Goal: Task Accomplishment & Management: Manage account settings

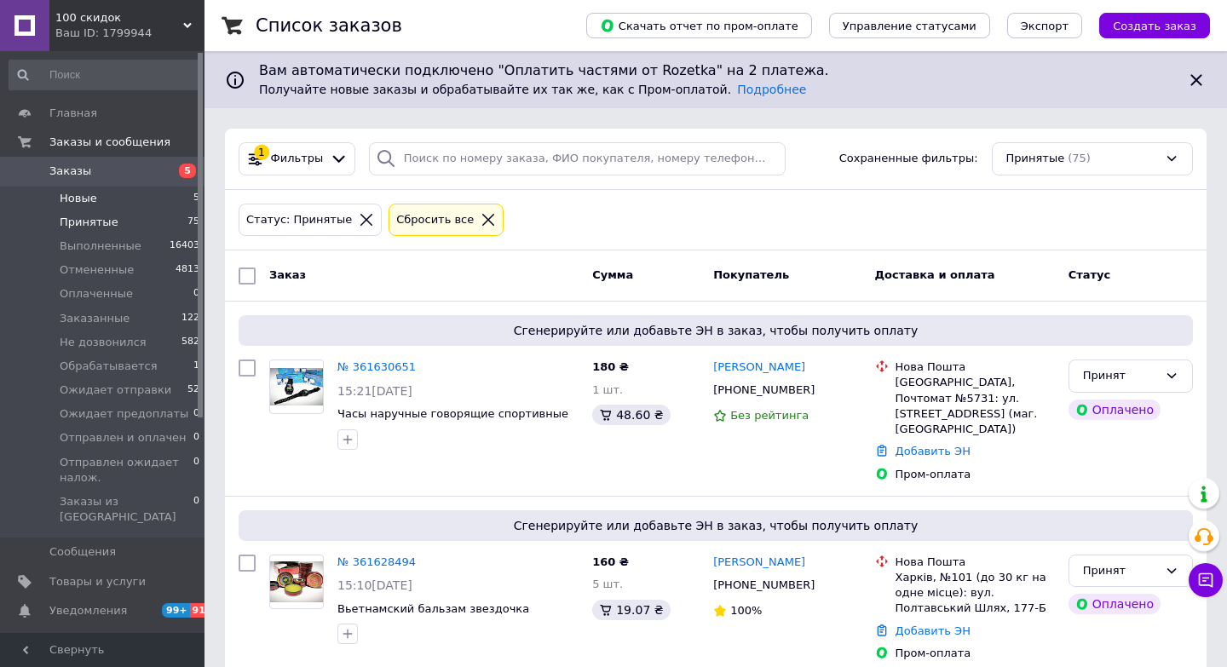
click at [78, 198] on span "Новые" at bounding box center [79, 198] width 38 height 15
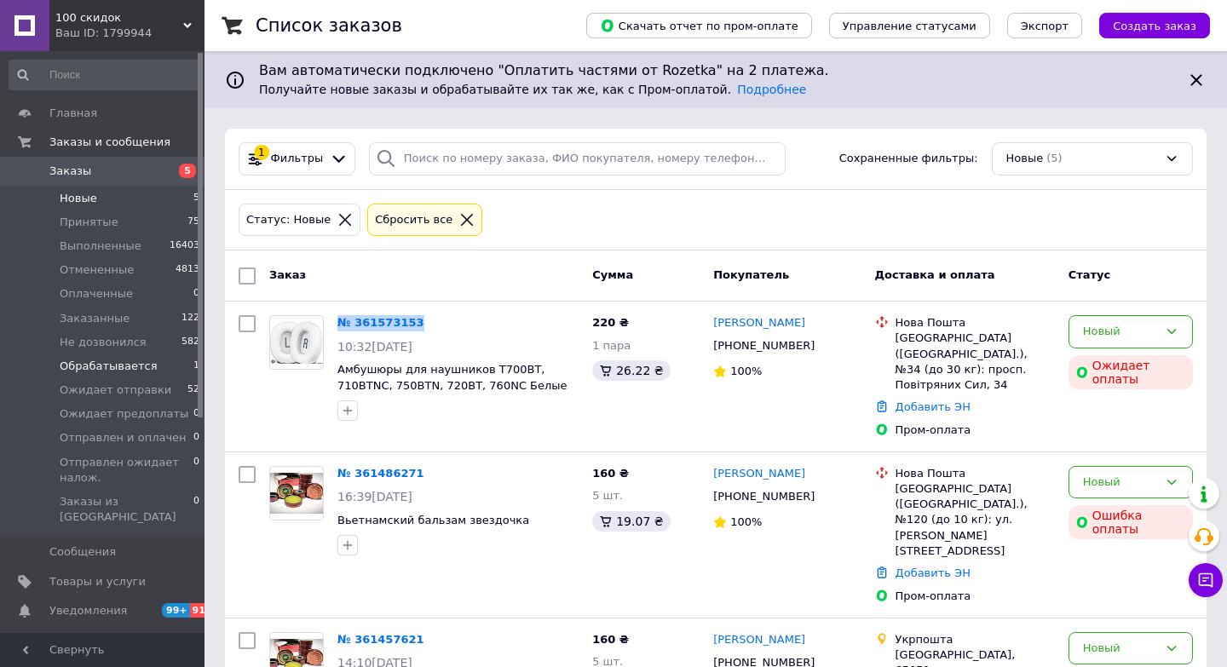
click at [118, 360] on span "Обрабатывается" at bounding box center [108, 366] width 97 height 15
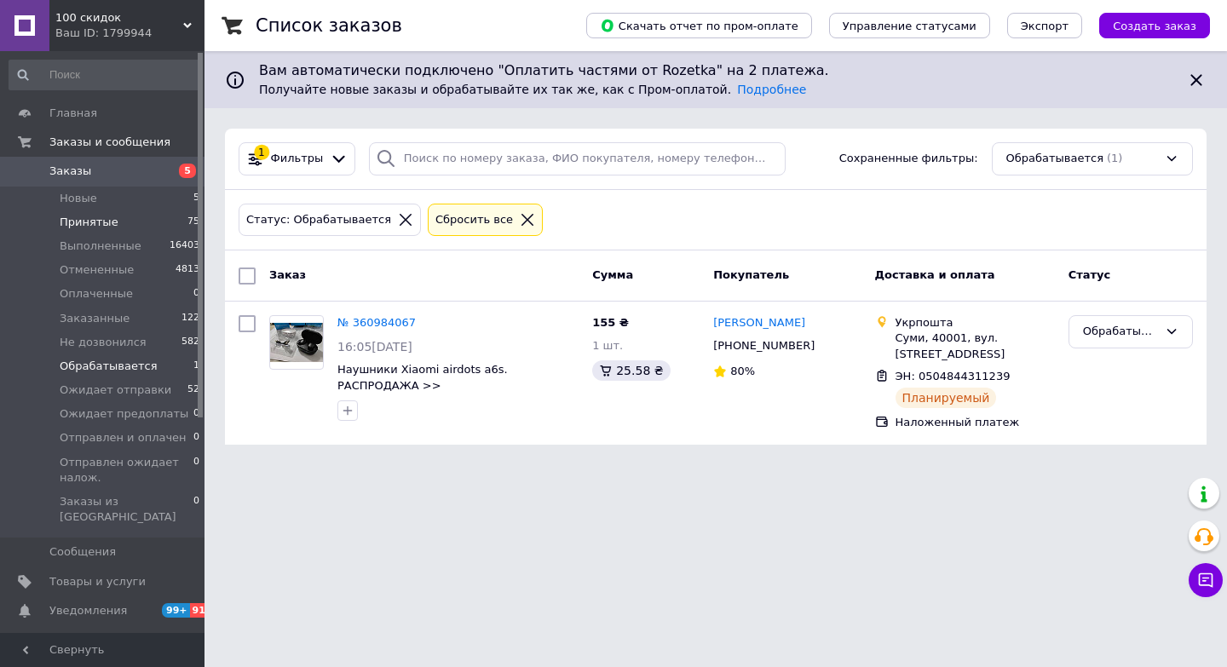
click at [100, 215] on span "Принятые" at bounding box center [89, 222] width 59 height 15
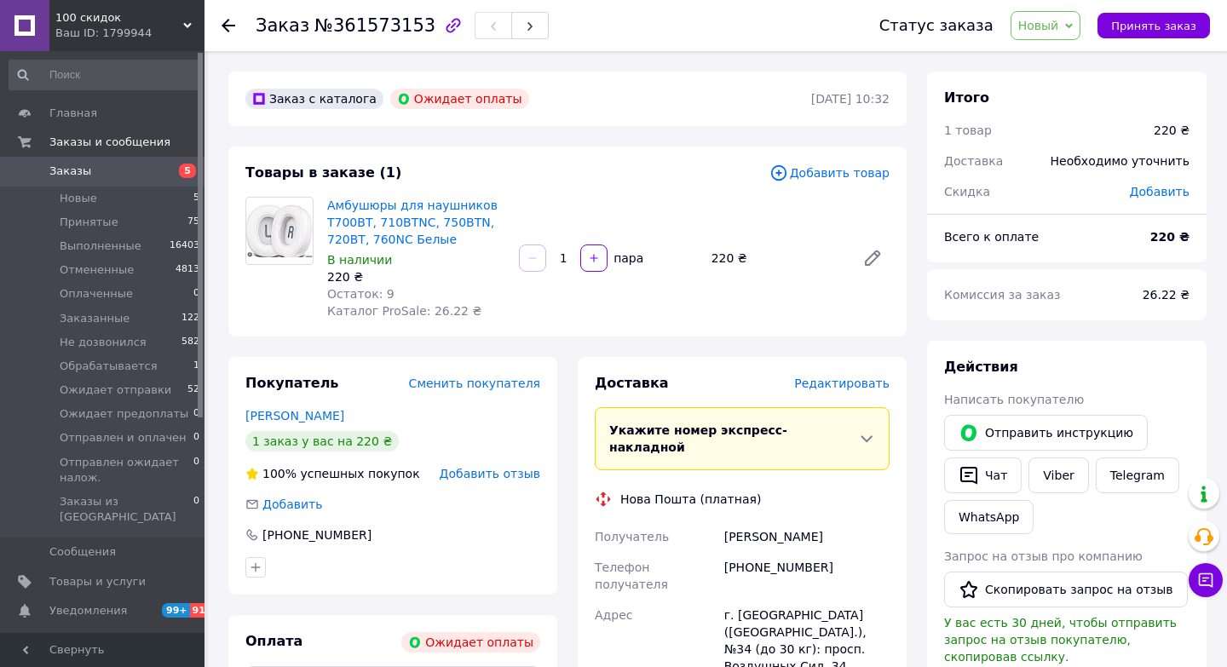
click at [1034, 22] on span "Новый" at bounding box center [1038, 26] width 41 height 14
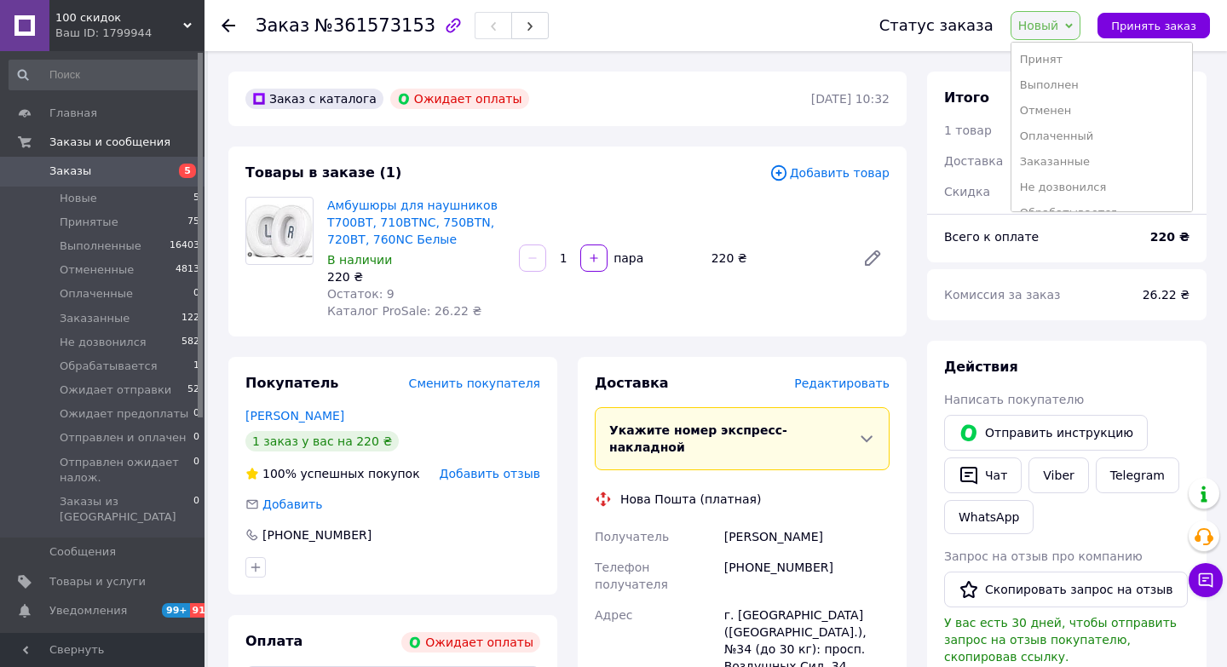
click at [606, 167] on div "Товары в заказе (1)" at bounding box center [507, 174] width 524 height 20
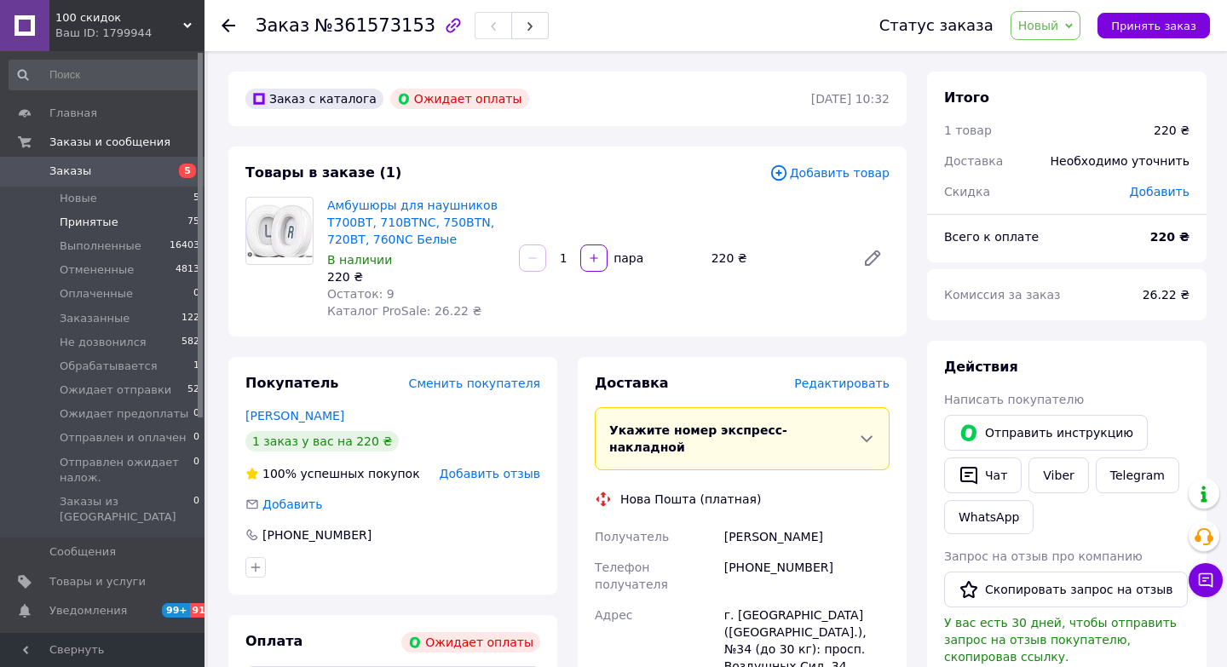
click at [114, 229] on li "Принятые 75" at bounding box center [105, 223] width 210 height 24
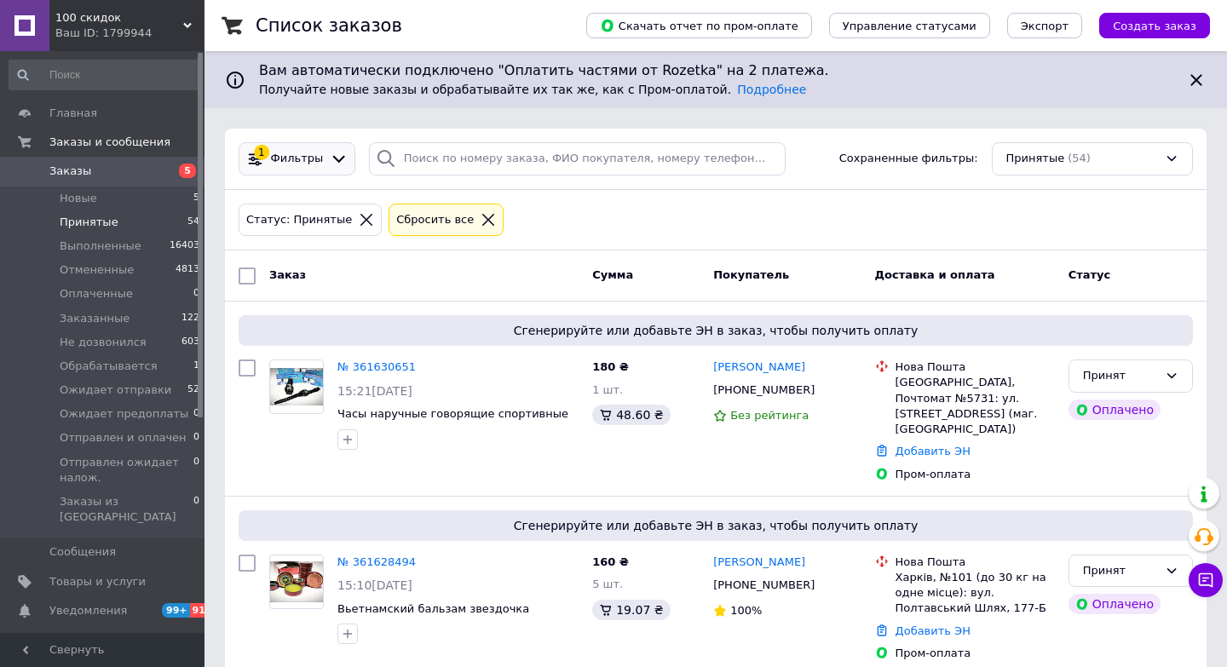
click at [280, 156] on span "Фильтры" at bounding box center [297, 159] width 53 height 16
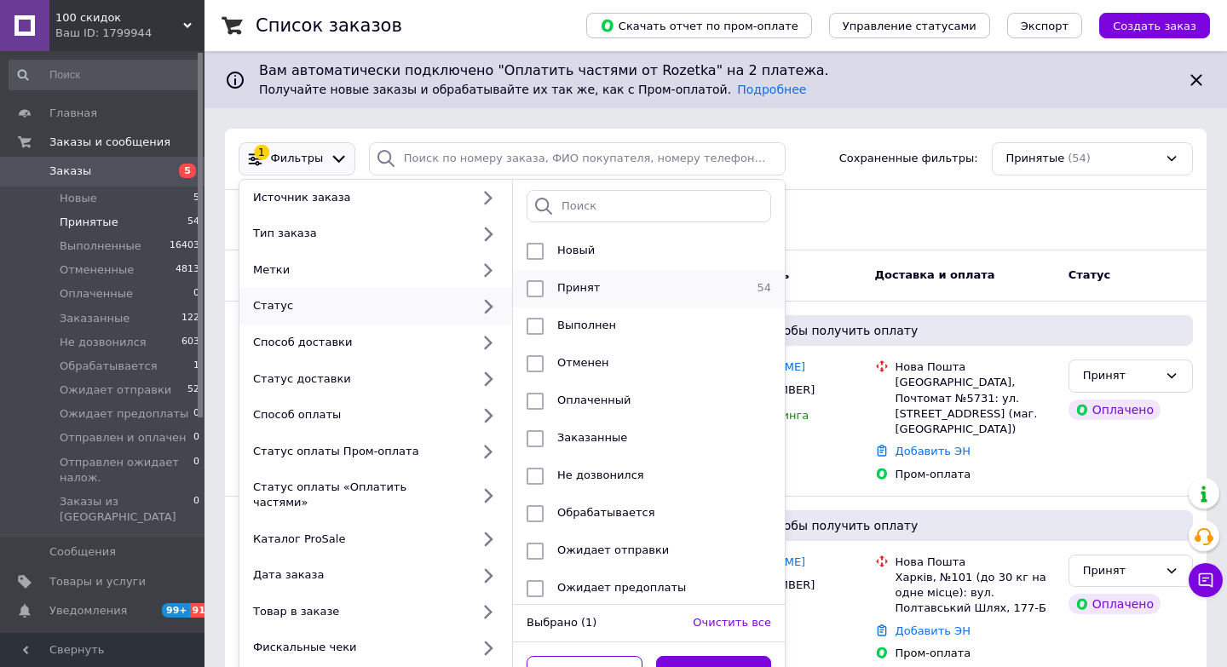
click at [547, 291] on div at bounding box center [535, 288] width 31 height 17
checkbox input "false"
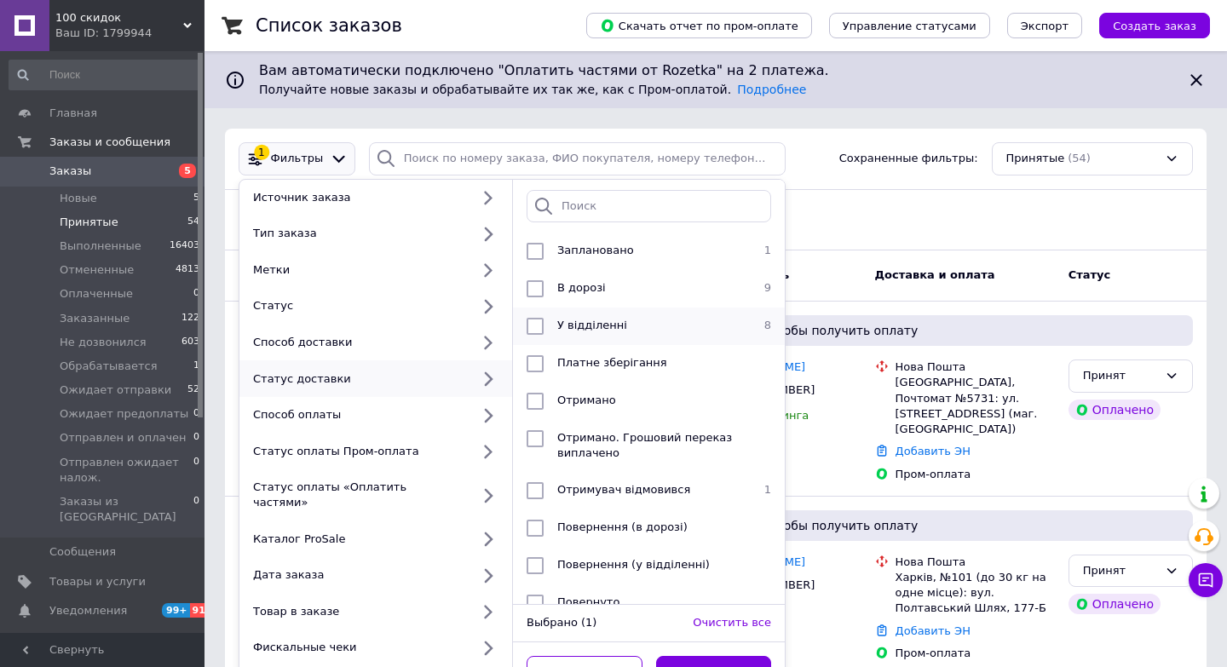
click at [540, 328] on input "checkbox" at bounding box center [535, 326] width 17 height 17
checkbox input "true"
click at [536, 289] on input "checkbox" at bounding box center [535, 288] width 17 height 17
checkbox input "true"
click at [536, 491] on input "checkbox" at bounding box center [535, 490] width 17 height 17
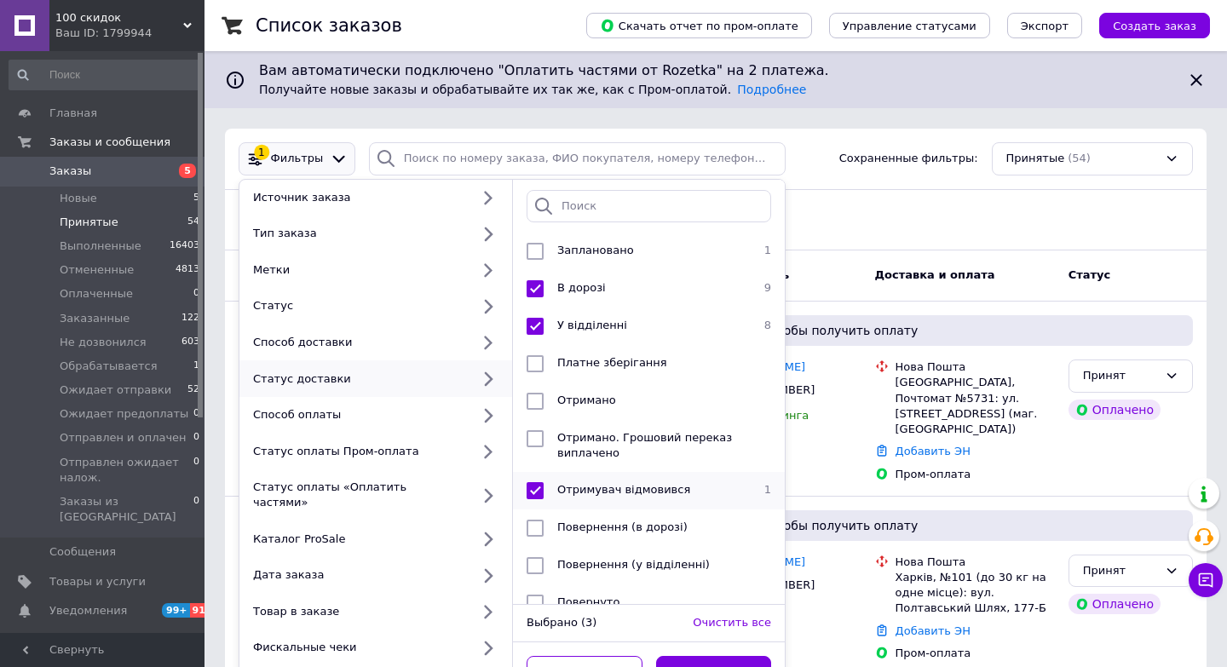
checkbox input "true"
click at [697, 656] on button "Применить" at bounding box center [714, 672] width 116 height 33
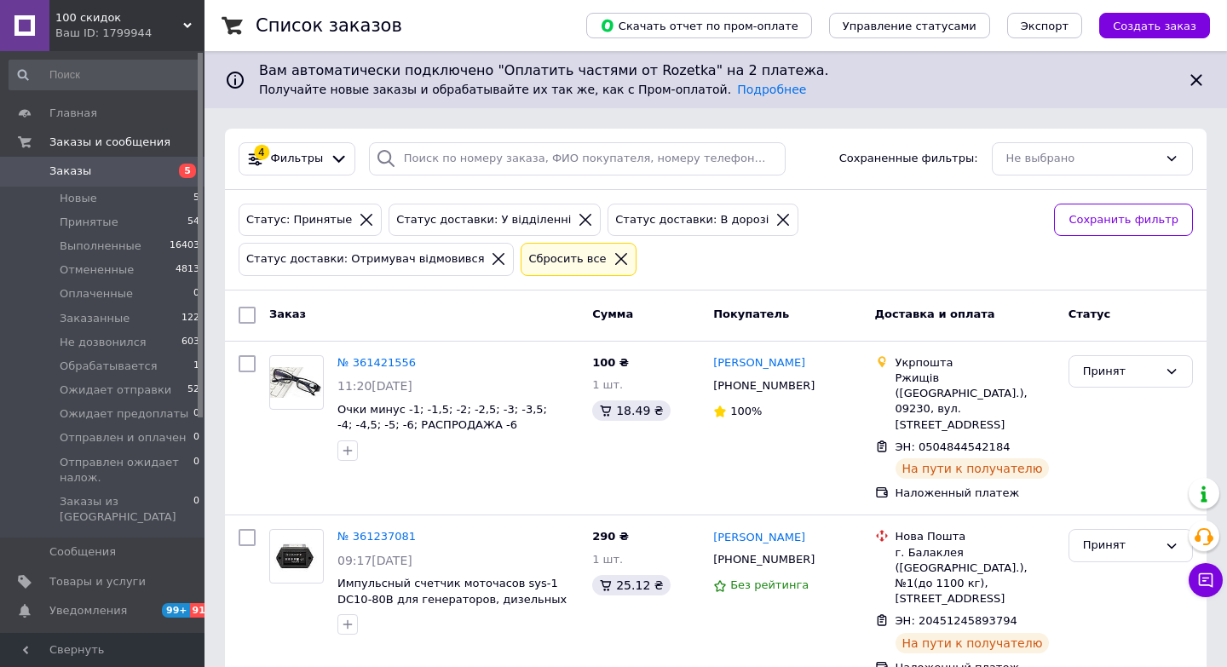
click at [248, 312] on input "checkbox" at bounding box center [247, 315] width 17 height 17
checkbox input "true"
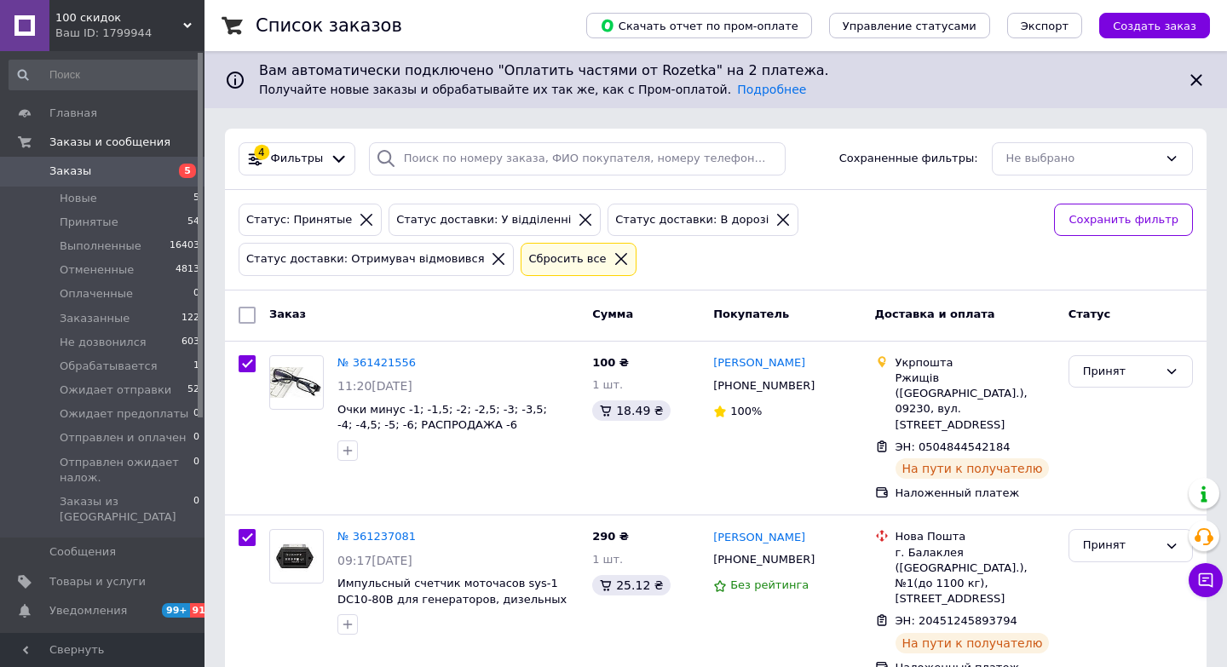
checkbox input "true"
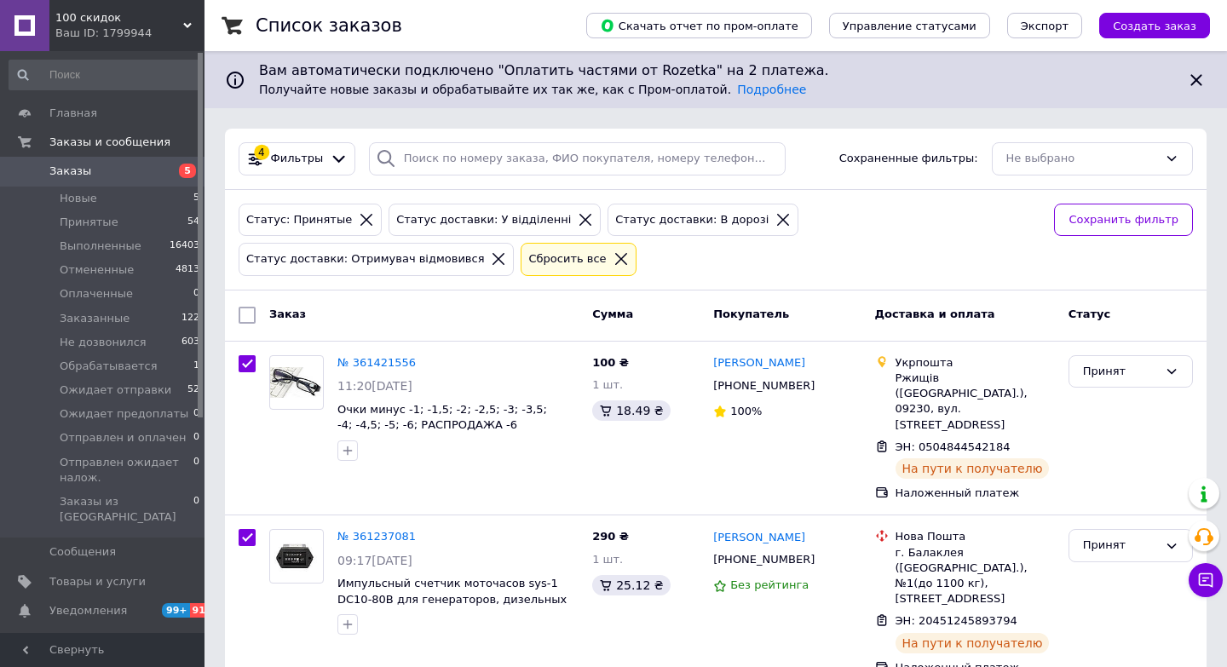
checkbox input "true"
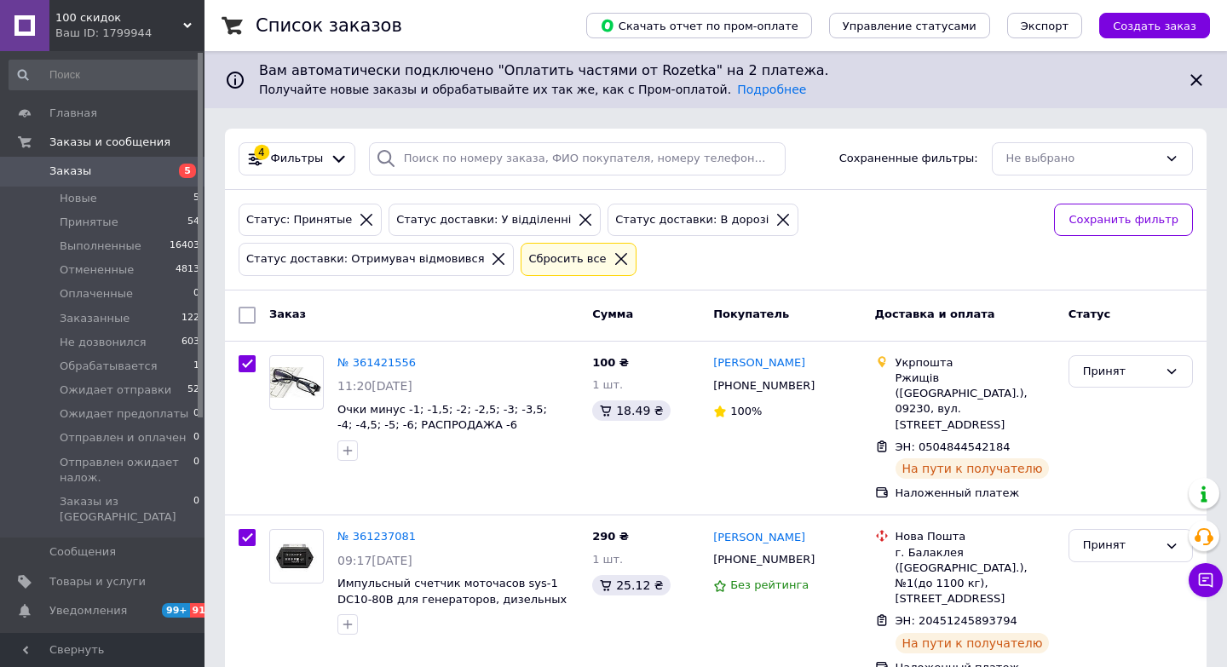
checkbox input "true"
click at [384, 316] on span "Действия для 18 заказов" at bounding box center [342, 315] width 147 height 15
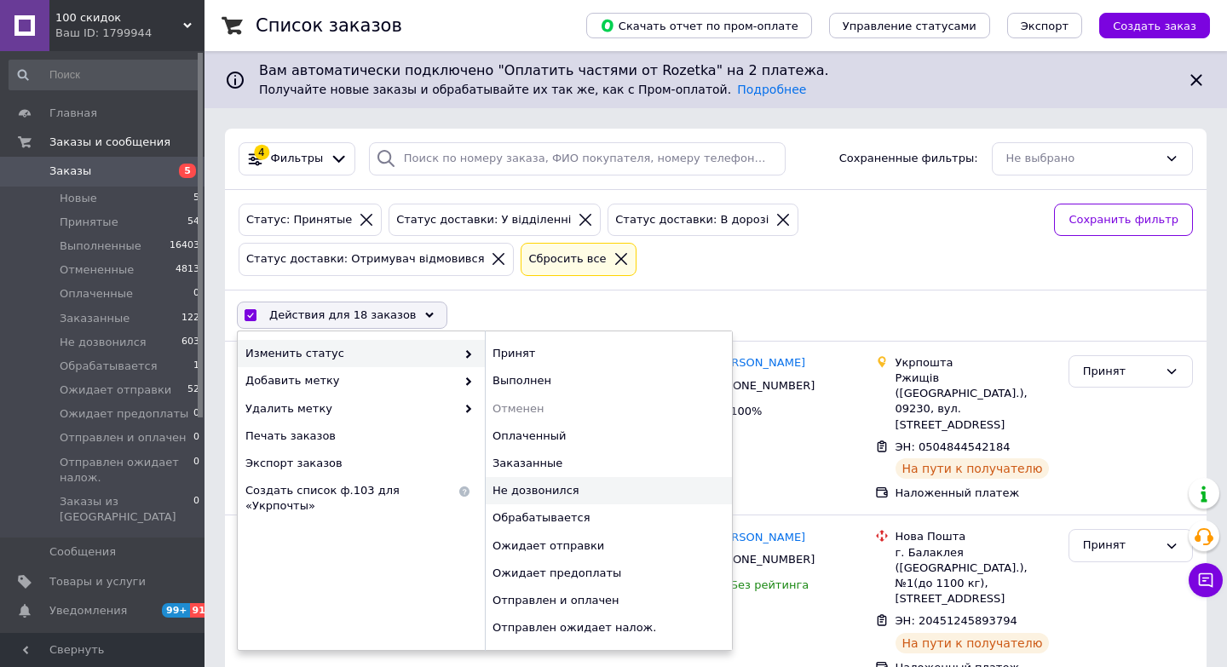
click at [515, 492] on div "Не дозвонился" at bounding box center [608, 490] width 247 height 27
checkbox input "false"
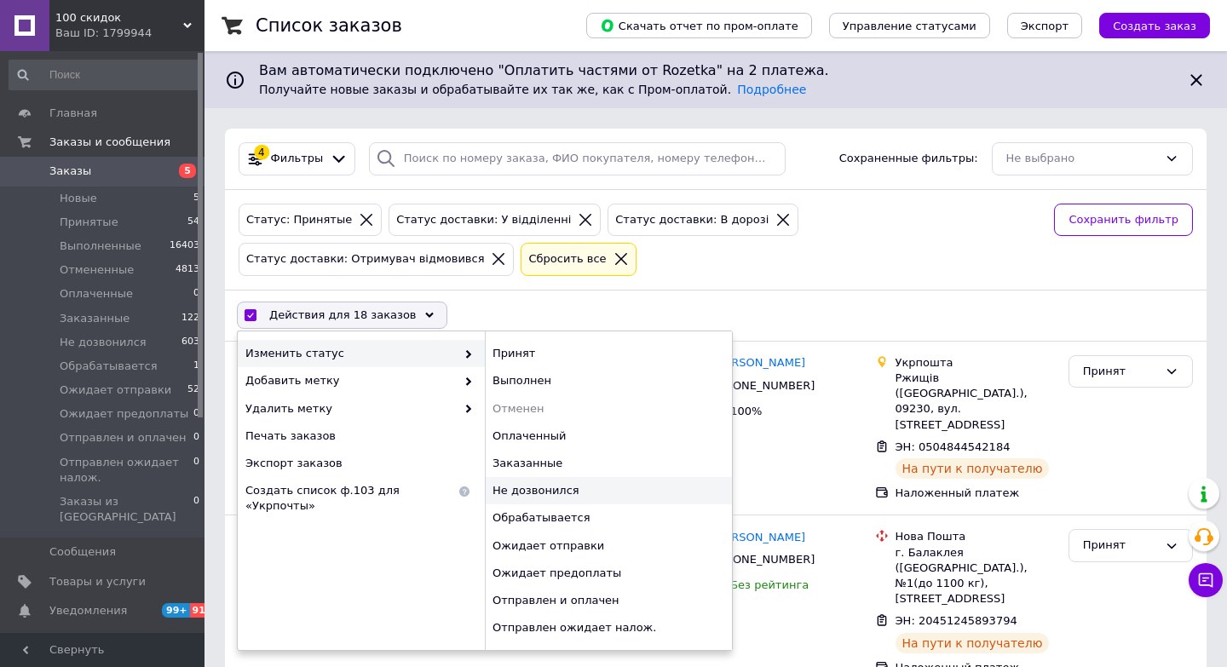
checkbox input "false"
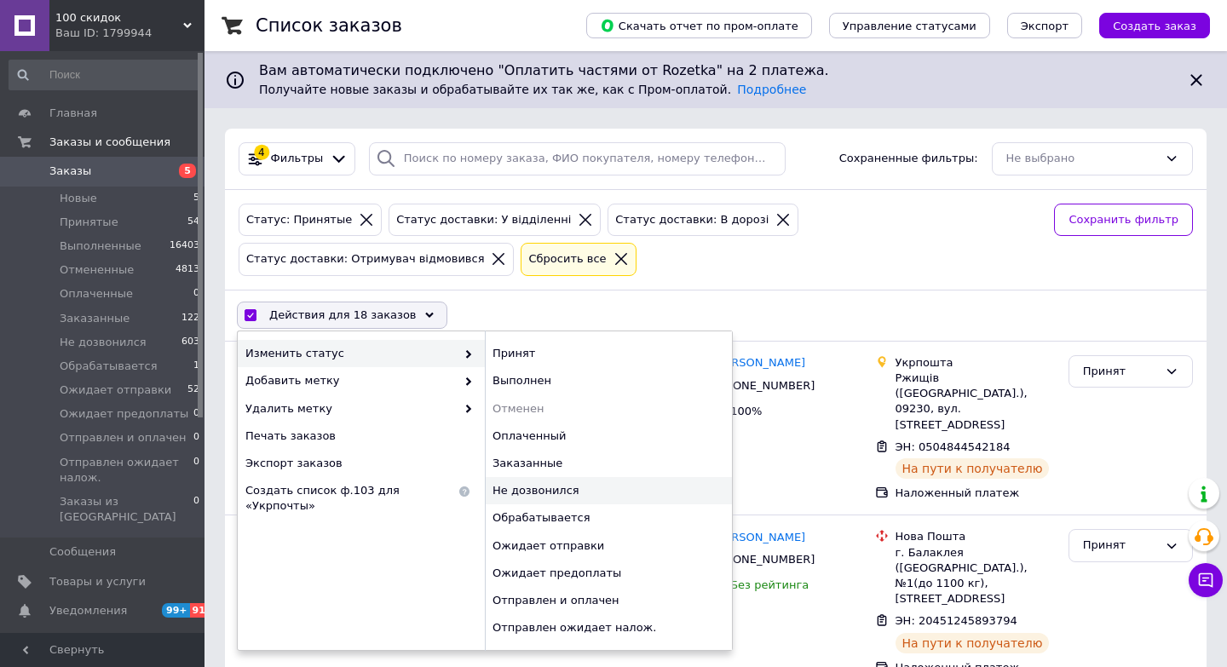
checkbox input "false"
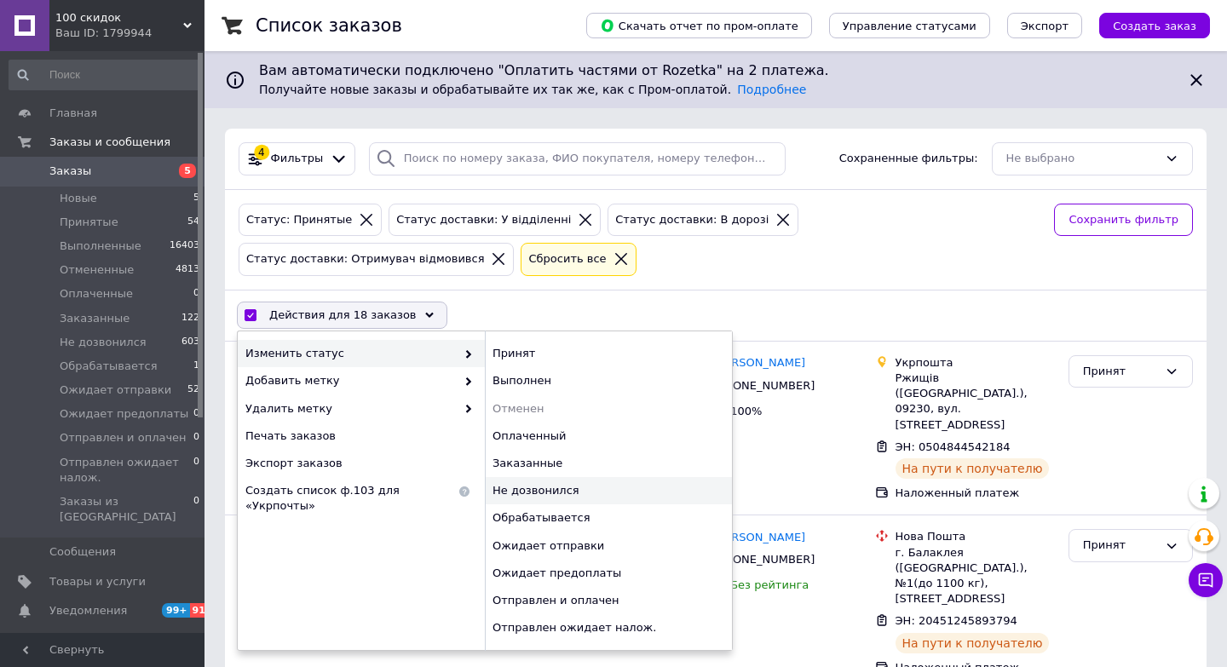
checkbox input "false"
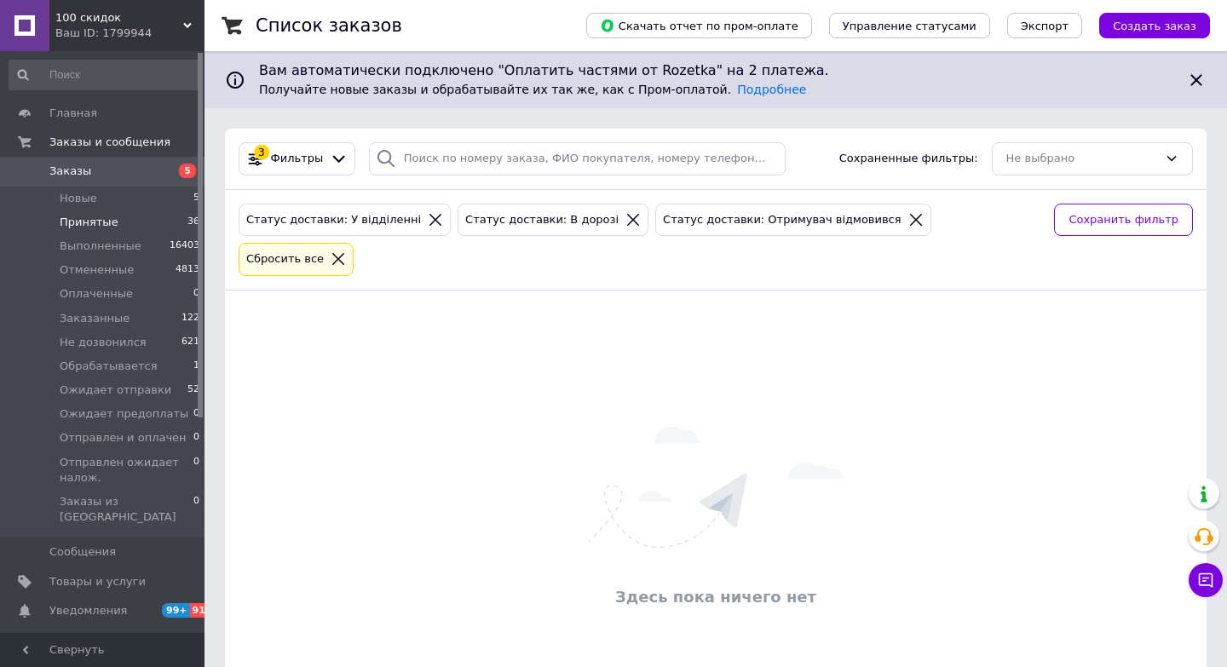
click at [116, 222] on li "Принятые 36" at bounding box center [105, 223] width 210 height 24
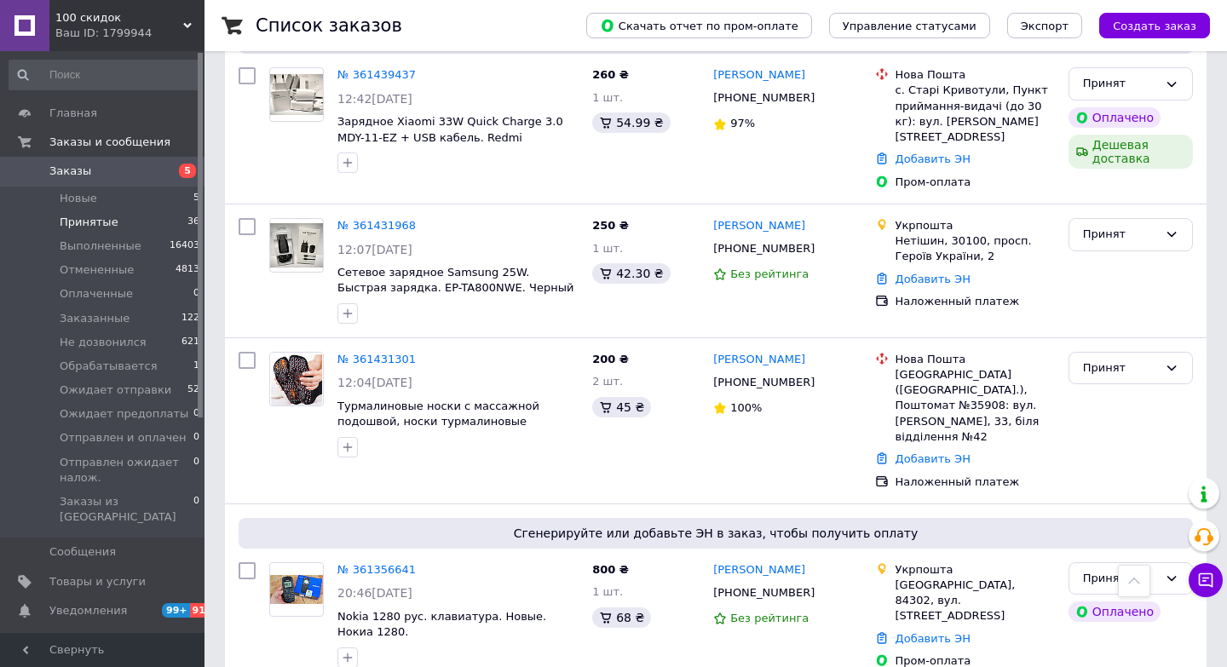
scroll to position [5477, 0]
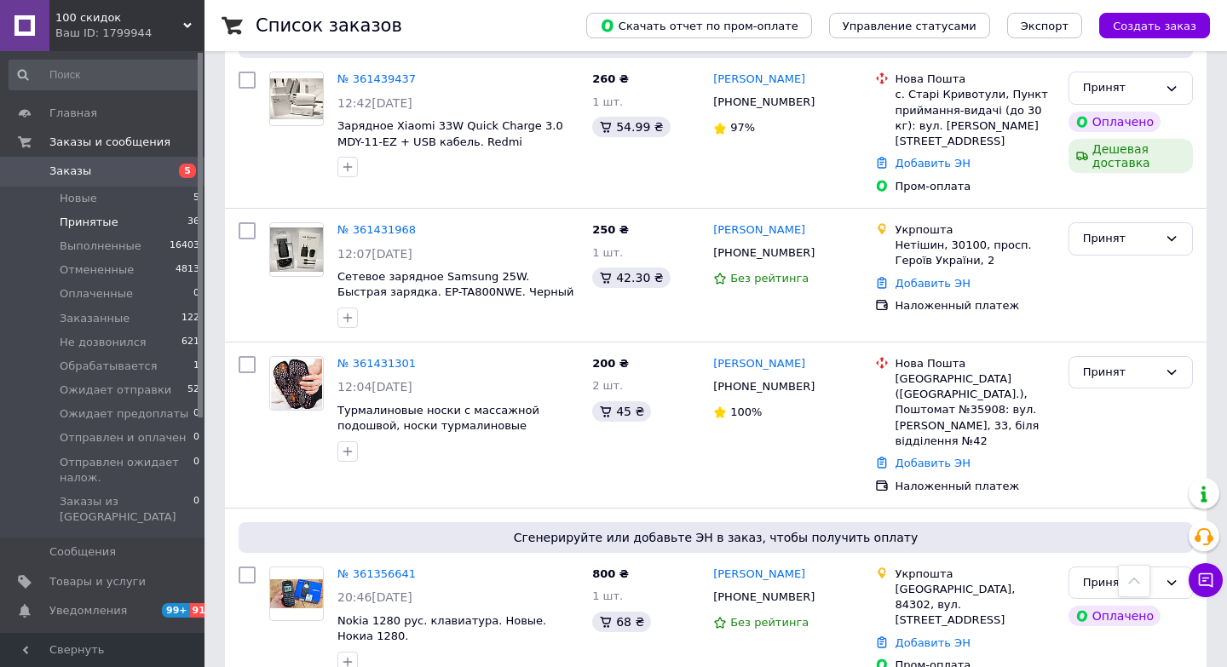
checkbox input "true"
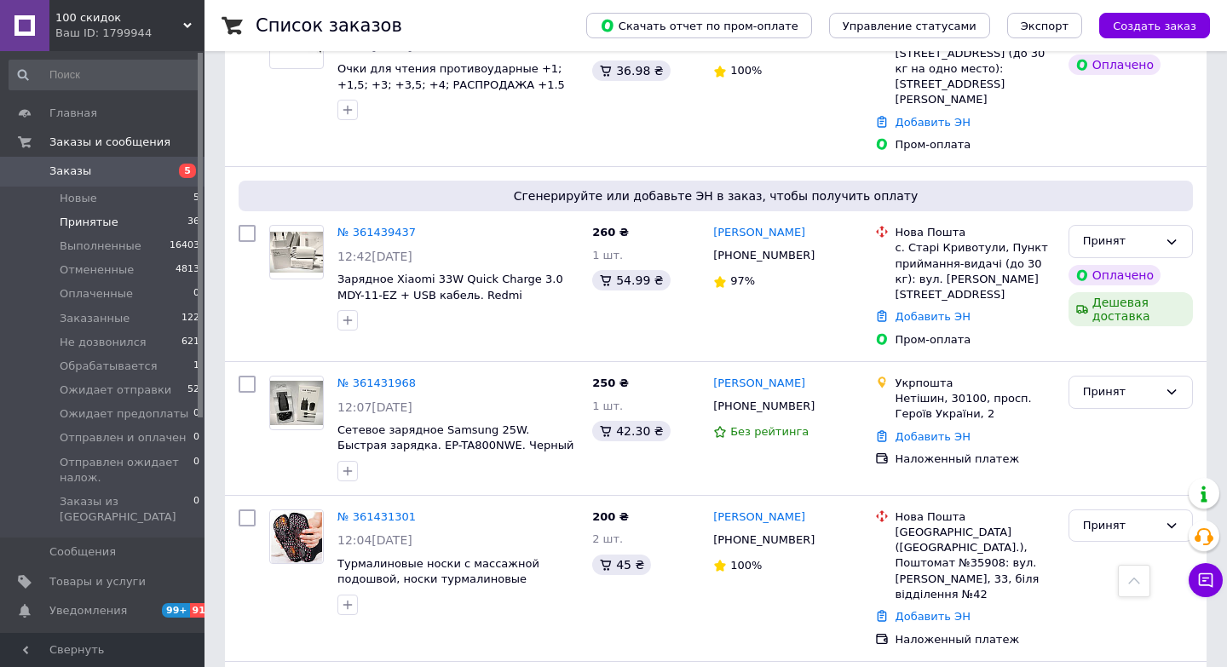
checkbox input "true"
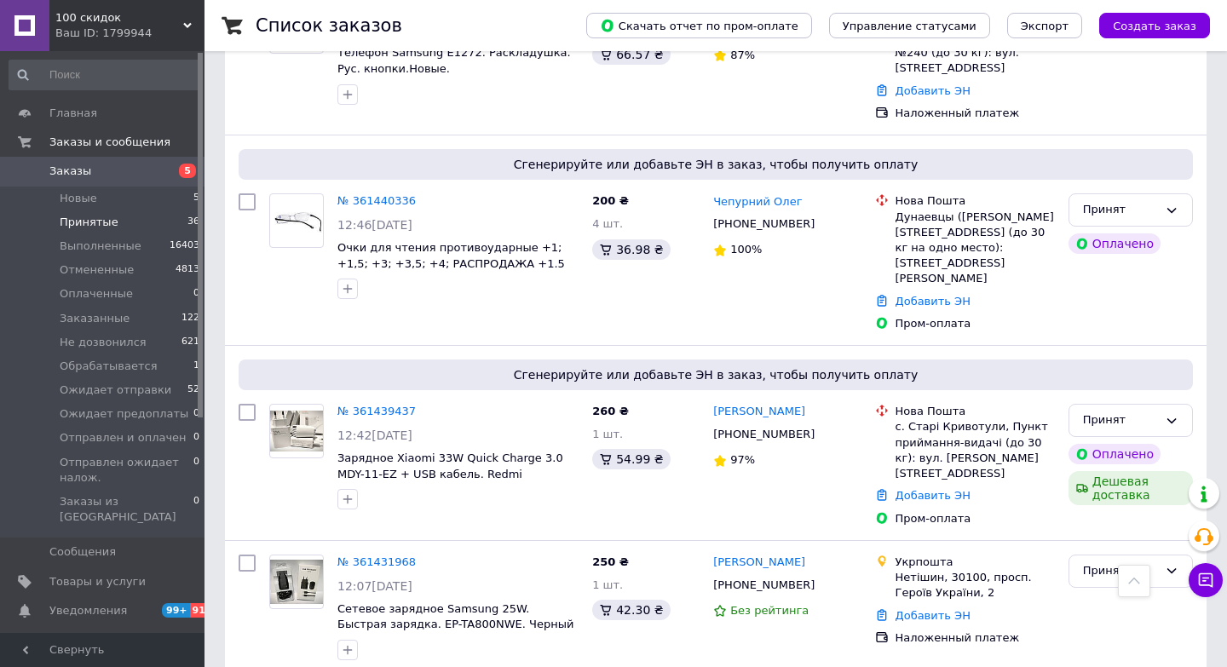
checkbox input "true"
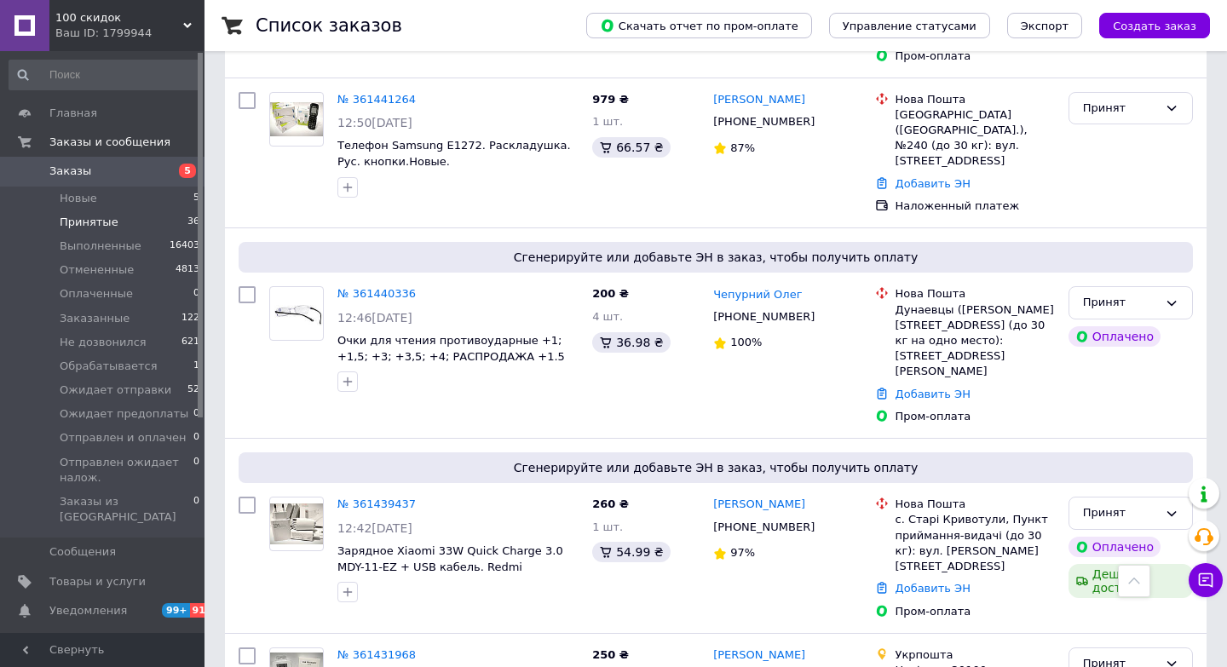
checkbox input "true"
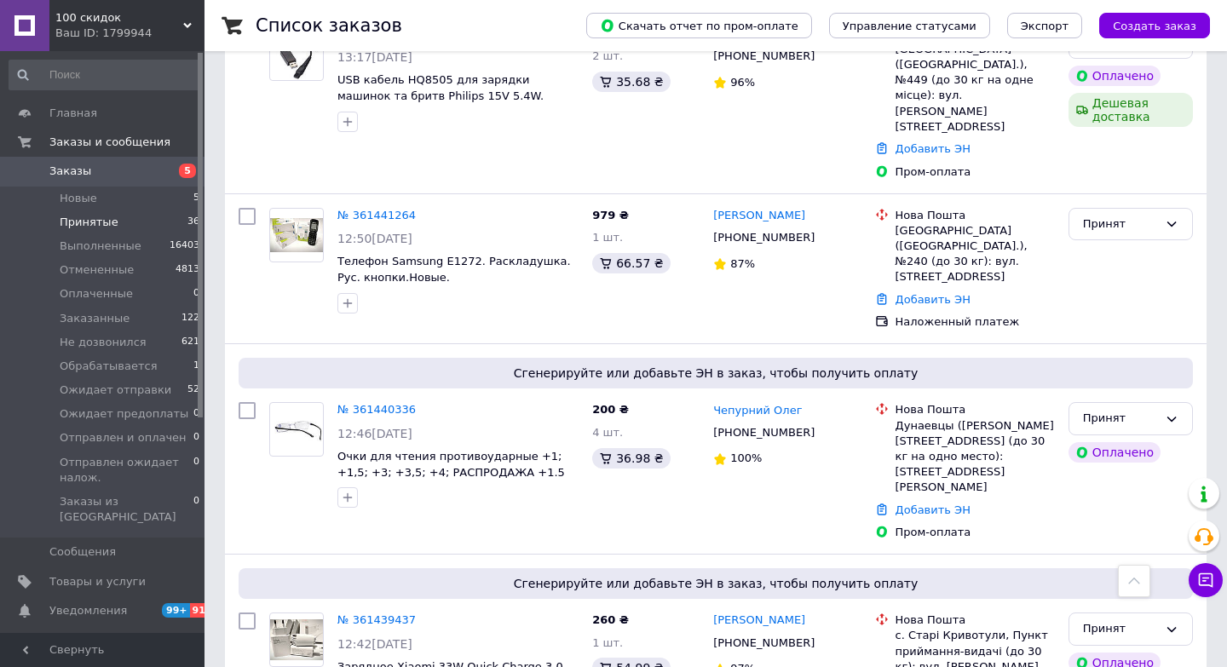
checkbox input "true"
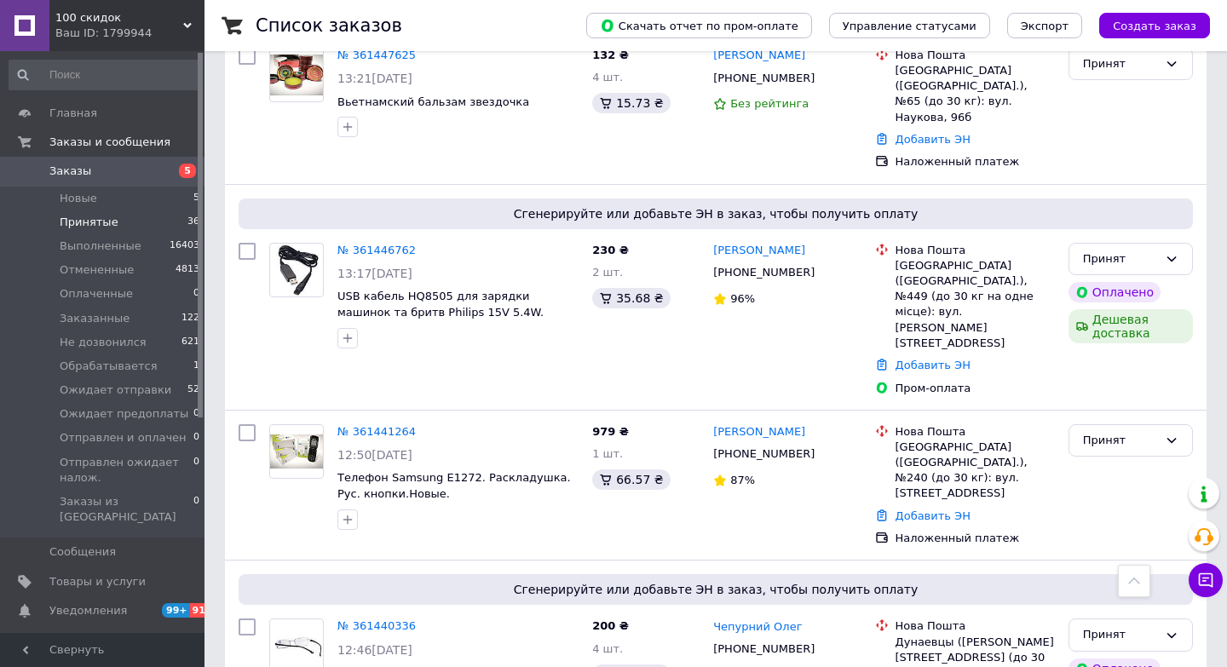
checkbox input "true"
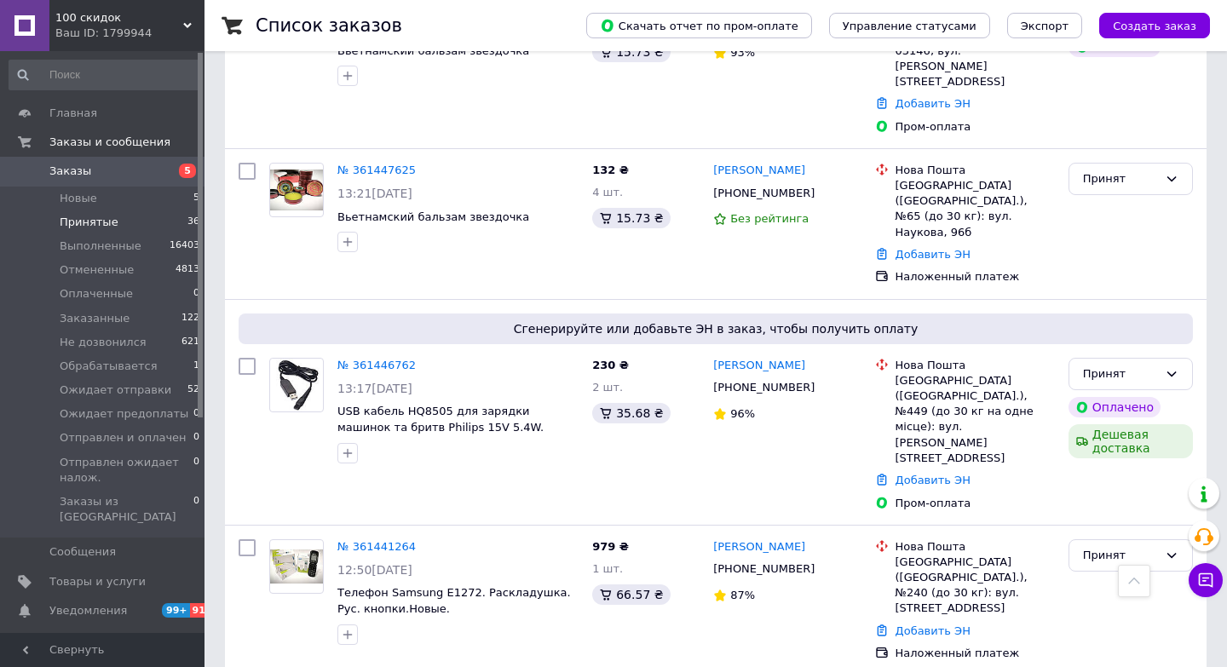
checkbox input "true"
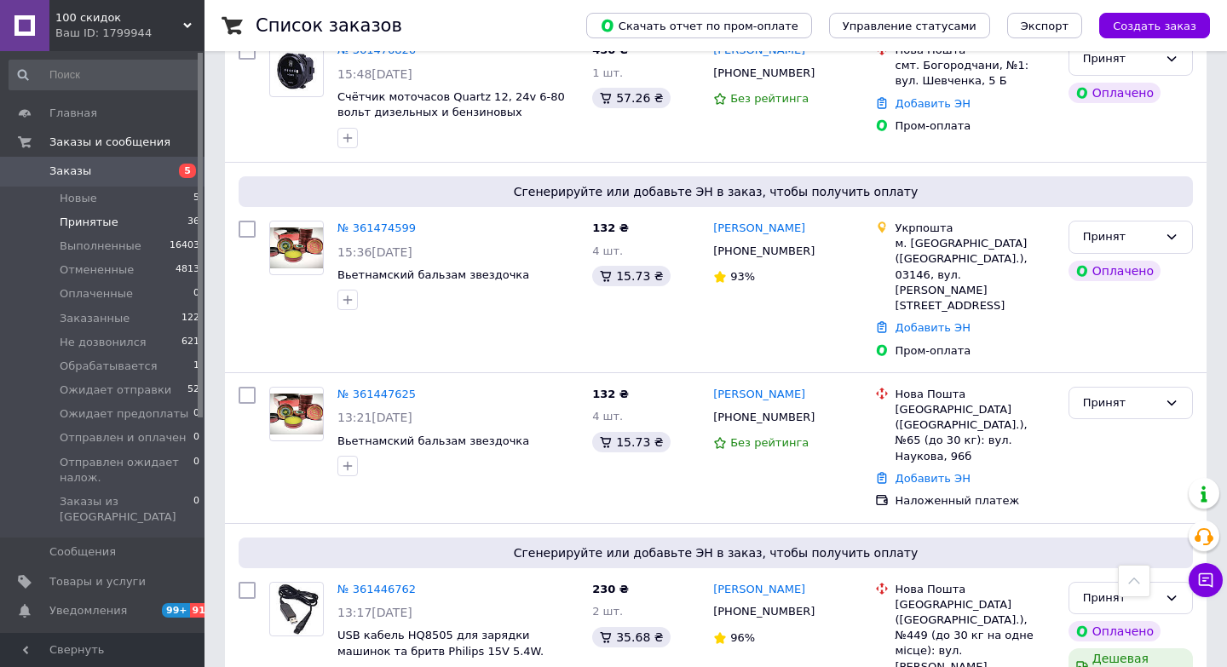
checkbox input "true"
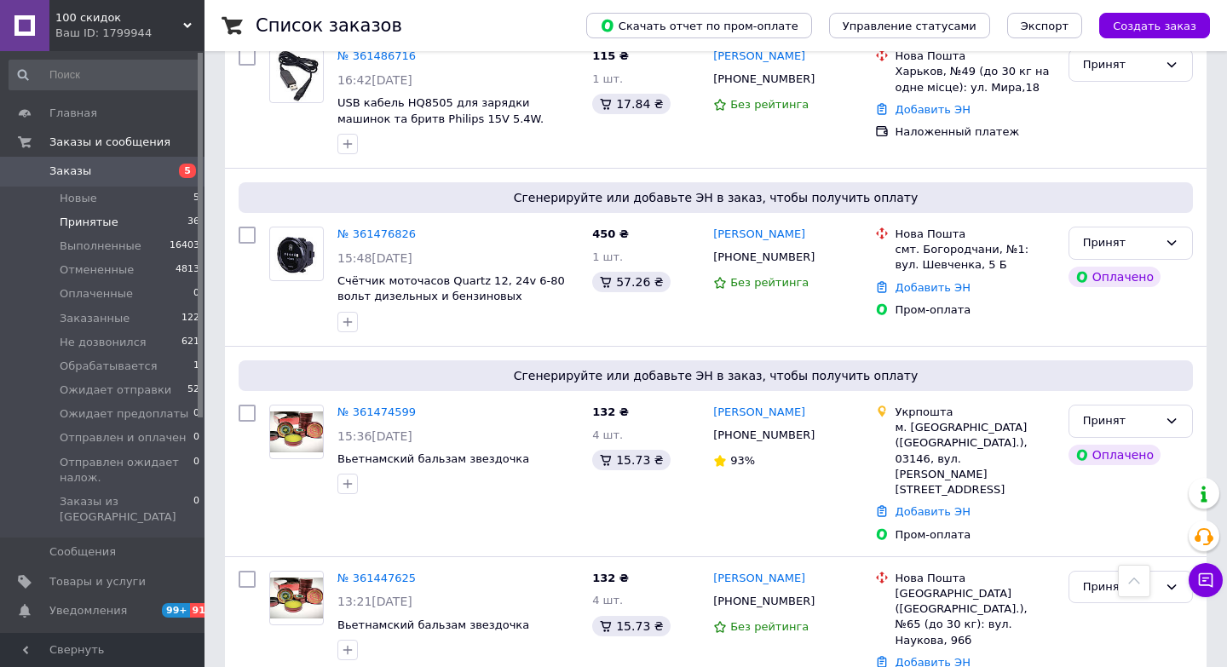
scroll to position [4186, 0]
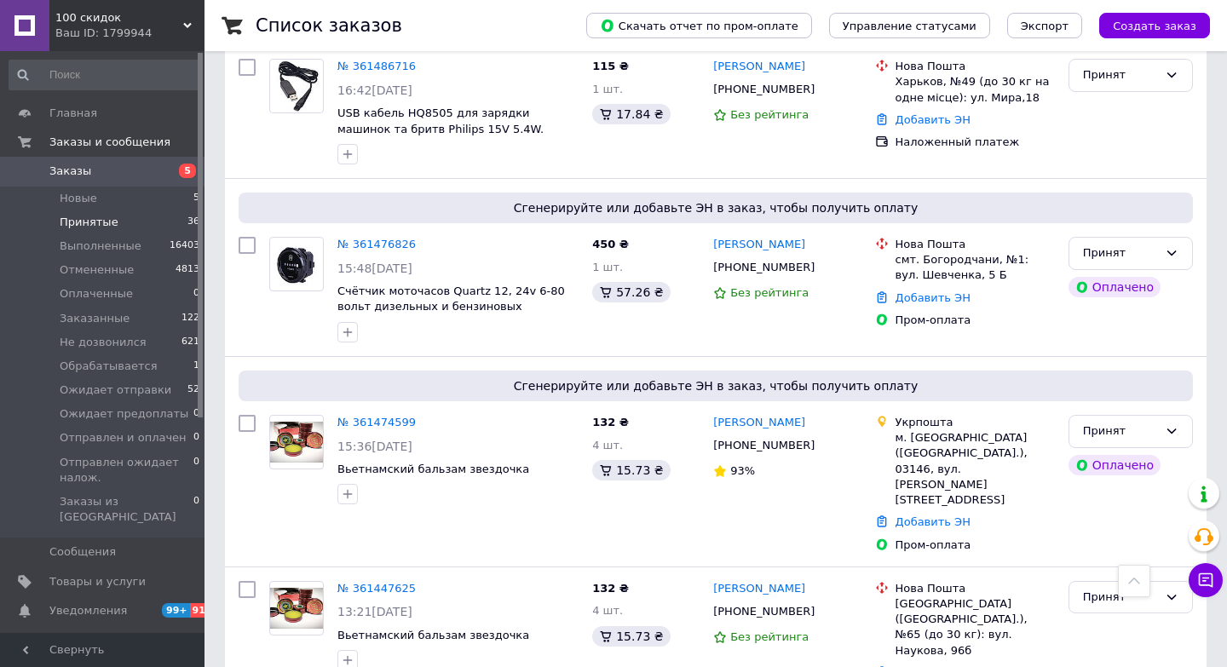
checkbox input "true"
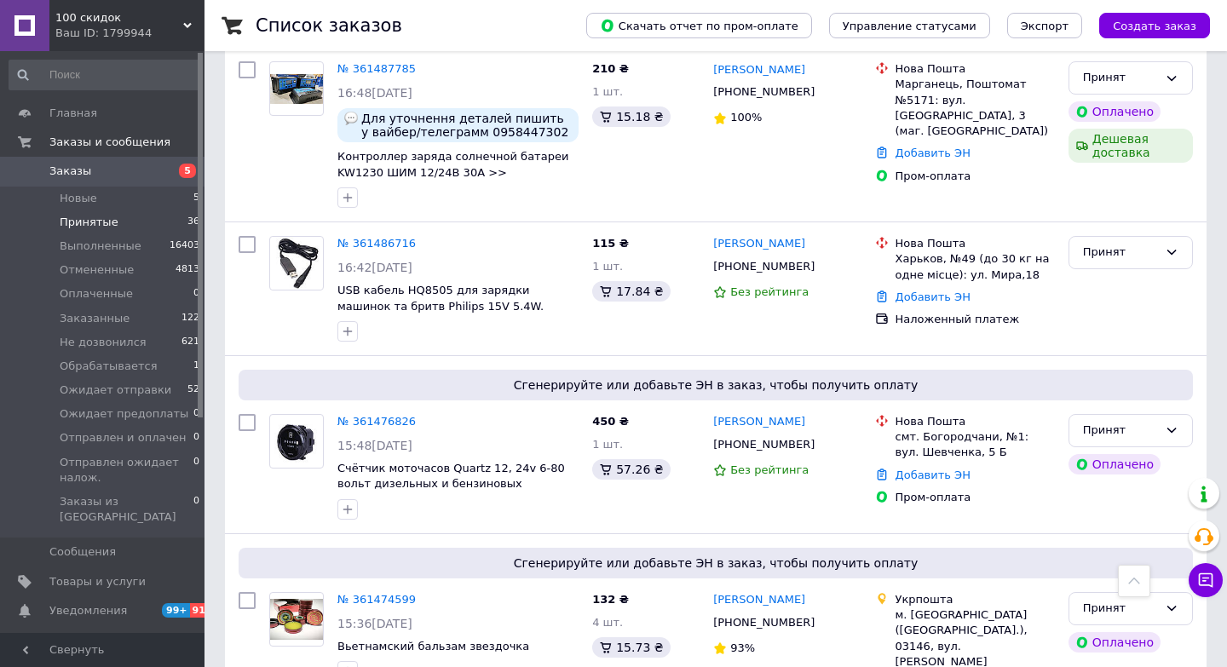
scroll to position [3967, 0]
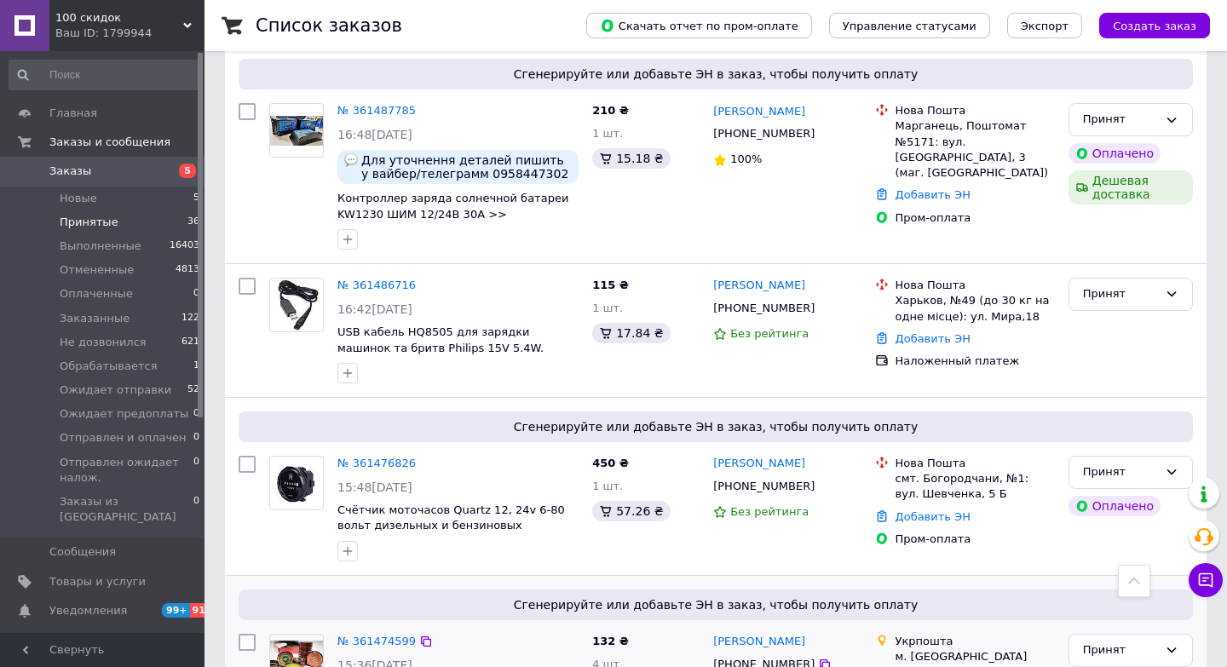
click at [250, 634] on input "checkbox" at bounding box center [247, 642] width 17 height 17
checkbox input "true"
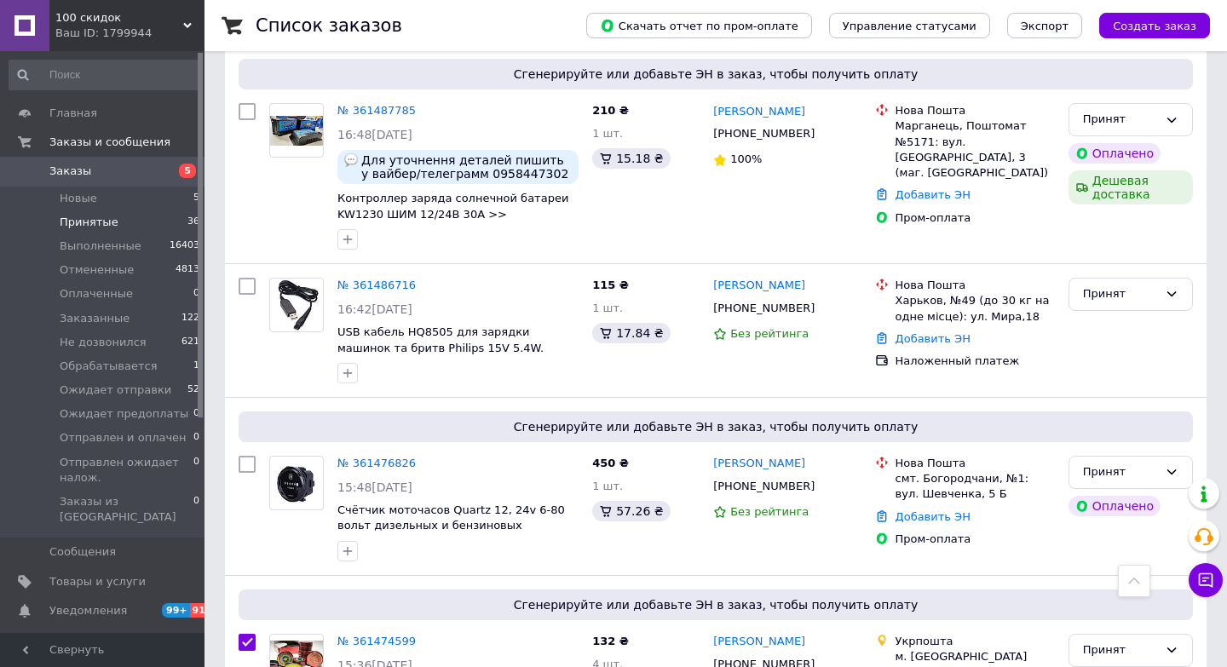
checkbox input "true"
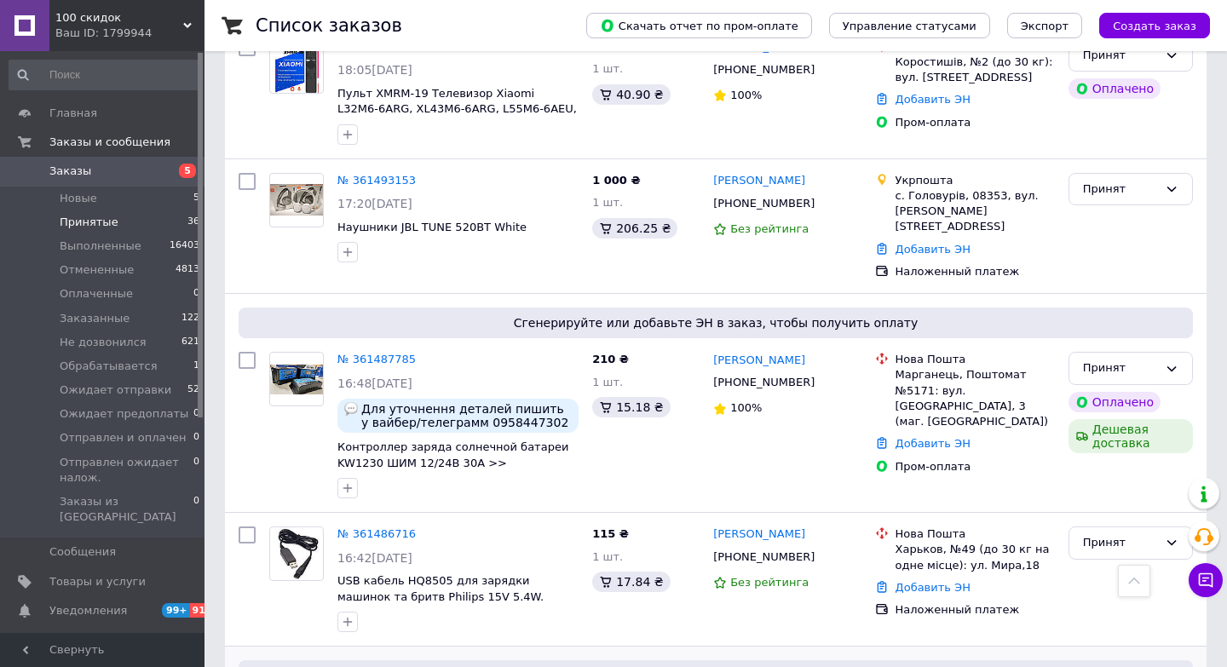
scroll to position [3669, 0]
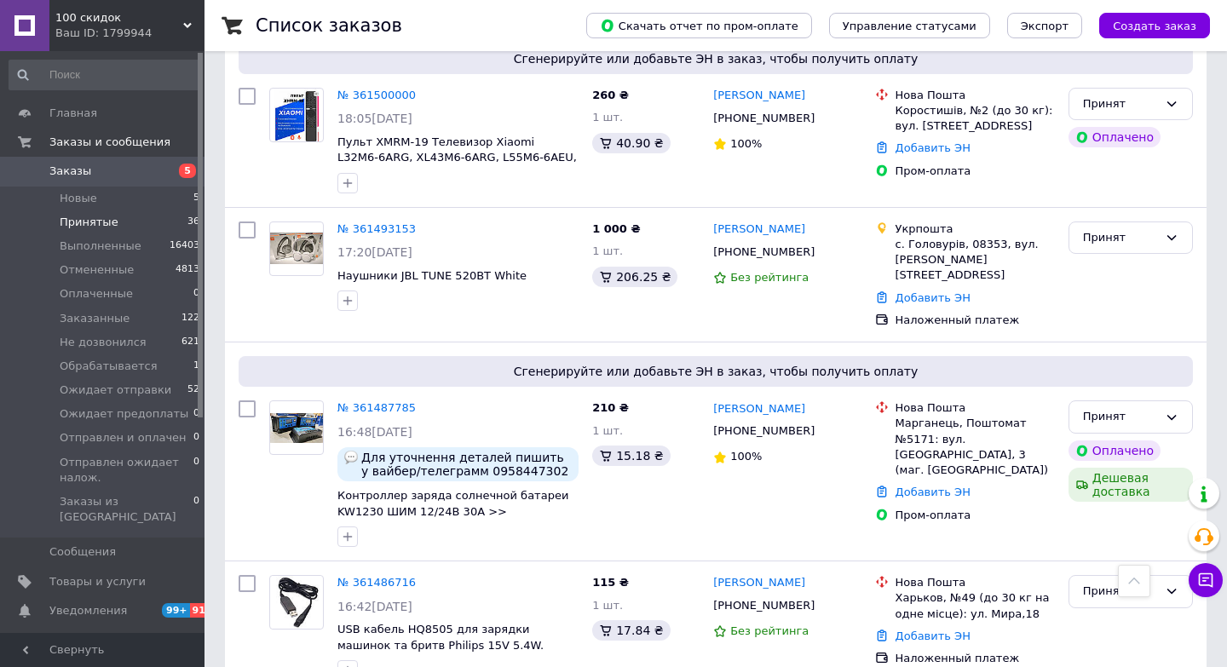
checkbox input "true"
click at [247, 575] on input "checkbox" at bounding box center [247, 583] width 17 height 17
checkbox input "true"
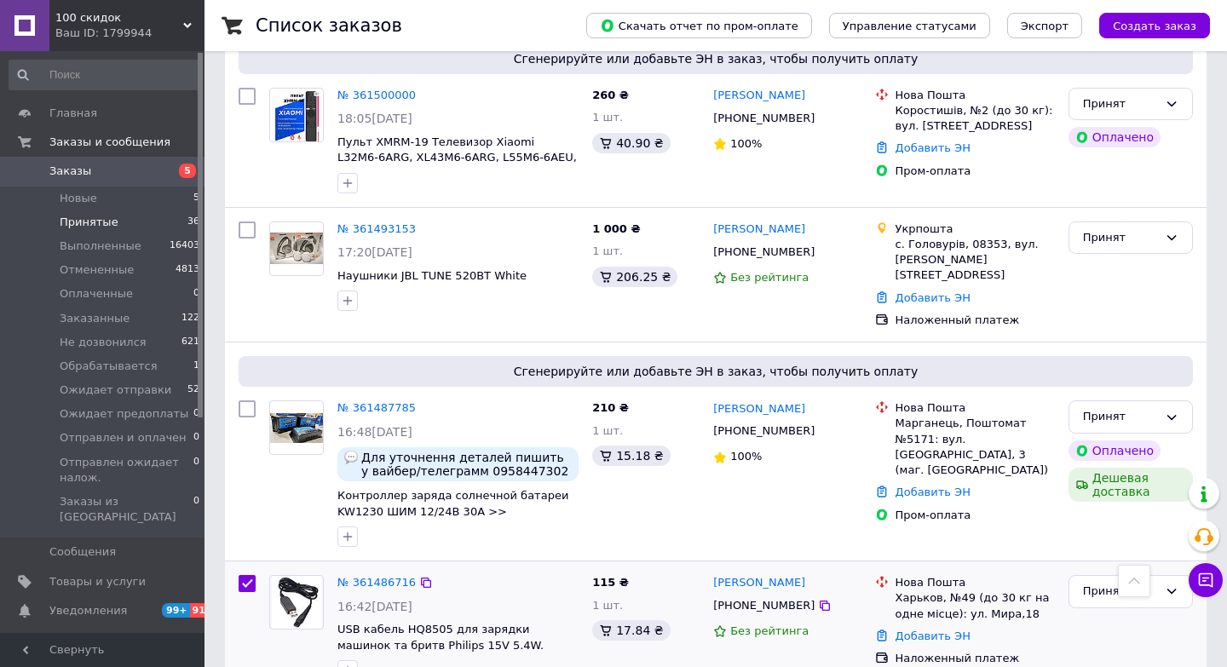
checkbox input "true"
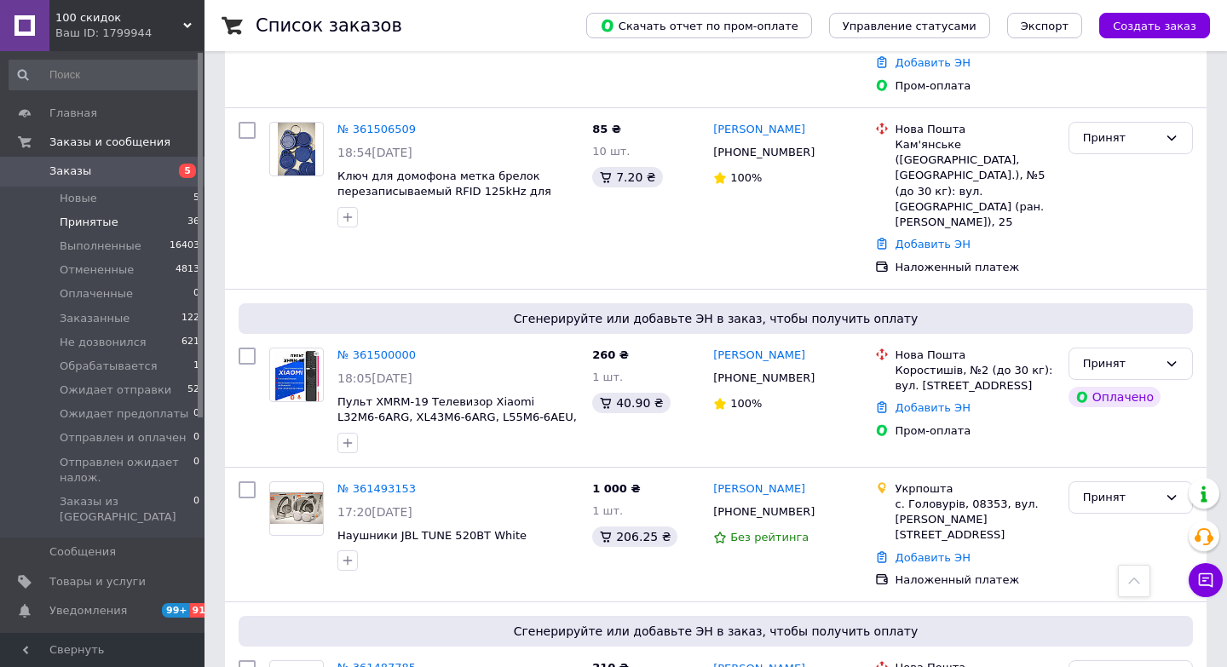
scroll to position [3411, 0]
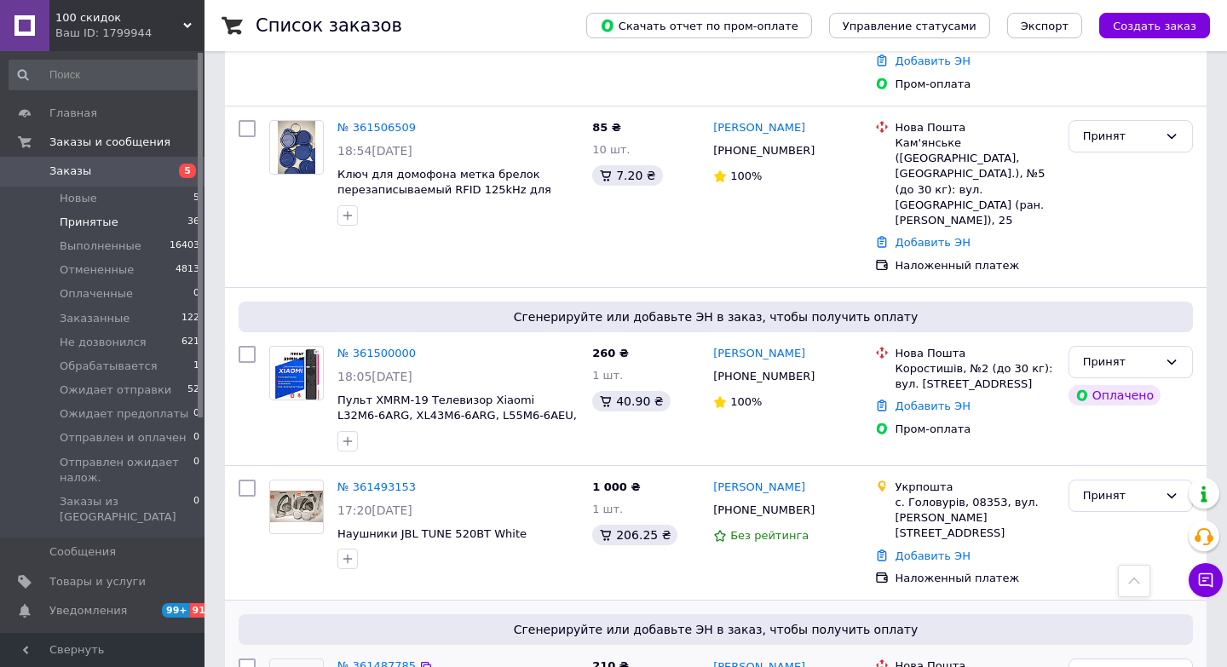
click at [240, 659] on input "checkbox" at bounding box center [247, 667] width 17 height 17
checkbox input "true"
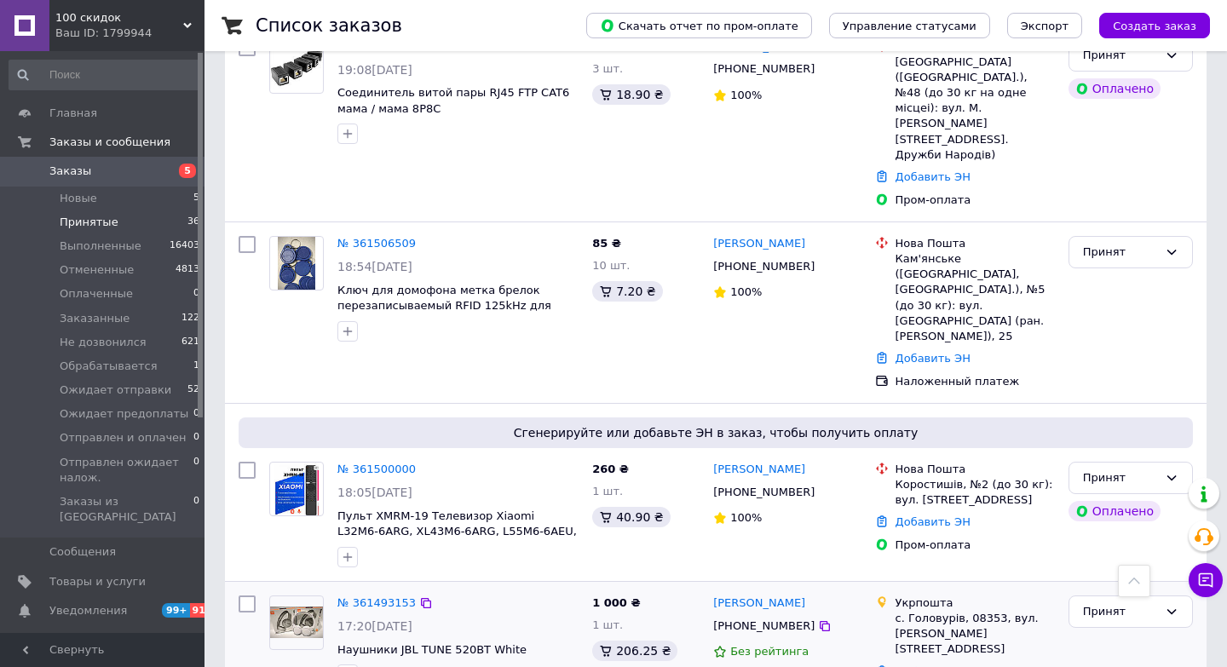
click at [245, 596] on input "checkbox" at bounding box center [247, 604] width 17 height 17
checkbox input "true"
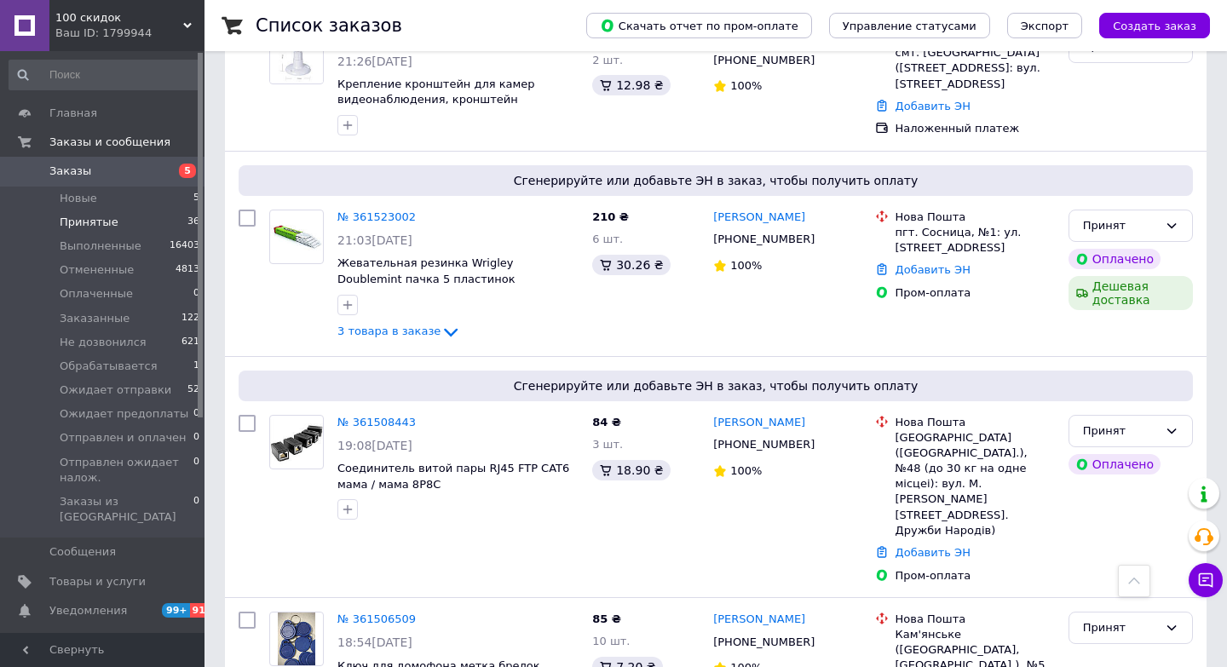
scroll to position [2920, 0]
checkbox input "true"
click at [251, 611] on input "checkbox" at bounding box center [247, 619] width 17 height 17
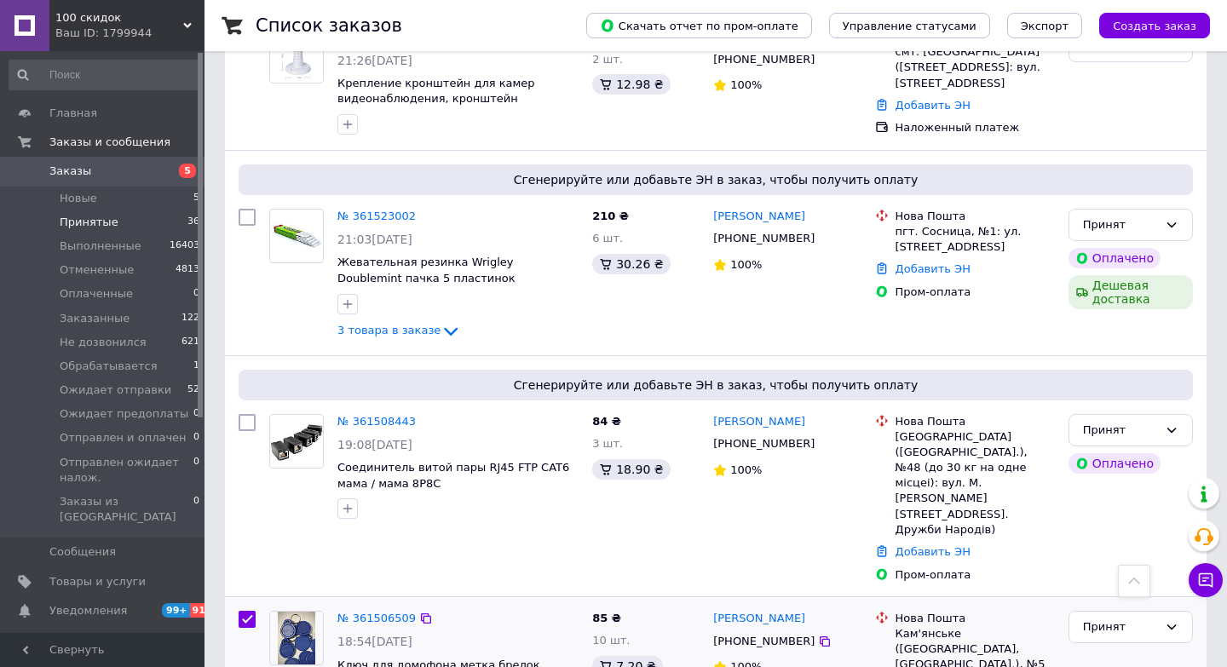
checkbox input "true"
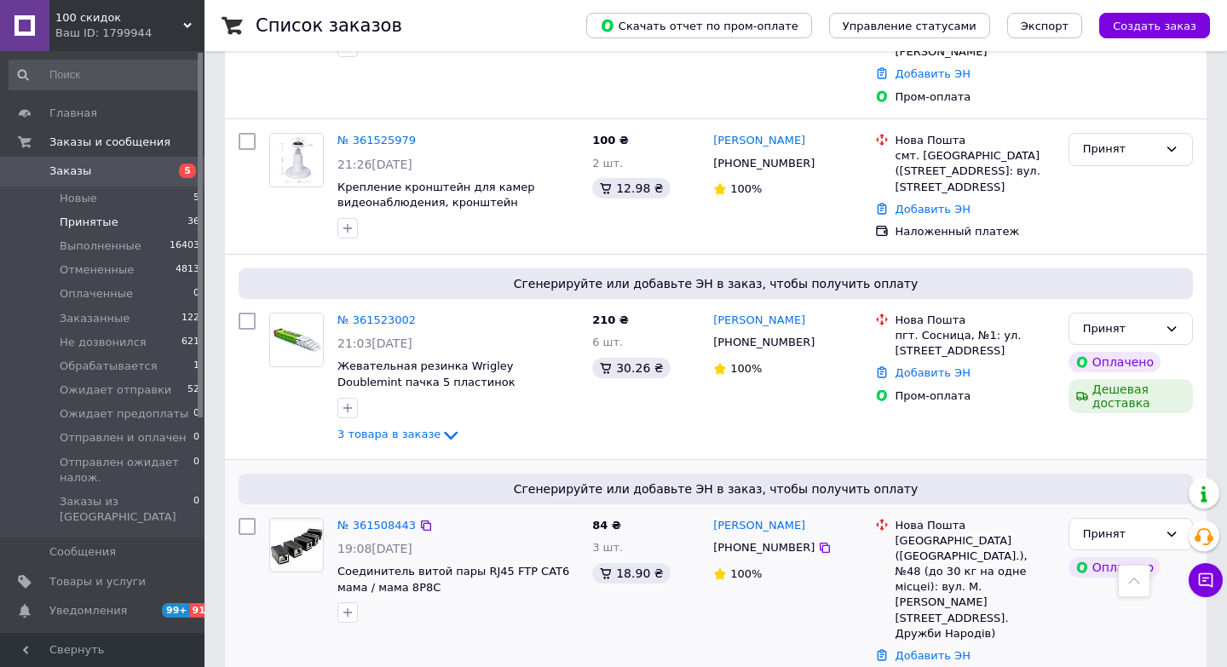
click at [251, 518] on input "checkbox" at bounding box center [247, 526] width 17 height 17
checkbox input "true"
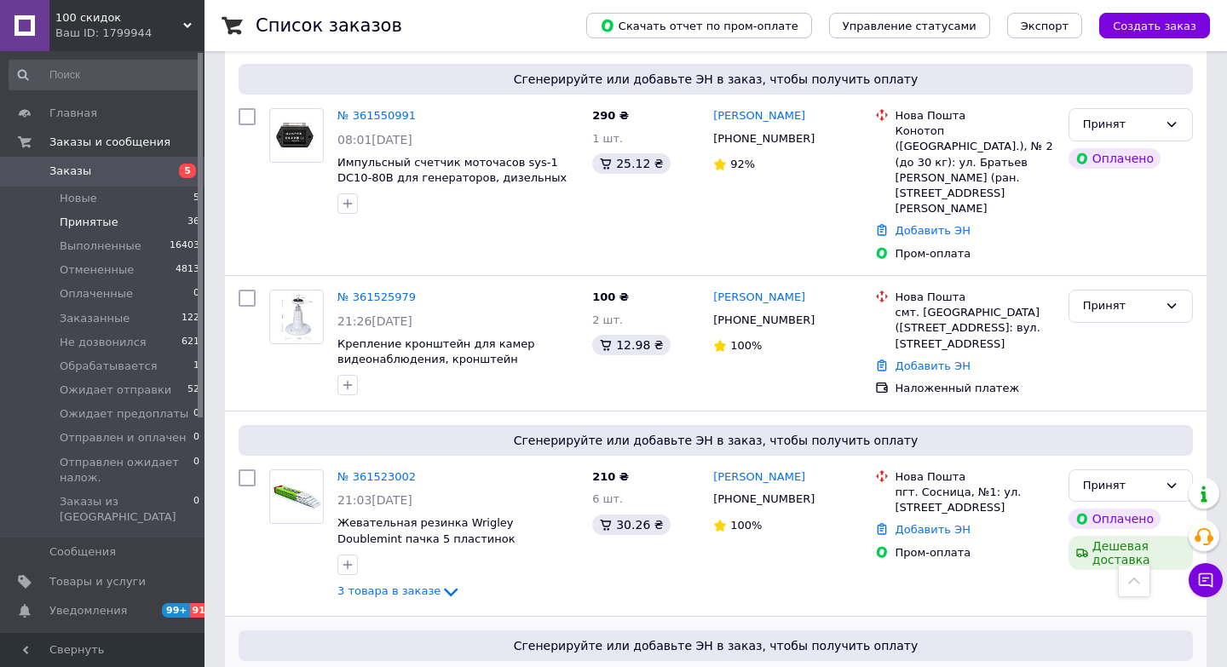
scroll to position [2617, 0]
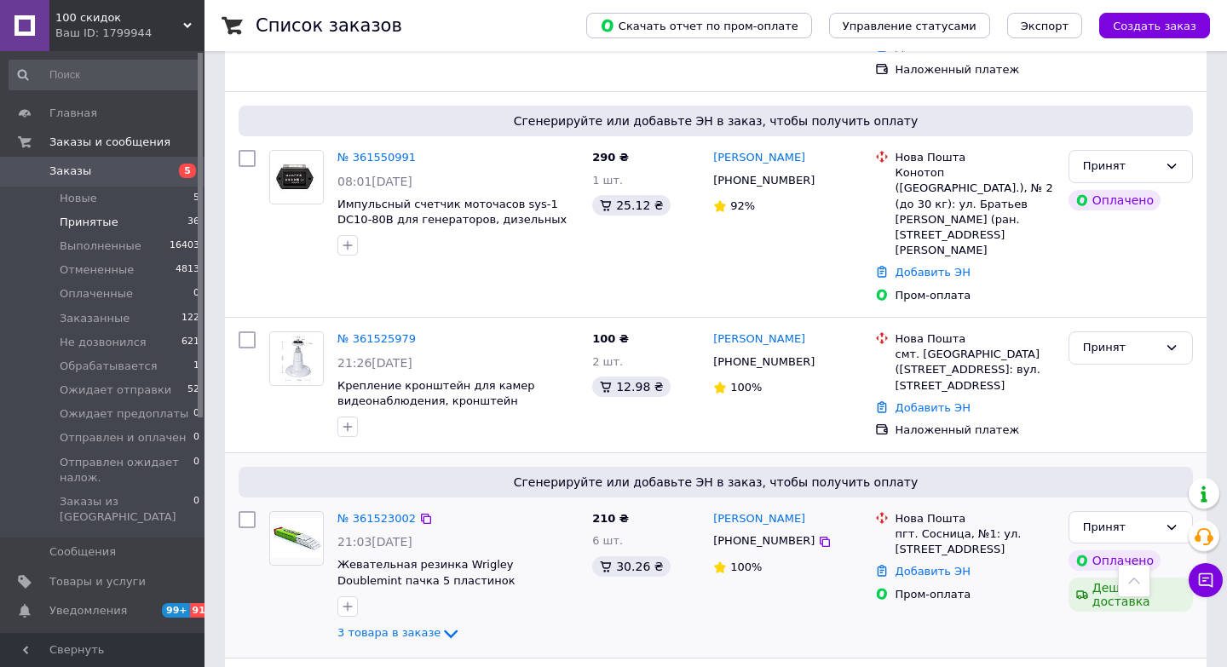
click at [239, 511] on input "checkbox" at bounding box center [247, 519] width 17 height 17
checkbox input "true"
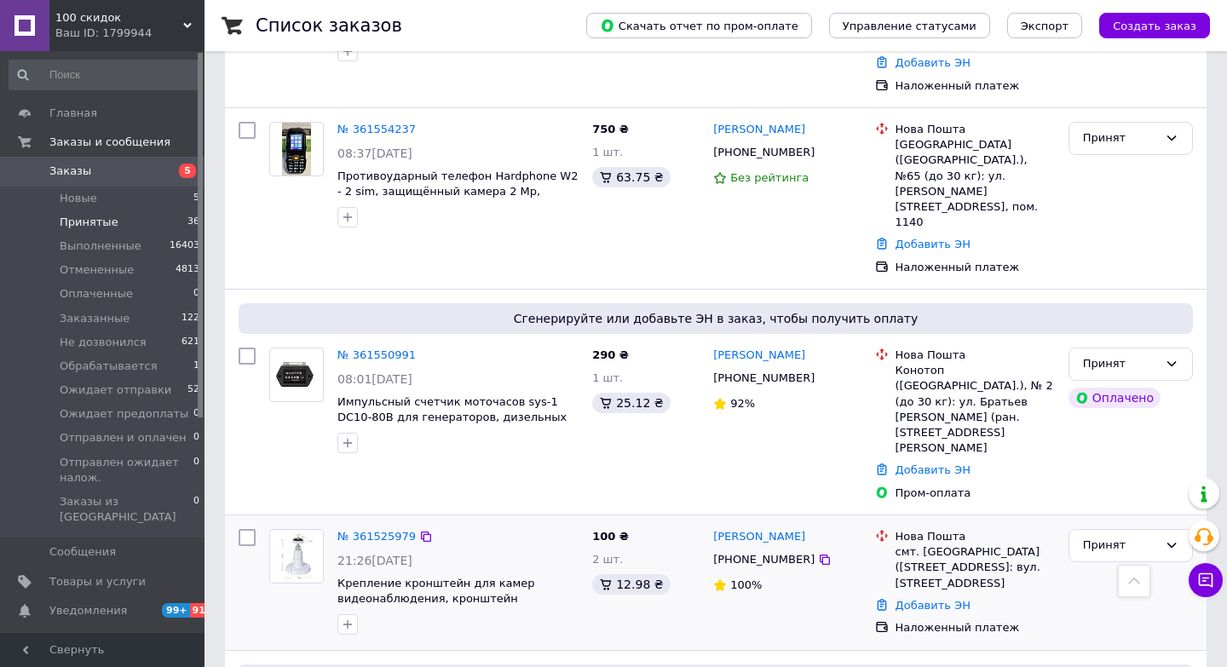
click at [251, 529] on input "checkbox" at bounding box center [247, 537] width 17 height 17
checkbox input "true"
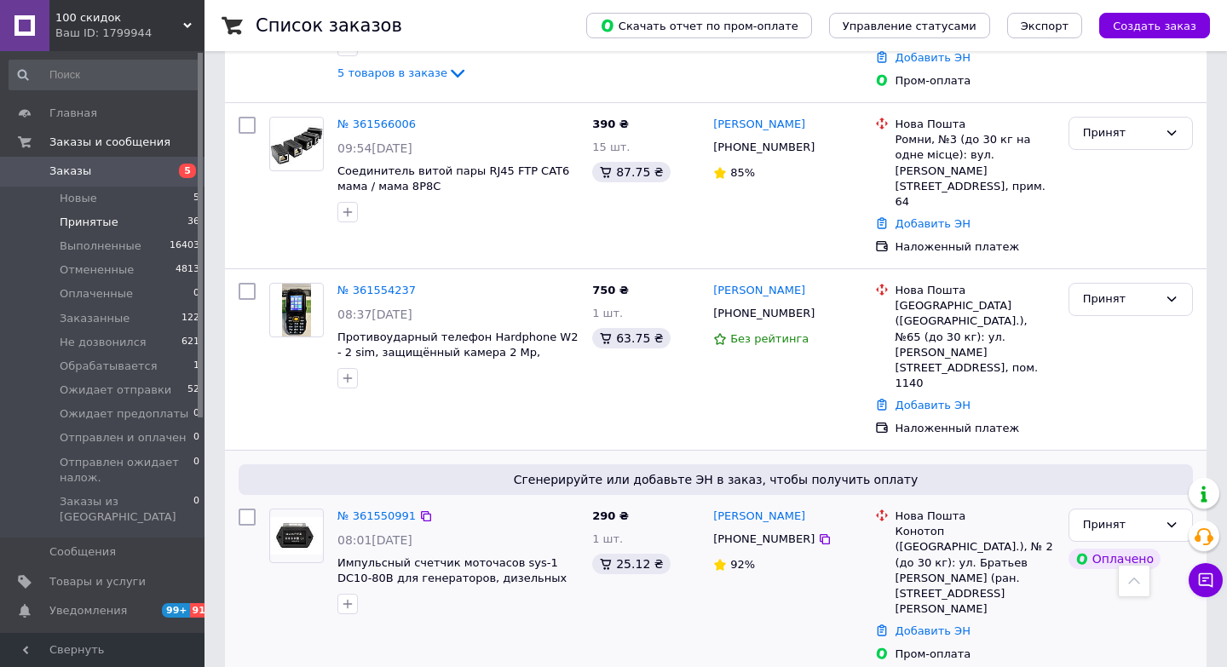
click at [253, 509] on input "checkbox" at bounding box center [247, 517] width 17 height 17
checkbox input "true"
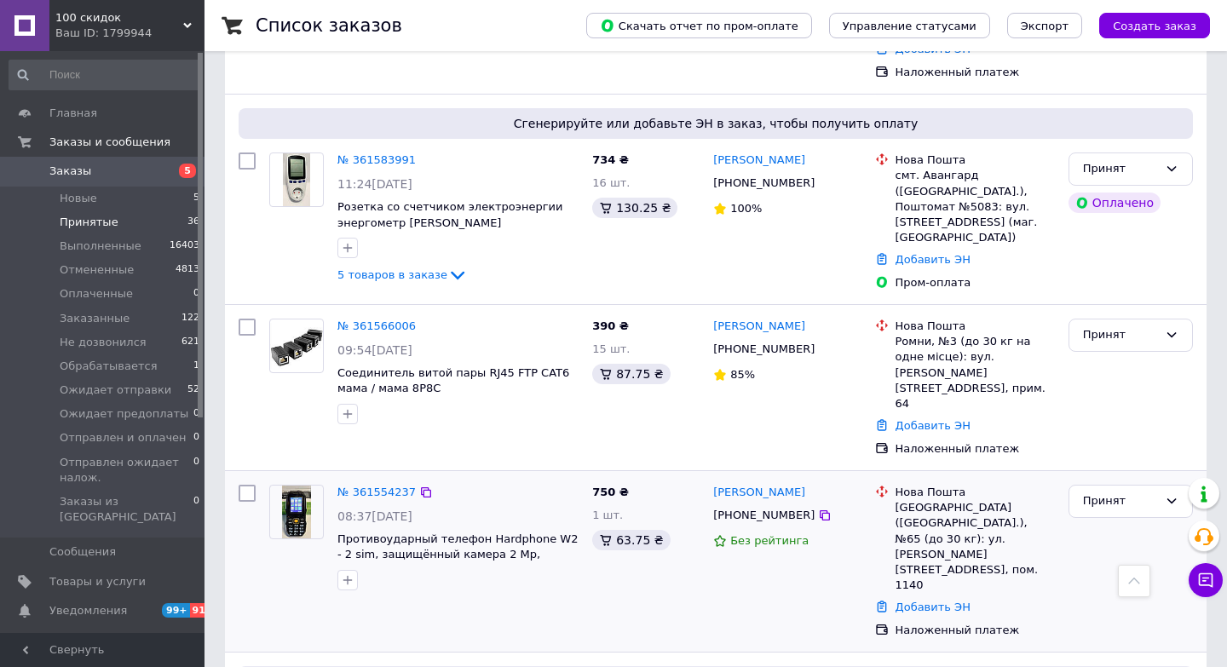
click at [252, 485] on input "checkbox" at bounding box center [247, 493] width 17 height 17
checkbox input "true"
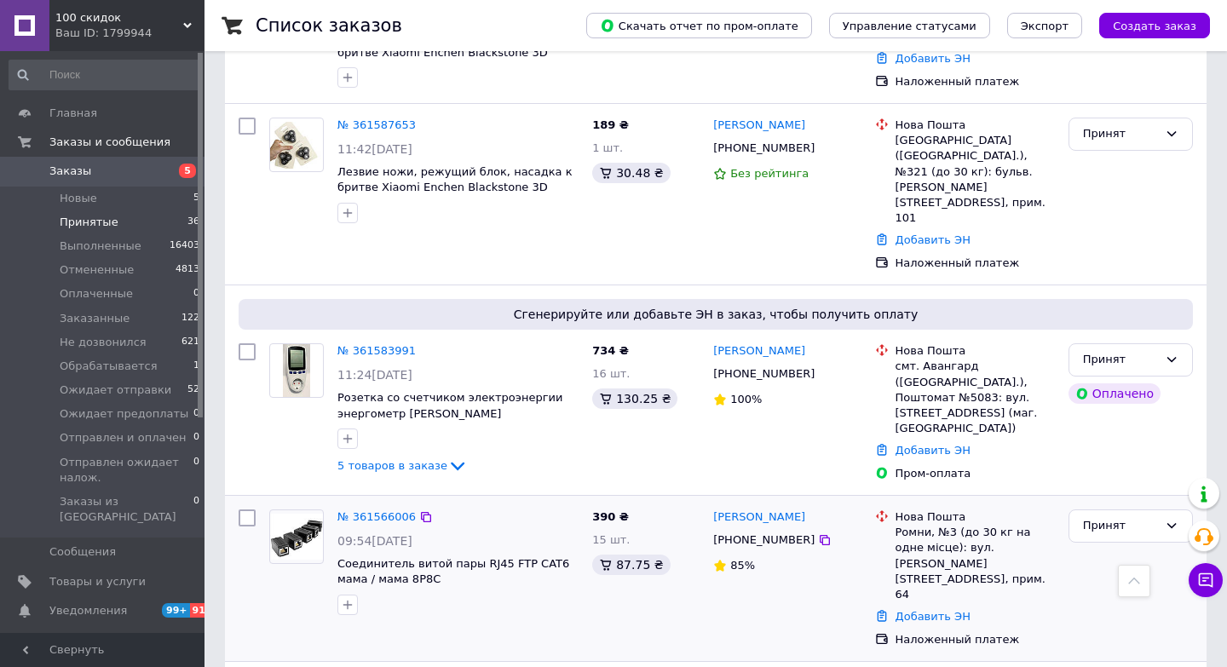
click at [254, 510] on input "checkbox" at bounding box center [247, 518] width 17 height 17
checkbox input "true"
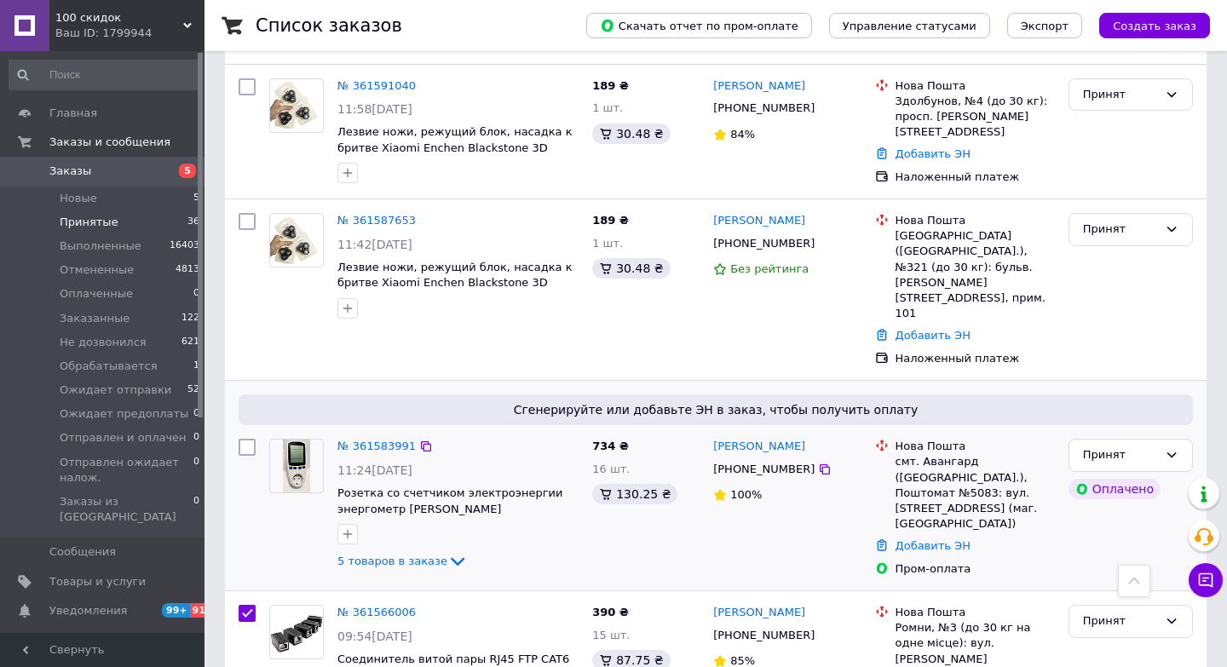
click at [252, 439] on input "checkbox" at bounding box center [247, 447] width 17 height 17
checkbox input "true"
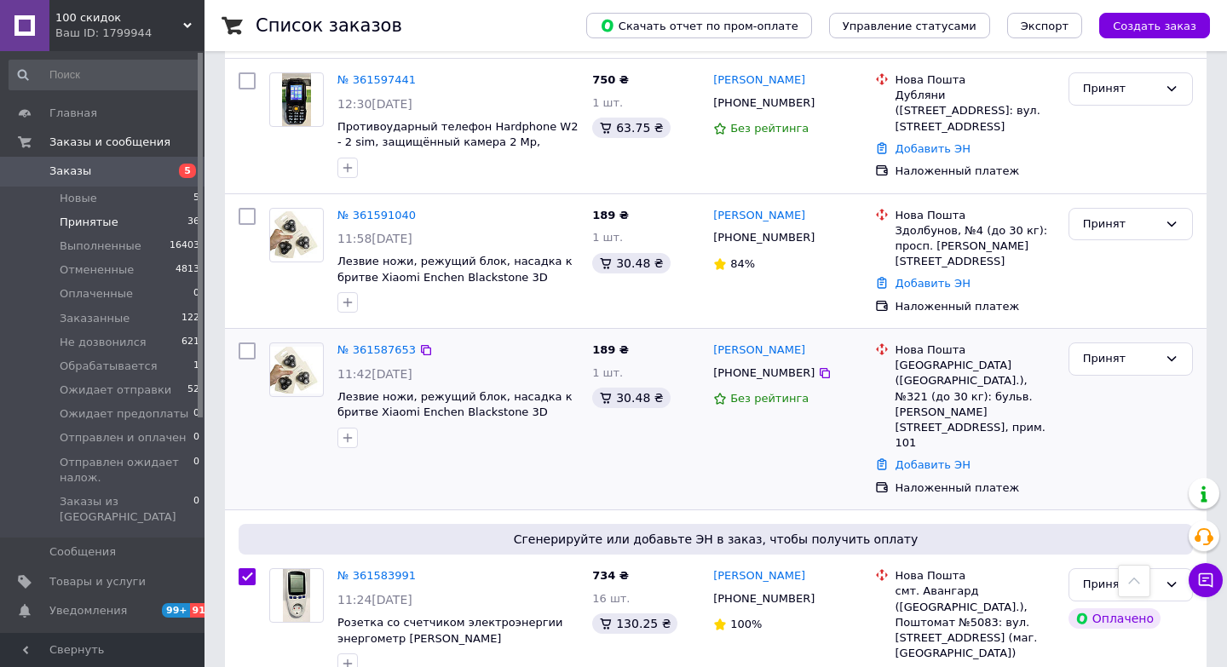
click at [250, 343] on input "checkbox" at bounding box center [247, 351] width 17 height 17
checkbox input "true"
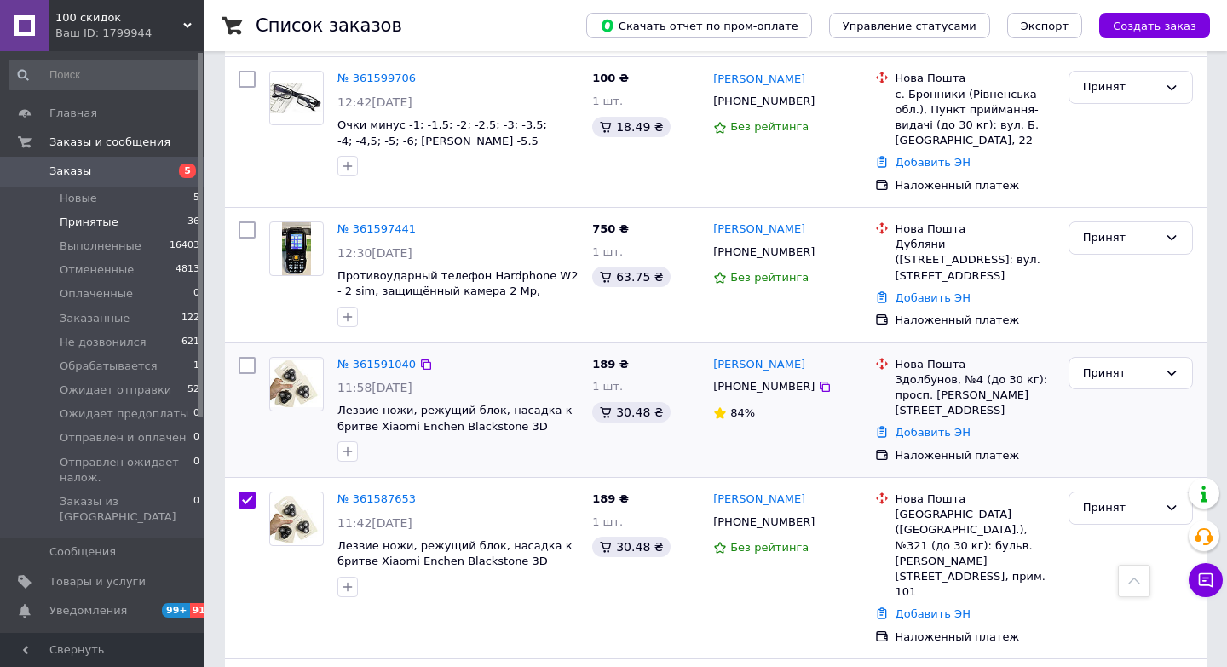
click at [248, 357] on input "checkbox" at bounding box center [247, 365] width 17 height 17
checkbox input "true"
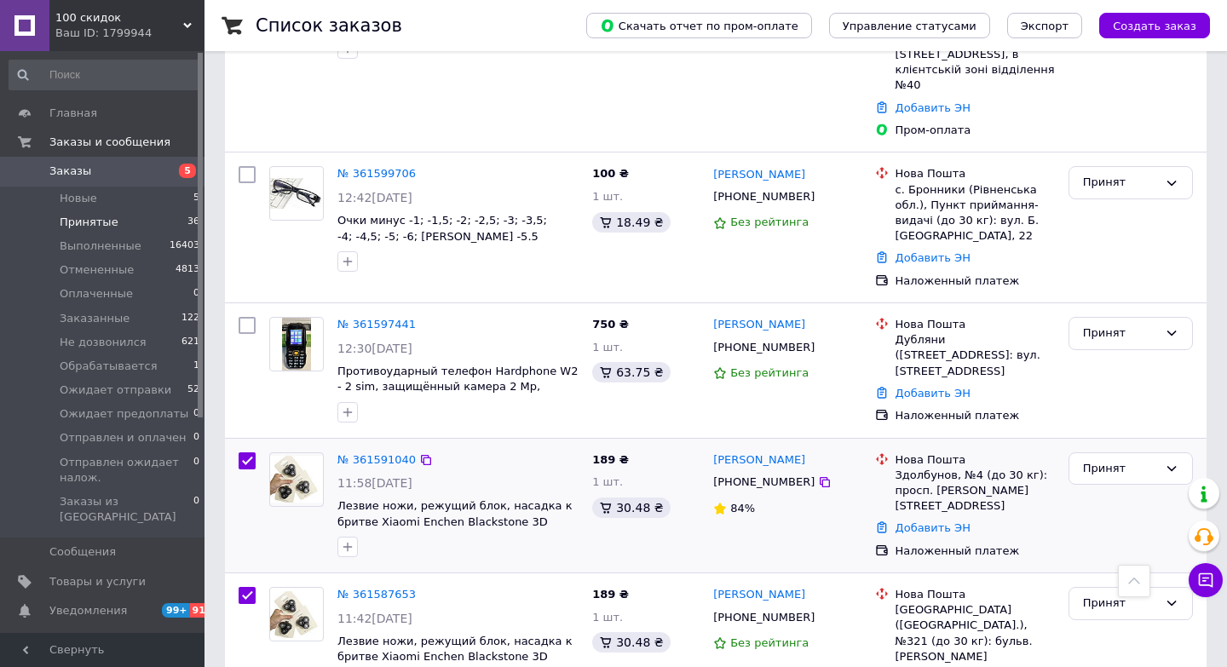
scroll to position [1353, 0]
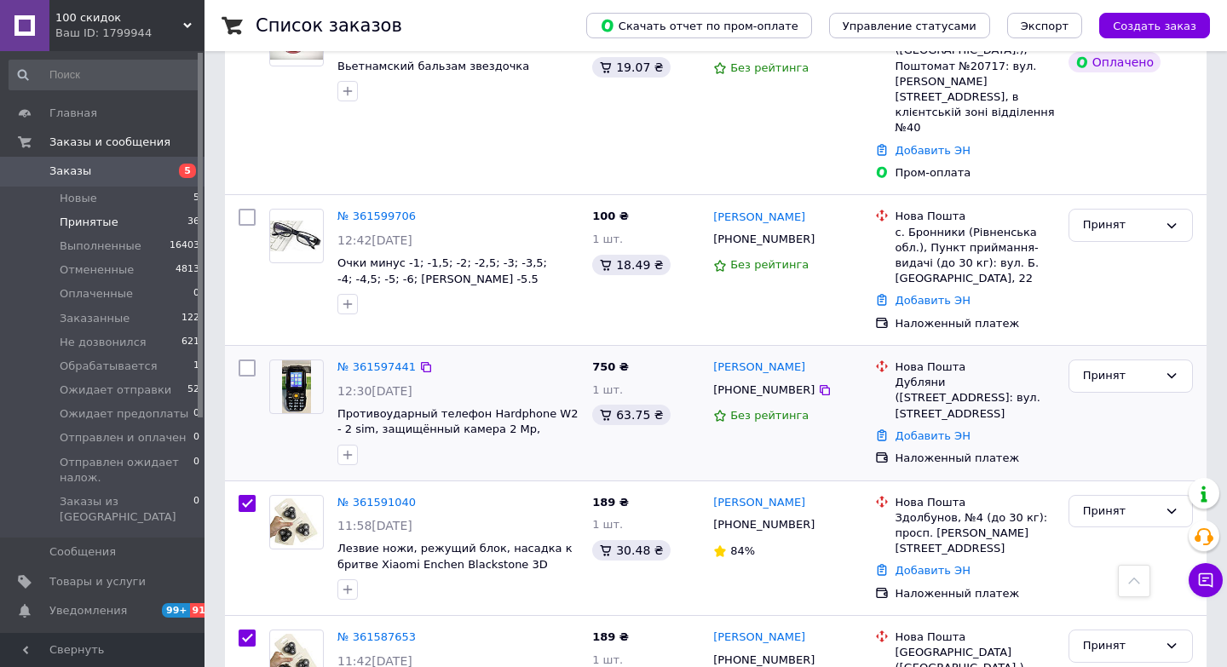
click at [245, 360] on input "checkbox" at bounding box center [247, 368] width 17 height 17
checkbox input "true"
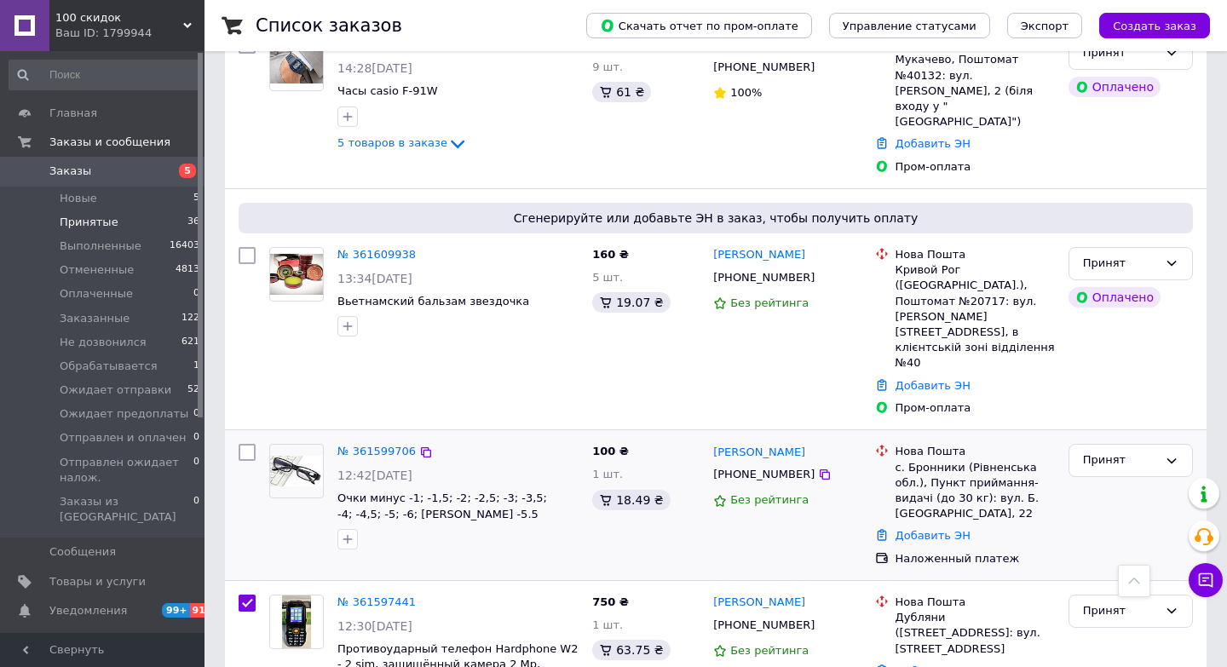
scroll to position [1116, 0]
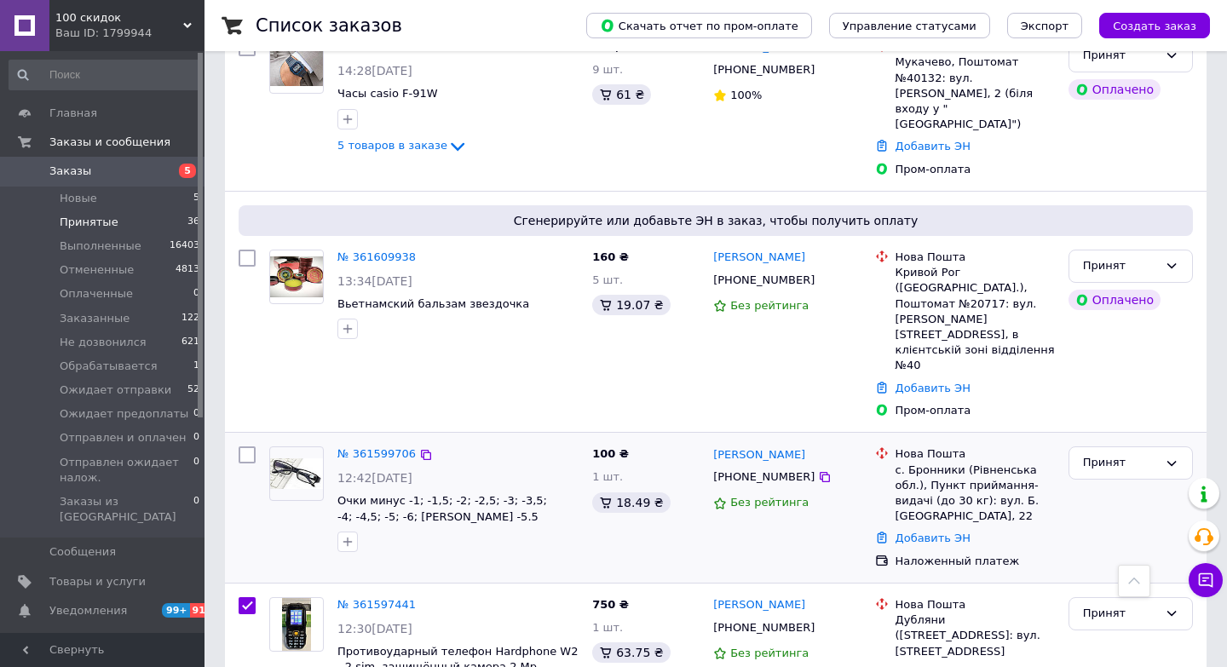
click at [248, 447] on input "checkbox" at bounding box center [247, 455] width 17 height 17
checkbox input "true"
click at [253, 250] on input "checkbox" at bounding box center [247, 258] width 17 height 17
checkbox input "true"
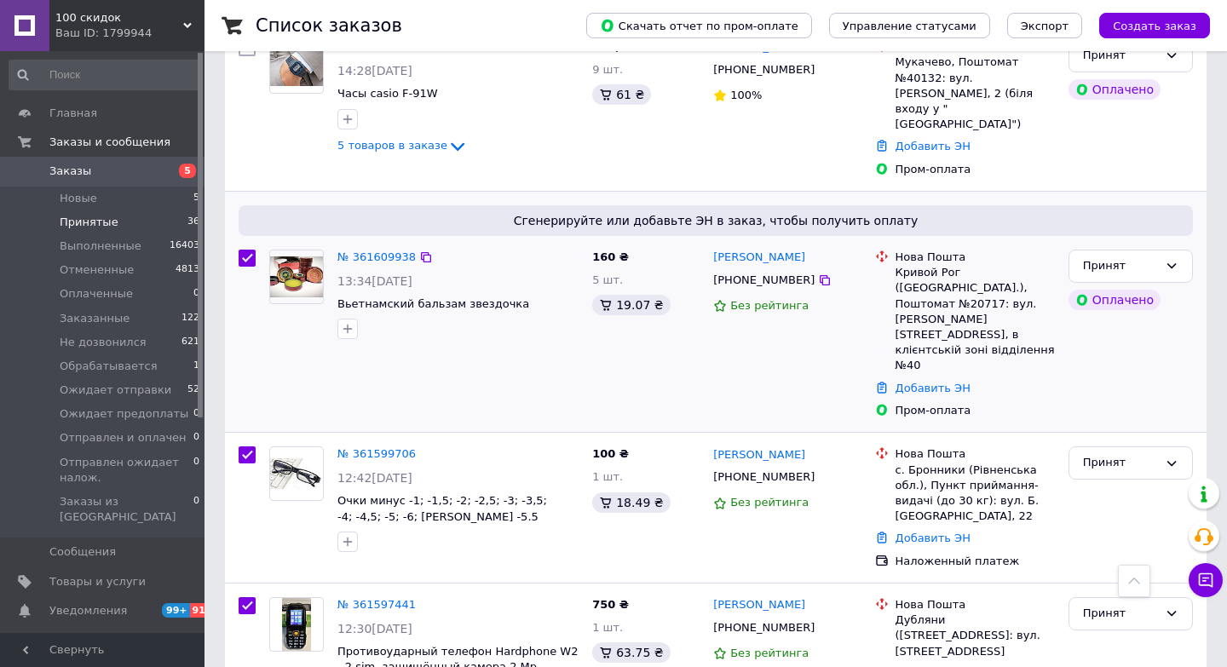
checkbox input "true"
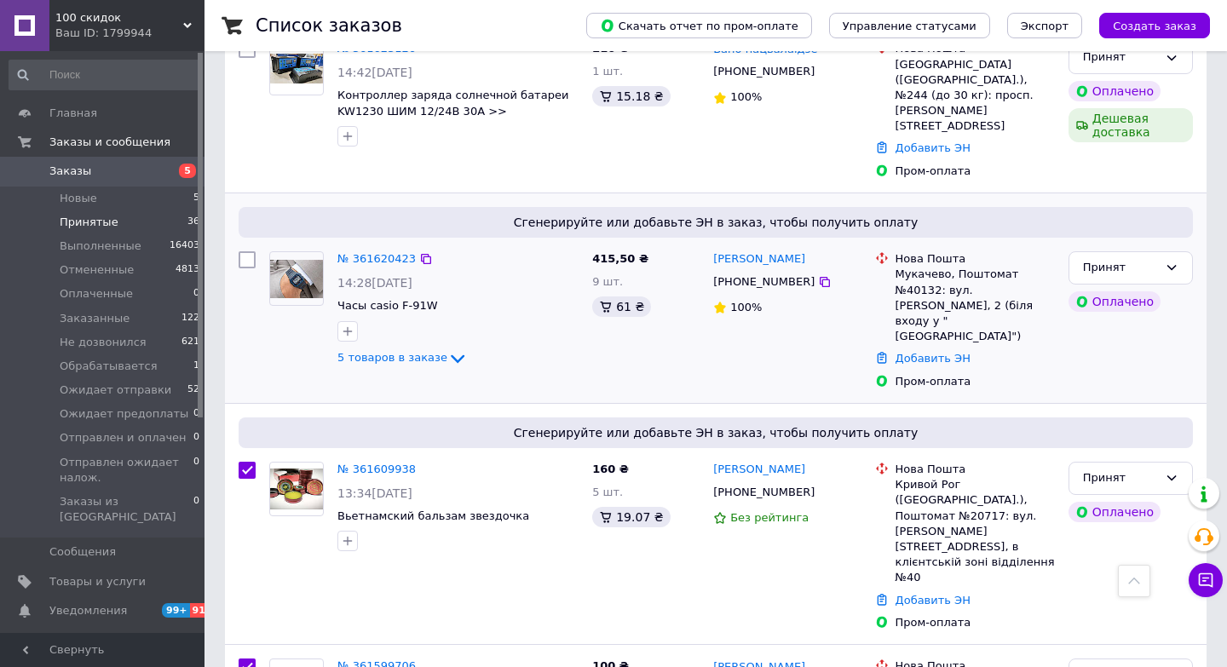
click at [247, 251] on input "checkbox" at bounding box center [247, 259] width 17 height 17
checkbox input "true"
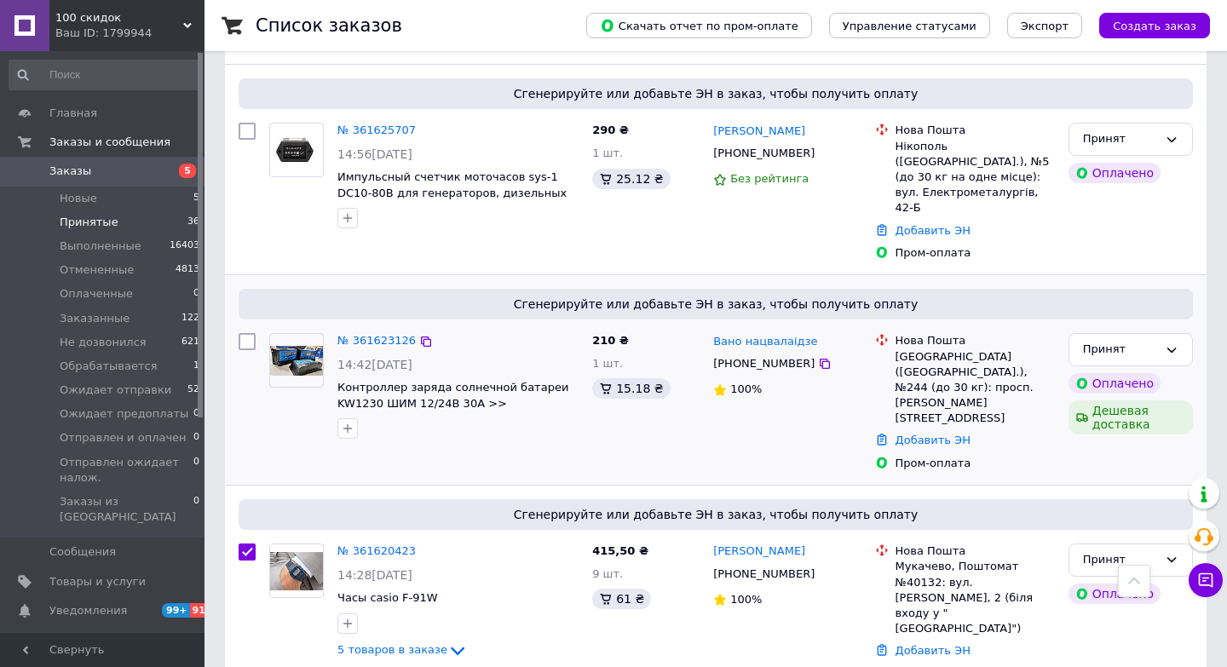
click at [254, 333] on input "checkbox" at bounding box center [247, 341] width 17 height 17
checkbox input "true"
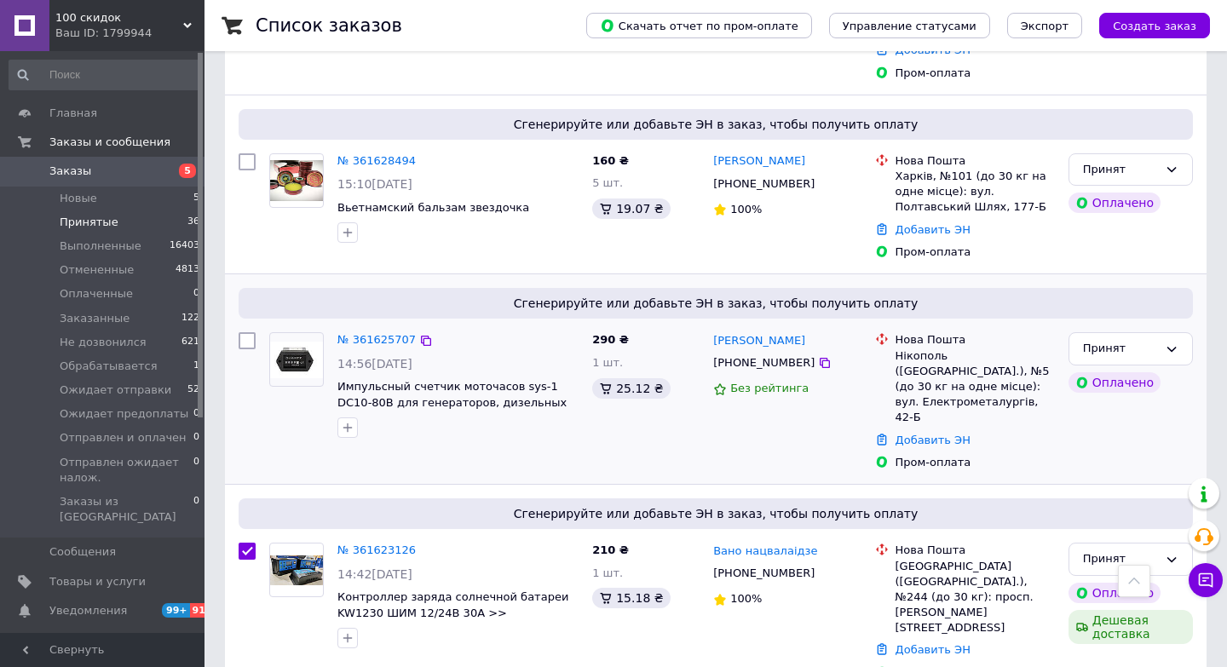
click at [247, 332] on input "checkbox" at bounding box center [247, 340] width 17 height 17
checkbox input "true"
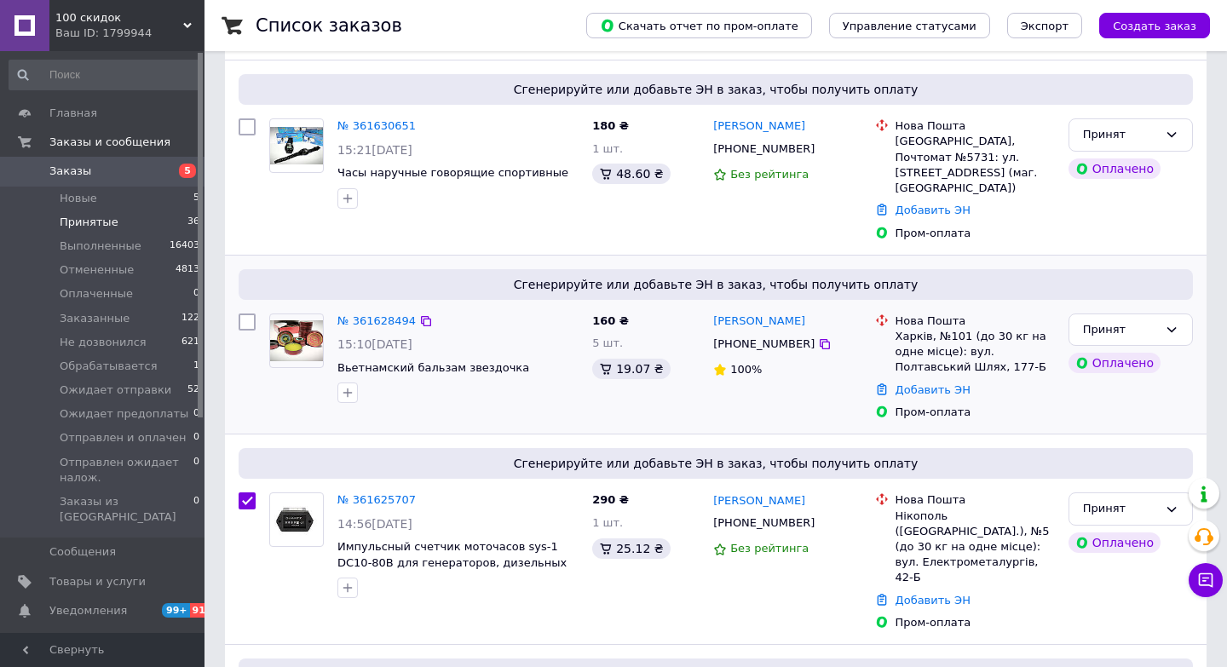
click at [246, 314] on input "checkbox" at bounding box center [247, 322] width 17 height 17
checkbox input "true"
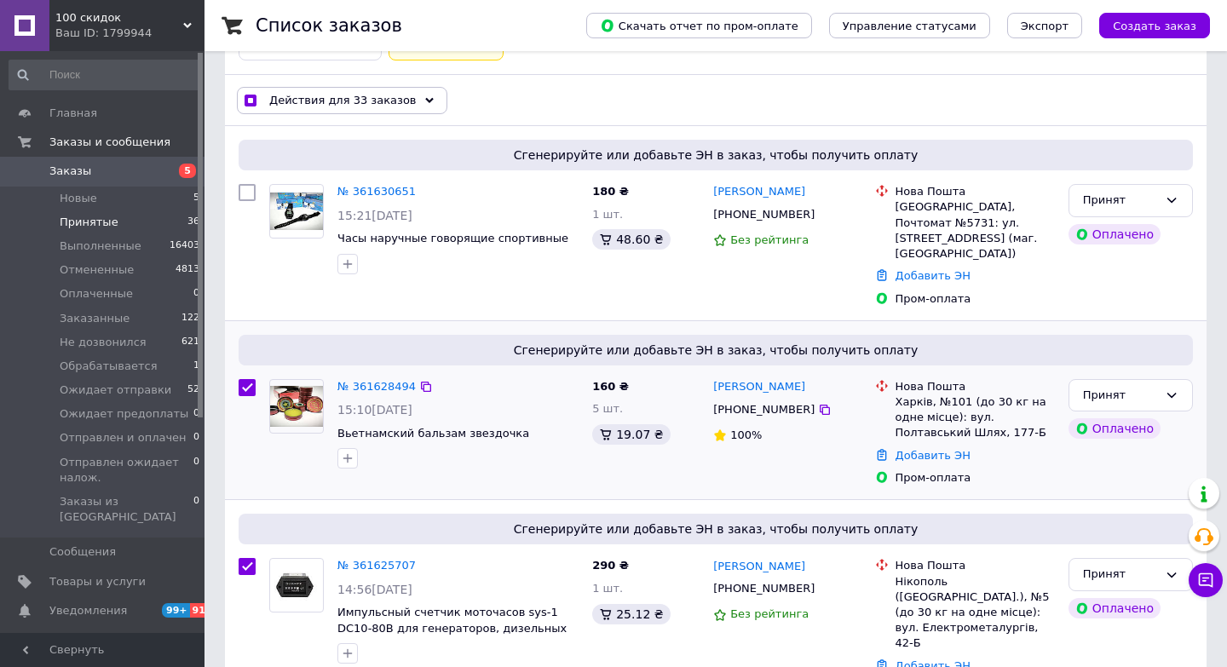
scroll to position [87, 0]
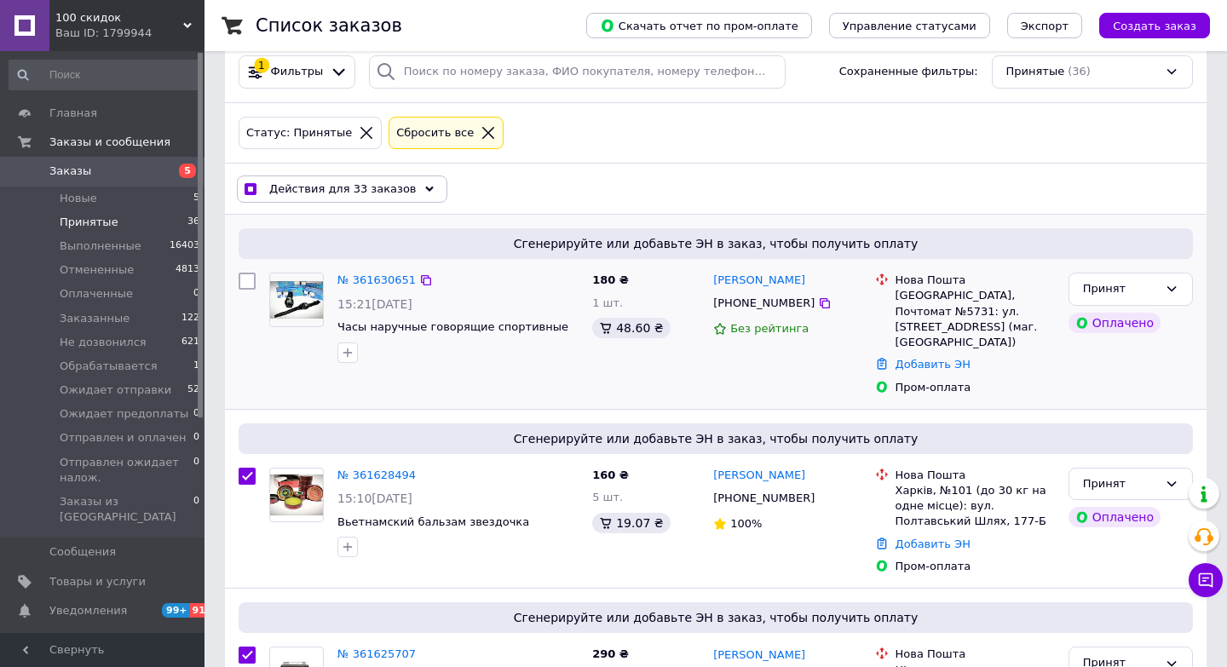
click at [246, 281] on input "checkbox" at bounding box center [247, 281] width 17 height 17
checkbox input "true"
click at [364, 193] on span "Действия для 34 заказов" at bounding box center [342, 189] width 147 height 15
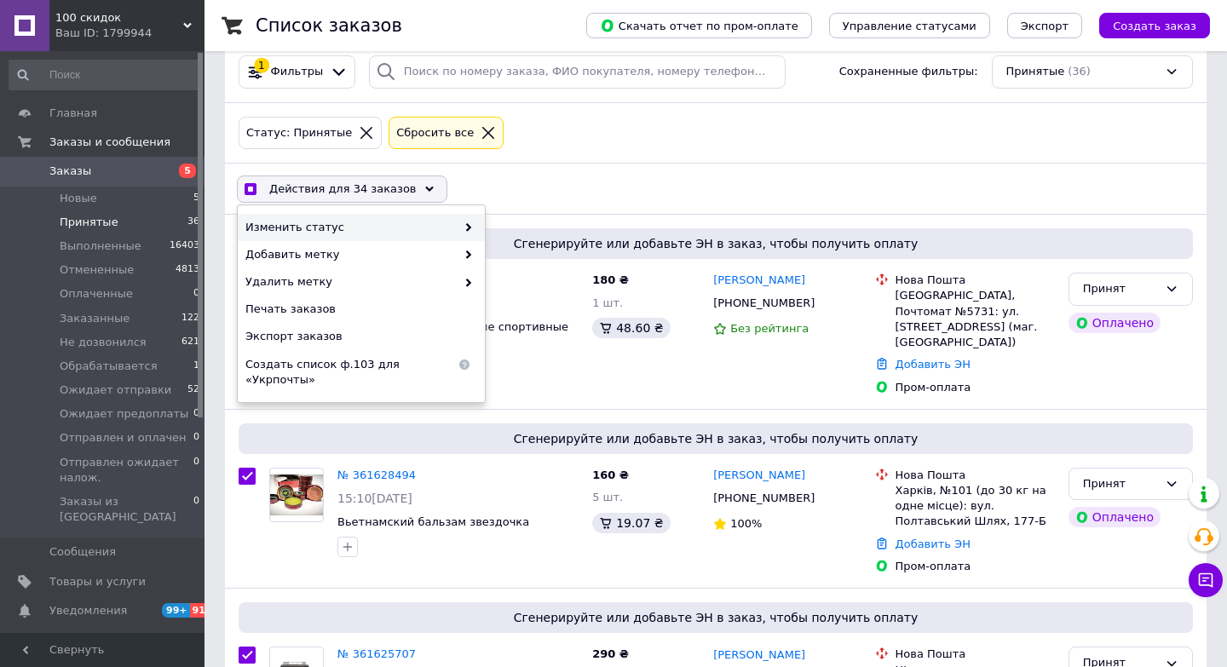
checkbox input "true"
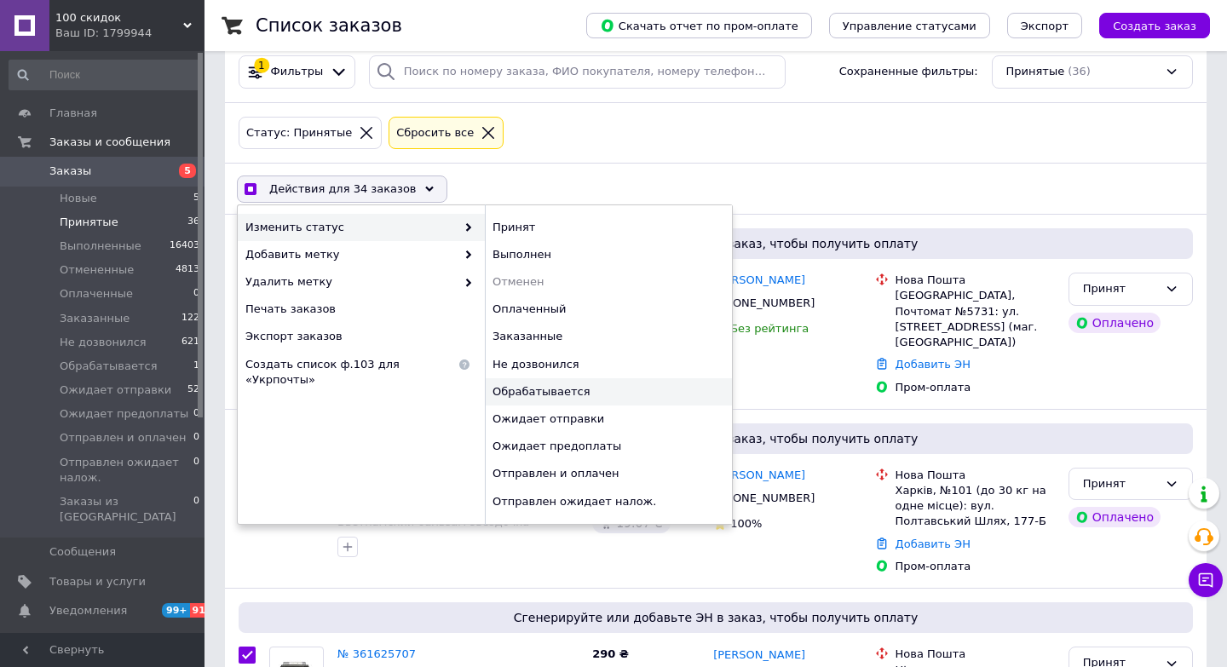
click at [544, 392] on div "Обрабатывается" at bounding box center [608, 391] width 247 height 27
checkbox input "false"
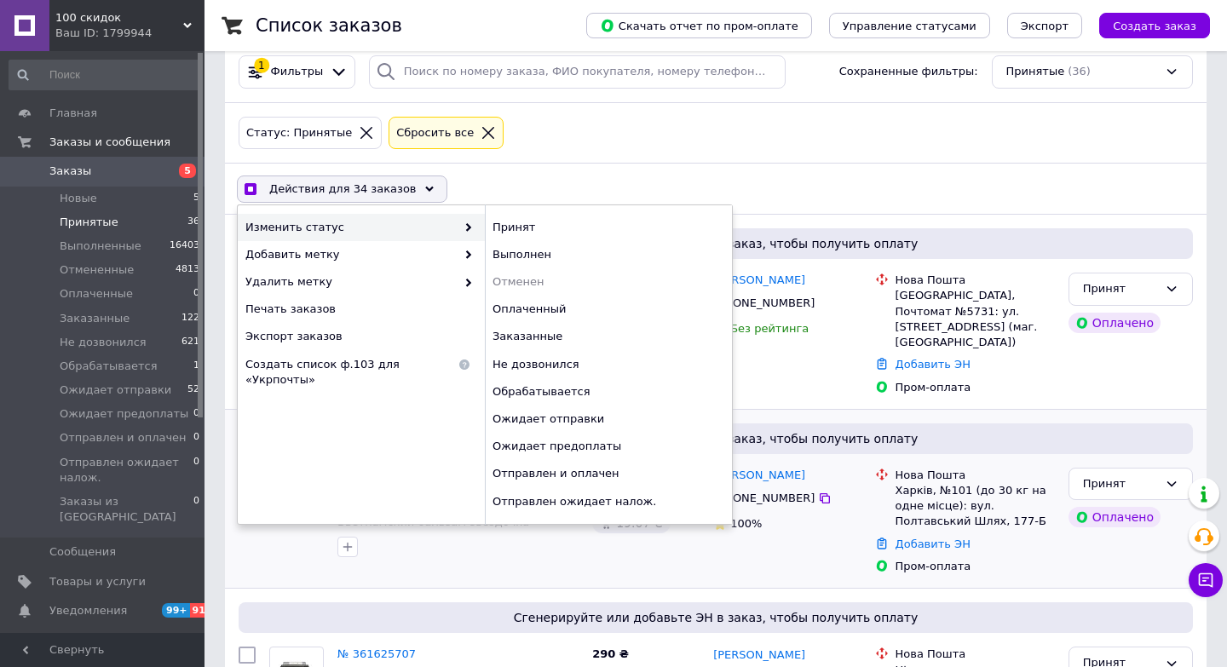
checkbox input "false"
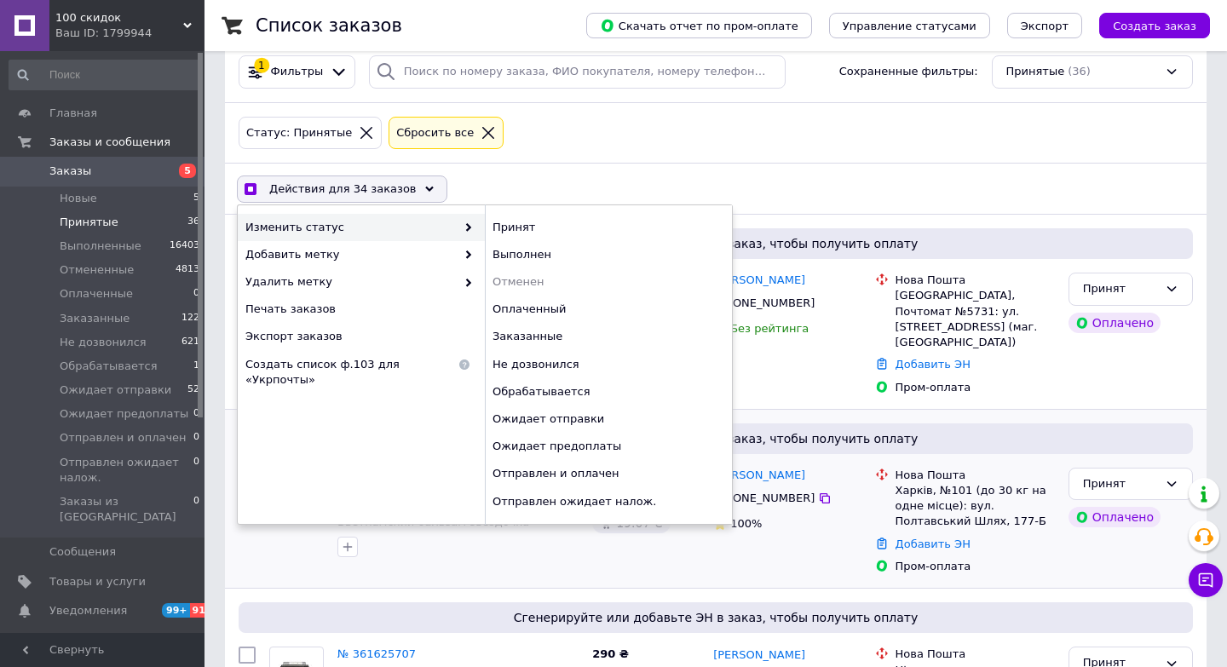
checkbox input "false"
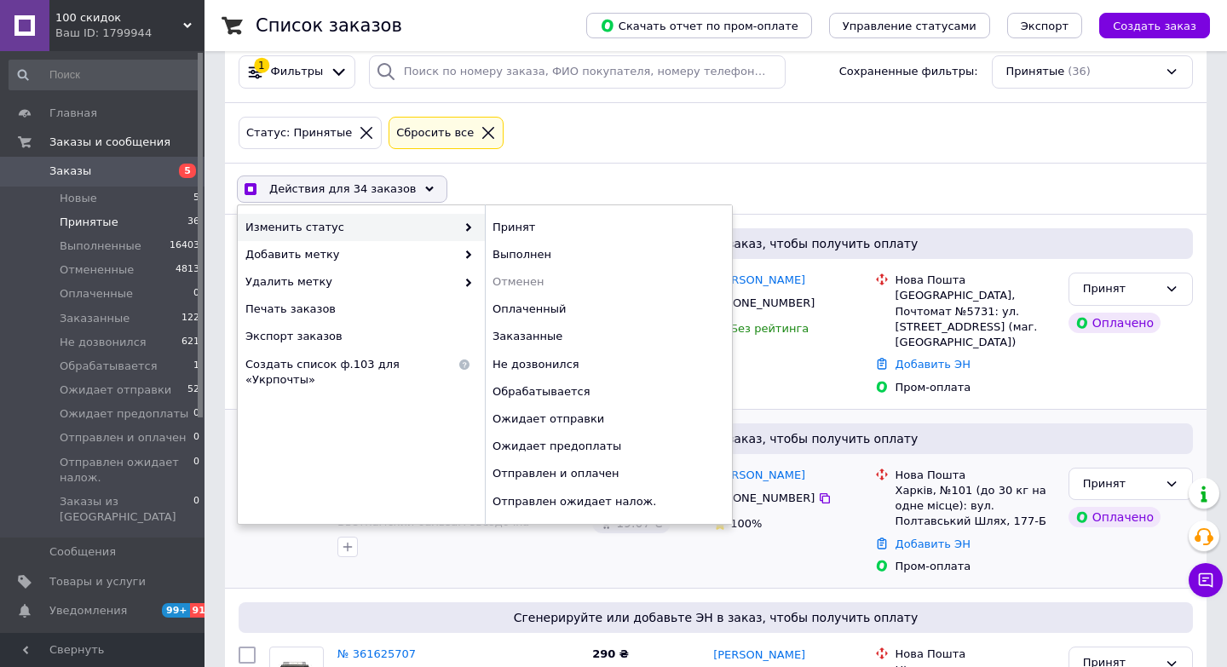
checkbox input "false"
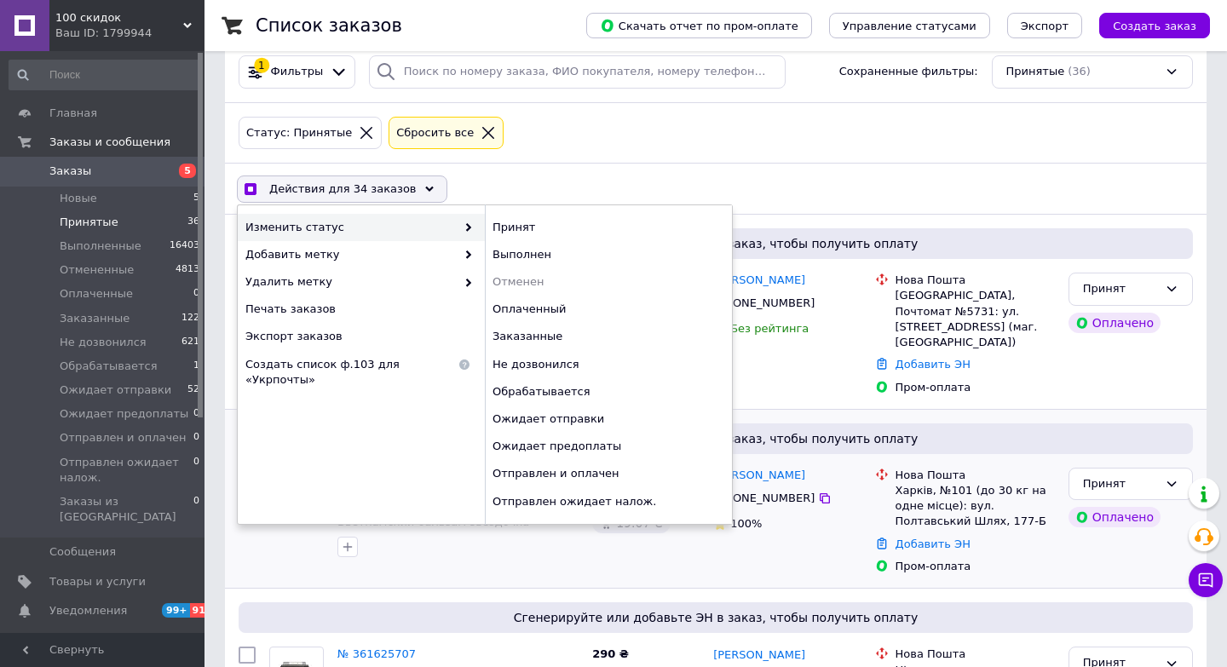
checkbox input "false"
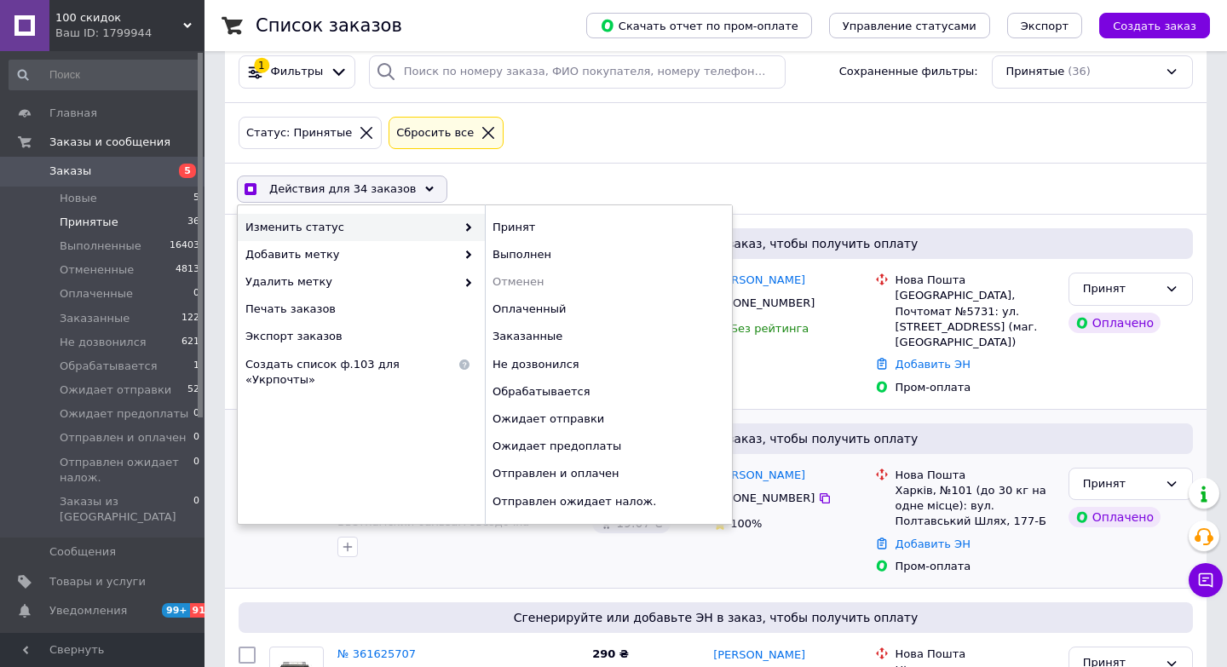
checkbox input "false"
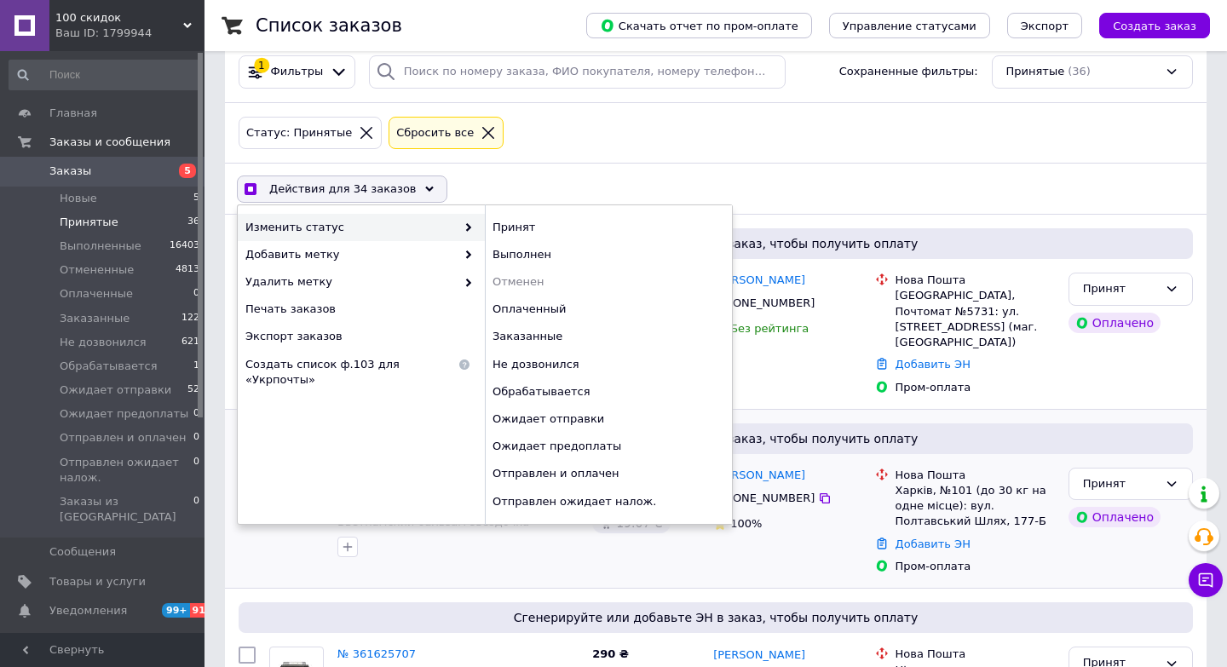
checkbox input "false"
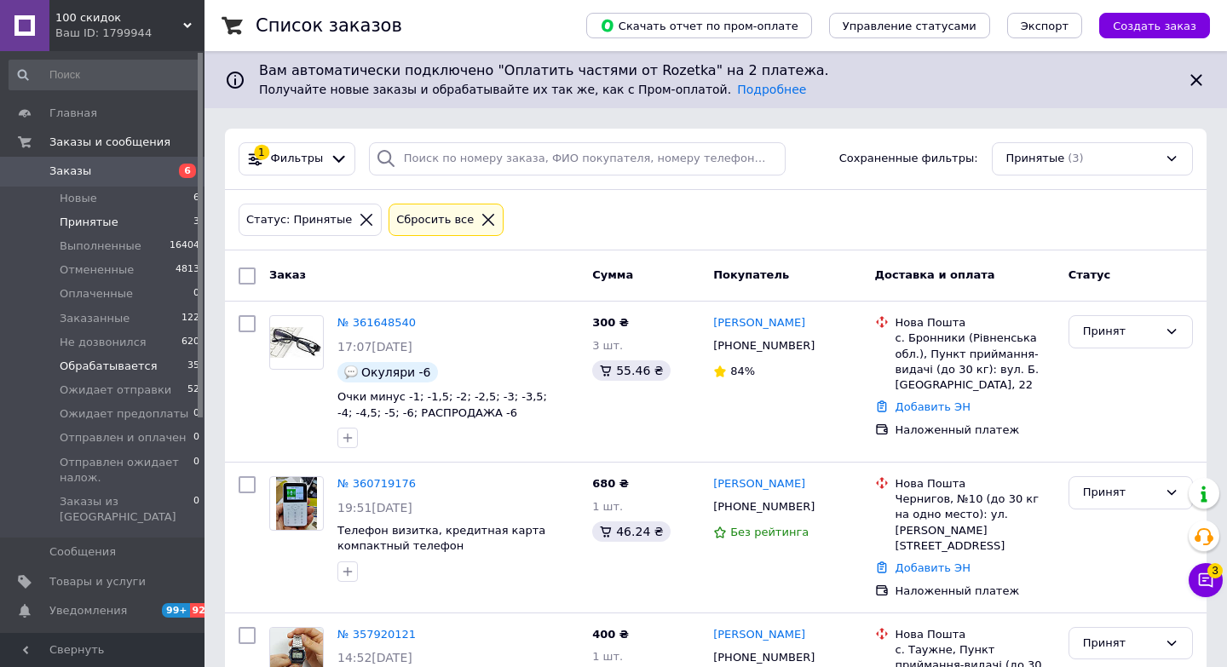
click at [125, 369] on span "Обрабатывается" at bounding box center [108, 366] width 97 height 15
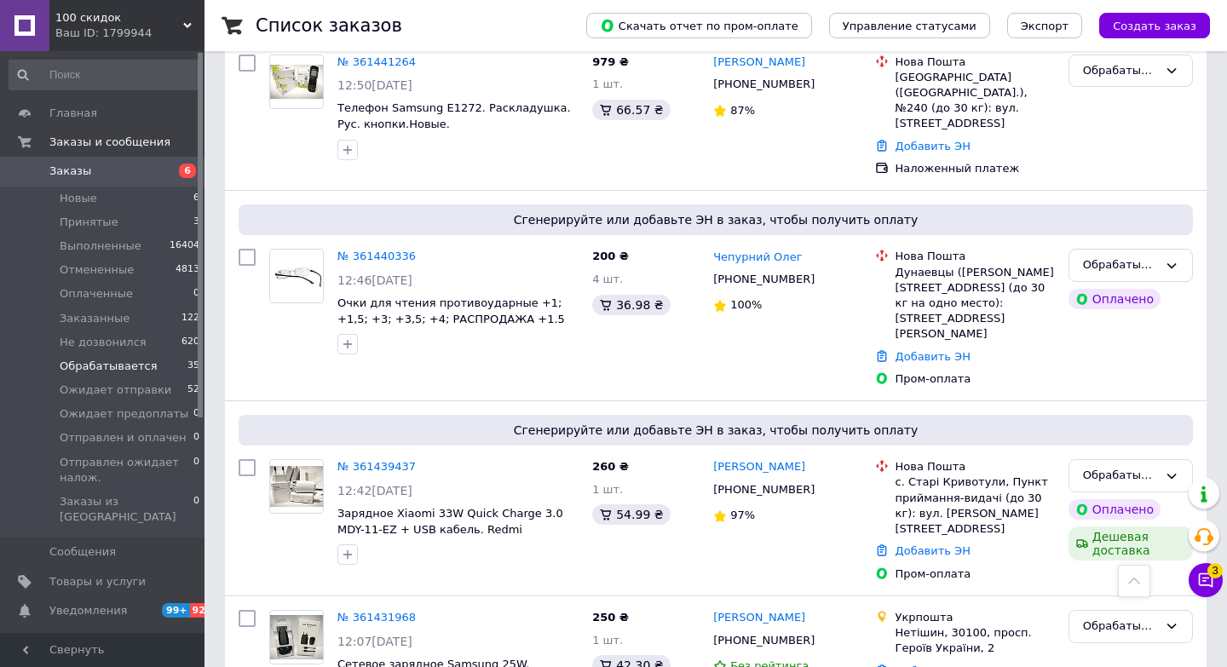
scroll to position [5532, 0]
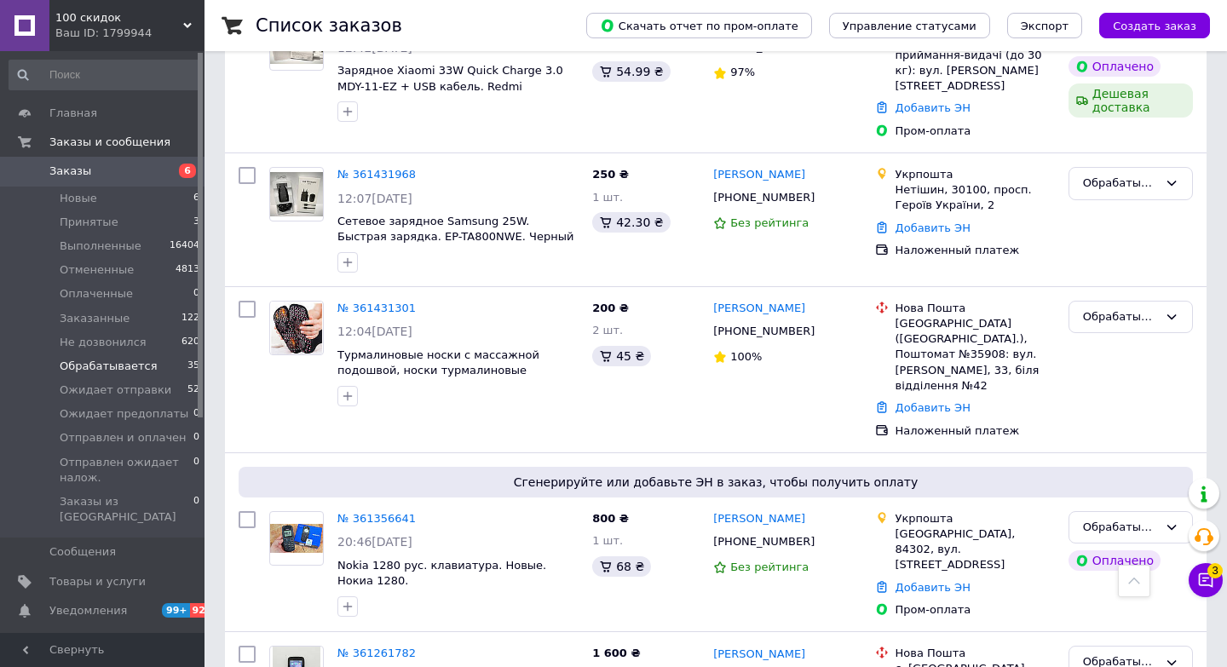
checkbox input "true"
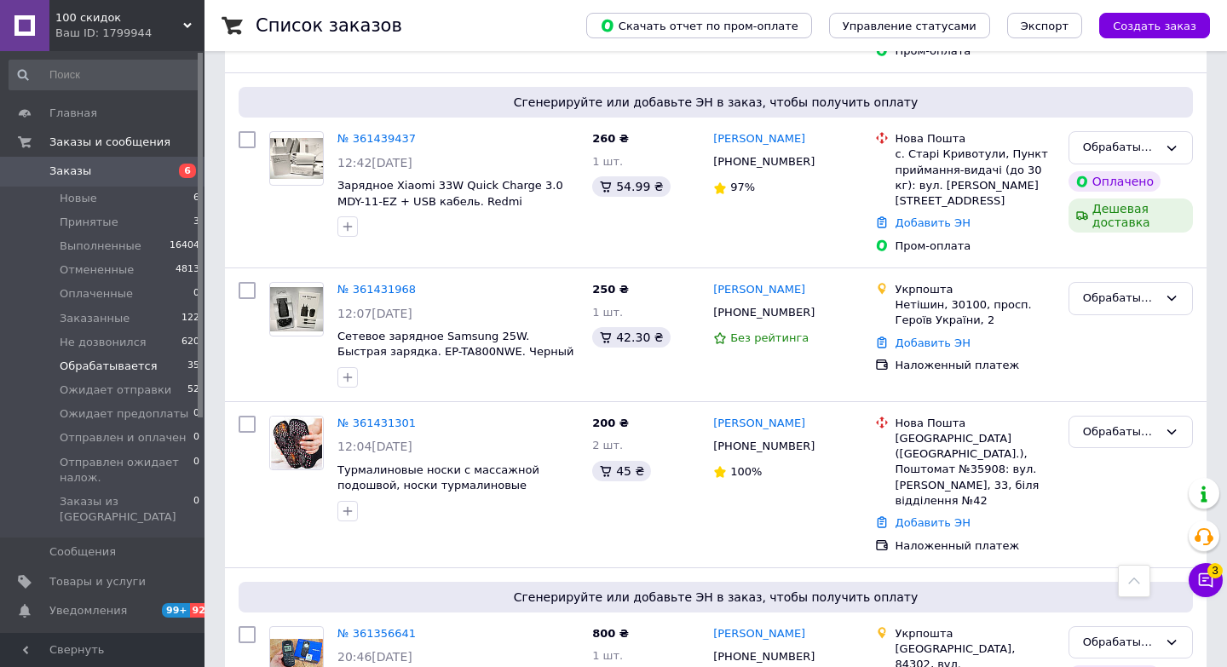
scroll to position [5407, 0]
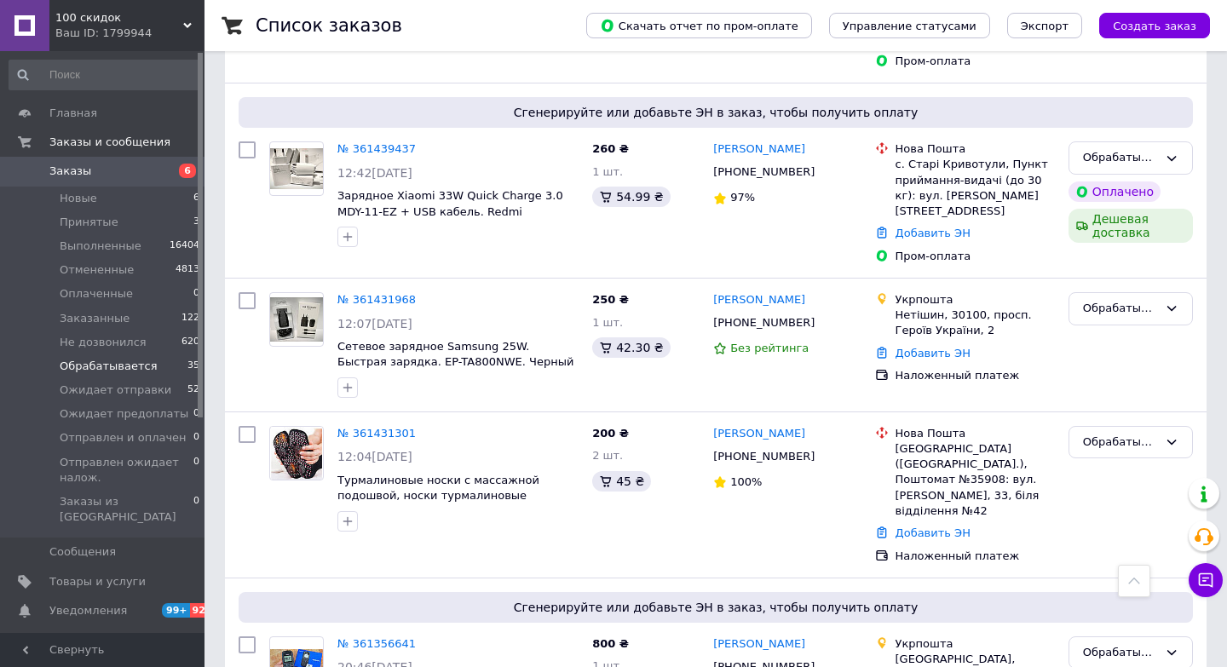
checkbox input "true"
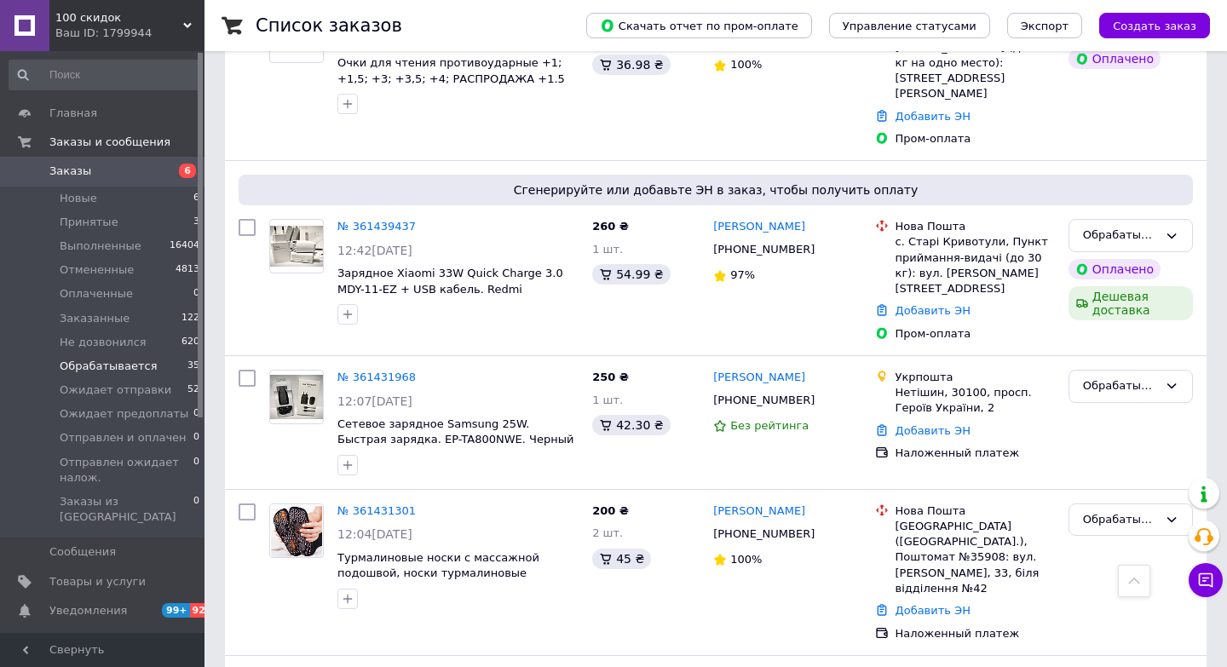
checkbox input "true"
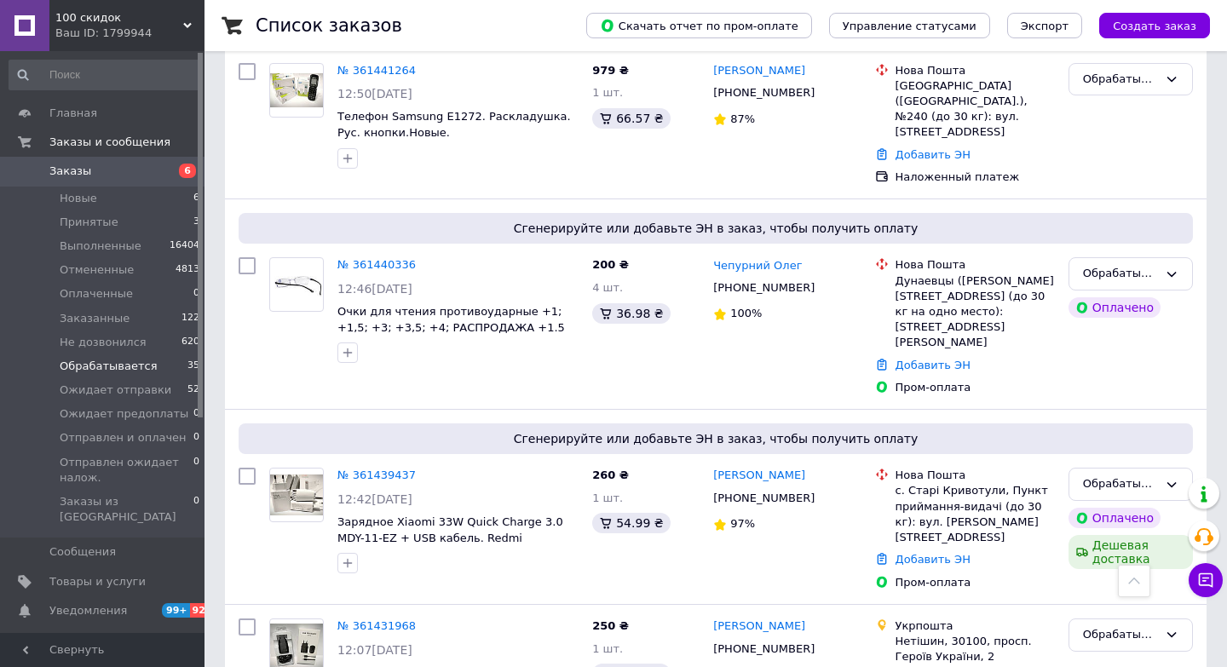
scroll to position [5056, 0]
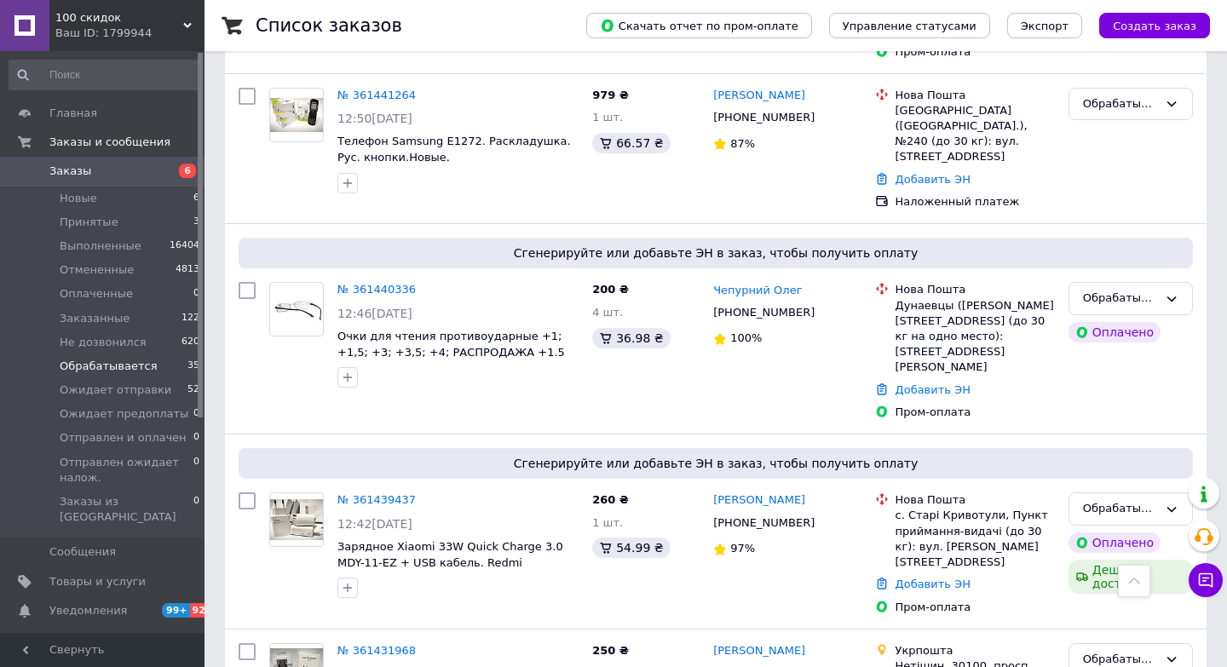
checkbox input "true"
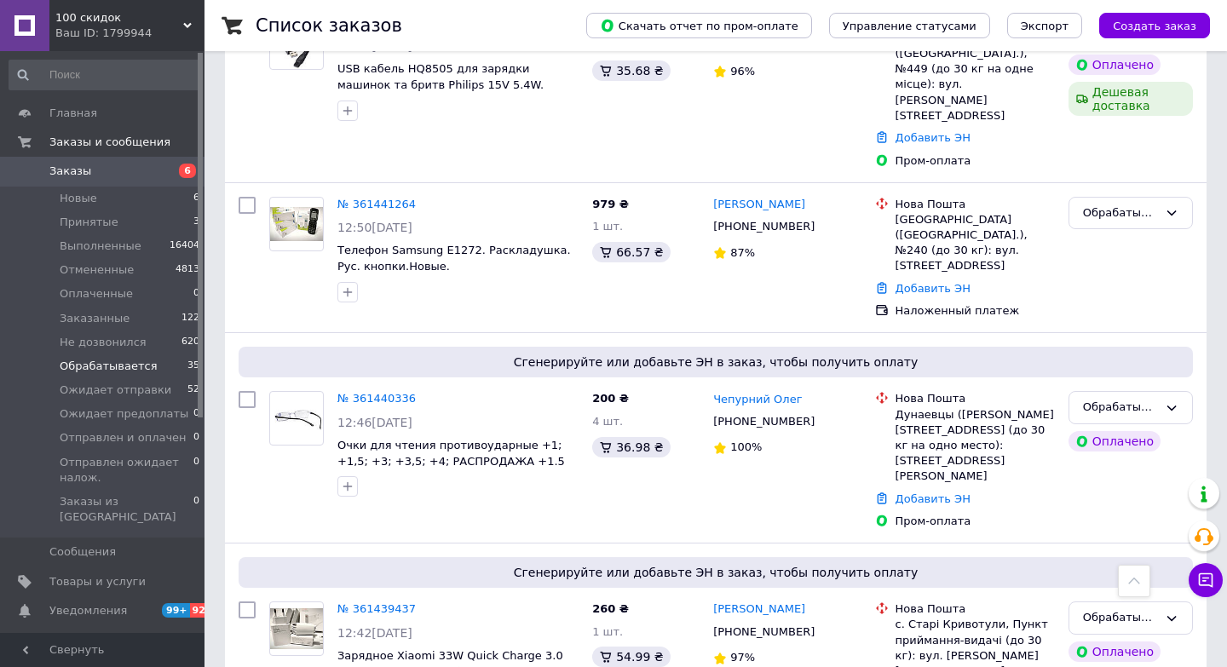
scroll to position [4948, 0]
checkbox input "true"
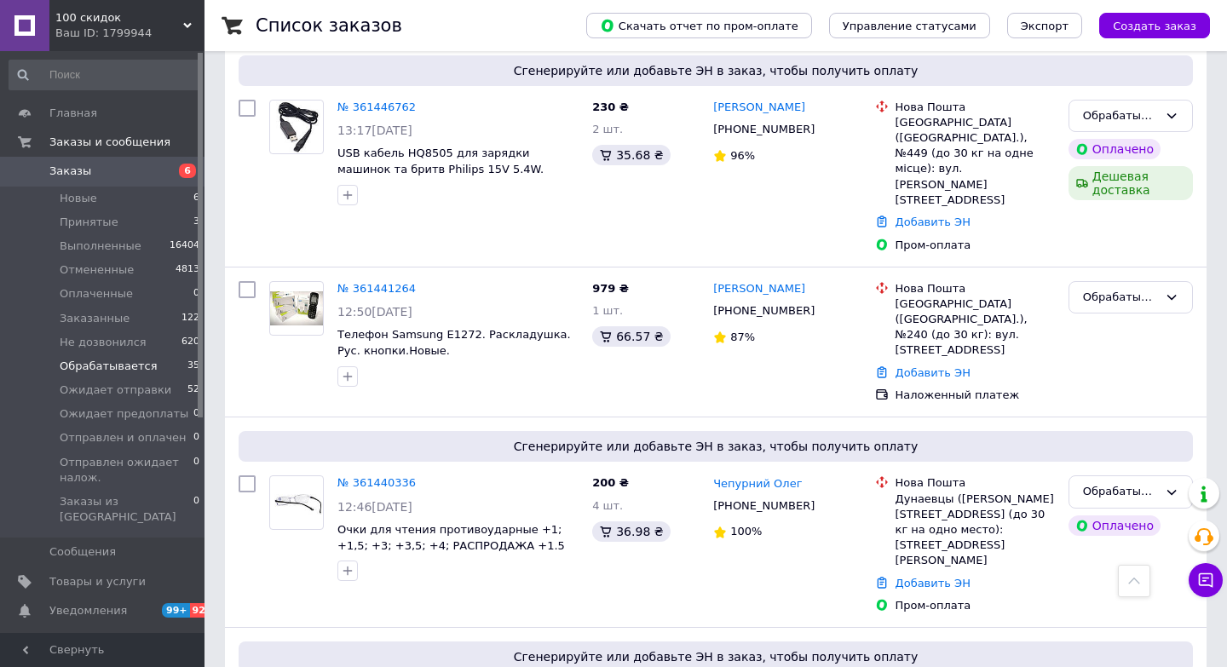
checkbox input "true"
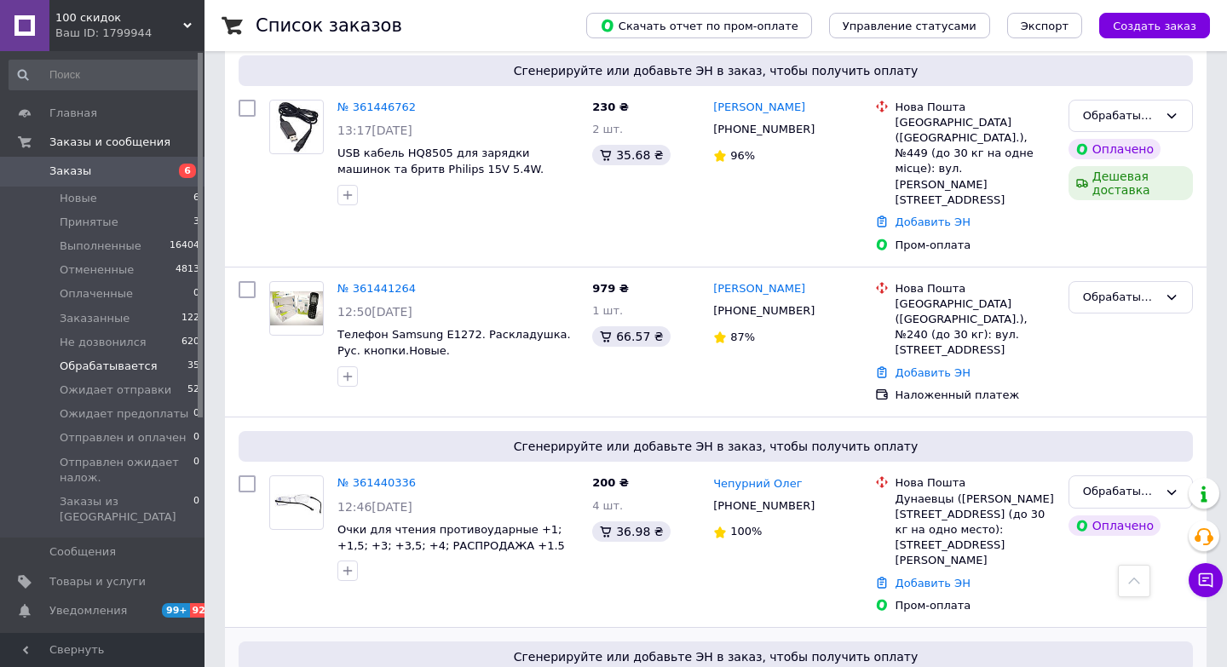
scroll to position [4728, 0]
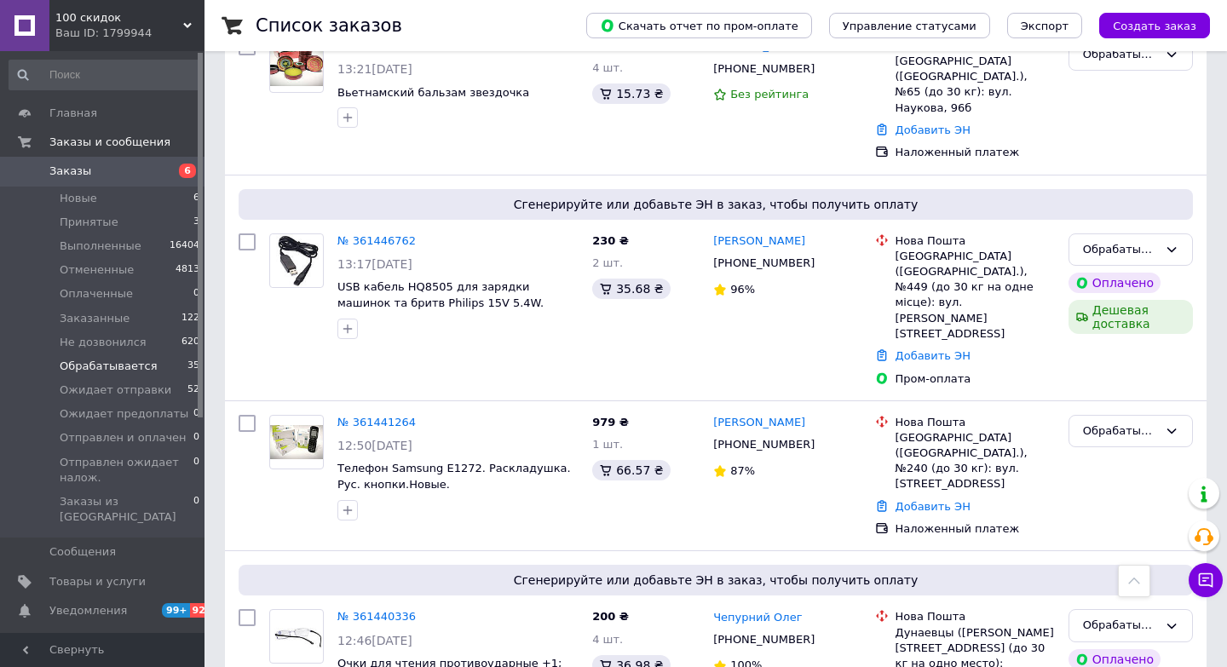
checkbox input "true"
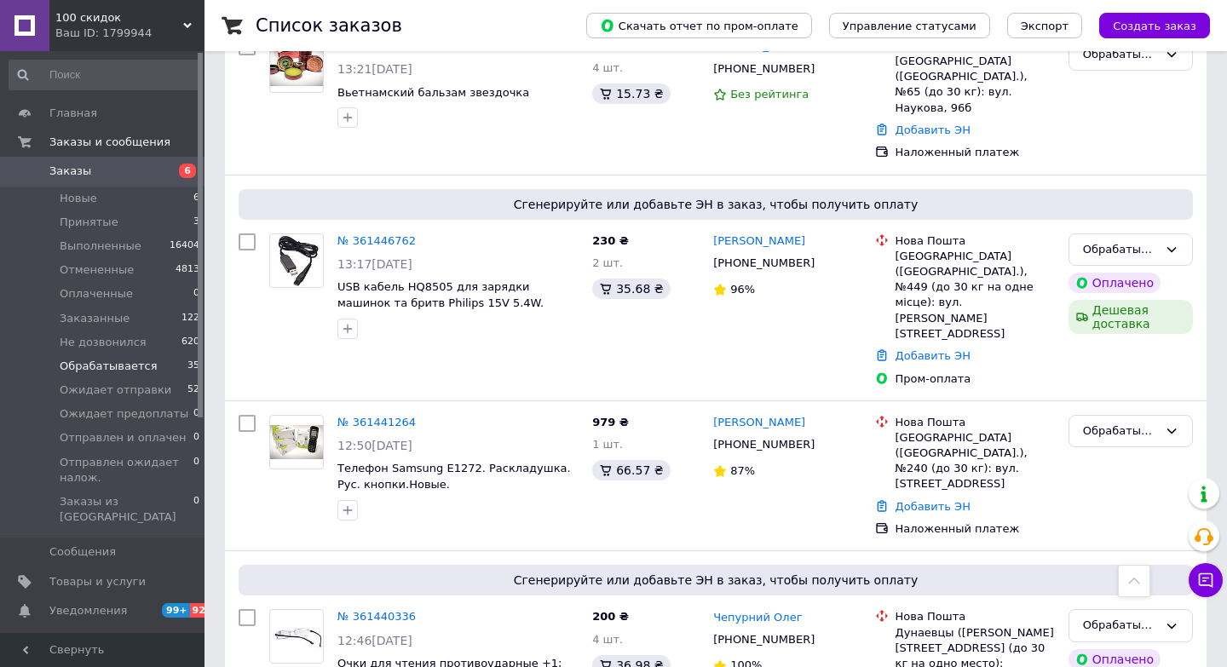
scroll to position [4559, 0]
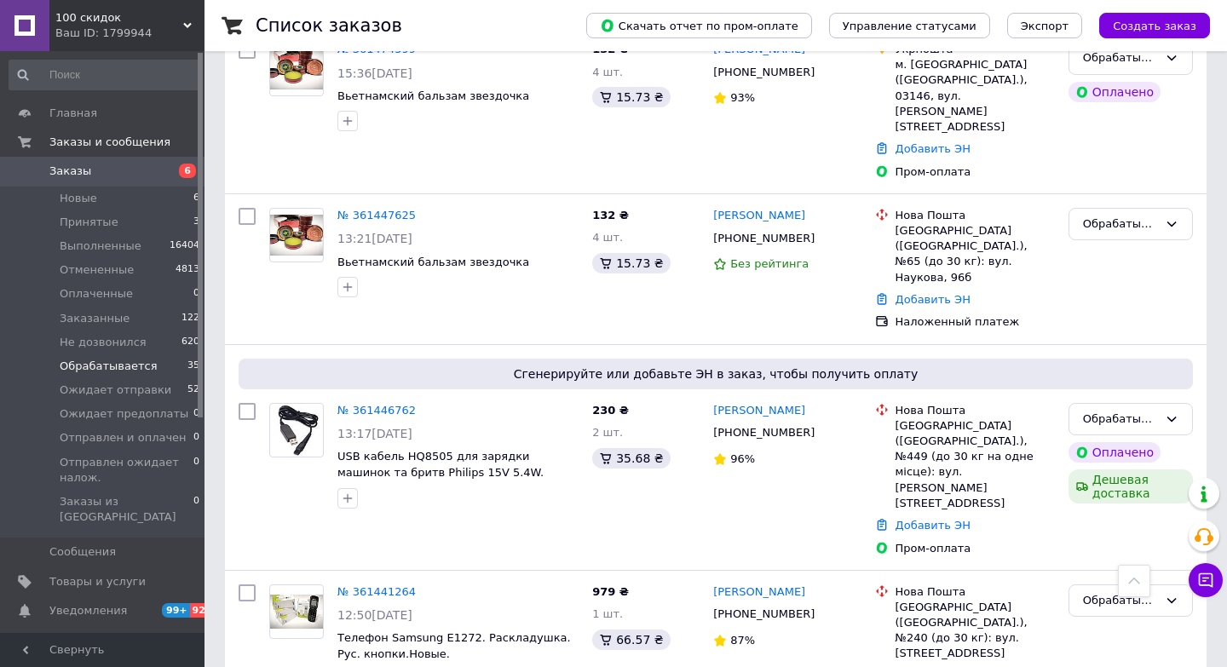
checkbox input "true"
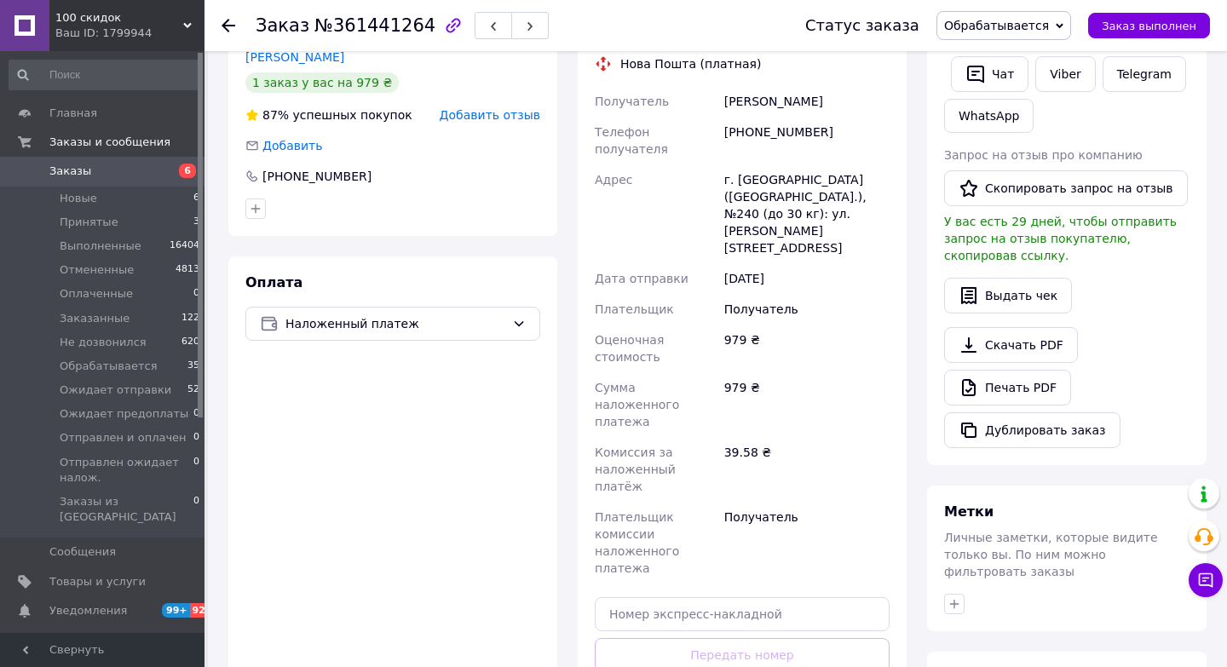
scroll to position [360, 0]
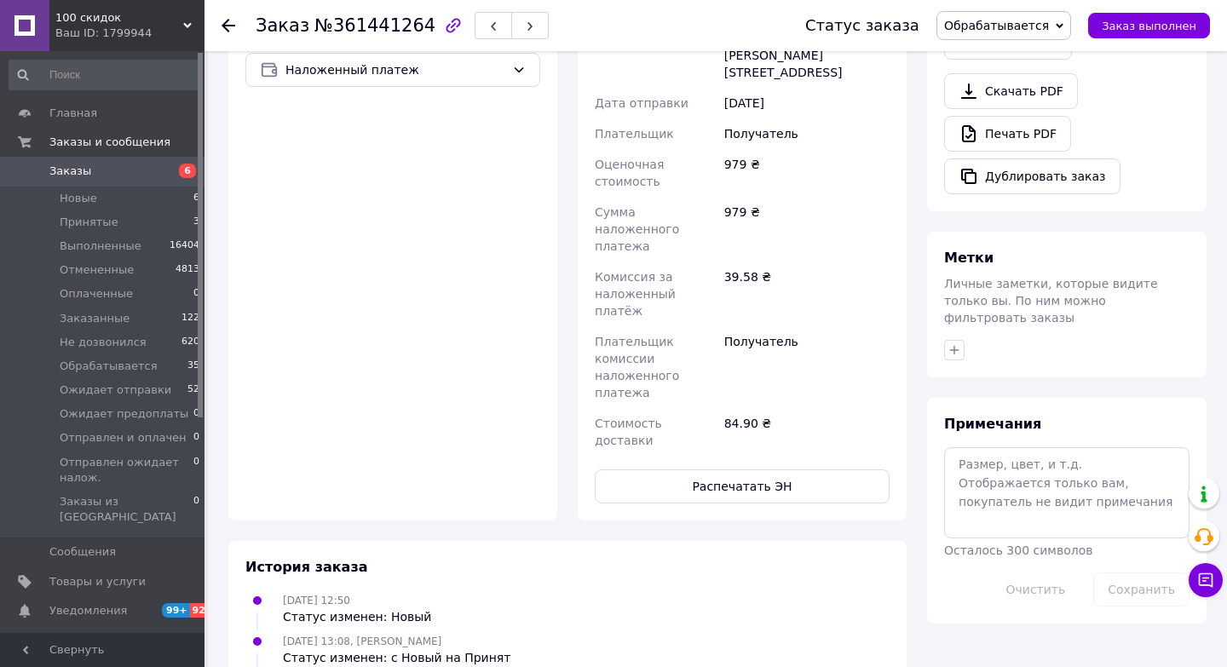
scroll to position [608, 0]
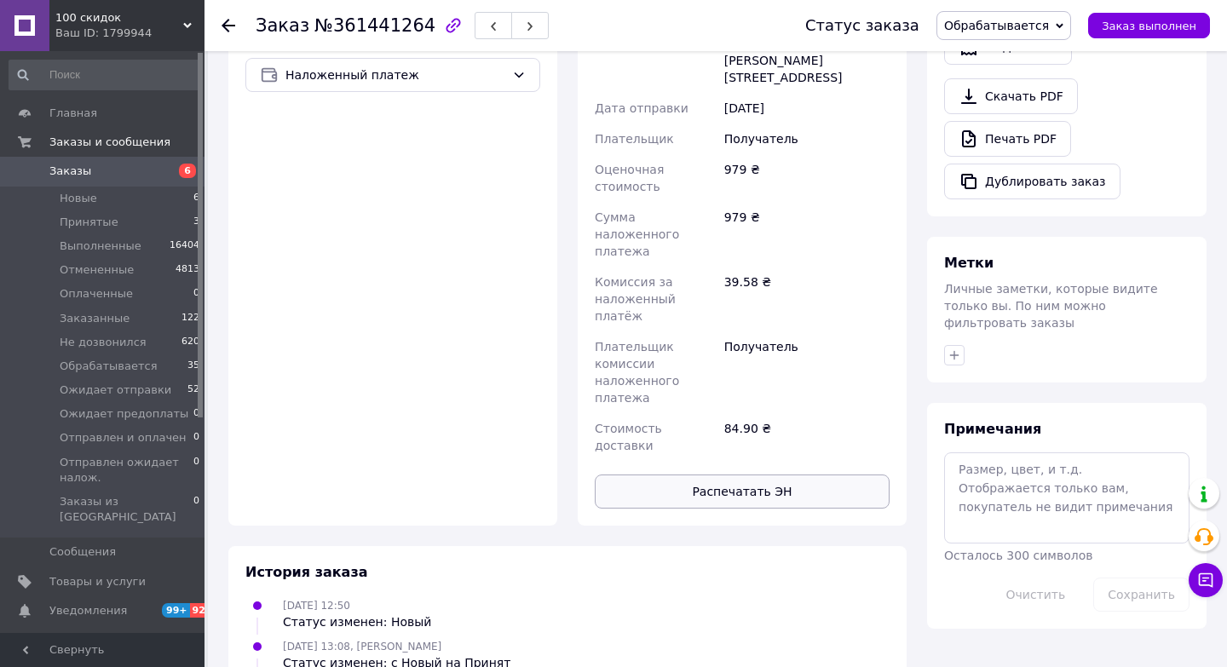
click at [793, 475] on button "Распечатать ЭН" at bounding box center [742, 492] width 295 height 34
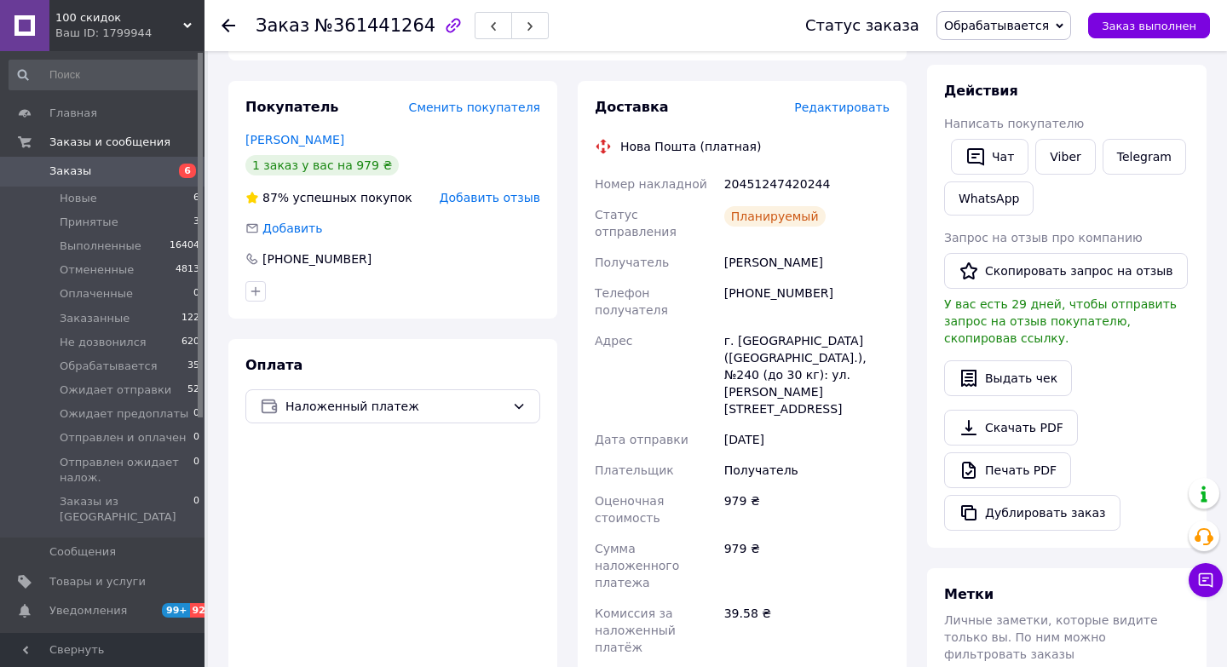
scroll to position [0, 0]
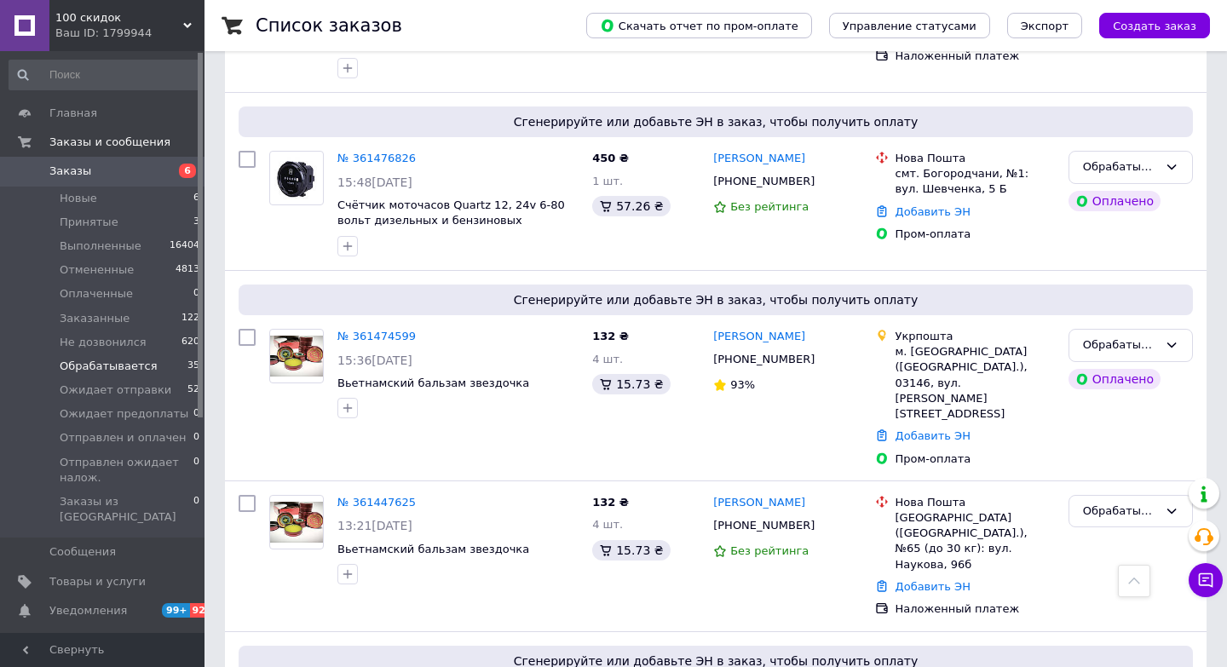
scroll to position [4255, 0]
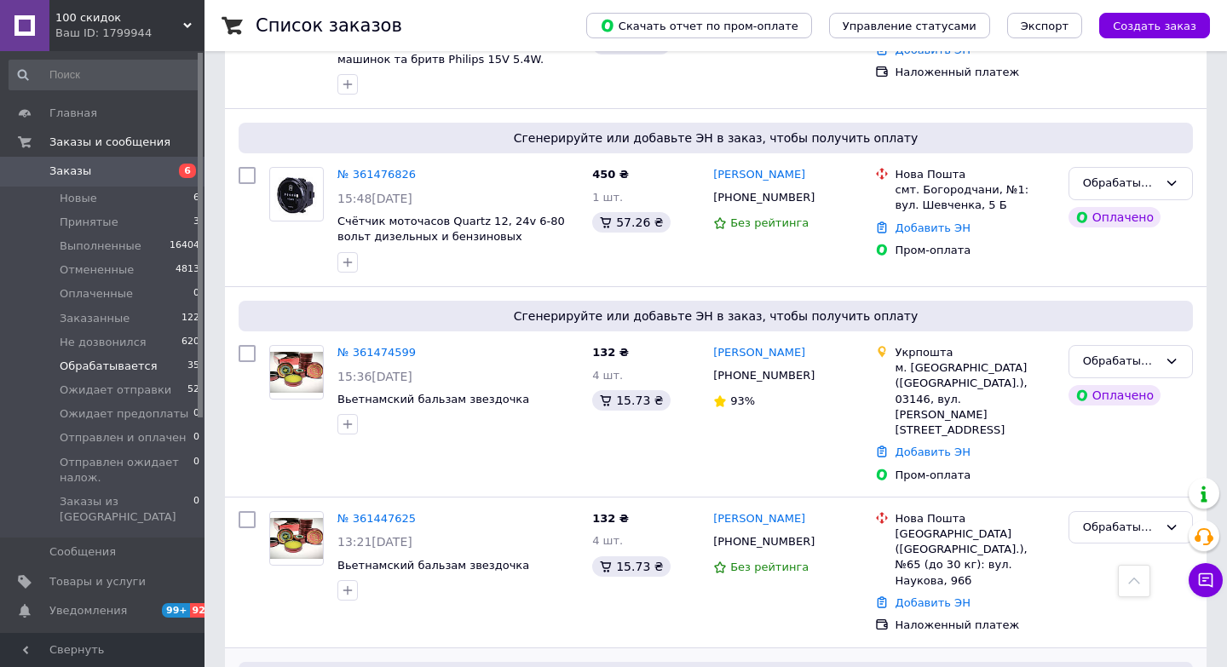
checkbox input "true"
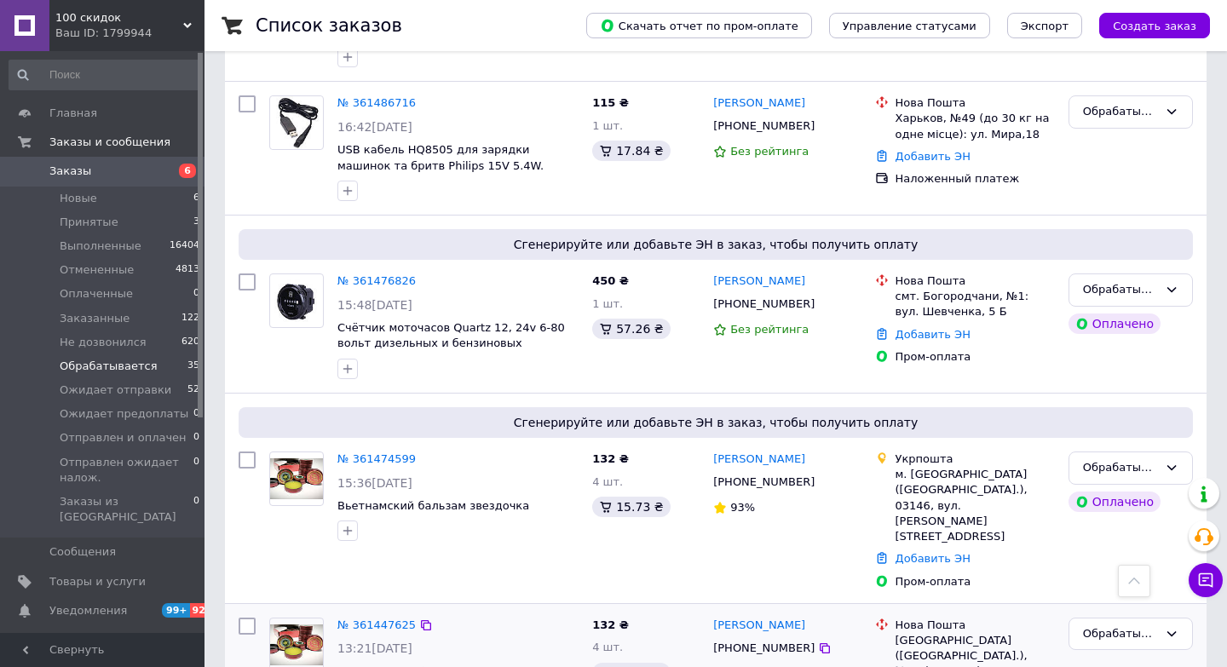
scroll to position [4151, 0]
click at [241, 616] on input "checkbox" at bounding box center [247, 624] width 17 height 17
checkbox input "true"
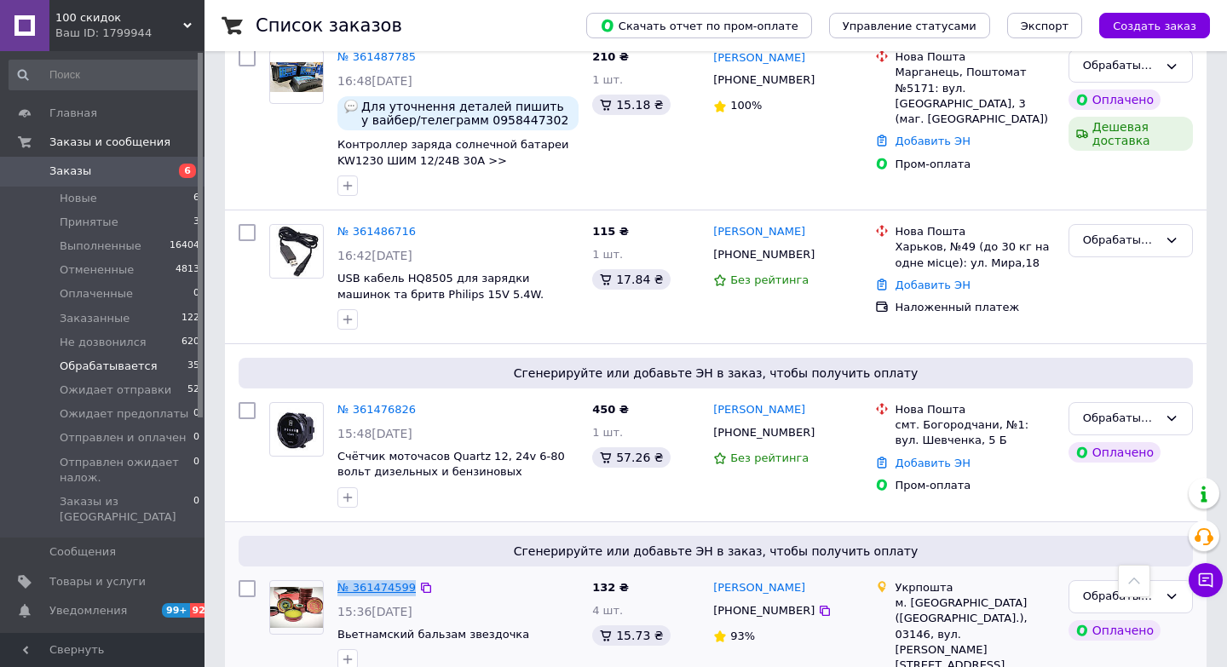
click at [251, 580] on input "checkbox" at bounding box center [247, 588] width 17 height 17
checkbox input "true"
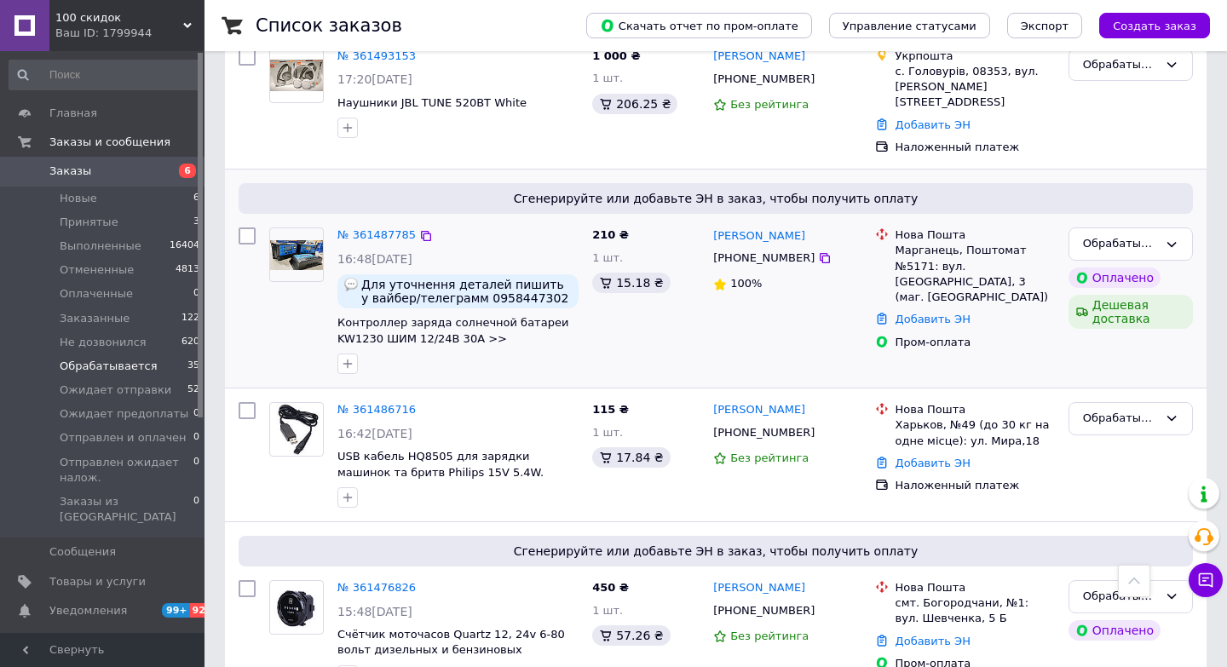
scroll to position [3818, 0]
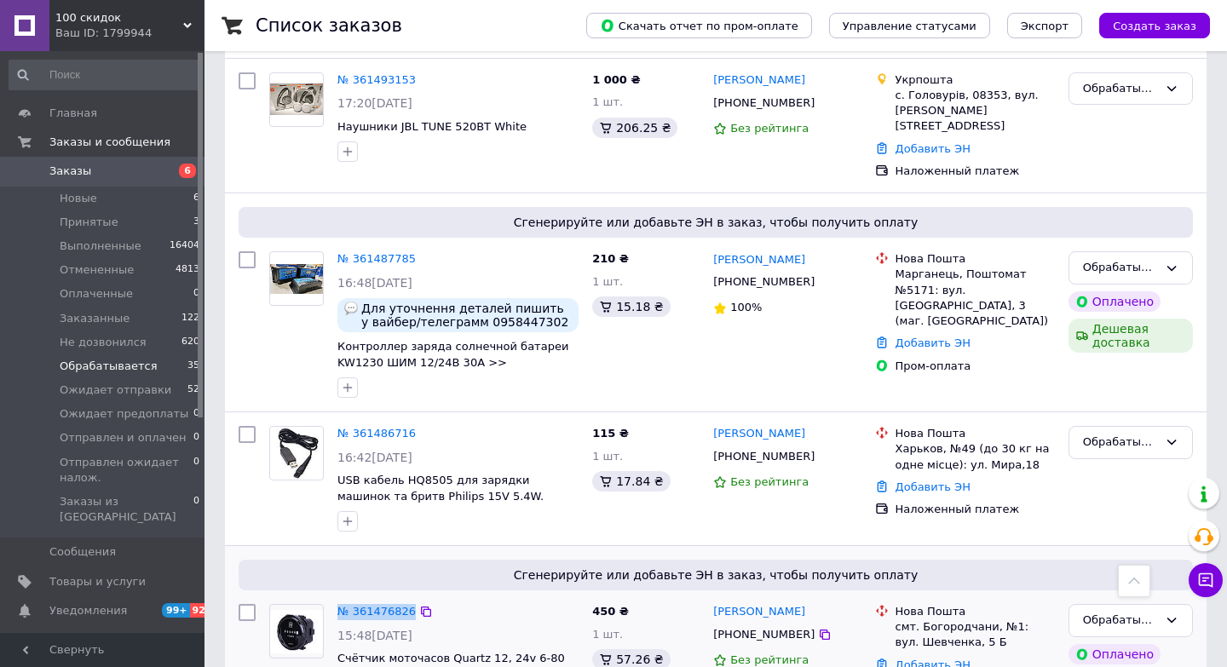
click at [245, 604] on input "checkbox" at bounding box center [247, 612] width 17 height 17
checkbox input "true"
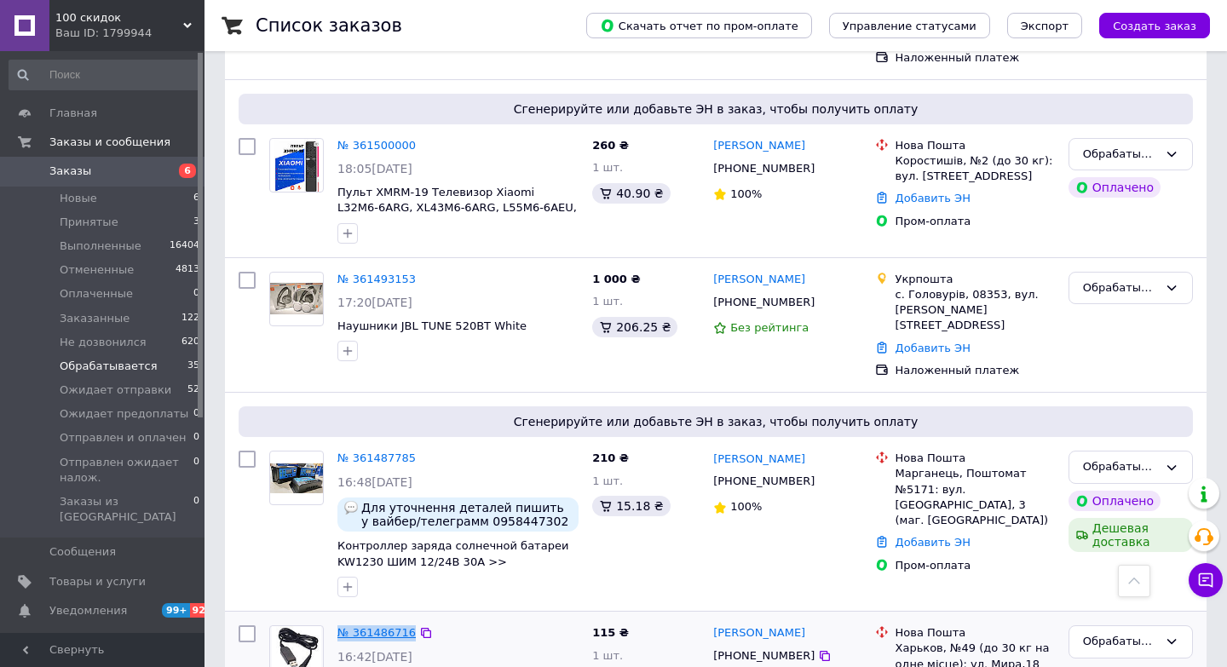
click at [252, 626] on input "checkbox" at bounding box center [247, 634] width 17 height 17
checkbox input "true"
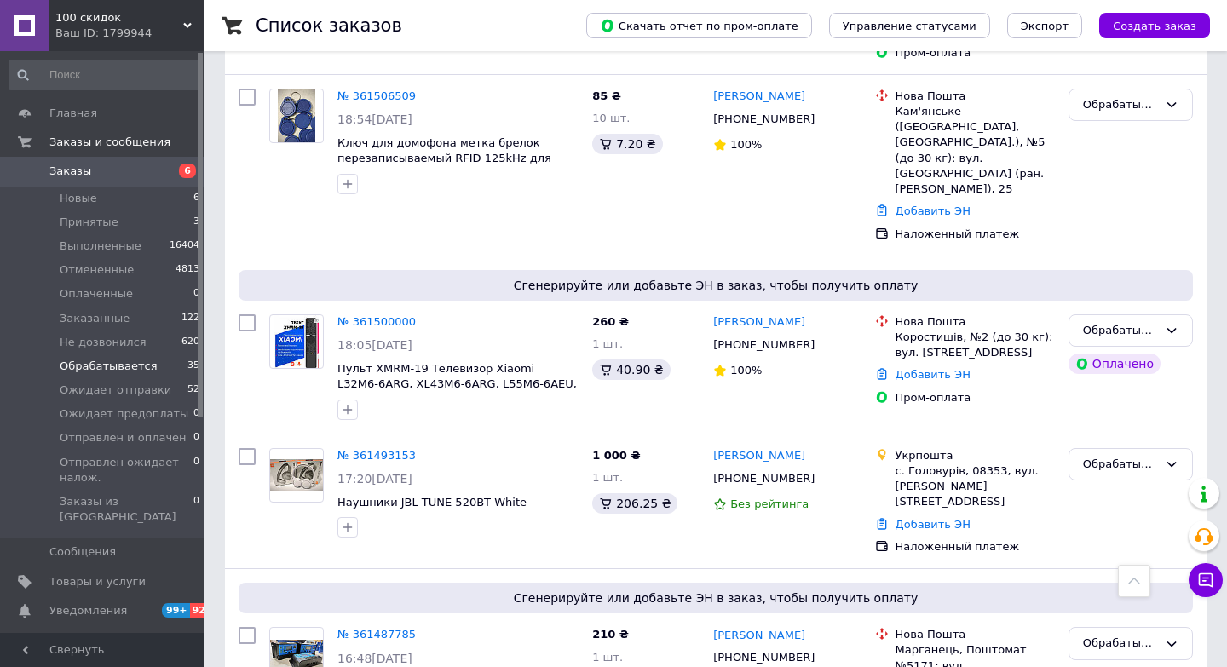
scroll to position [3442, 0]
click at [249, 628] on input "checkbox" at bounding box center [247, 636] width 17 height 17
checkbox input "true"
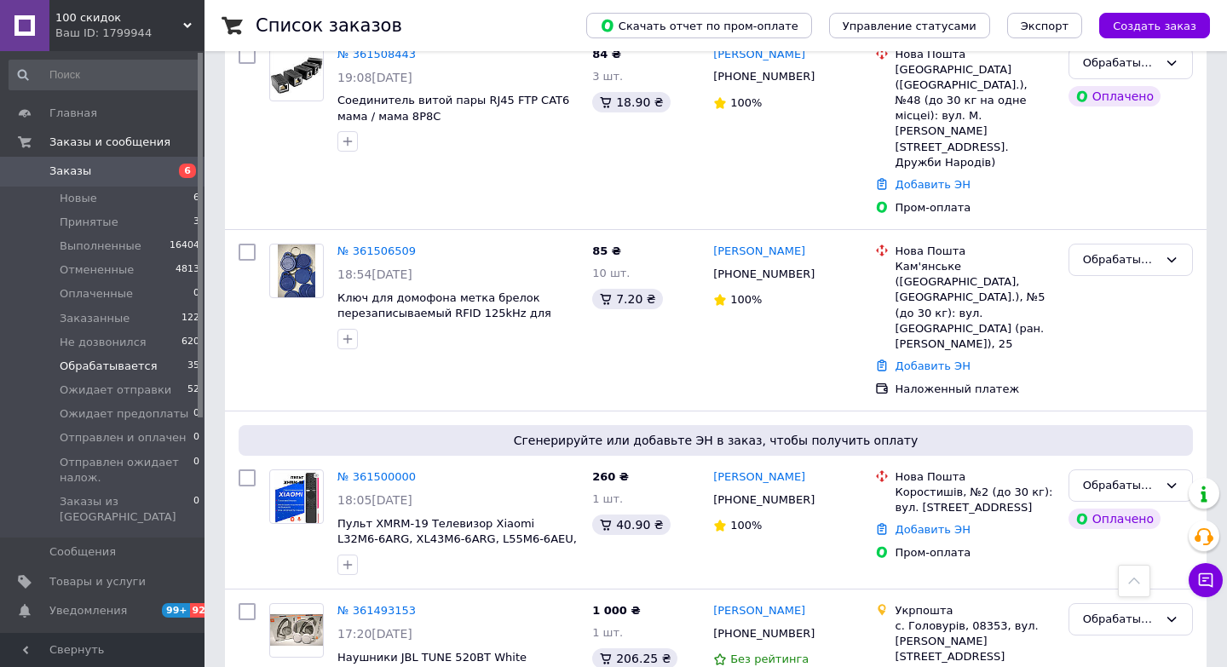
scroll to position [3260, 0]
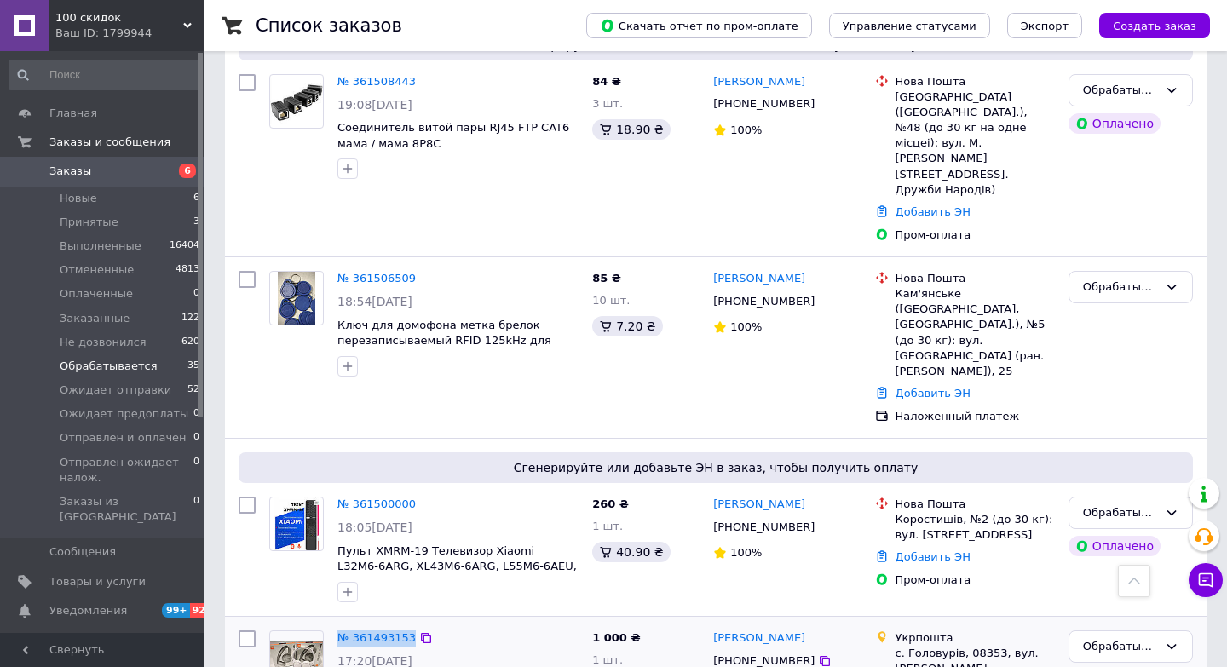
click at [242, 631] on input "checkbox" at bounding box center [247, 639] width 17 height 17
checkbox input "true"
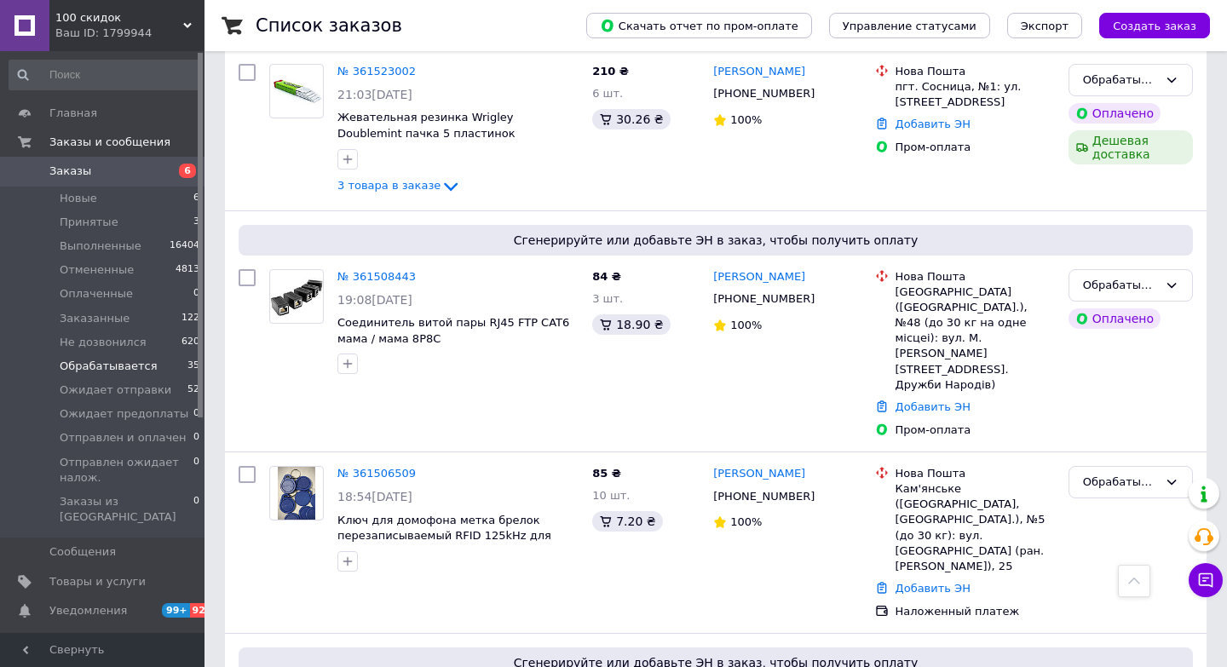
scroll to position [3063, 0]
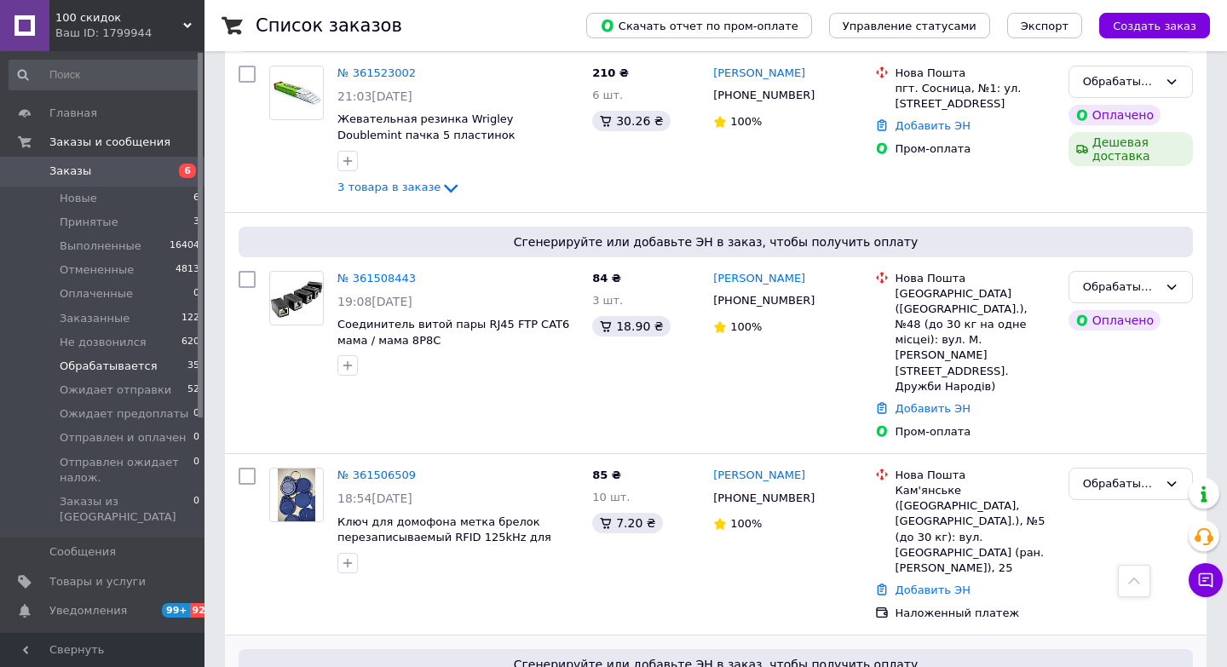
checkbox input "true"
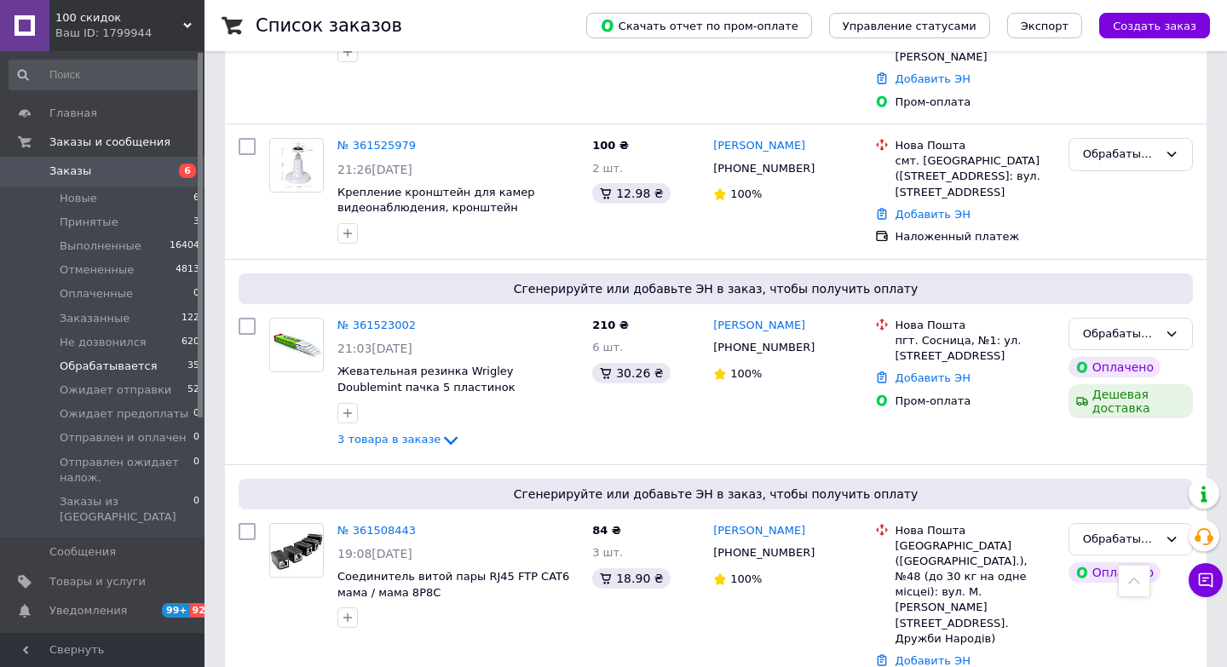
scroll to position [2797, 0]
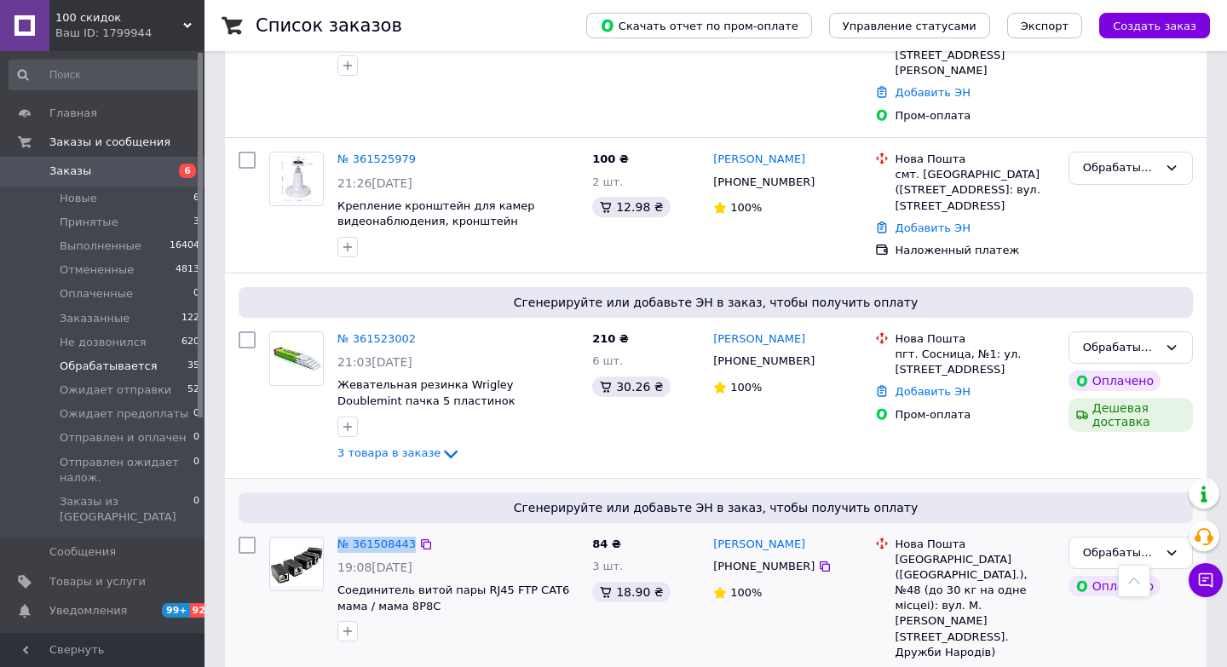
click at [252, 537] on input "checkbox" at bounding box center [247, 545] width 17 height 17
checkbox input "true"
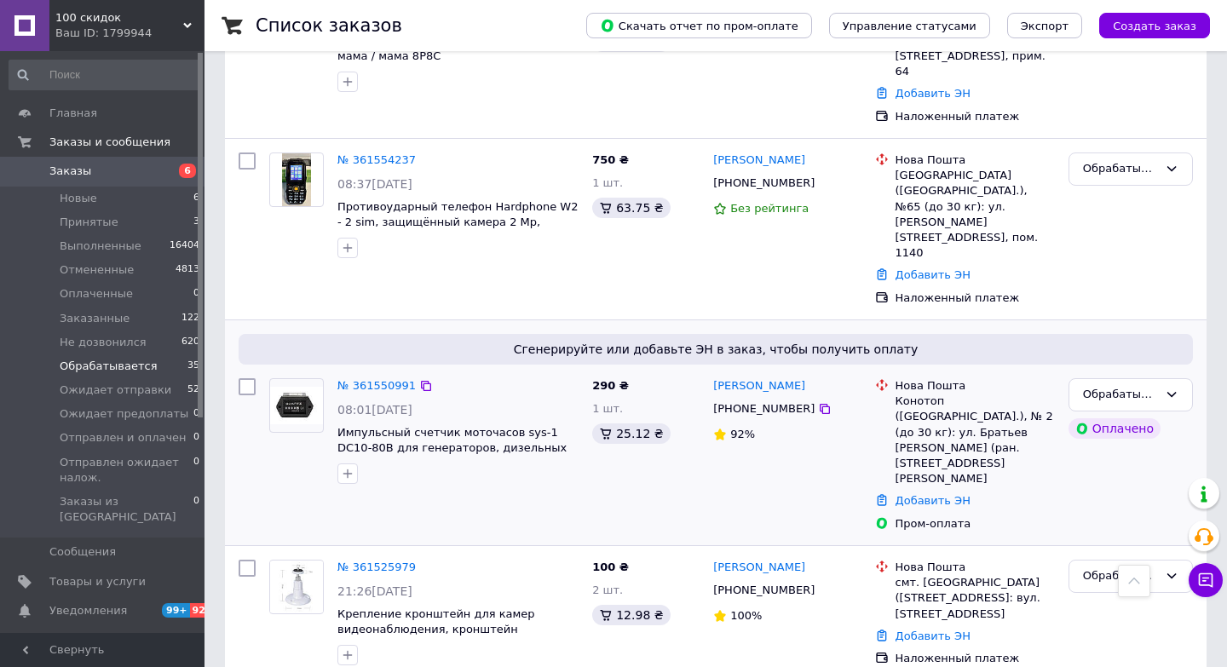
scroll to position [2390, 0]
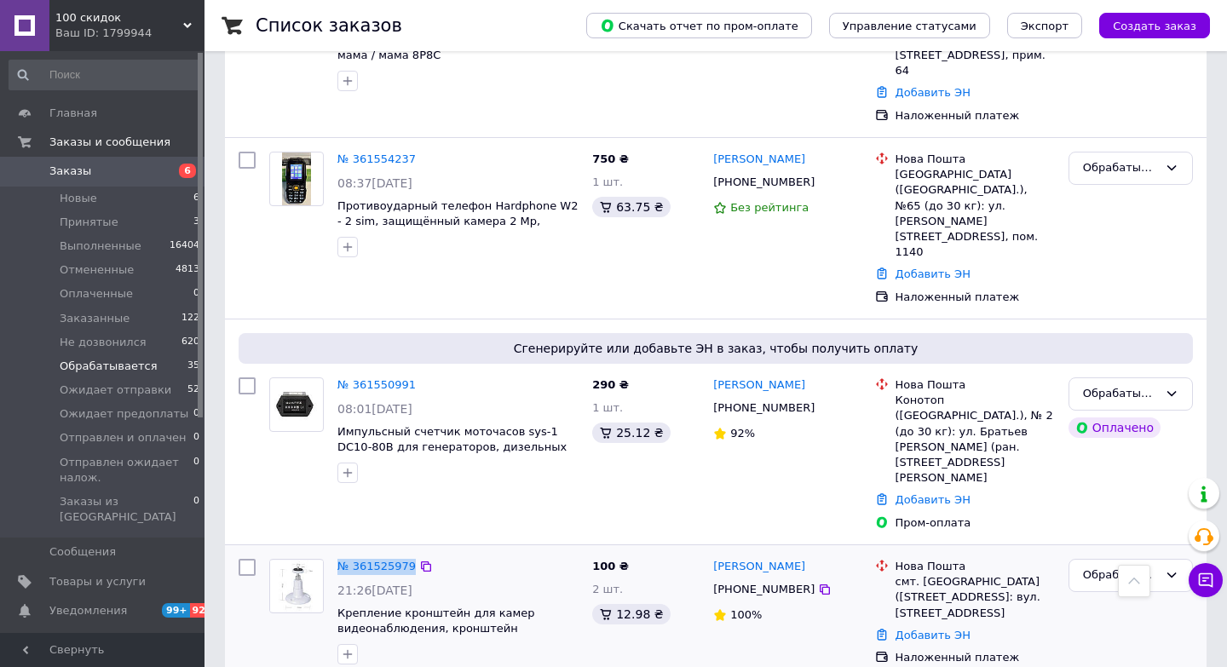
click at [253, 559] on input "checkbox" at bounding box center [247, 567] width 17 height 17
checkbox input "true"
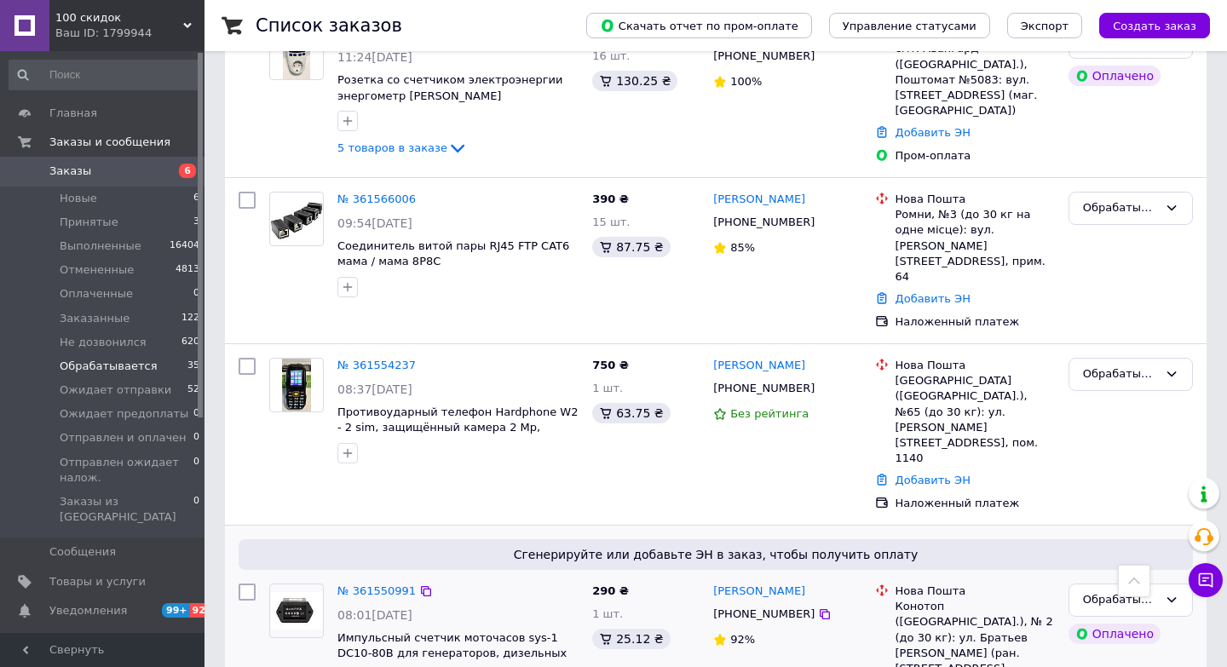
scroll to position [2265, 0]
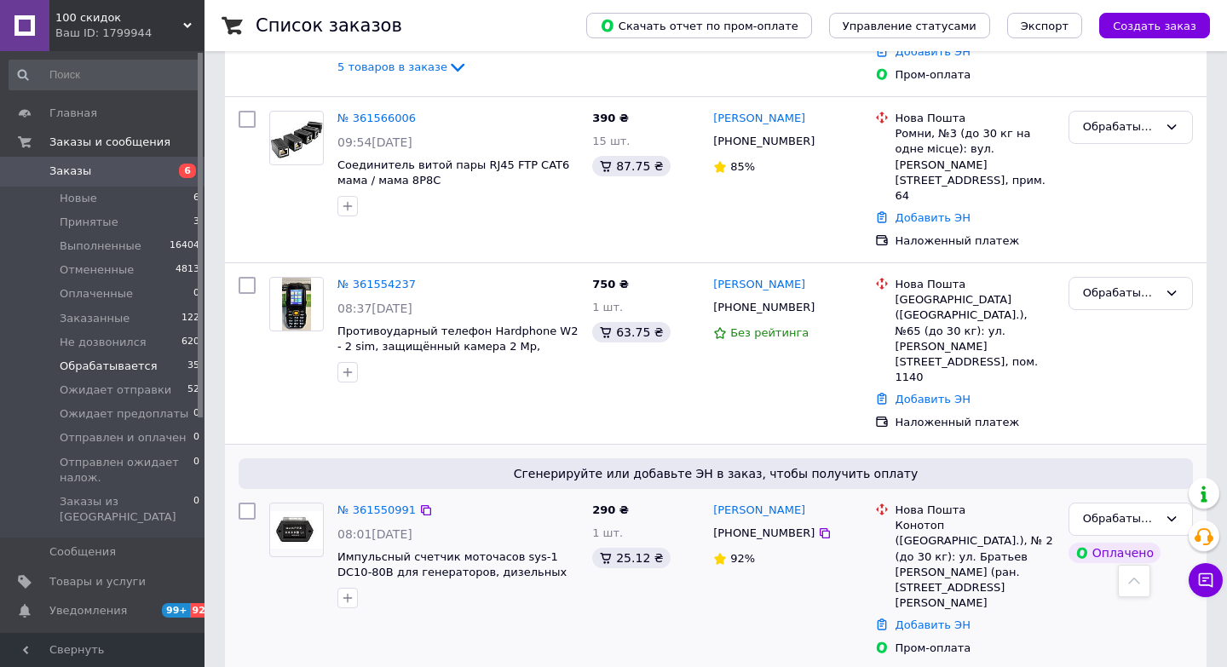
click at [256, 496] on div at bounding box center [247, 579] width 31 height 167
checkbox input "true"
click at [245, 503] on input "checkbox" at bounding box center [247, 511] width 17 height 17
checkbox input "true"
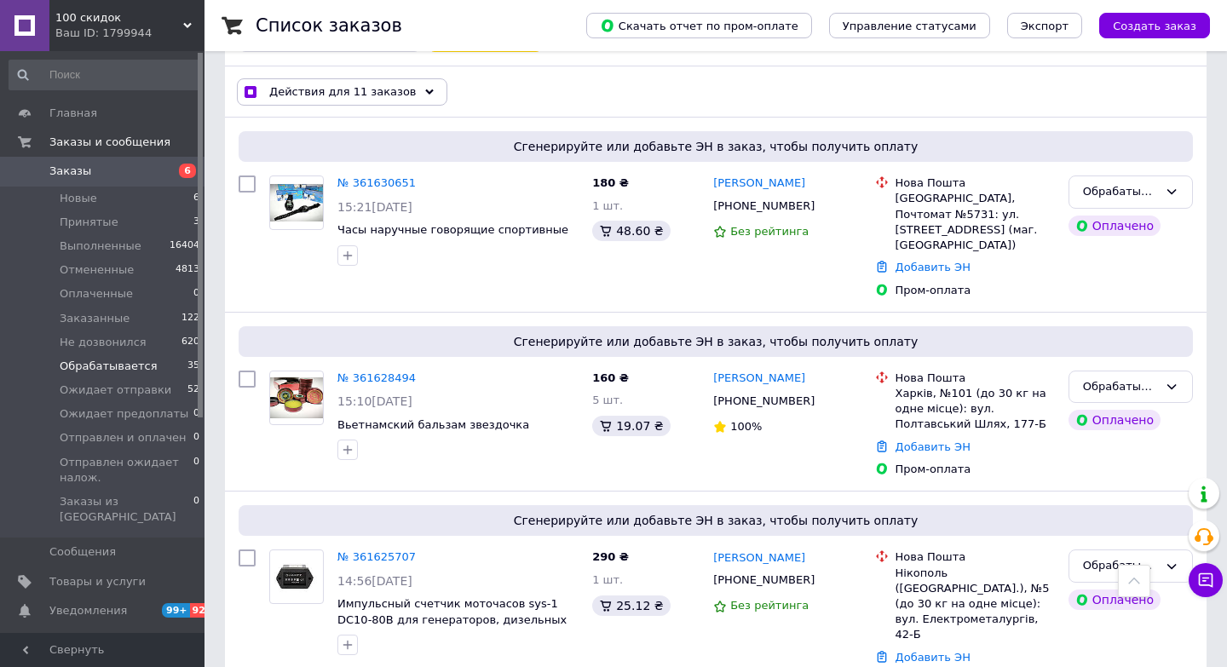
scroll to position [0, 0]
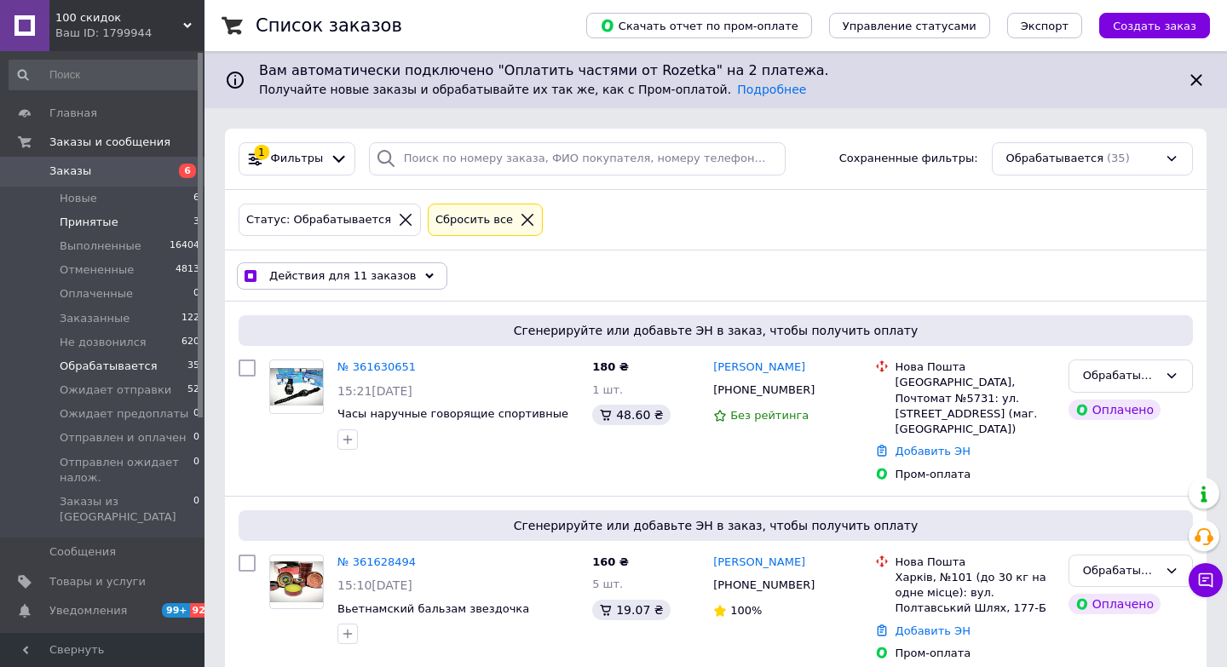
click at [95, 216] on span "Принятые" at bounding box center [89, 222] width 59 height 15
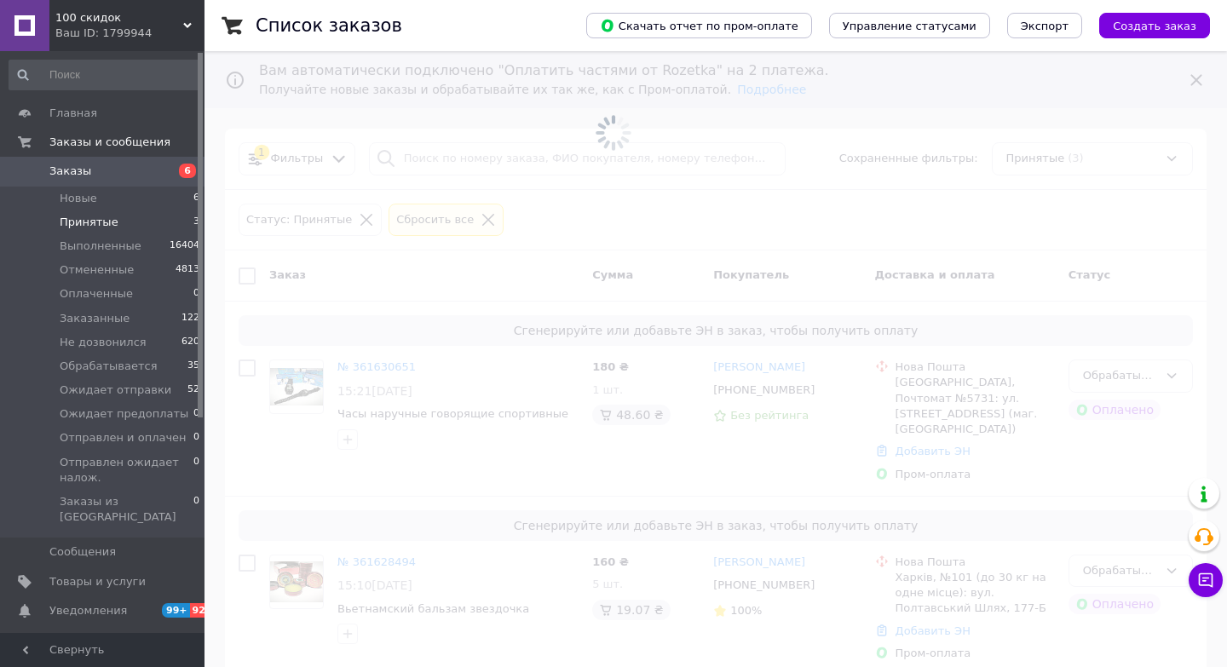
checkbox input "false"
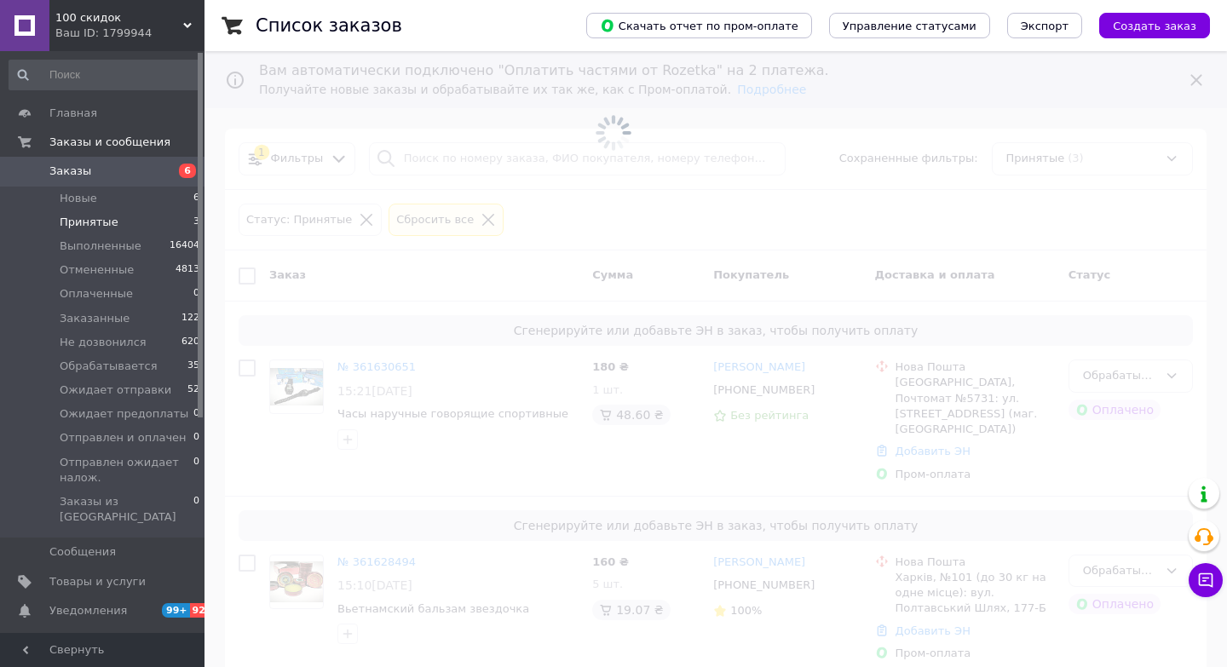
checkbox input "false"
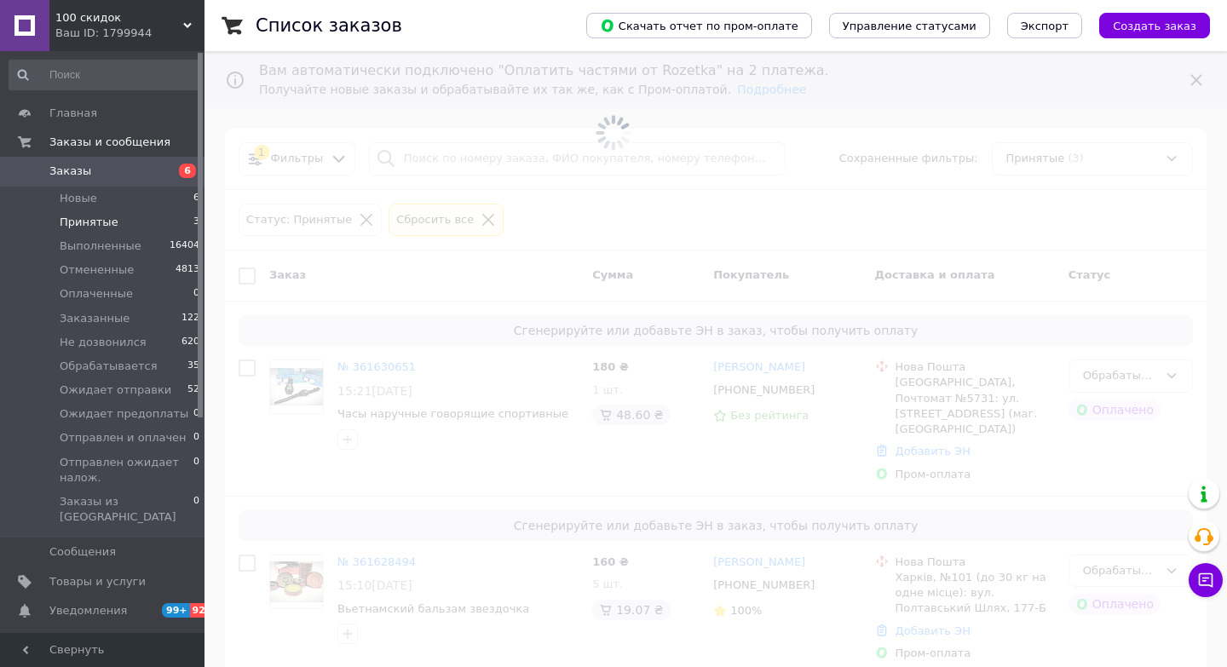
checkbox input "false"
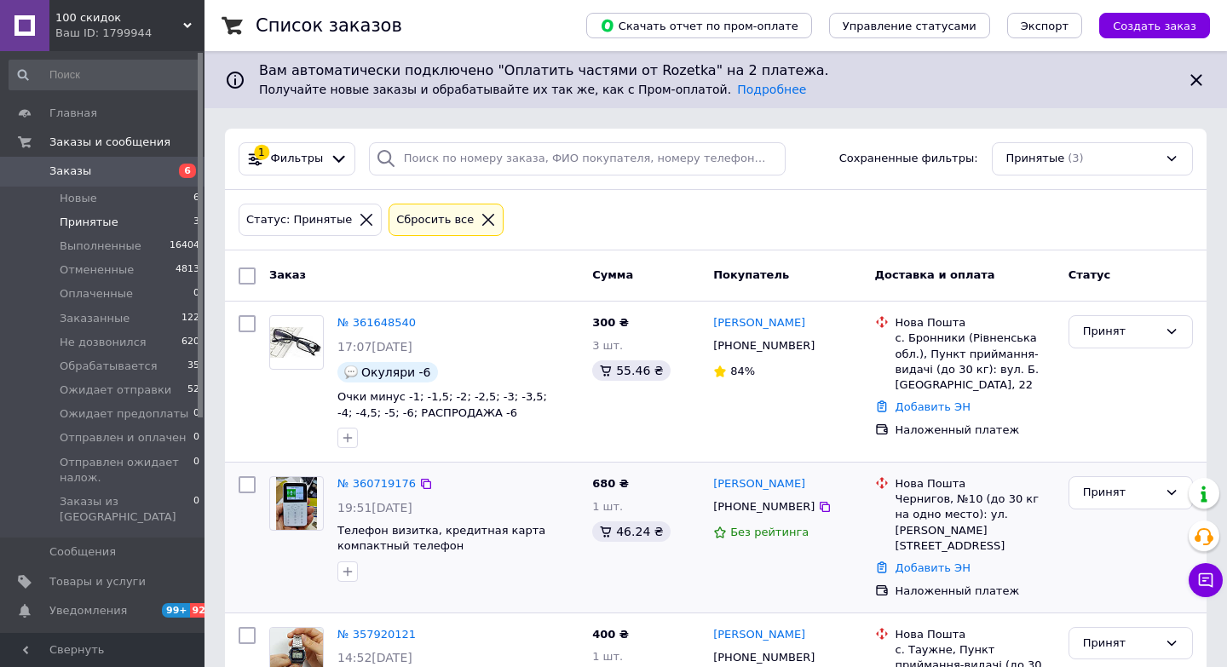
scroll to position [85, 0]
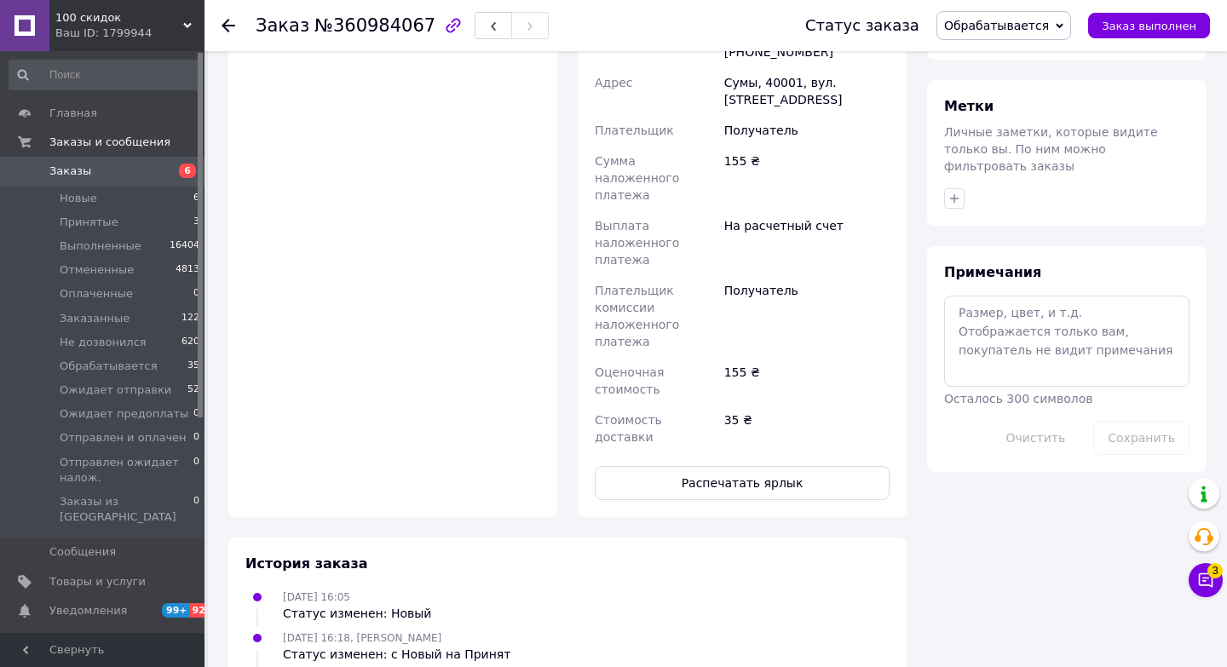
scroll to position [760, 0]
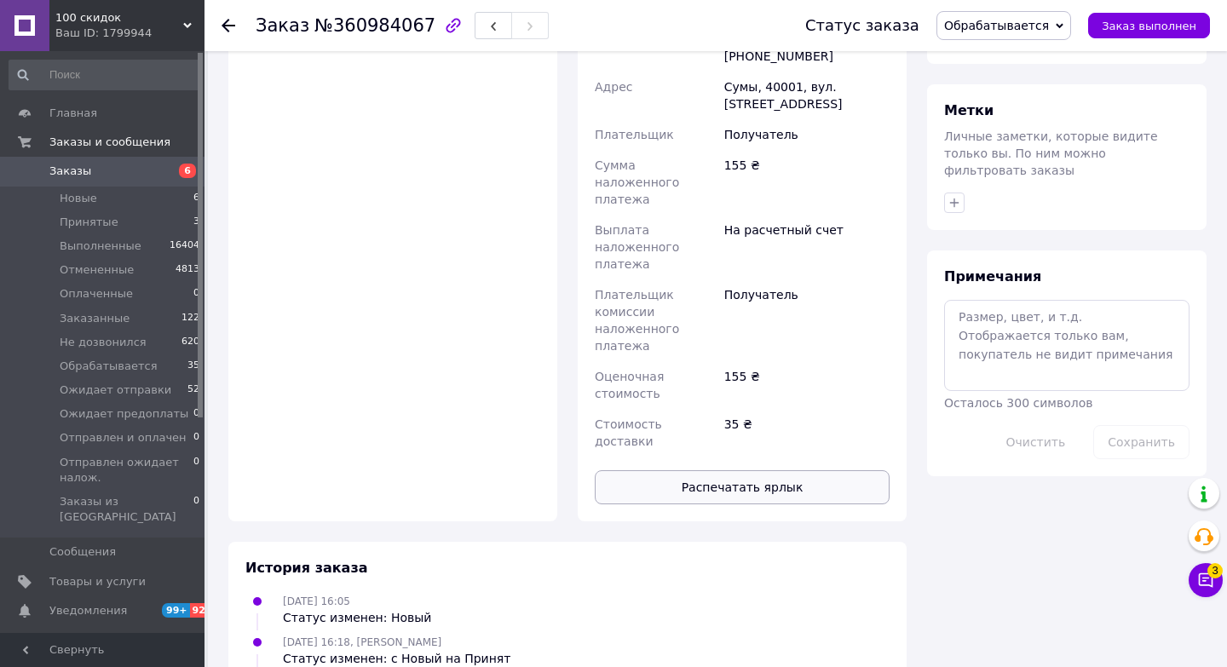
click at [738, 470] on button "Распечатать ярлык" at bounding box center [742, 487] width 295 height 34
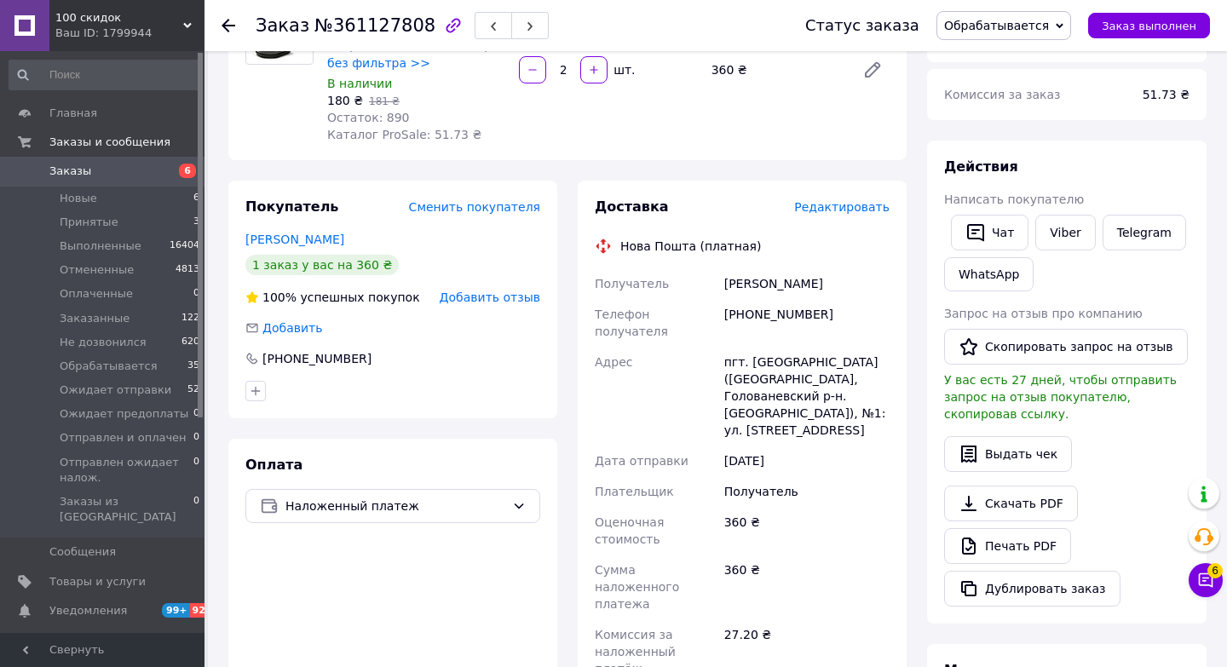
scroll to position [654, 0]
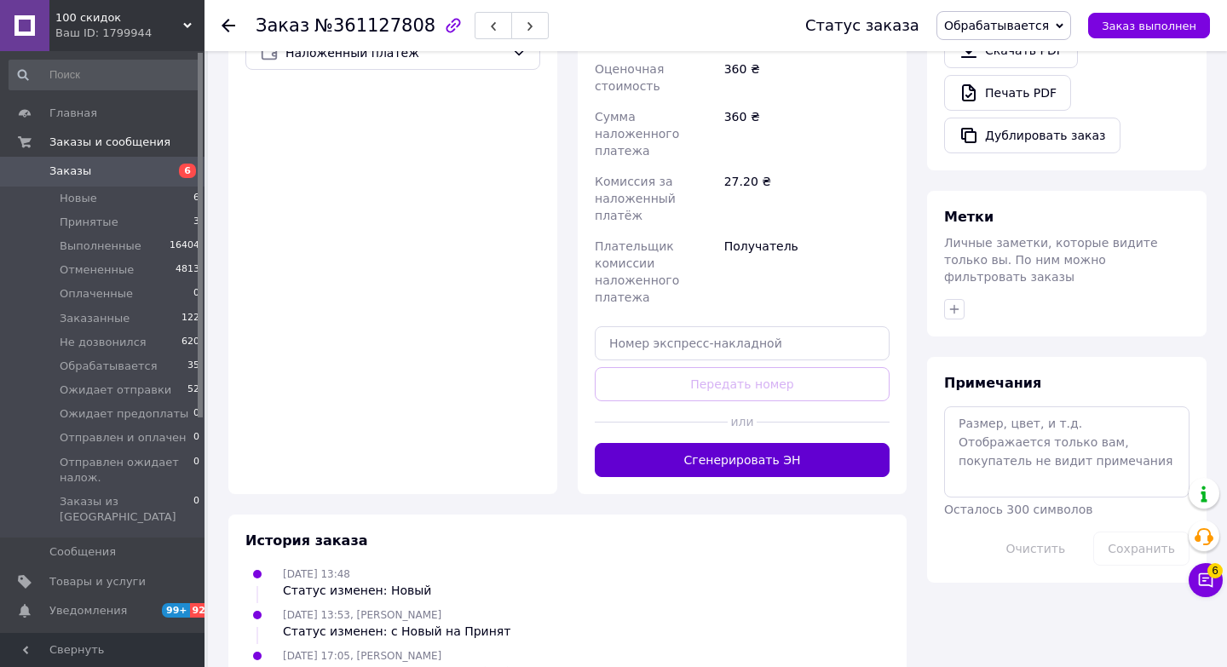
click at [790, 443] on button "Сгенерировать ЭН" at bounding box center [742, 460] width 295 height 34
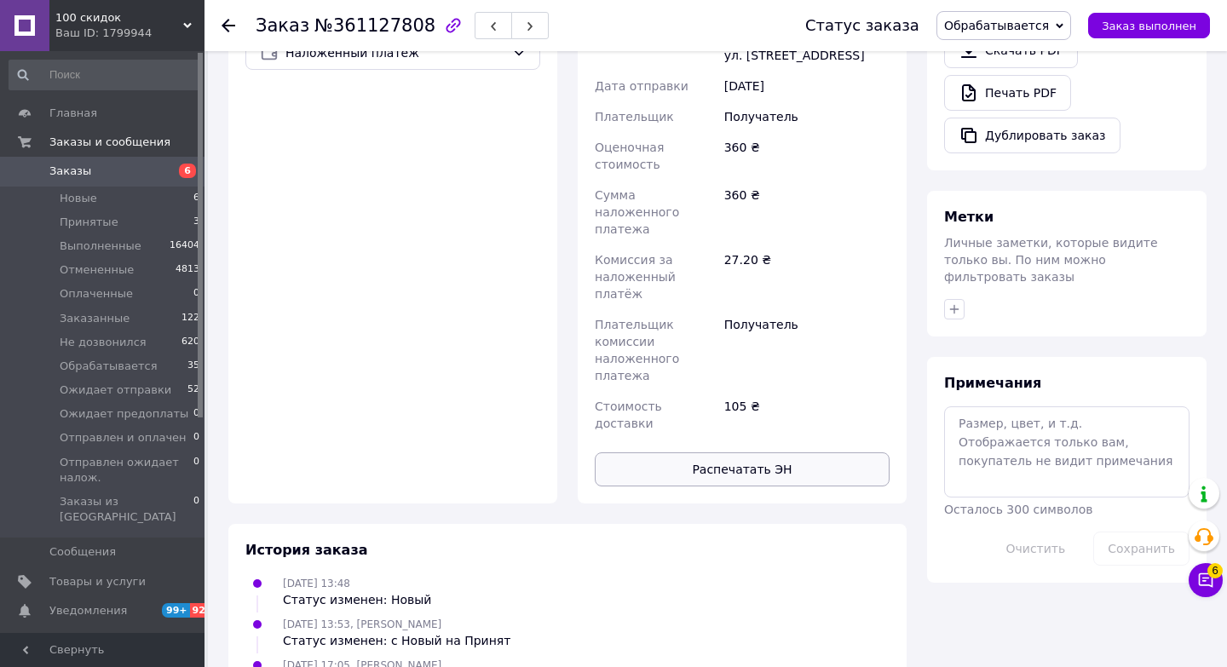
click at [785, 453] on button "Распечатать ЭН" at bounding box center [742, 470] width 295 height 34
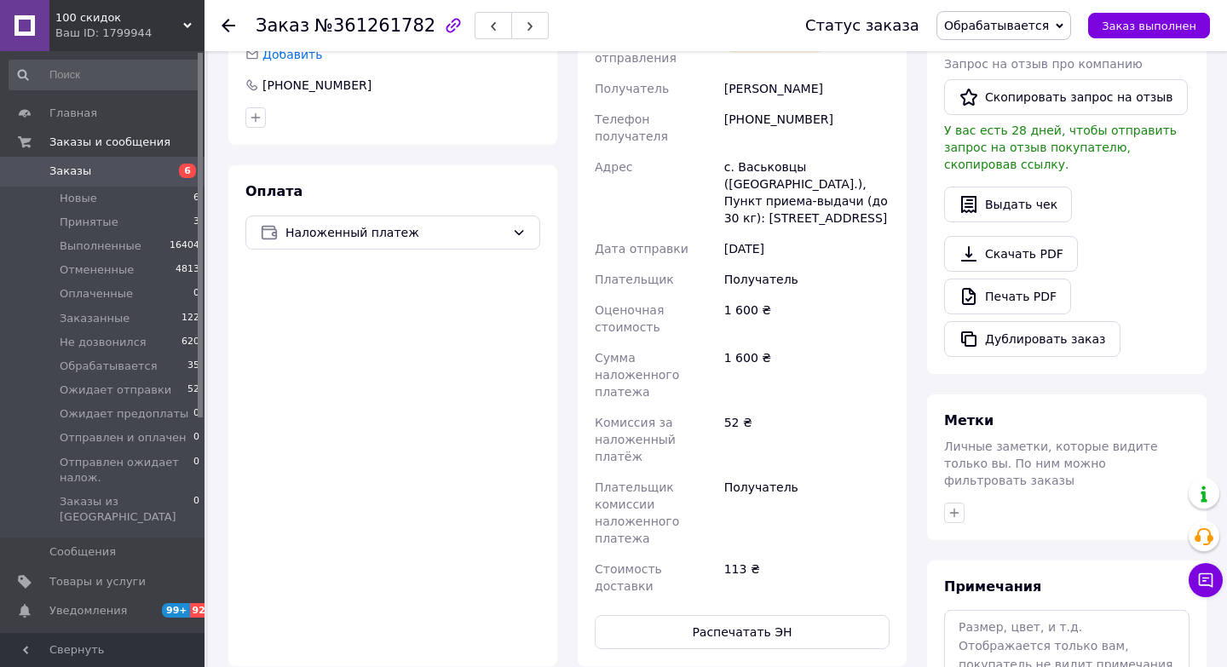
scroll to position [488, 0]
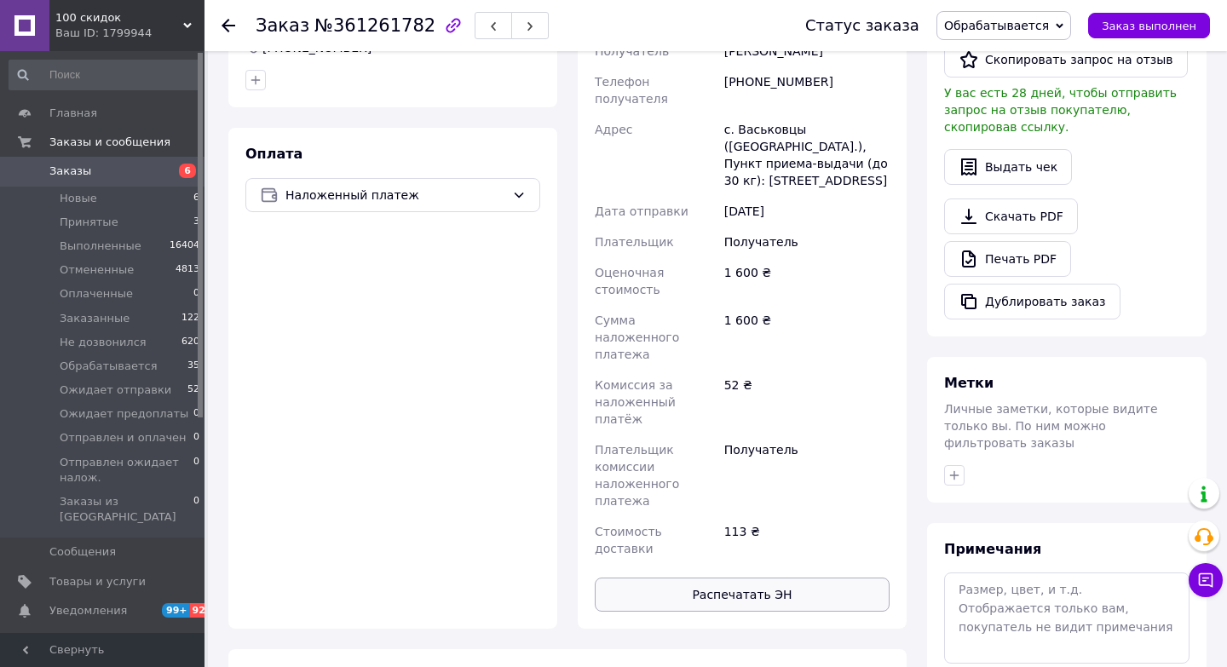
click at [782, 578] on button "Распечатать ЭН" at bounding box center [742, 595] width 295 height 34
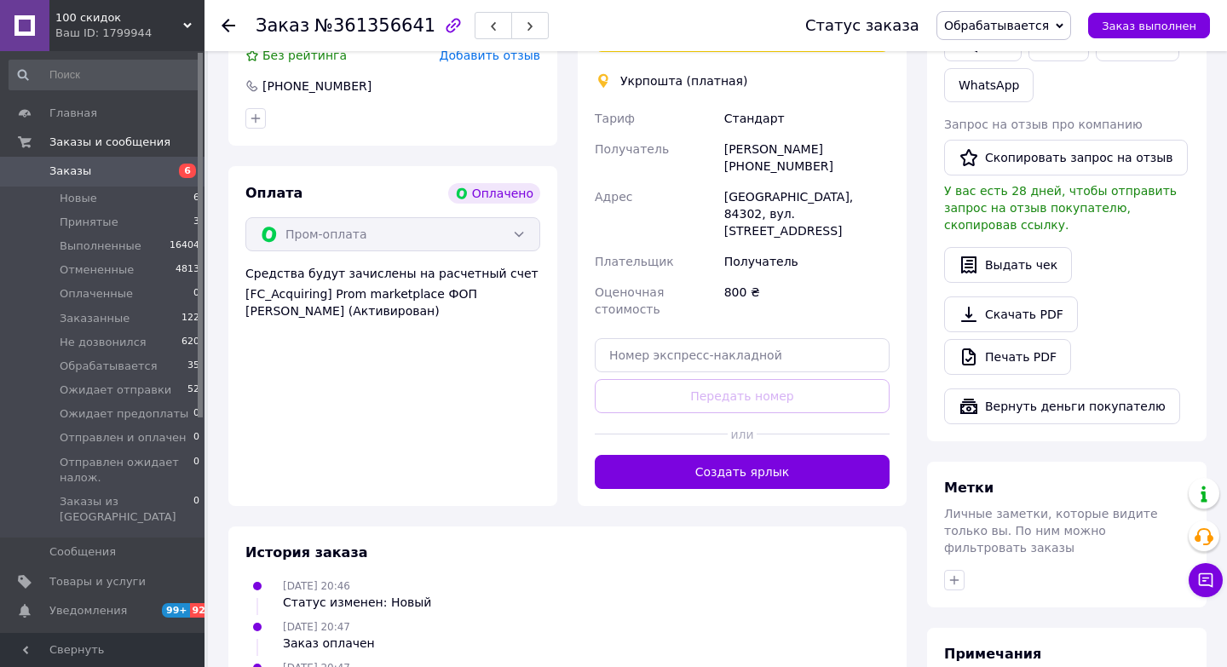
scroll to position [919, 0]
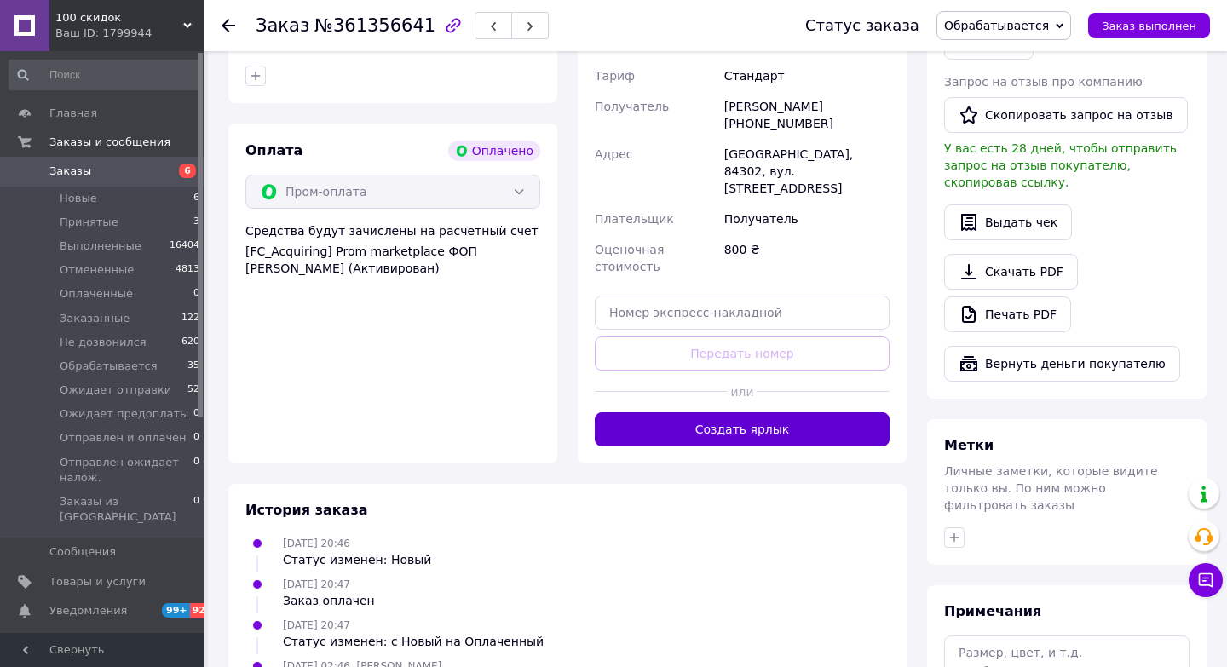
click at [741, 413] on button "Создать ярлык" at bounding box center [742, 430] width 295 height 34
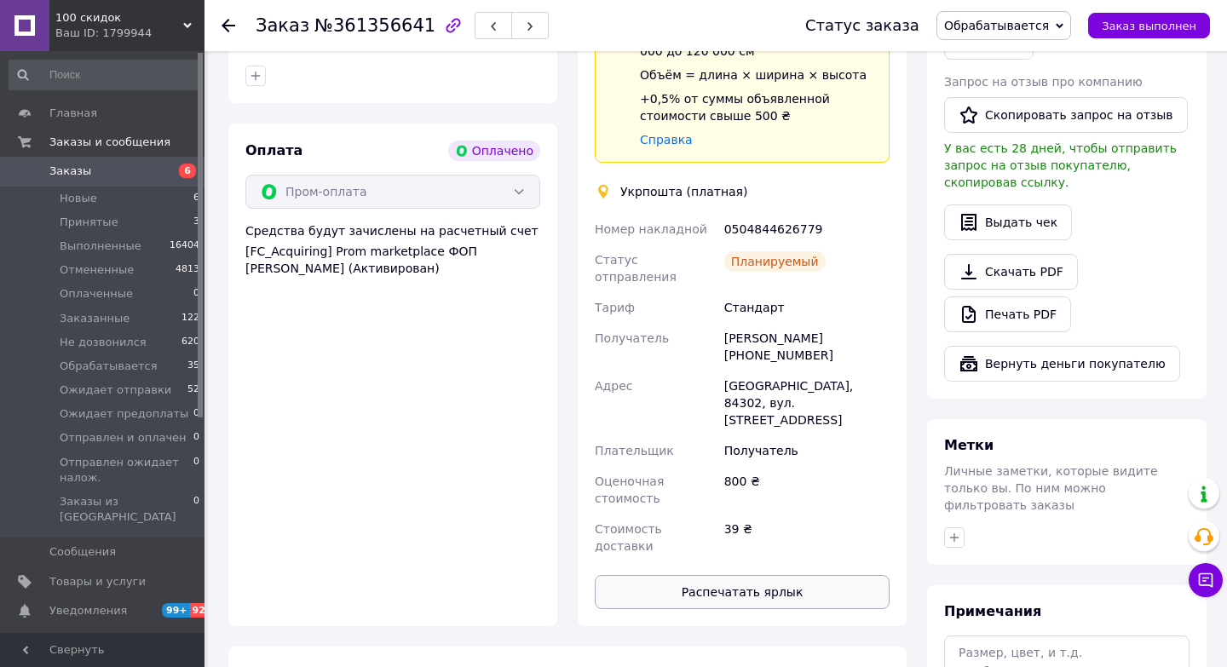
click at [718, 575] on button "Распечатать ярлык" at bounding box center [742, 592] width 295 height 34
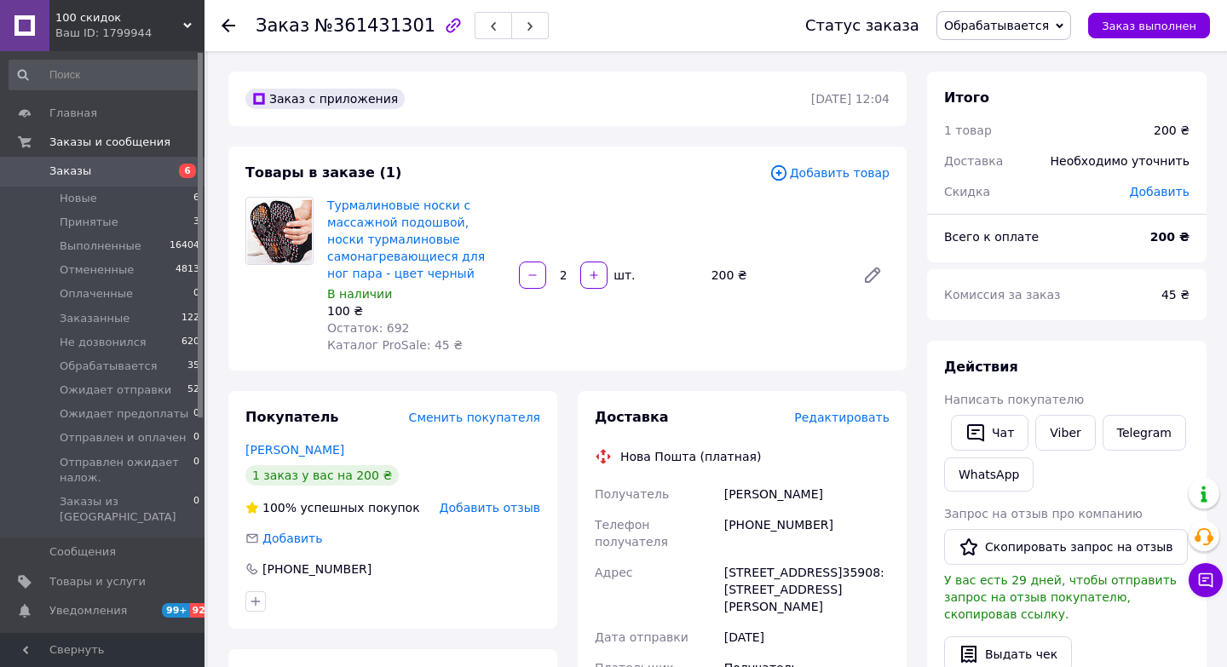
scroll to position [647, 0]
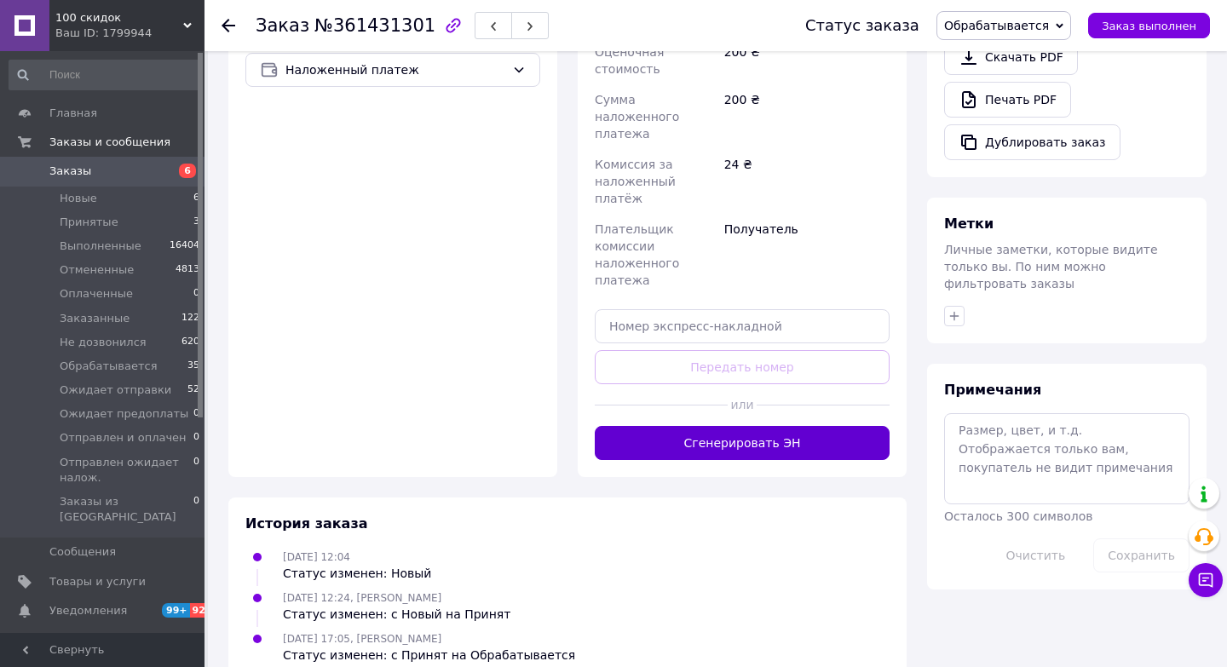
click at [776, 426] on button "Сгенерировать ЭН" at bounding box center [742, 443] width 295 height 34
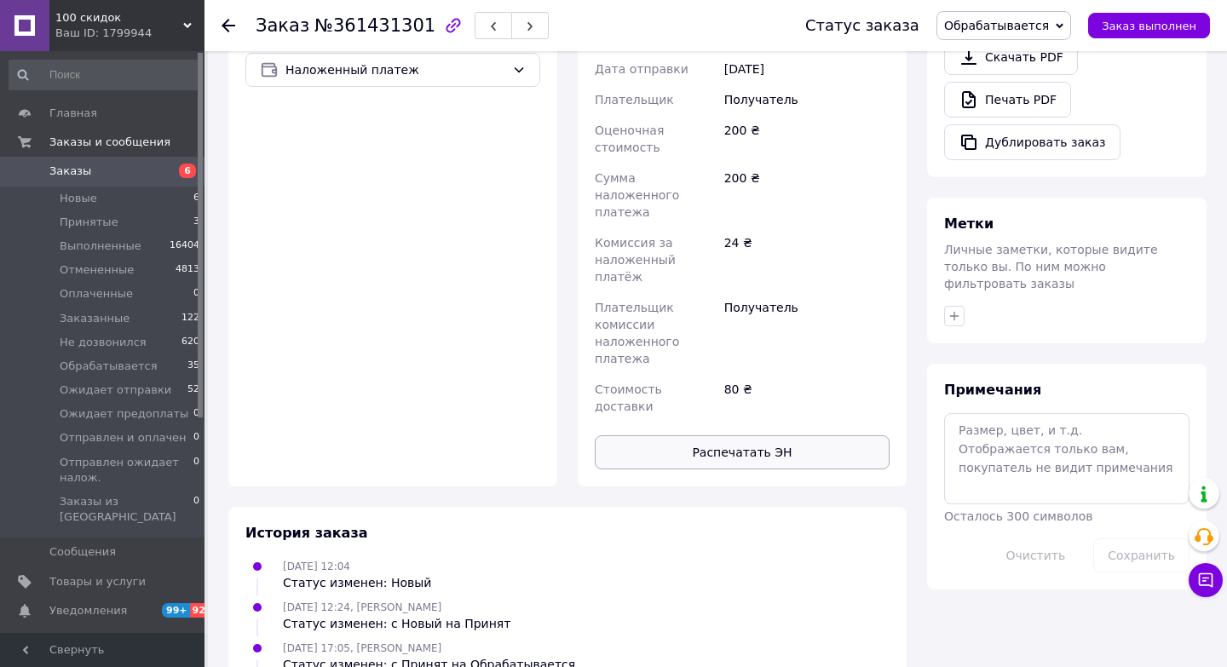
click at [776, 436] on button "Распечатать ЭН" at bounding box center [742, 453] width 295 height 34
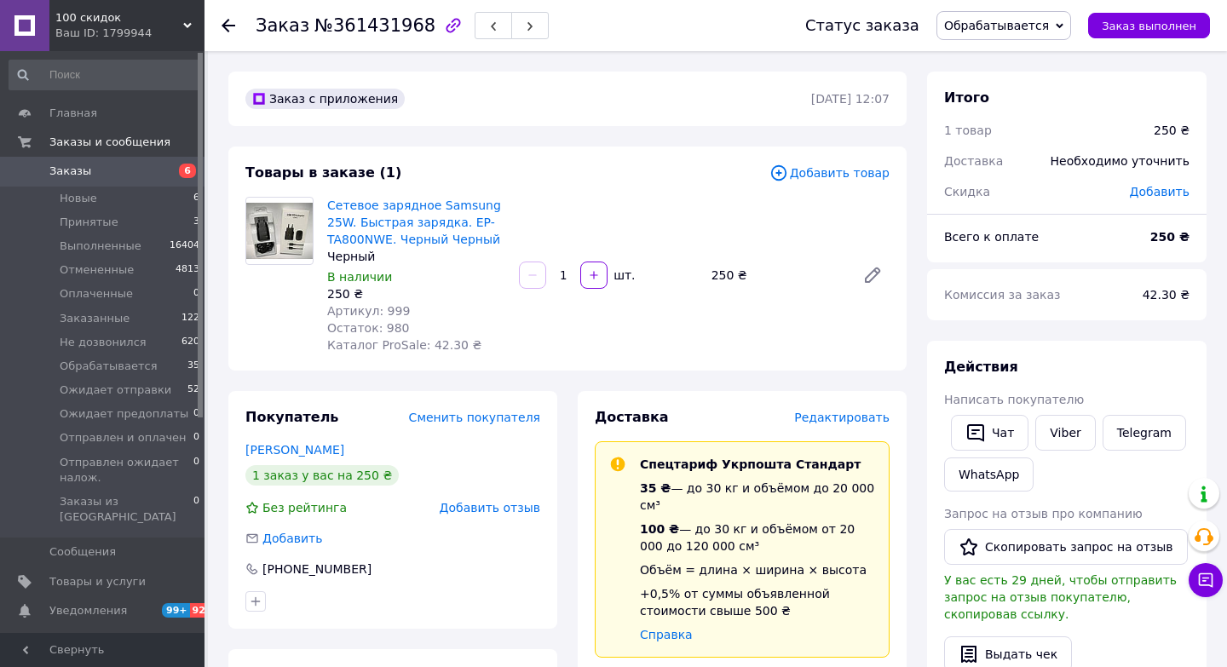
scroll to position [846, 0]
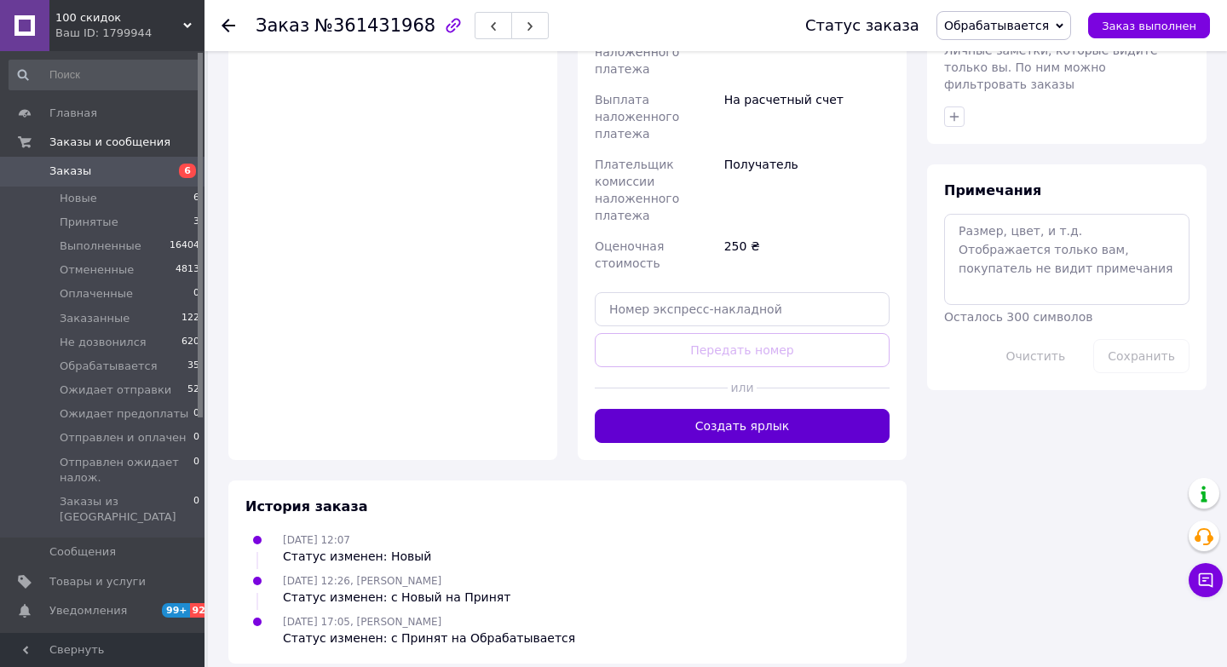
click at [777, 416] on button "Создать ярлык" at bounding box center [742, 426] width 295 height 34
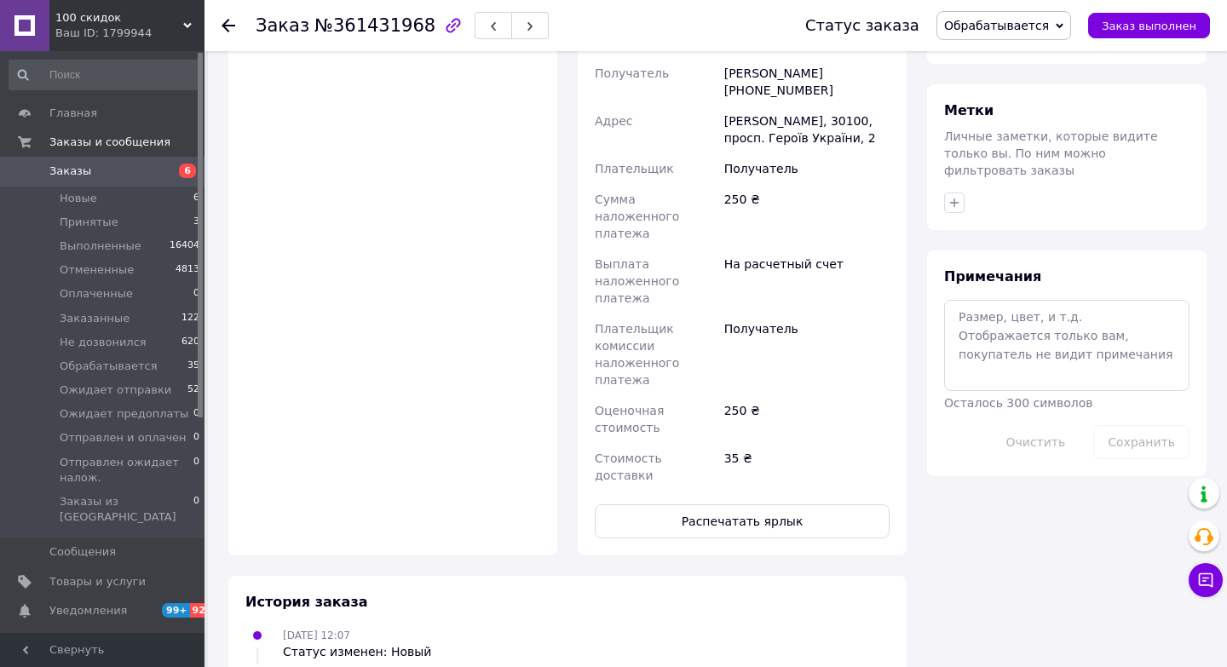
scroll to position [825, 0]
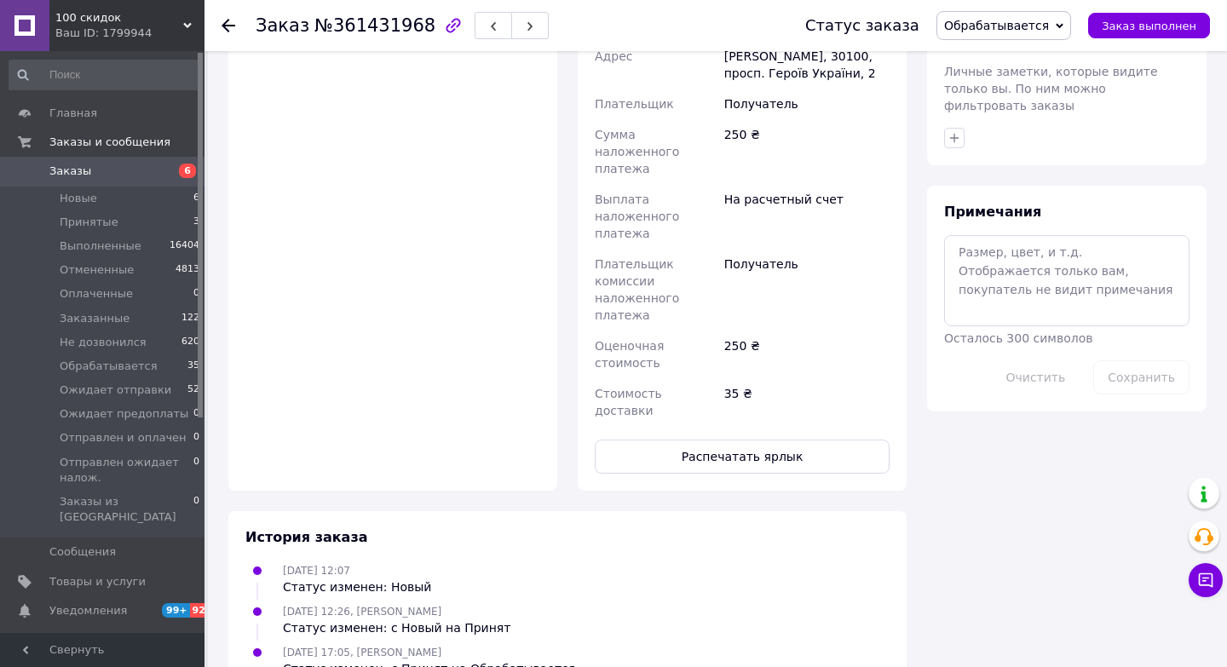
click at [777, 440] on button "Распечатать ярлык" at bounding box center [742, 457] width 295 height 34
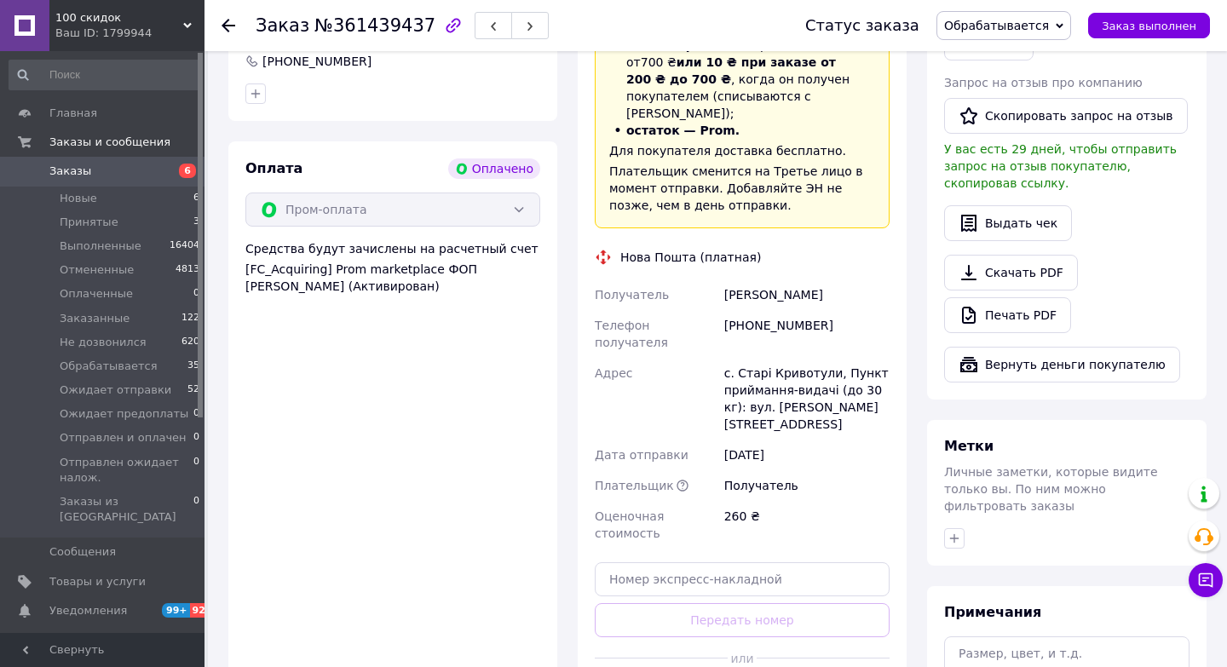
scroll to position [1024, 0]
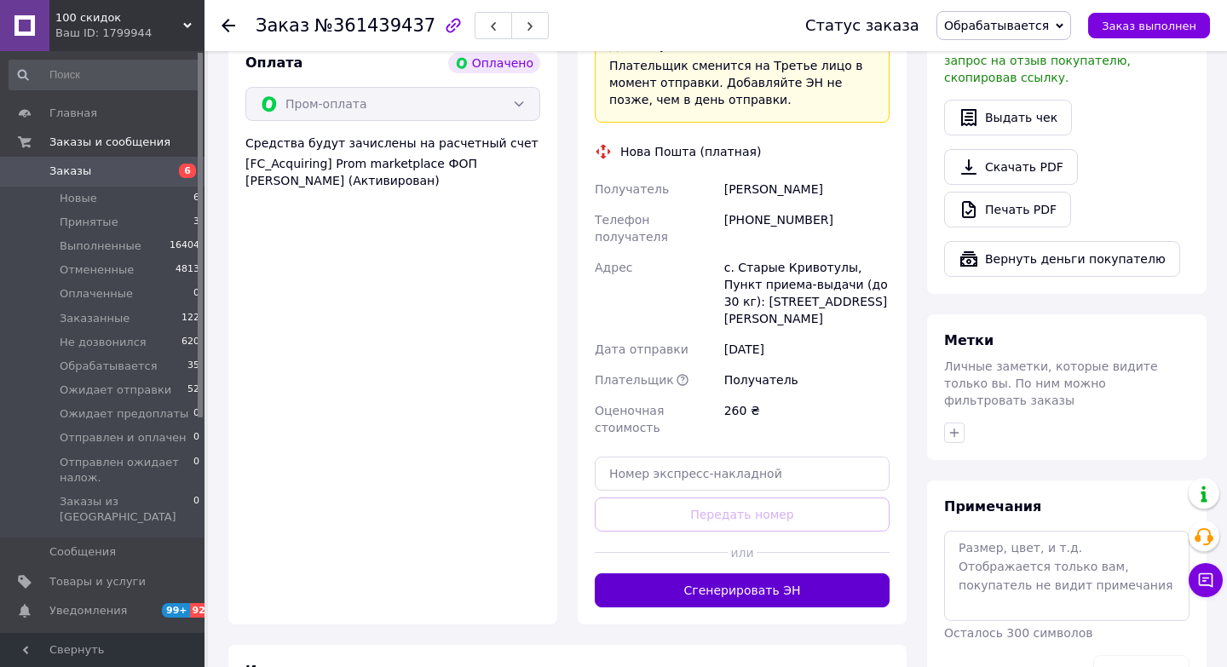
click at [733, 574] on button "Сгенерировать ЭН" at bounding box center [742, 591] width 295 height 34
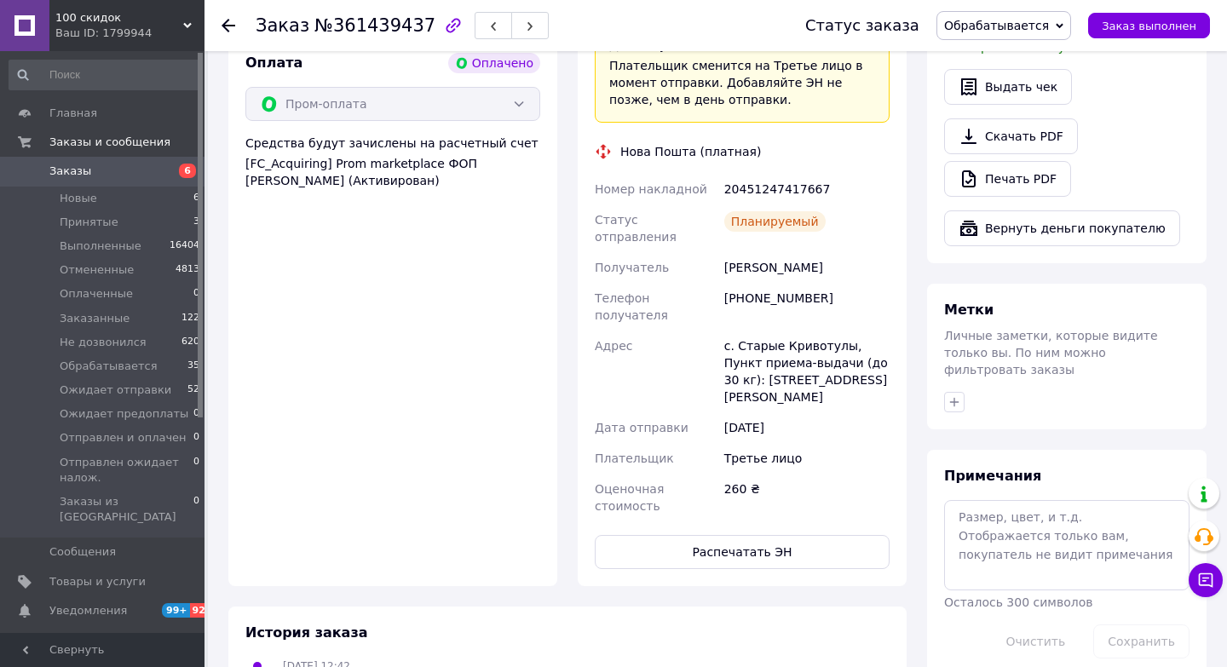
click at [739, 508] on div "Доставка Редактировать «Дешевая доставка»   для продавца Новой Почтой на Prom. …" at bounding box center [742, 197] width 329 height 778
click at [751, 535] on button "Распечатать ЭН" at bounding box center [742, 552] width 295 height 34
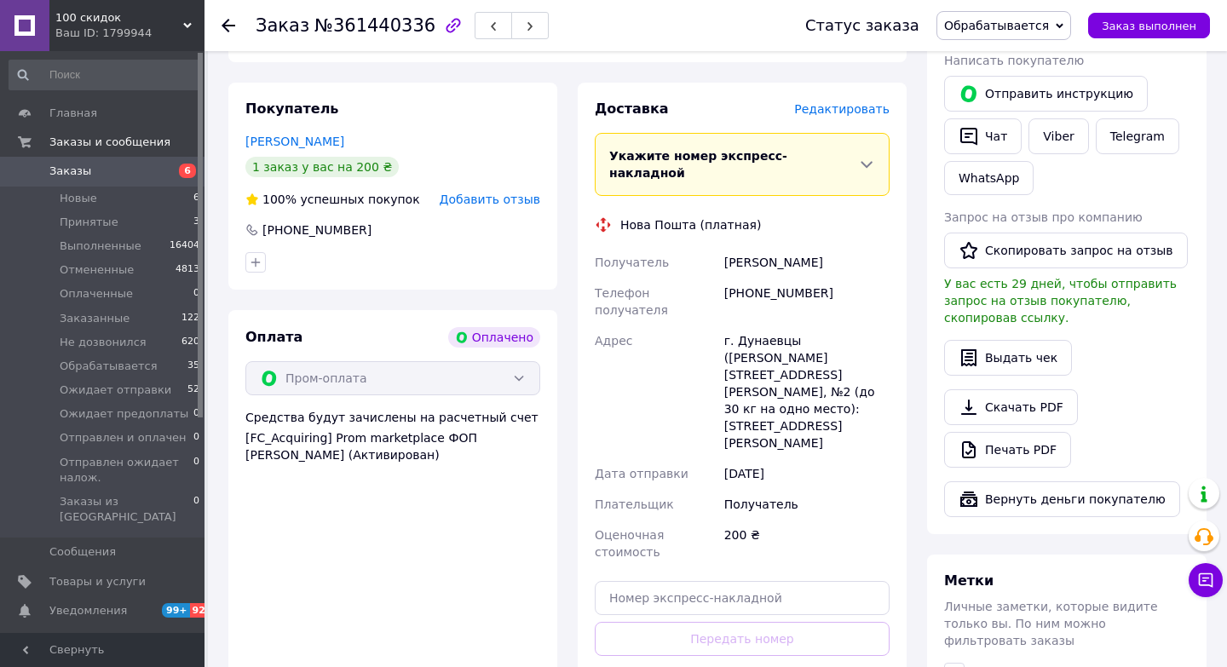
scroll to position [770, 0]
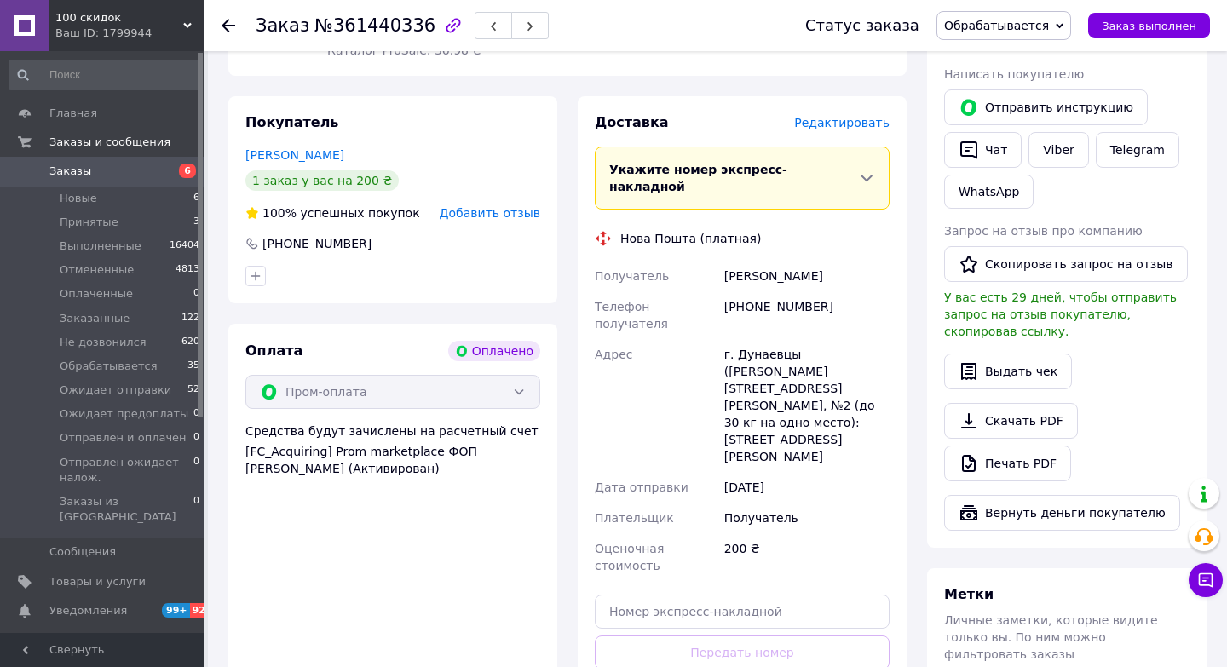
click at [847, 116] on span "Редактировать" at bounding box center [841, 123] width 95 height 14
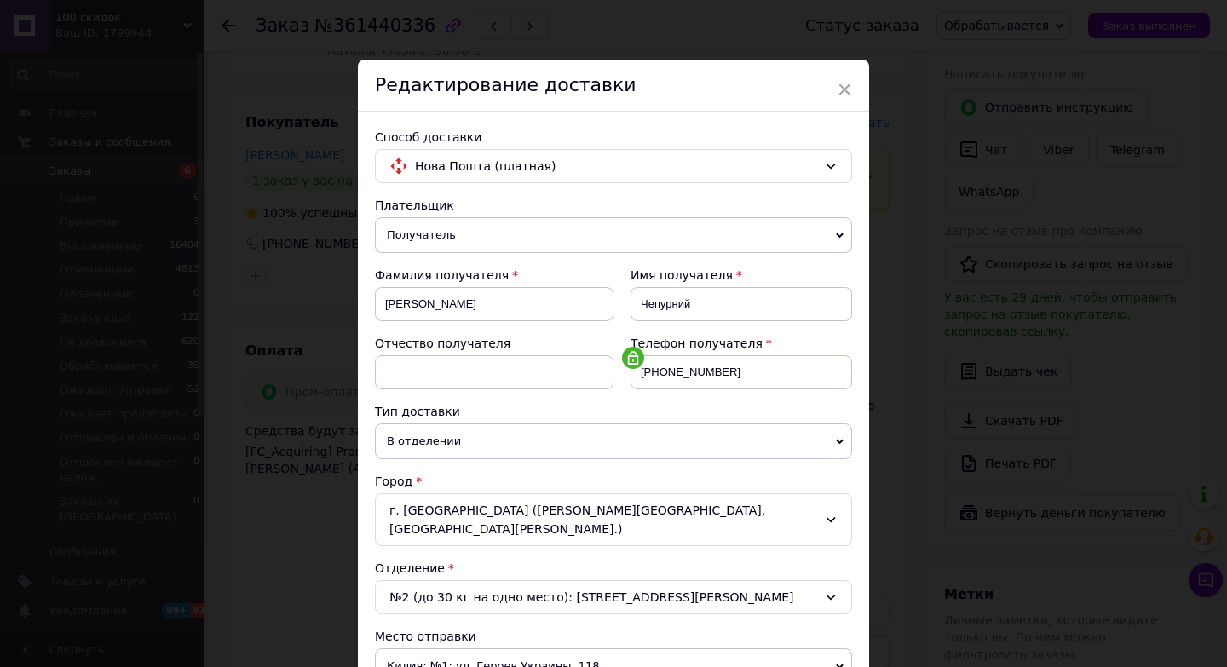
scroll to position [482, 0]
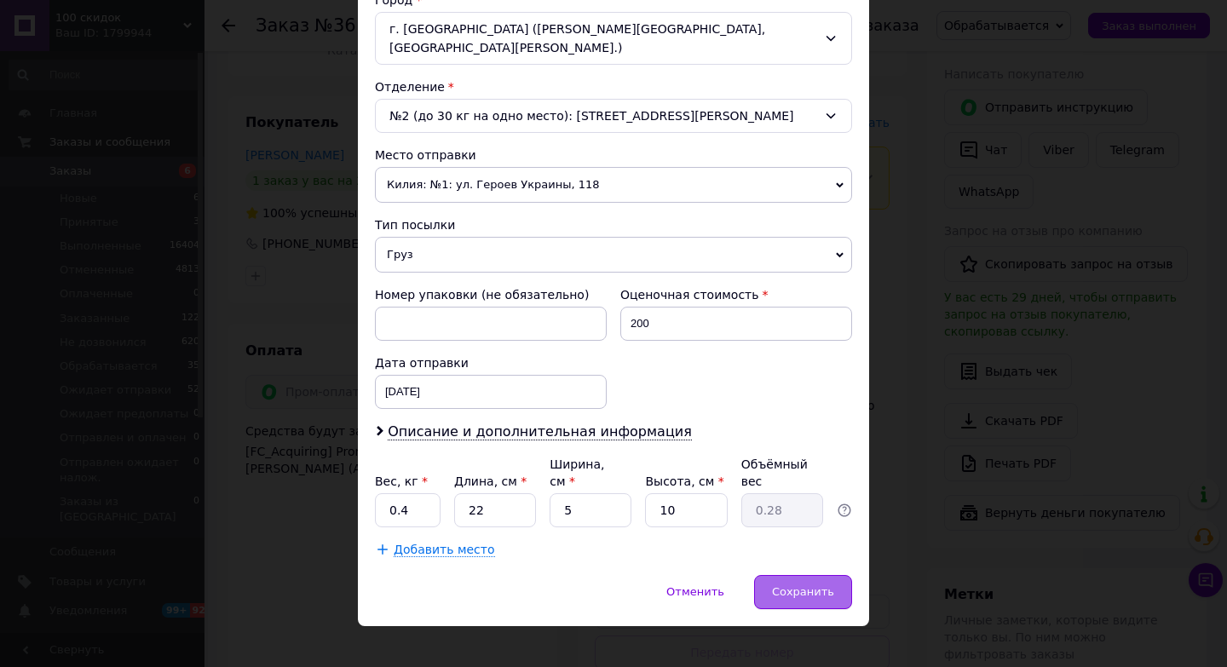
click at [806, 586] on span "Сохранить" at bounding box center [803, 592] width 62 height 13
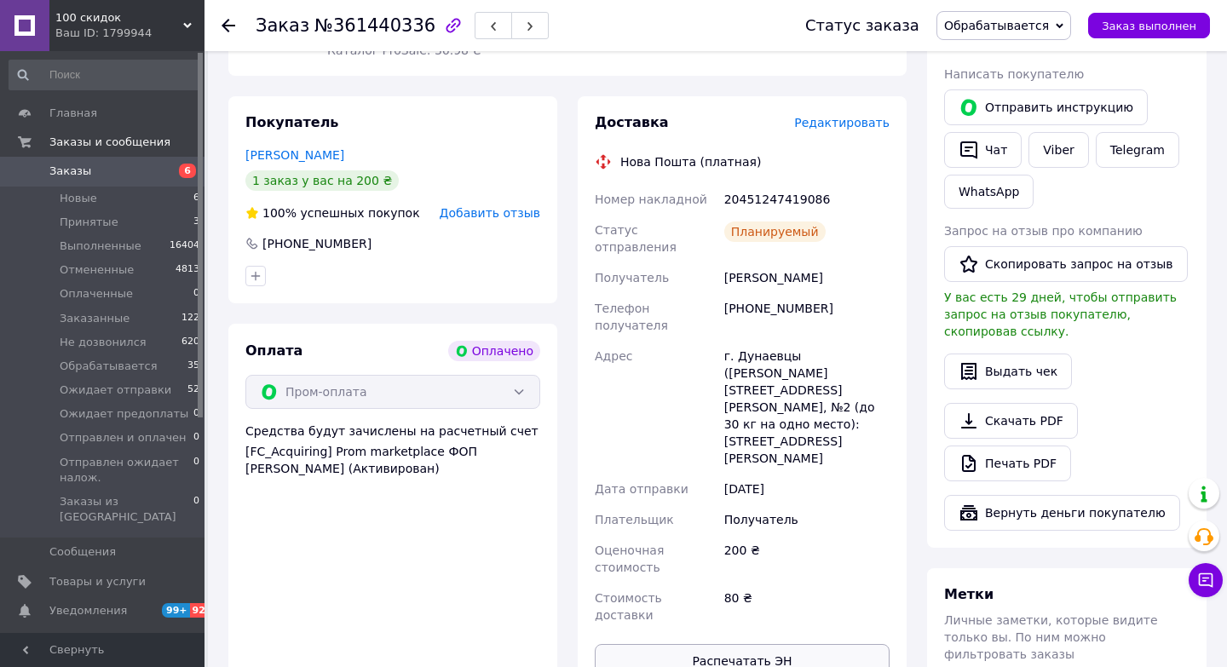
click at [772, 644] on button "Распечатать ЭН" at bounding box center [742, 661] width 295 height 34
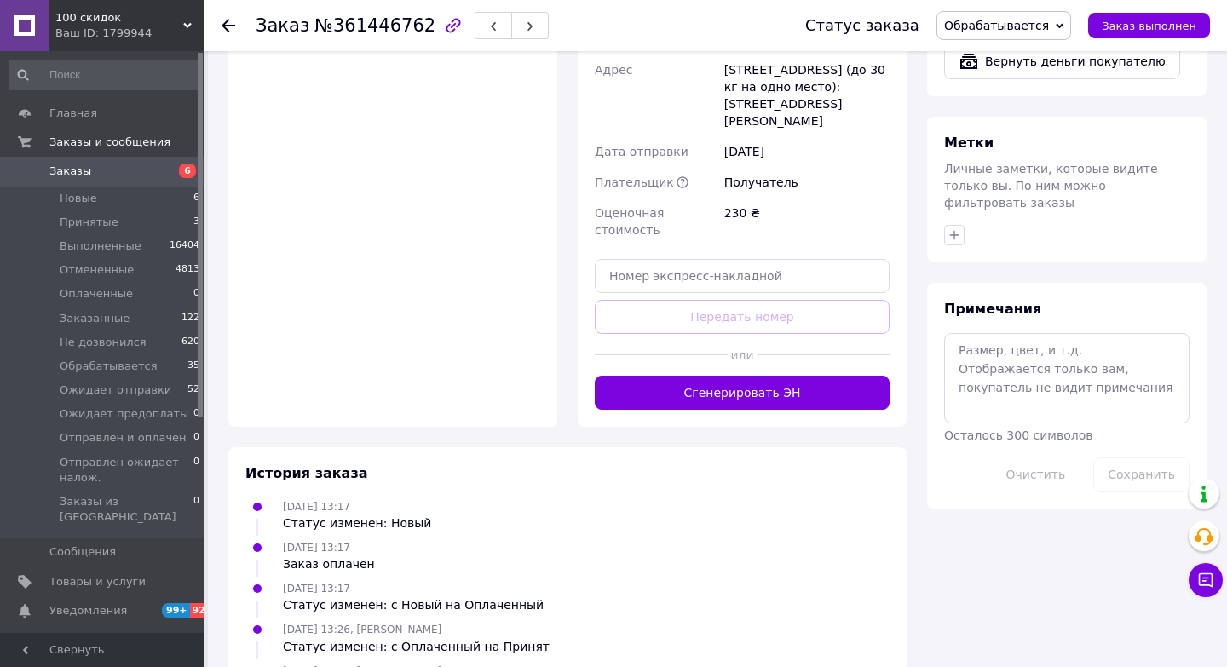
scroll to position [1253, 0]
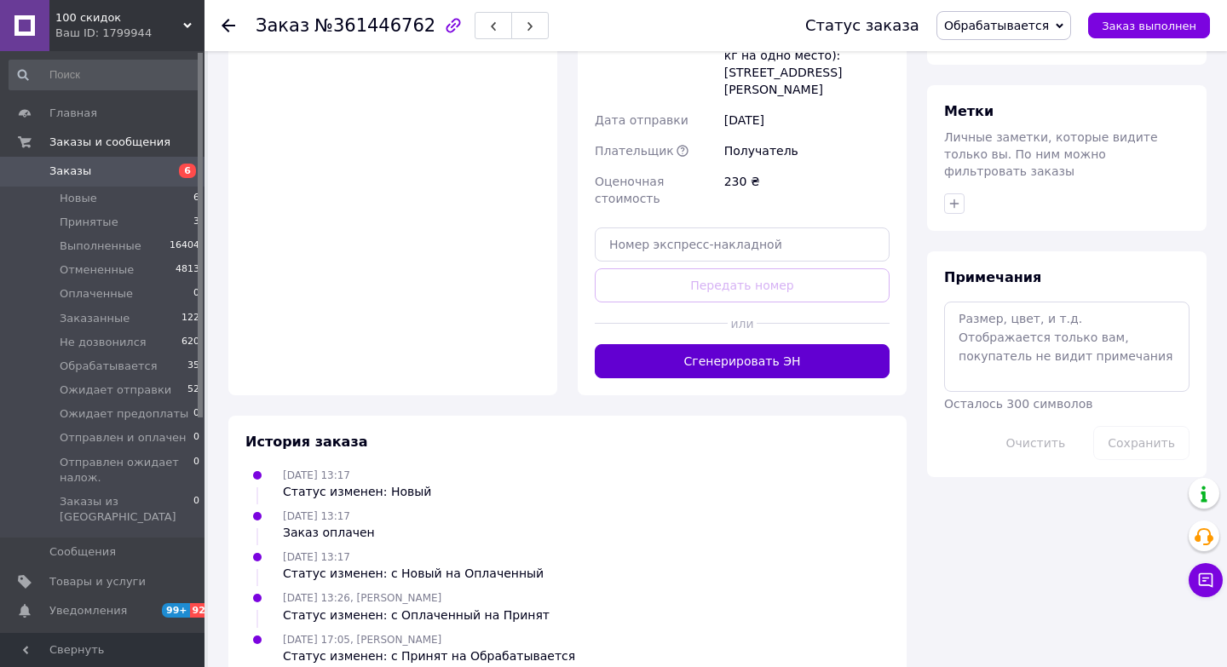
click at [741, 344] on button "Сгенерировать ЭН" at bounding box center [742, 361] width 295 height 34
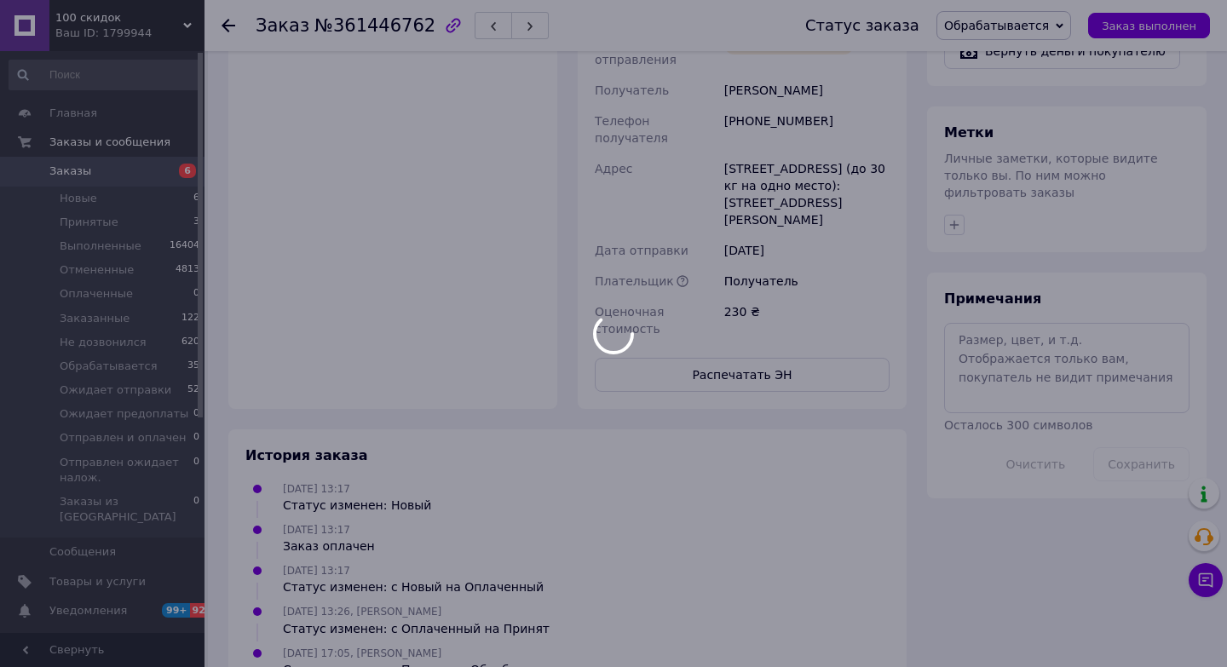
scroll to position [984, 0]
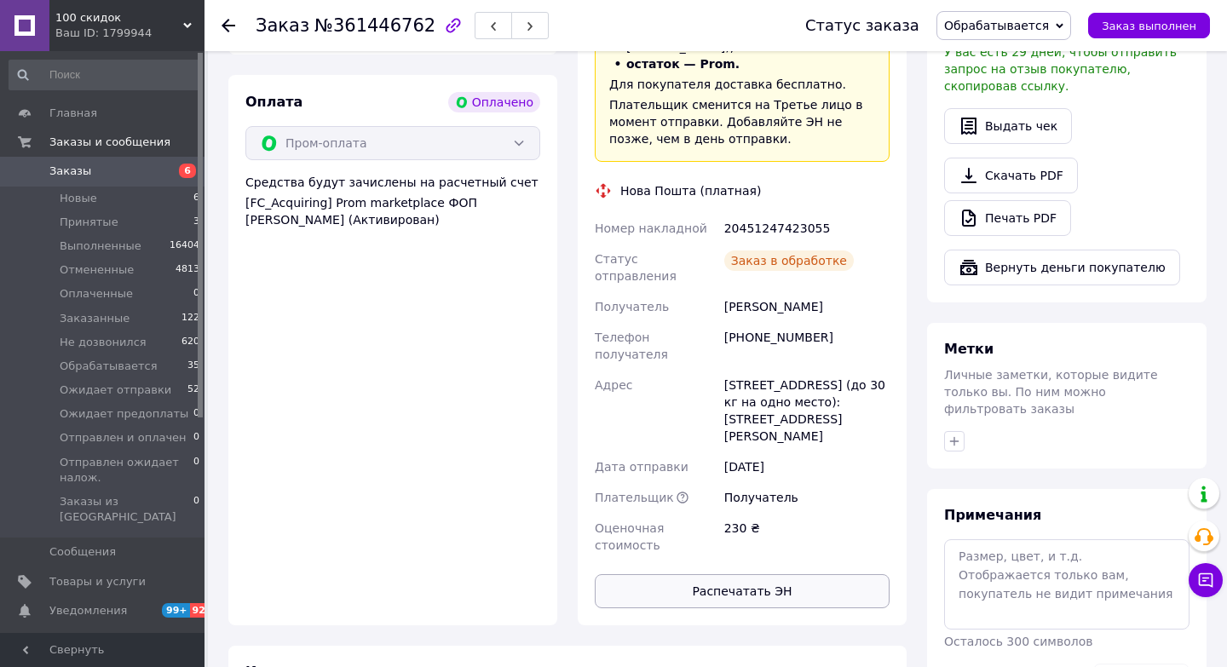
click at [764, 574] on button "Распечатать ЭН" at bounding box center [742, 591] width 295 height 34
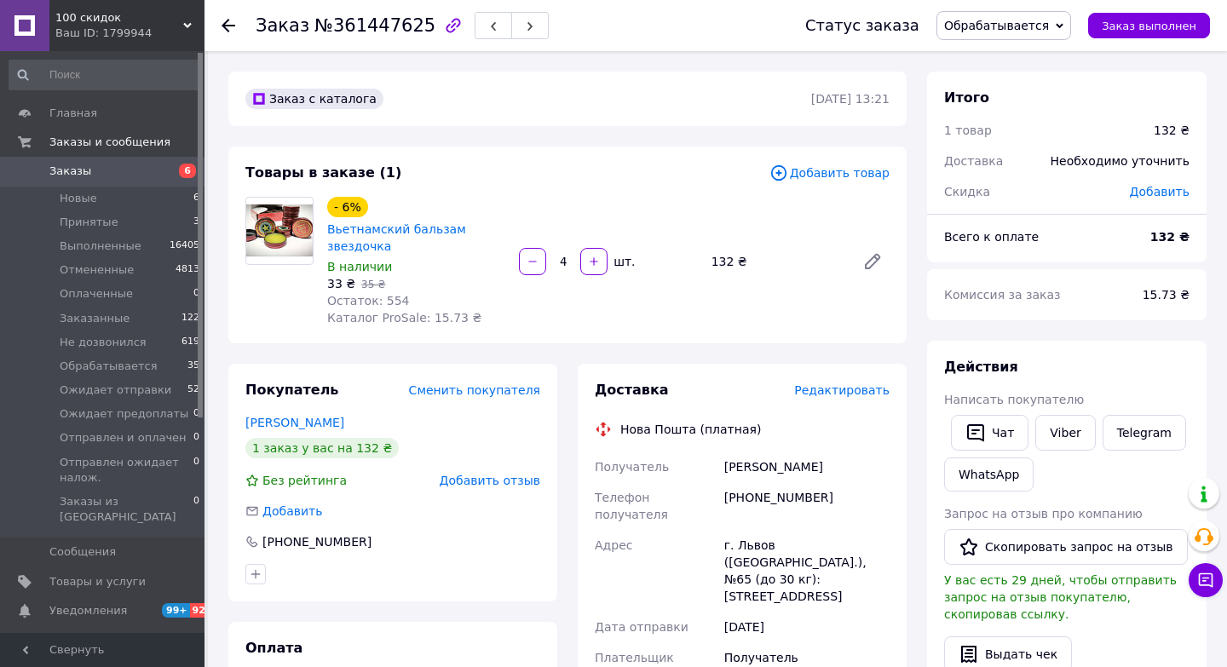
scroll to position [603, 0]
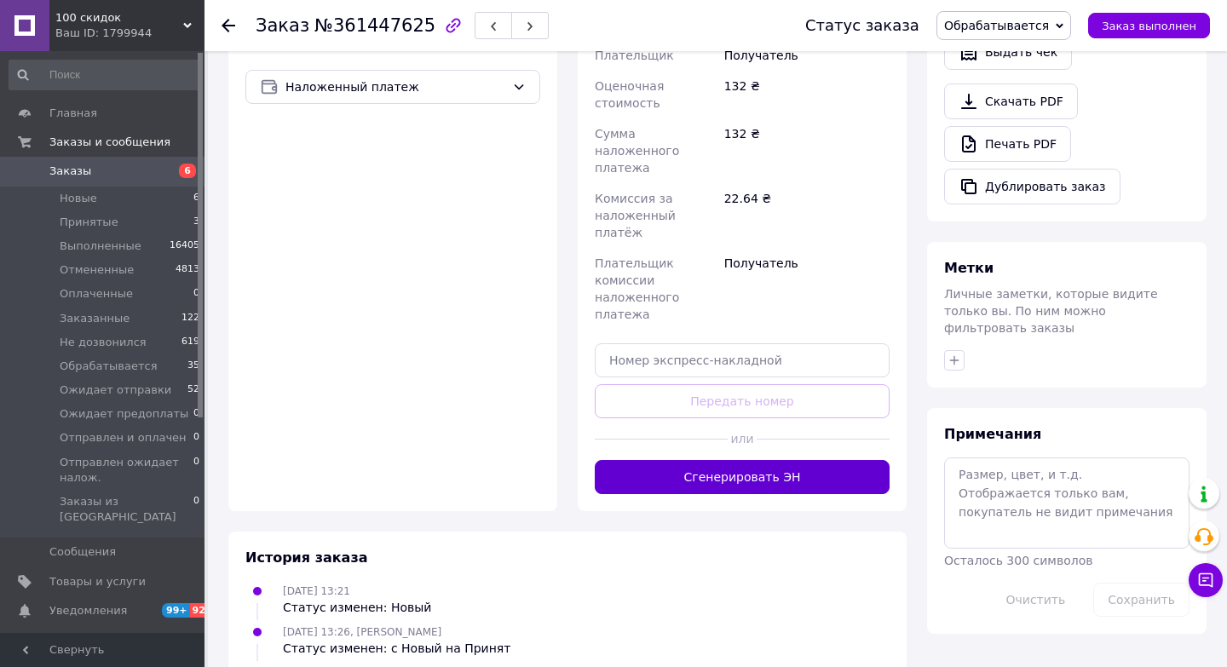
click at [753, 460] on button "Сгенерировать ЭН" at bounding box center [742, 477] width 295 height 34
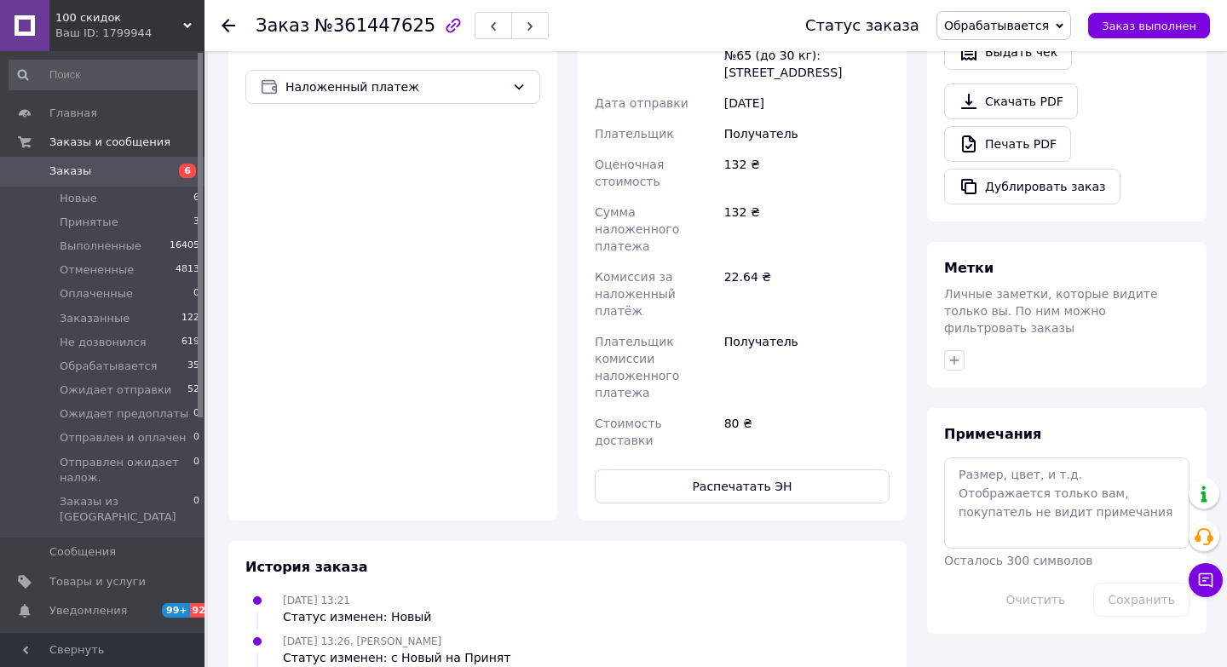
click at [753, 470] on button "Распечатать ЭН" at bounding box center [742, 487] width 295 height 34
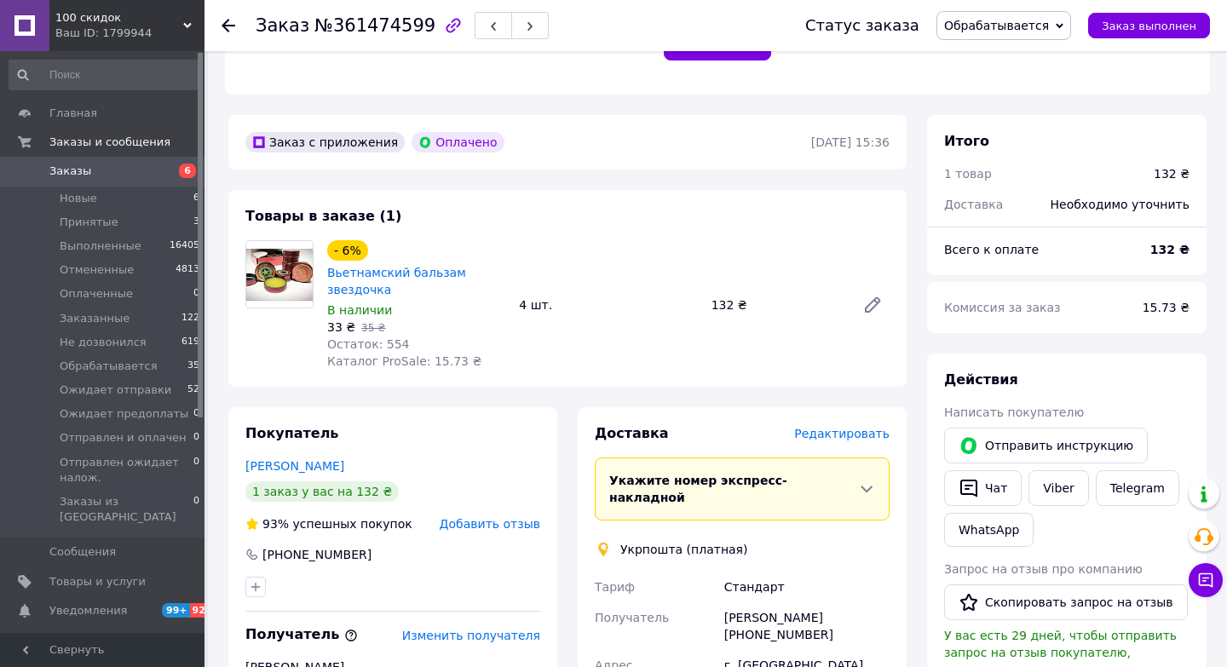
scroll to position [998, 0]
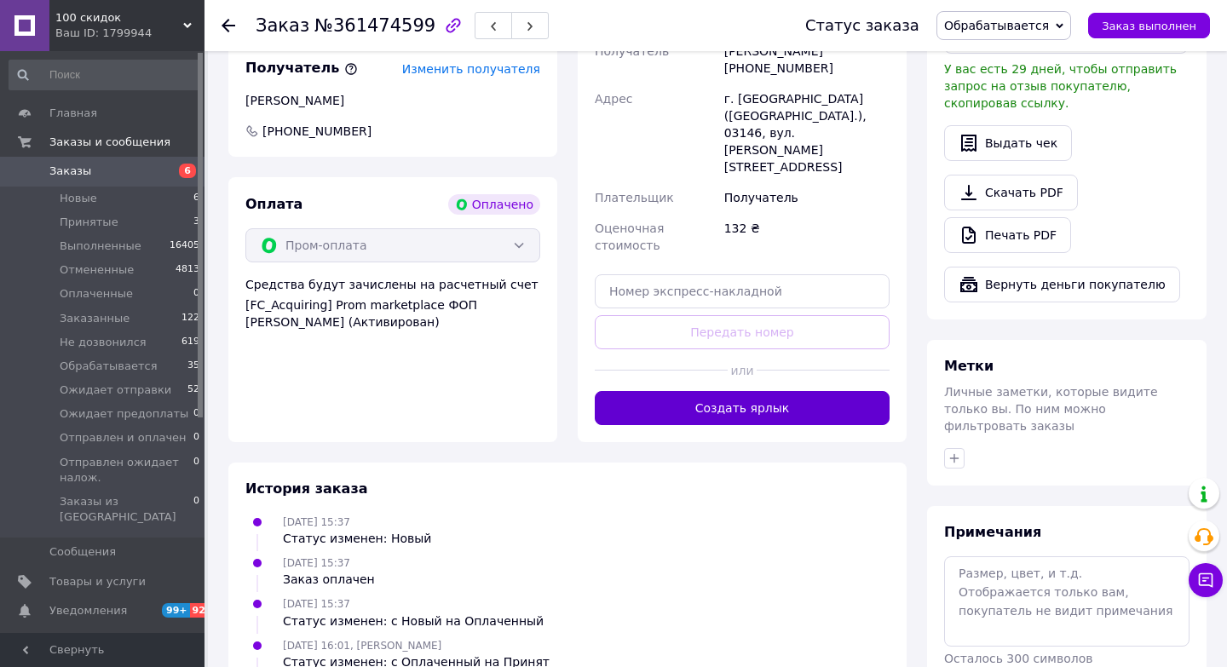
click at [788, 391] on button "Создать ярлык" at bounding box center [742, 408] width 295 height 34
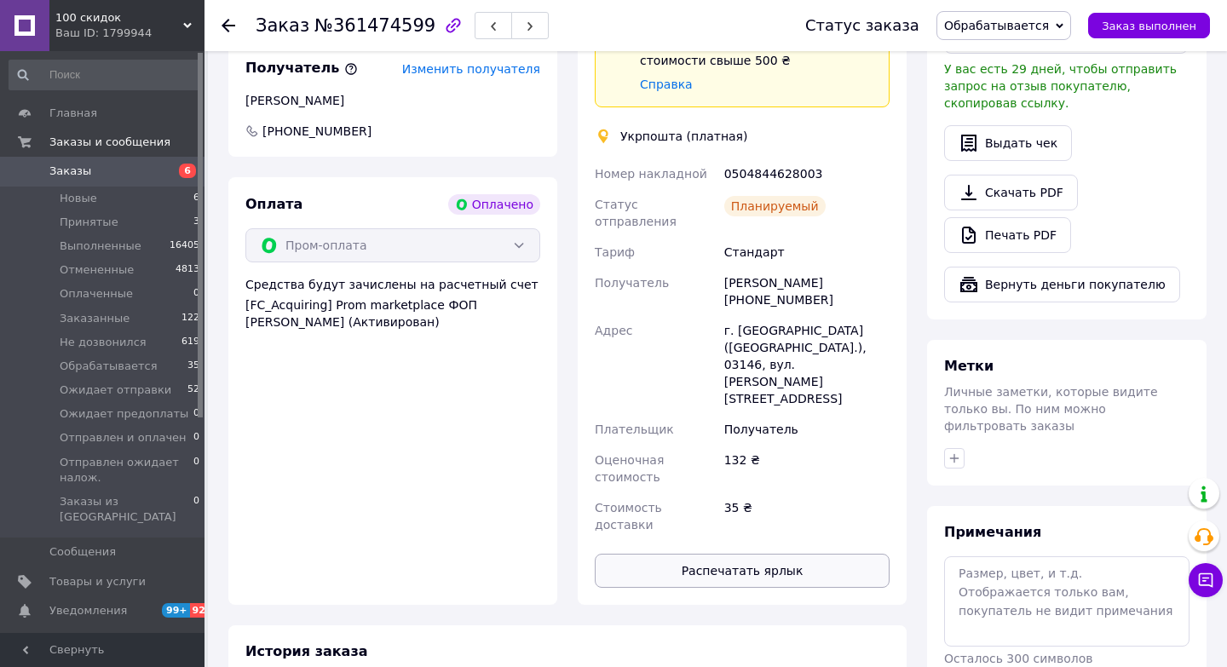
click at [768, 554] on button "Распечатать ярлык" at bounding box center [742, 571] width 295 height 34
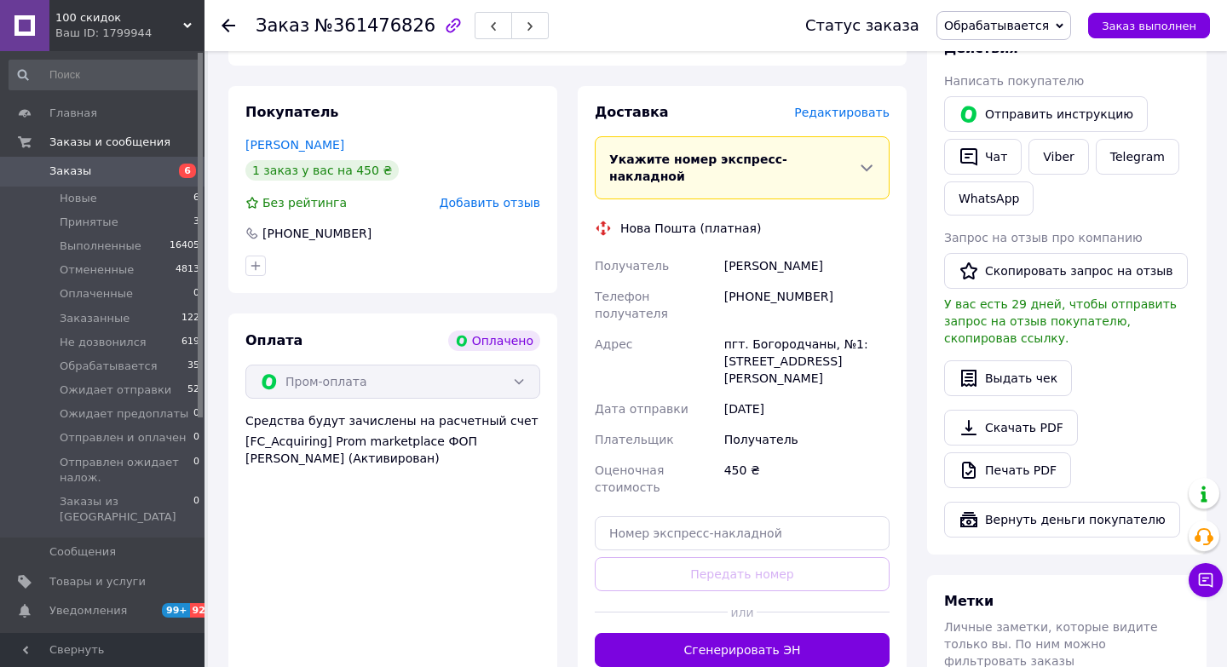
scroll to position [940, 0]
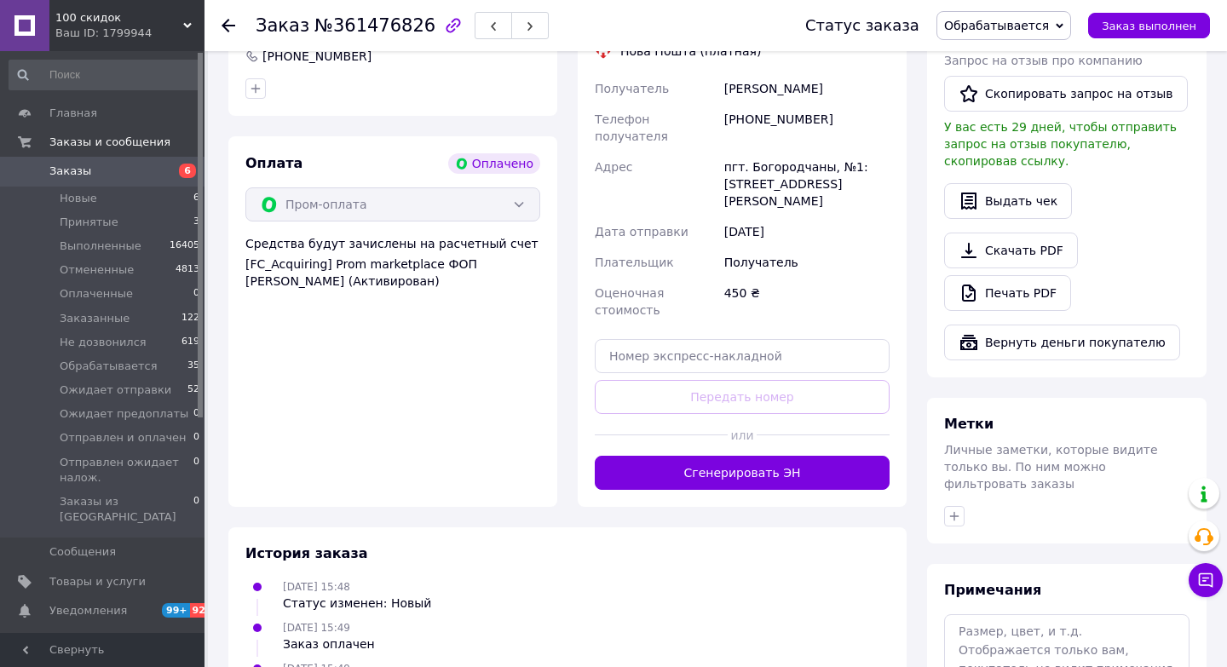
click at [710, 414] on div at bounding box center [661, 435] width 133 height 42
click at [715, 456] on button "Сгенерировать ЭН" at bounding box center [742, 473] width 295 height 34
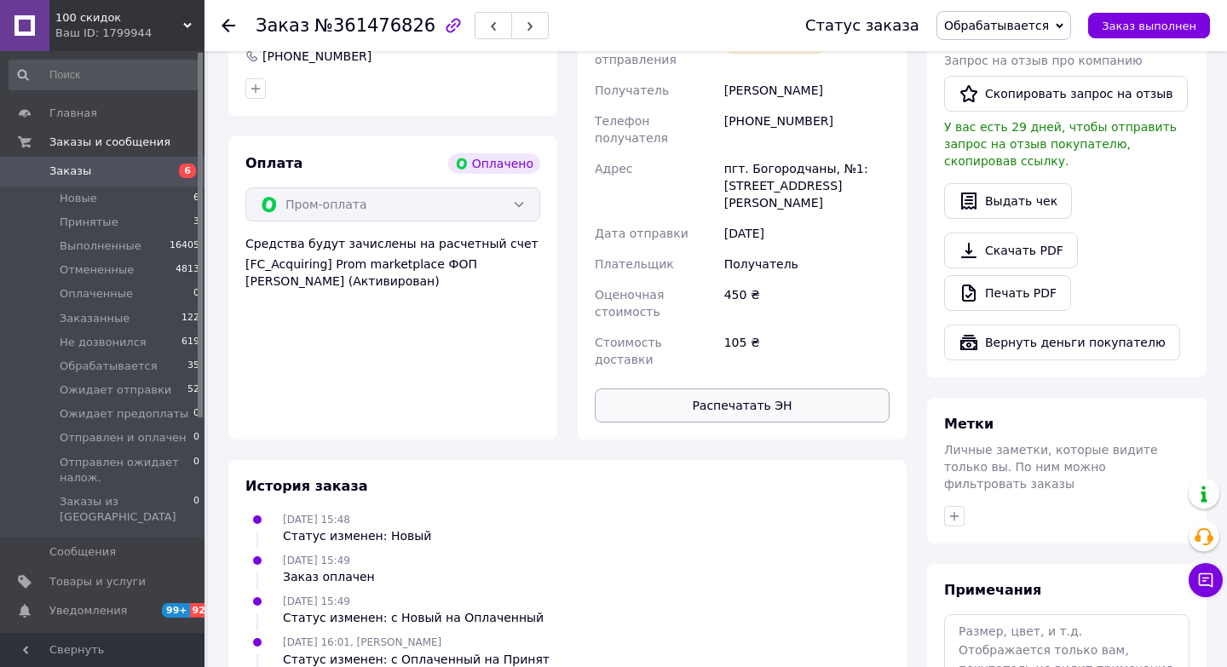
click at [757, 389] on button "Распечатать ЭН" at bounding box center [742, 406] width 295 height 34
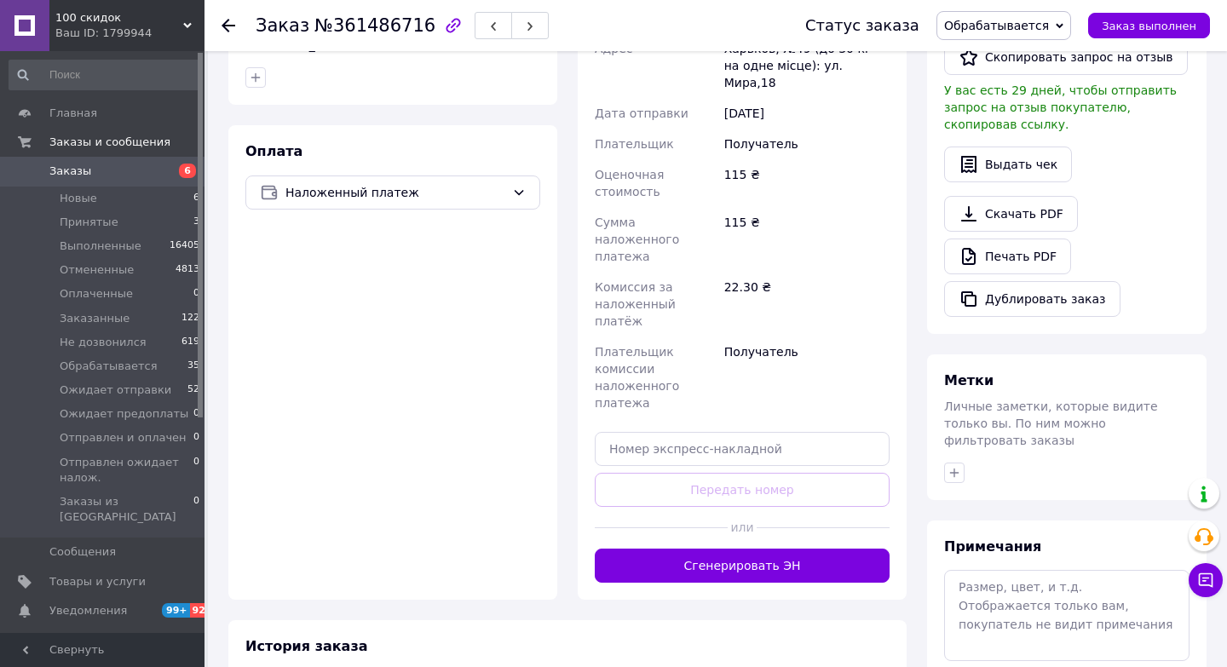
scroll to position [491, 0]
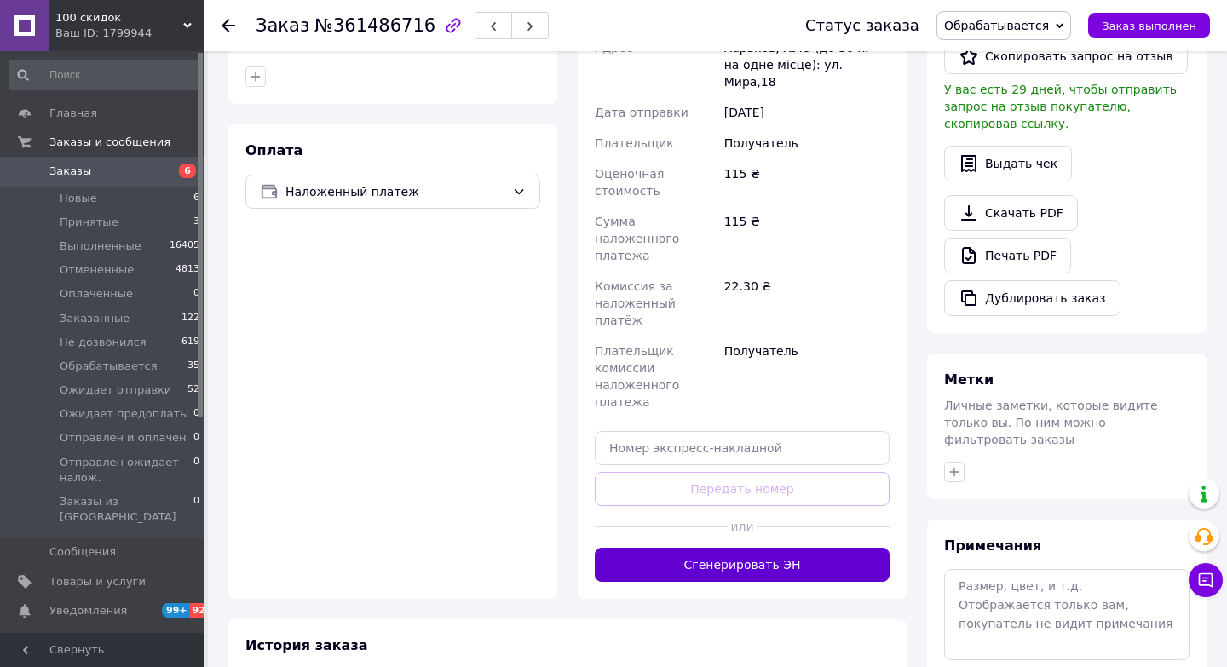
click at [715, 548] on button "Сгенерировать ЭН" at bounding box center [742, 565] width 295 height 34
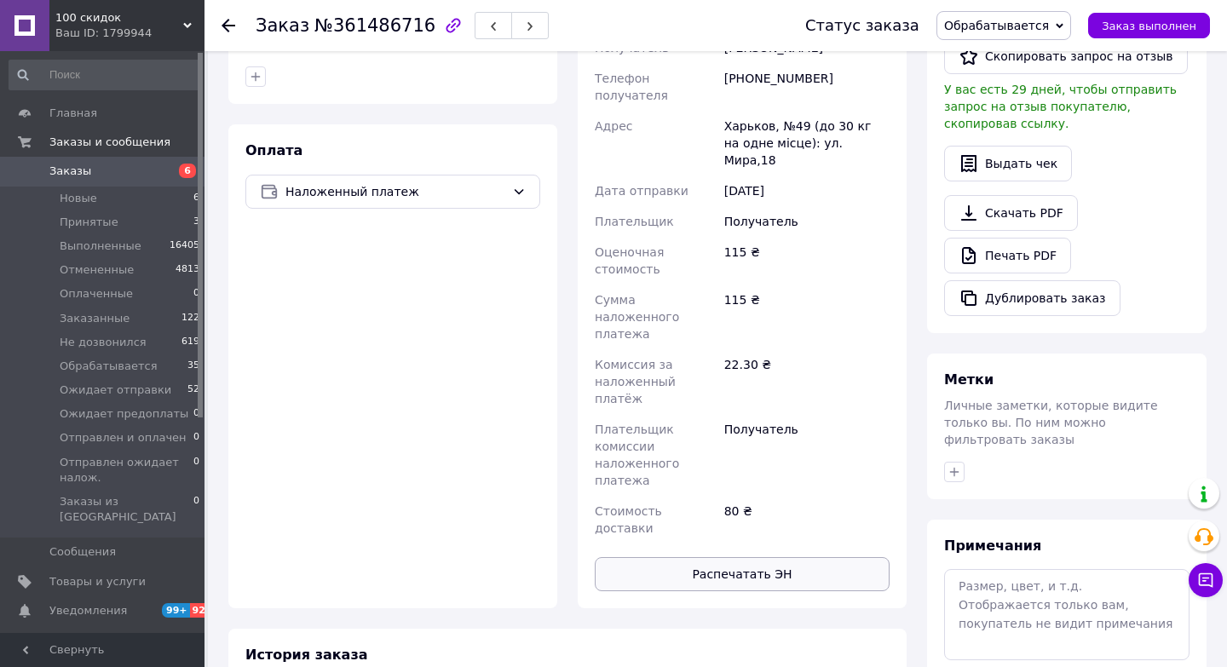
click at [755, 557] on button "Распечатать ЭН" at bounding box center [742, 574] width 295 height 34
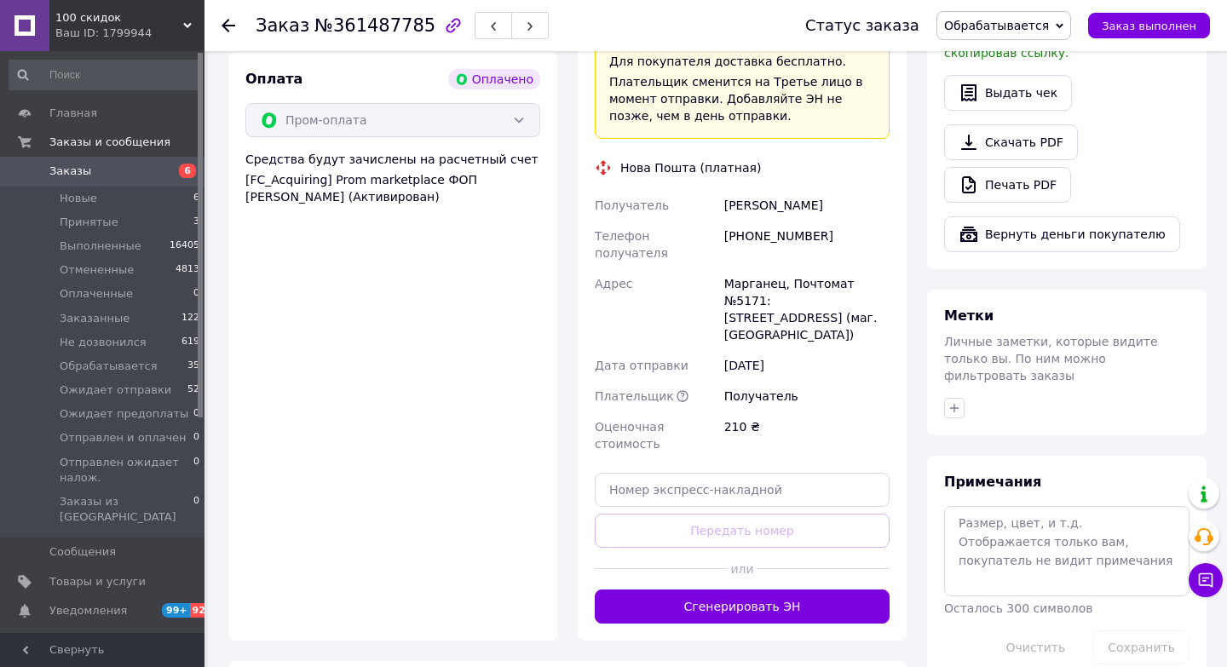
scroll to position [1053, 0]
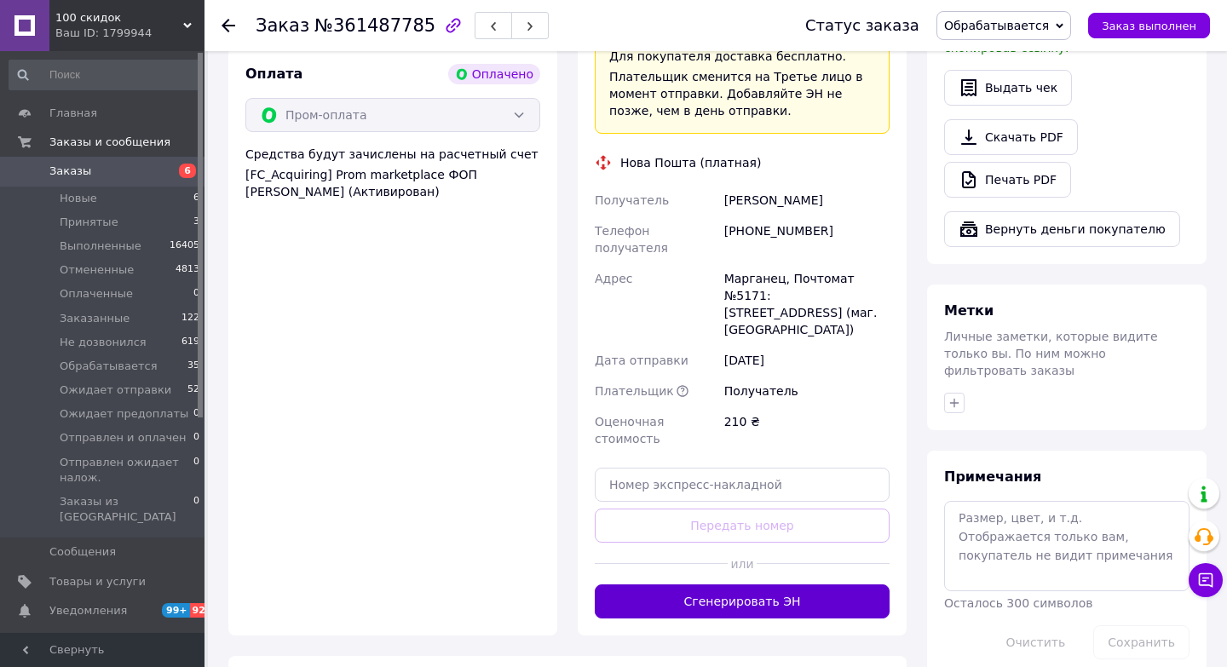
click at [788, 585] on button "Сгенерировать ЭН" at bounding box center [742, 602] width 295 height 34
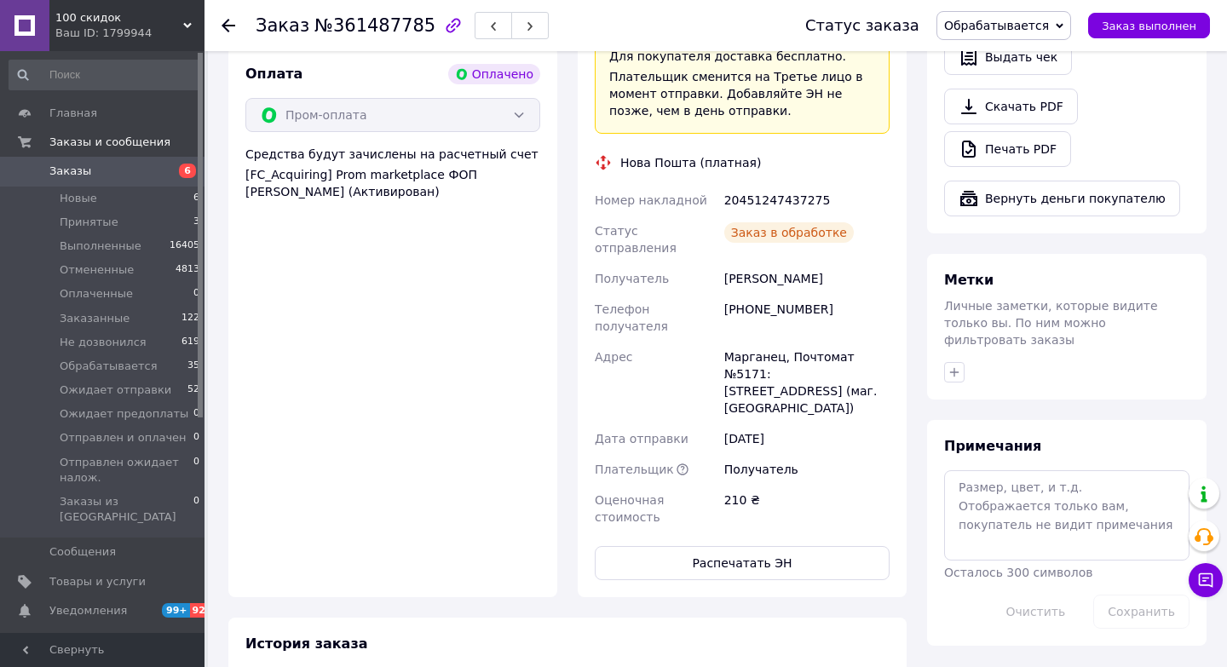
click at [736, 546] on button "Распечатать ЭН" at bounding box center [742, 563] width 295 height 34
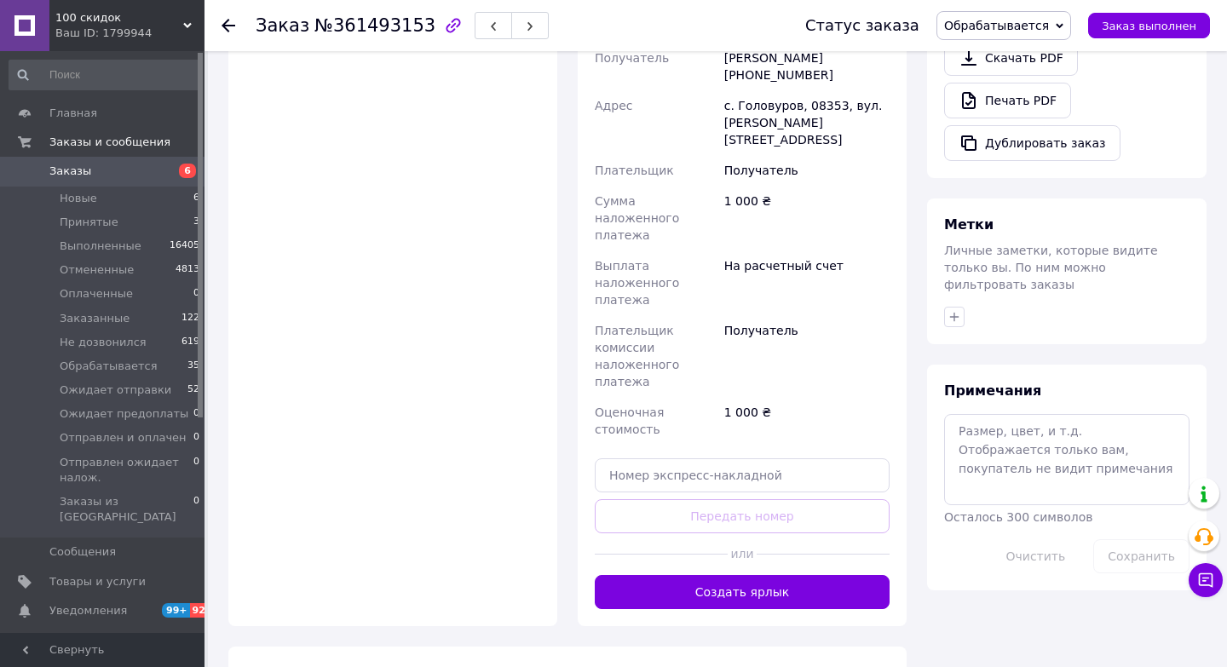
scroll to position [651, 0]
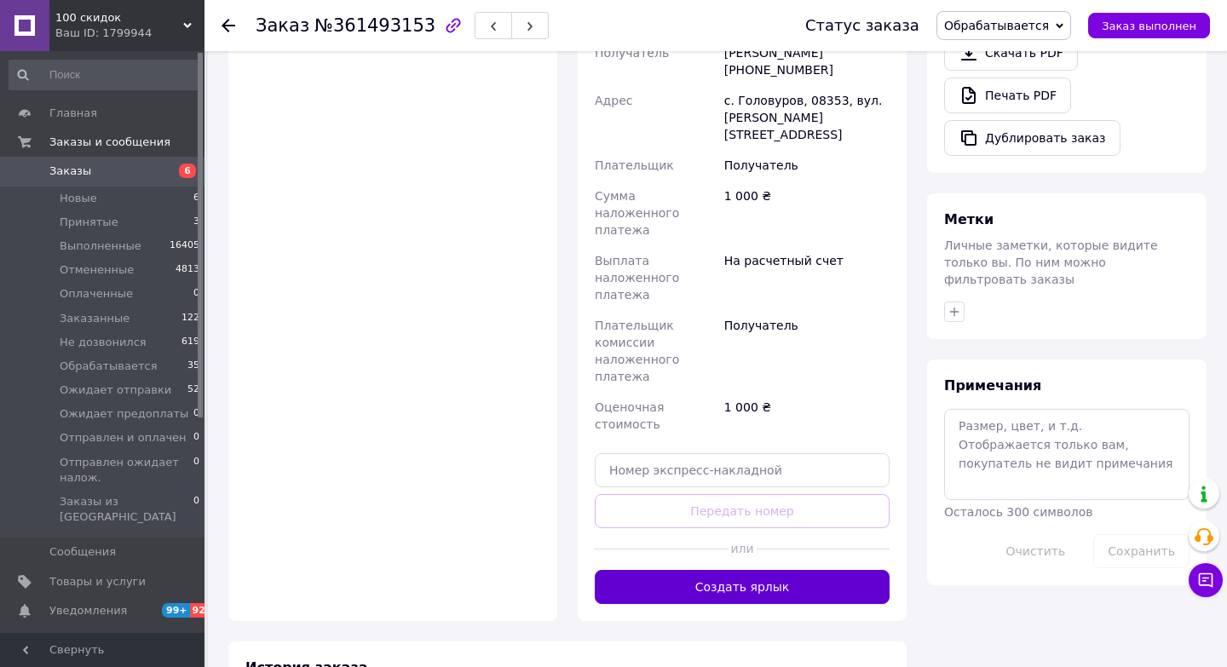
click at [740, 570] on button "Создать ярлык" at bounding box center [742, 587] width 295 height 34
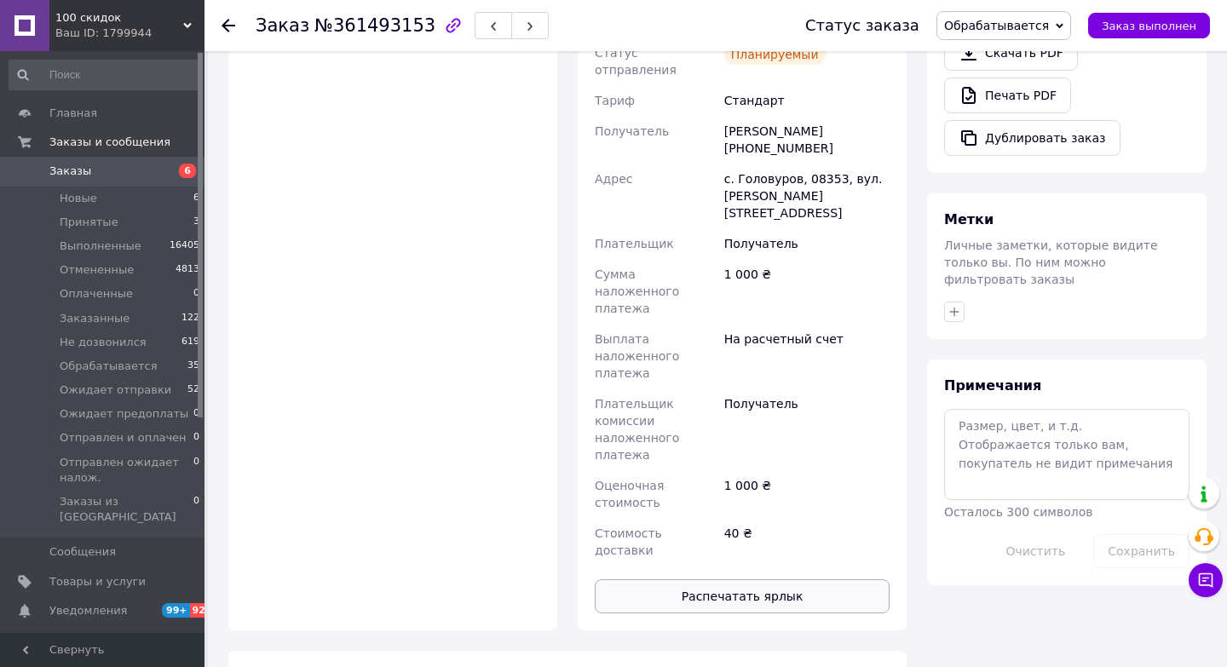
click at [784, 580] on button "Распечатать ярлык" at bounding box center [742, 597] width 295 height 34
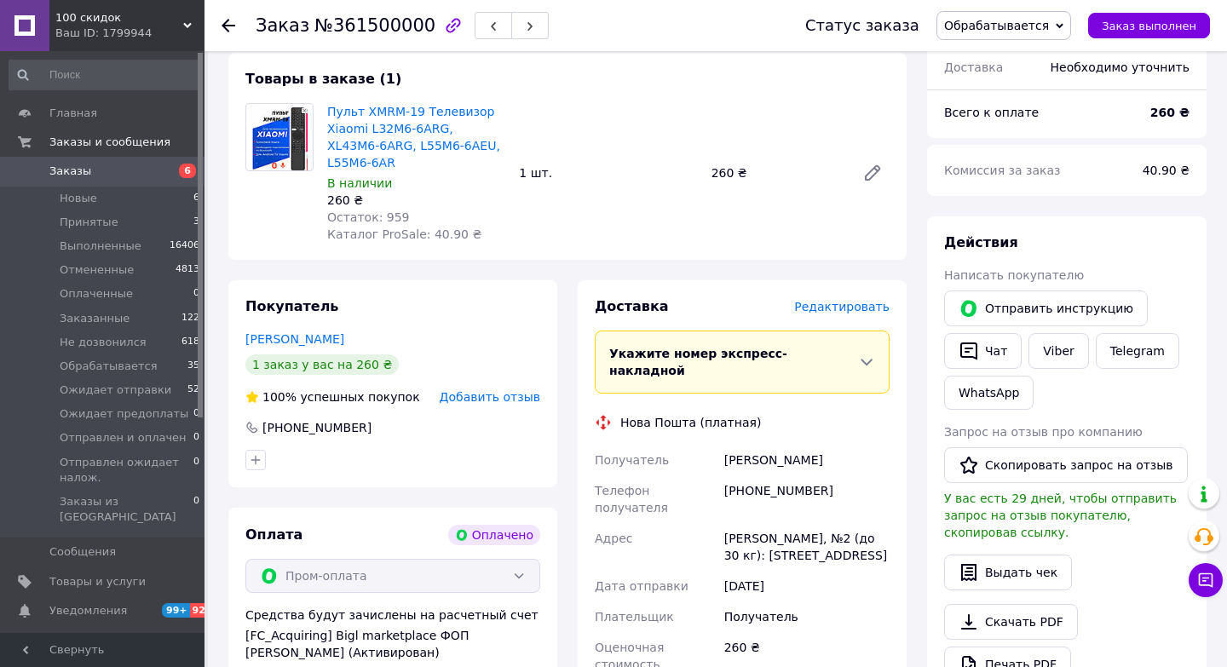
scroll to position [938, 0]
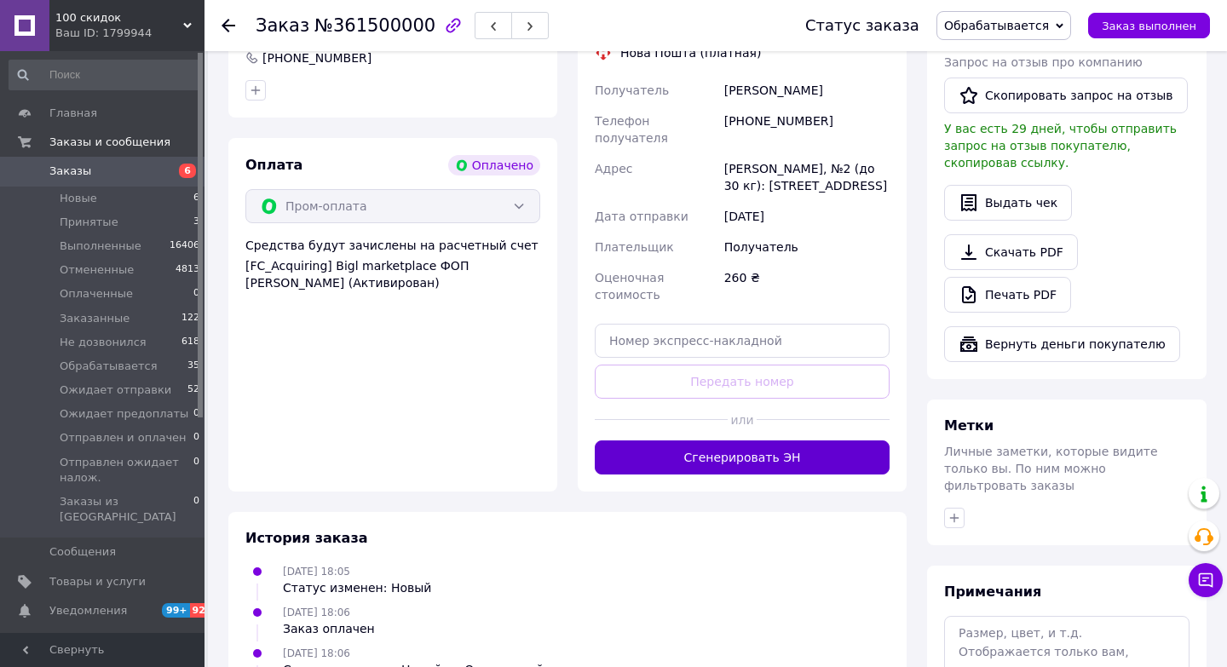
click at [667, 455] on button "Сгенерировать ЭН" at bounding box center [742, 458] width 295 height 34
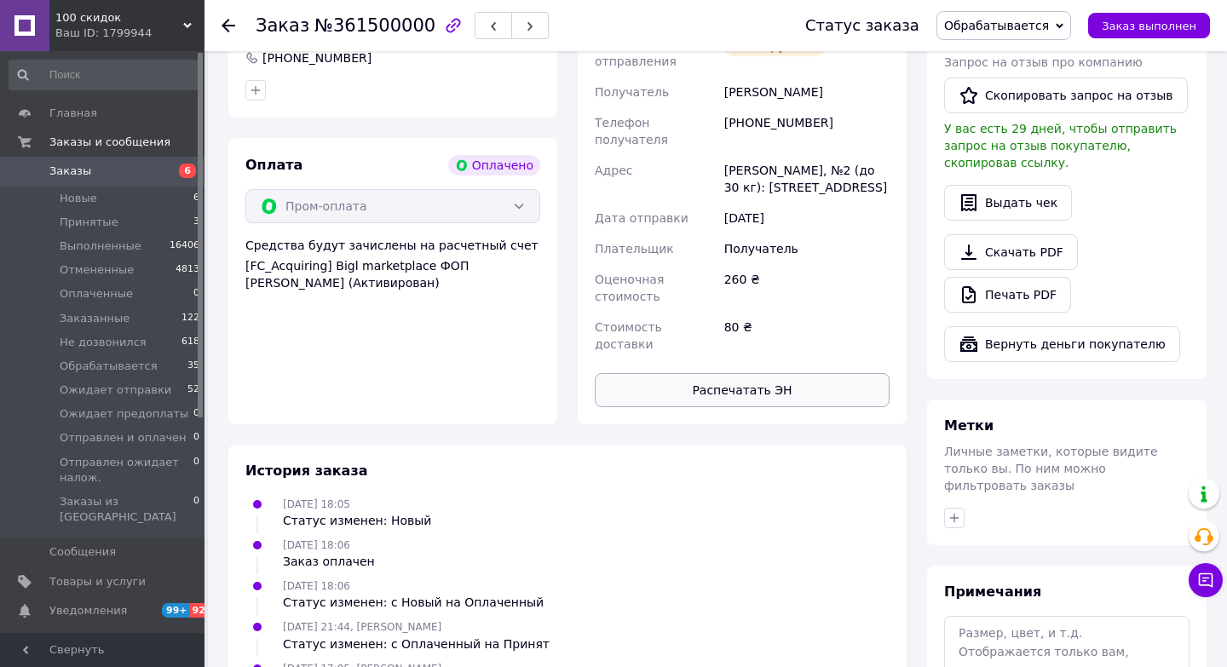
click at [733, 373] on button "Распечатать ЭН" at bounding box center [742, 390] width 295 height 34
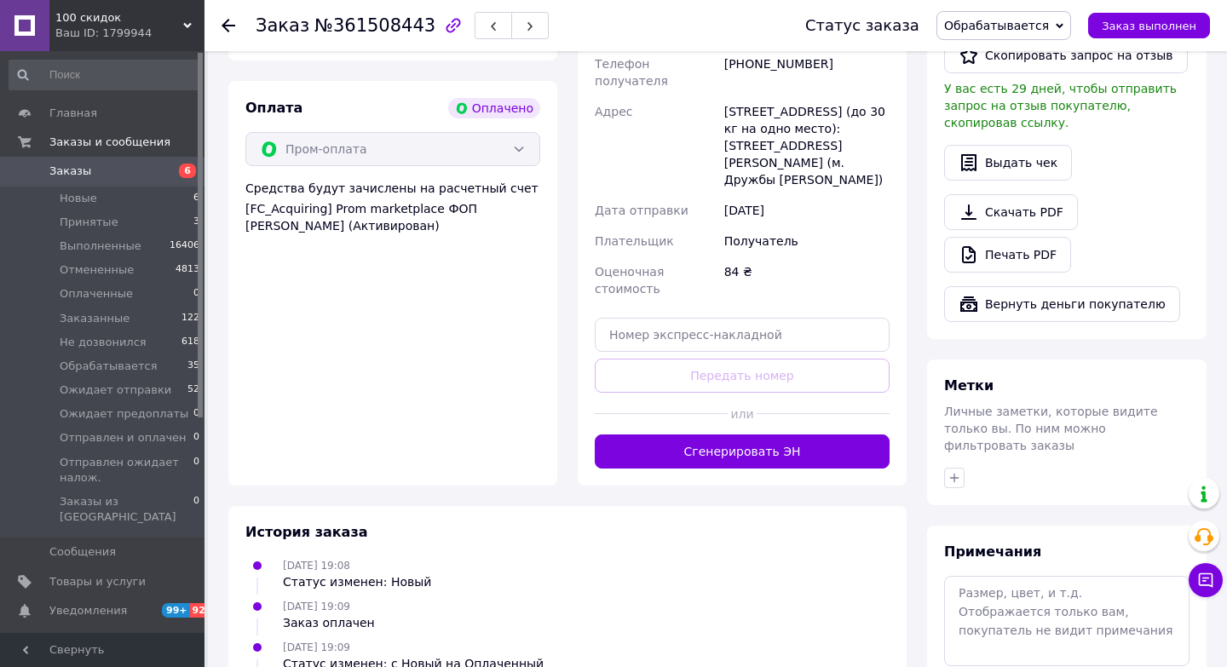
scroll to position [1066, 0]
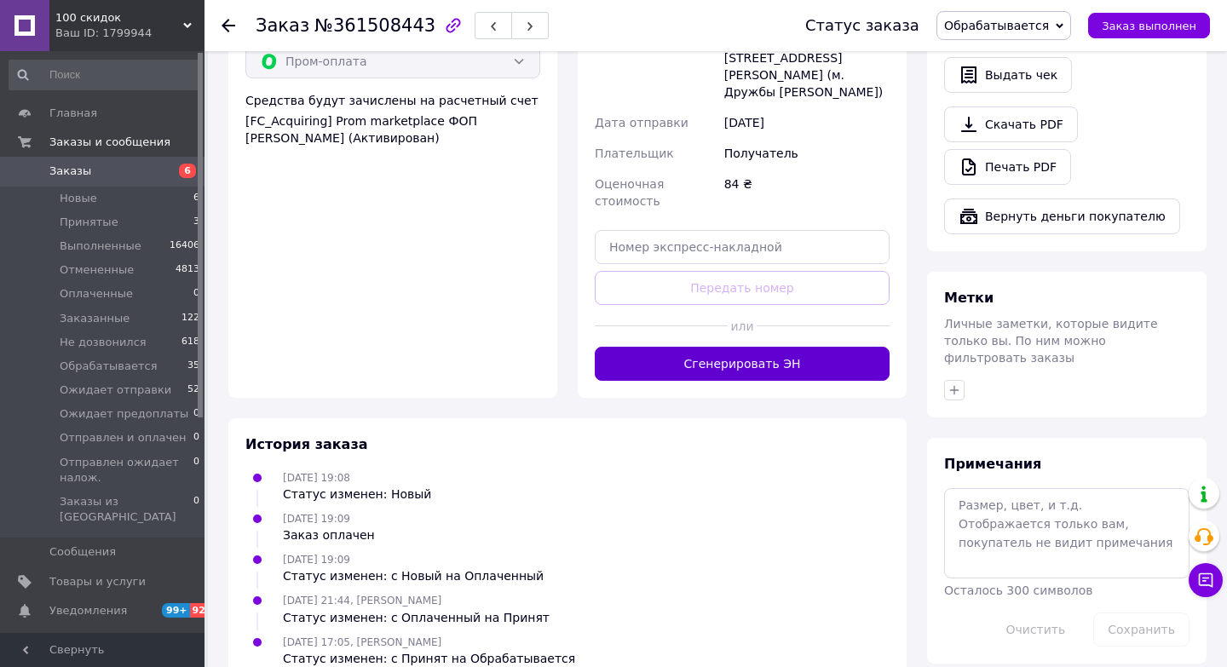
click at [816, 347] on button "Сгенерировать ЭН" at bounding box center [742, 364] width 295 height 34
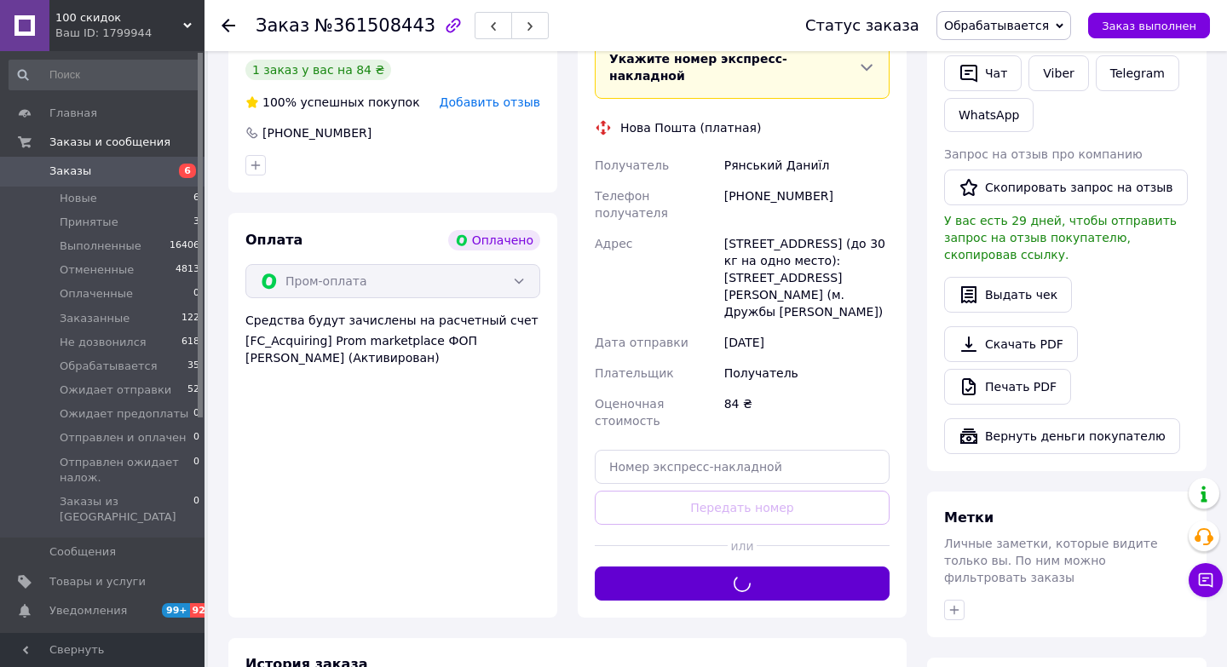
scroll to position [848, 0]
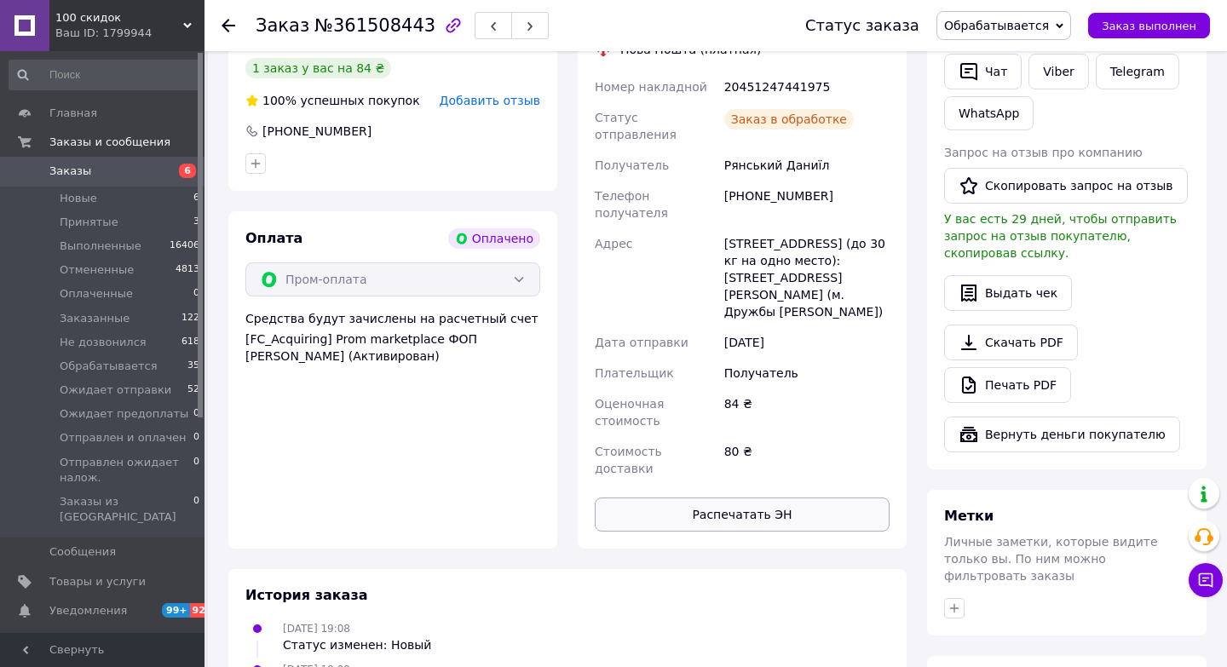
click at [738, 498] on button "Распечатать ЭН" at bounding box center [742, 515] width 295 height 34
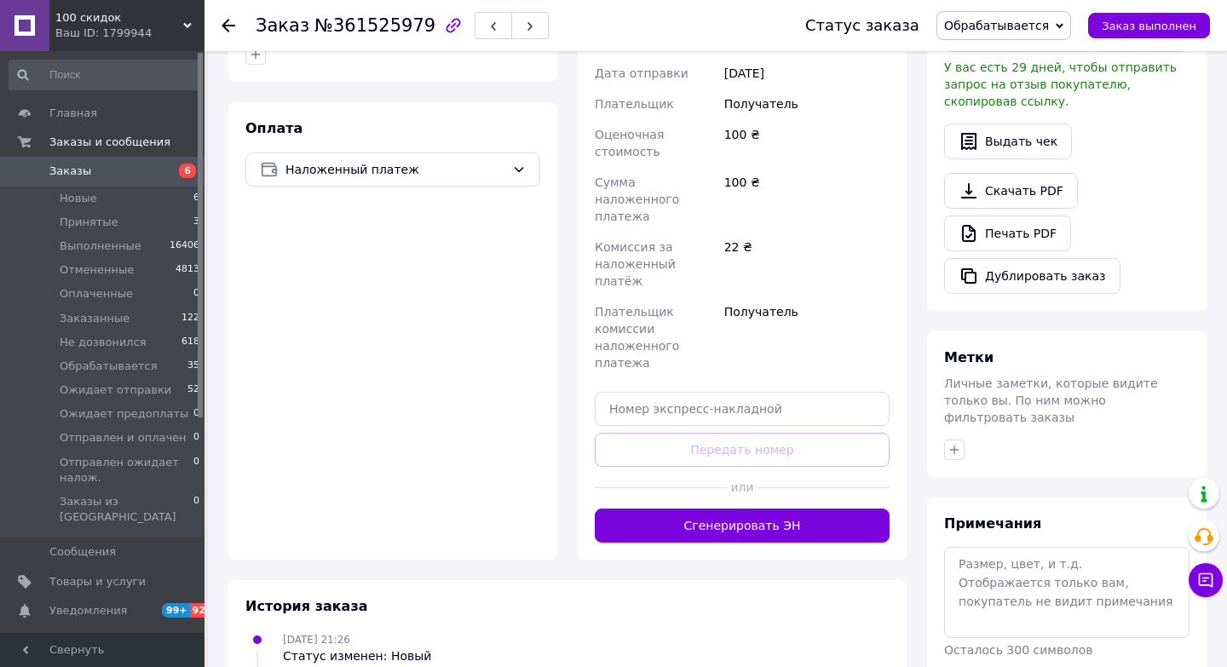
scroll to position [537, 0]
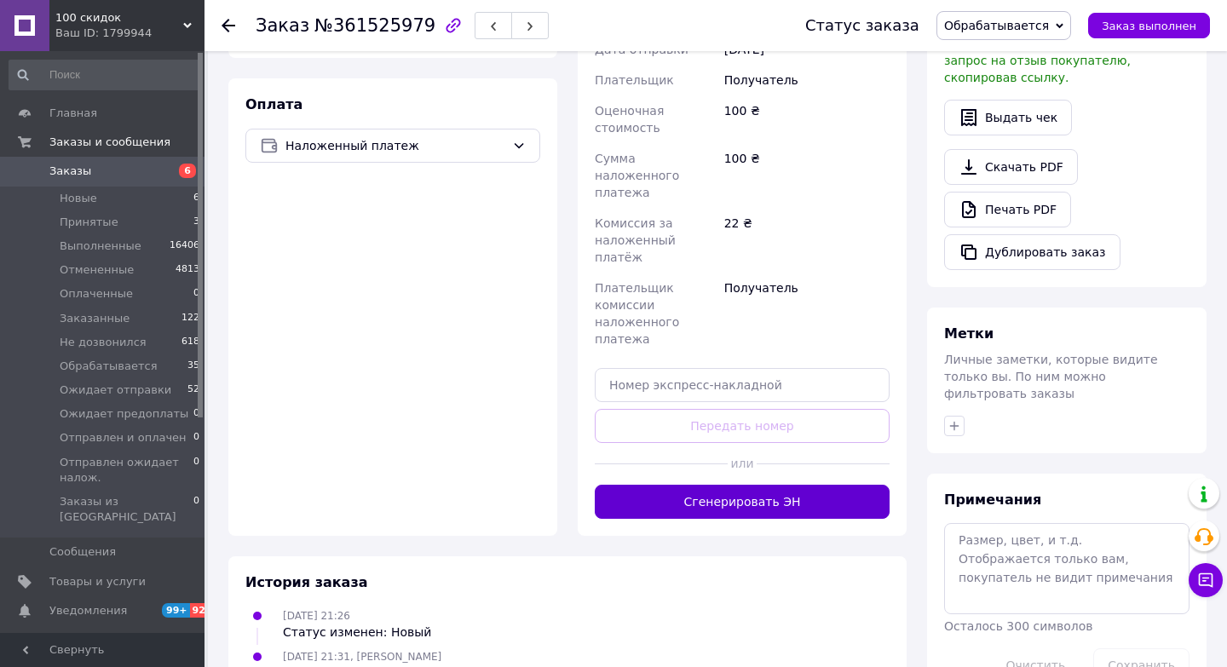
click at [719, 485] on button "Сгенерировать ЭН" at bounding box center [742, 502] width 295 height 34
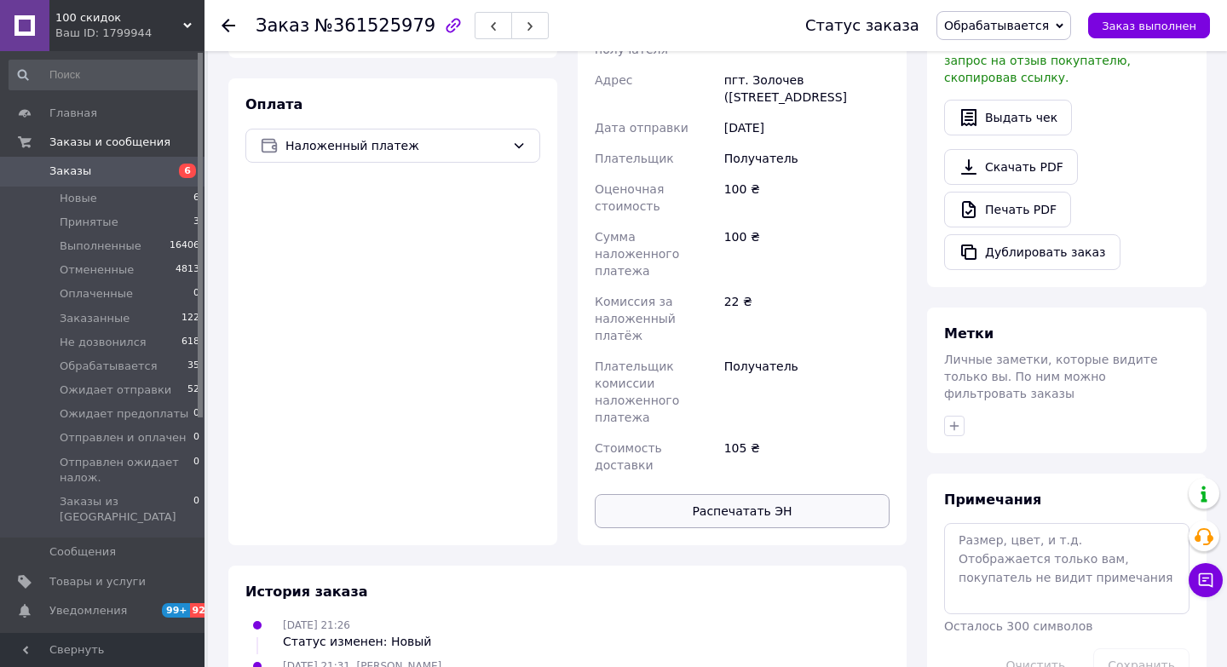
click at [747, 494] on button "Распечатать ЭН" at bounding box center [742, 511] width 295 height 34
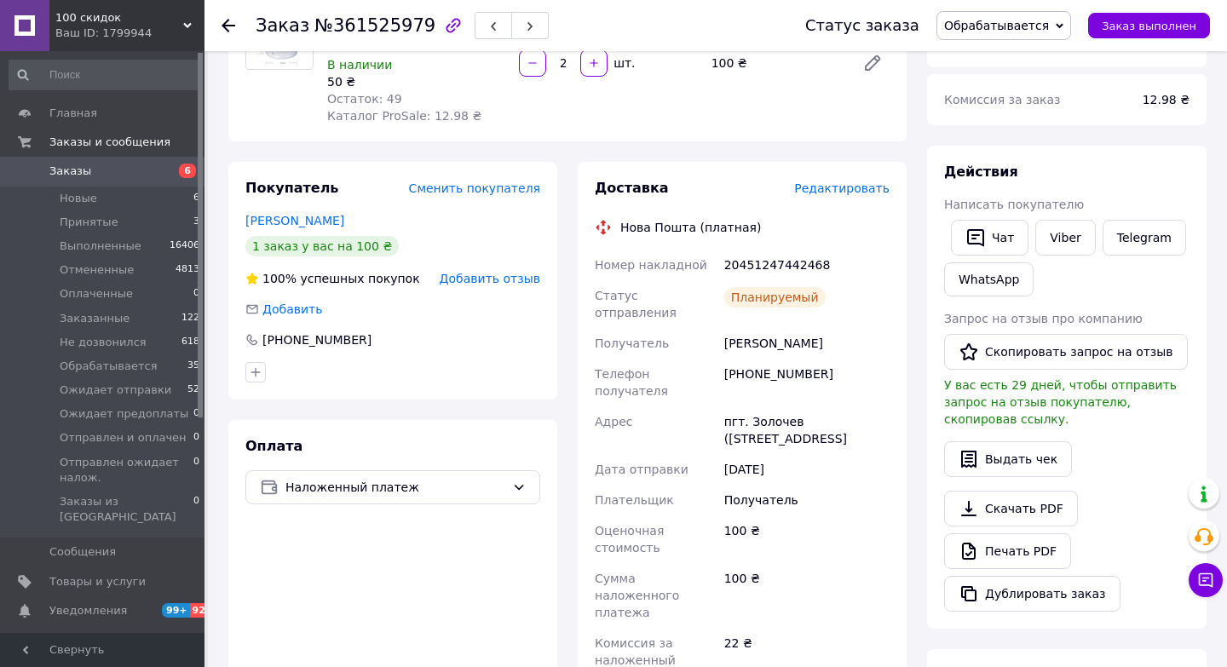
scroll to position [192, 0]
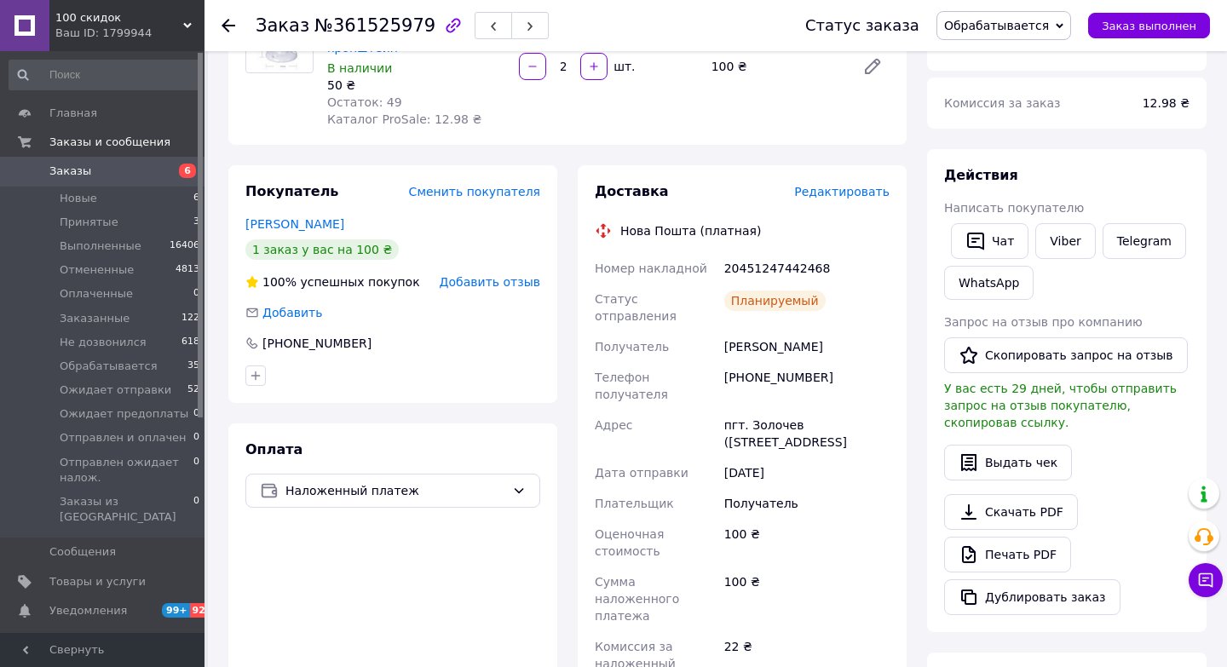
click at [862, 189] on span "Редактировать" at bounding box center [841, 192] width 95 height 14
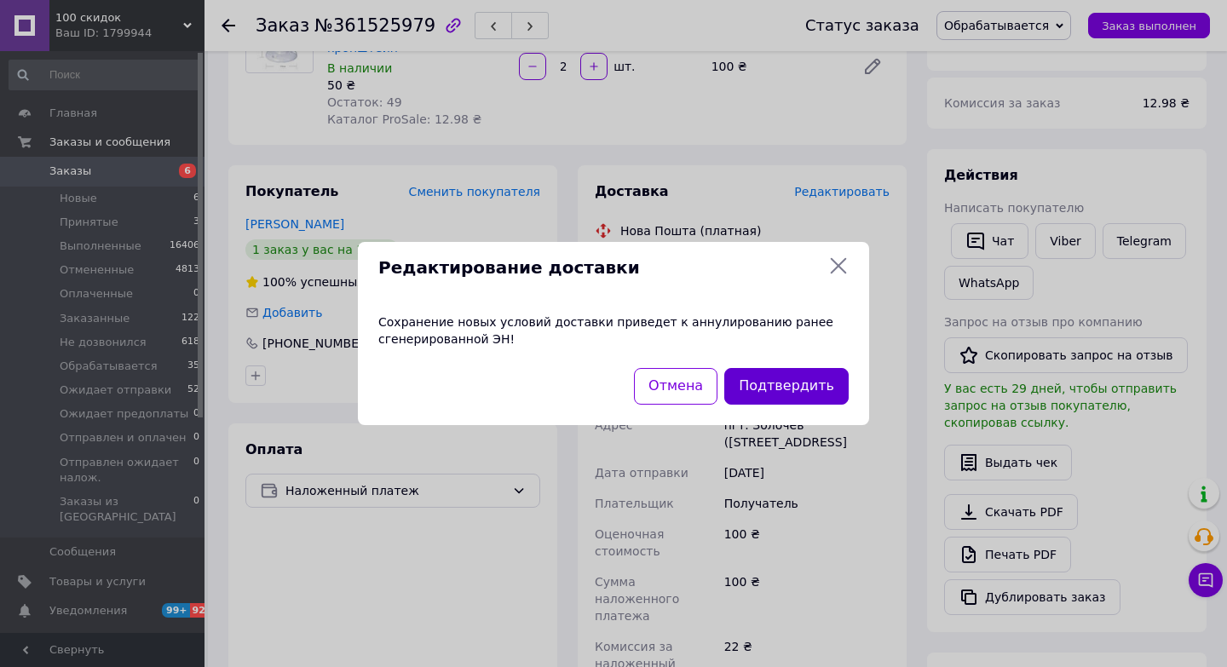
click at [793, 387] on button "Подтвердить" at bounding box center [786, 386] width 124 height 37
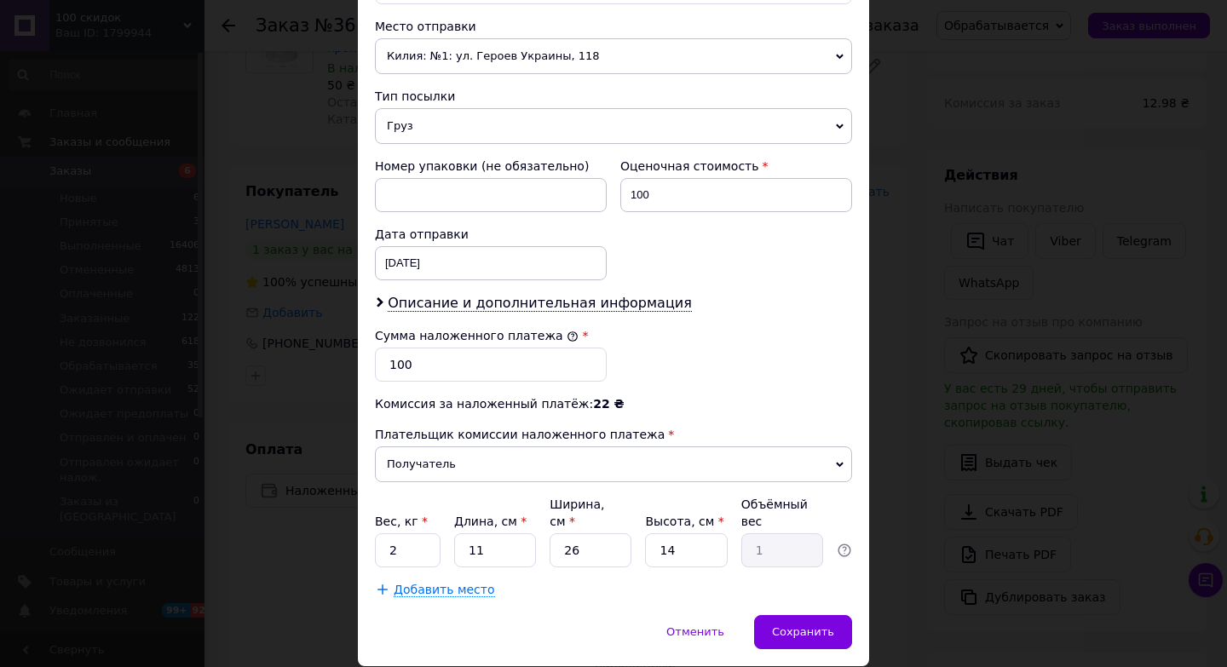
scroll to position [650, 0]
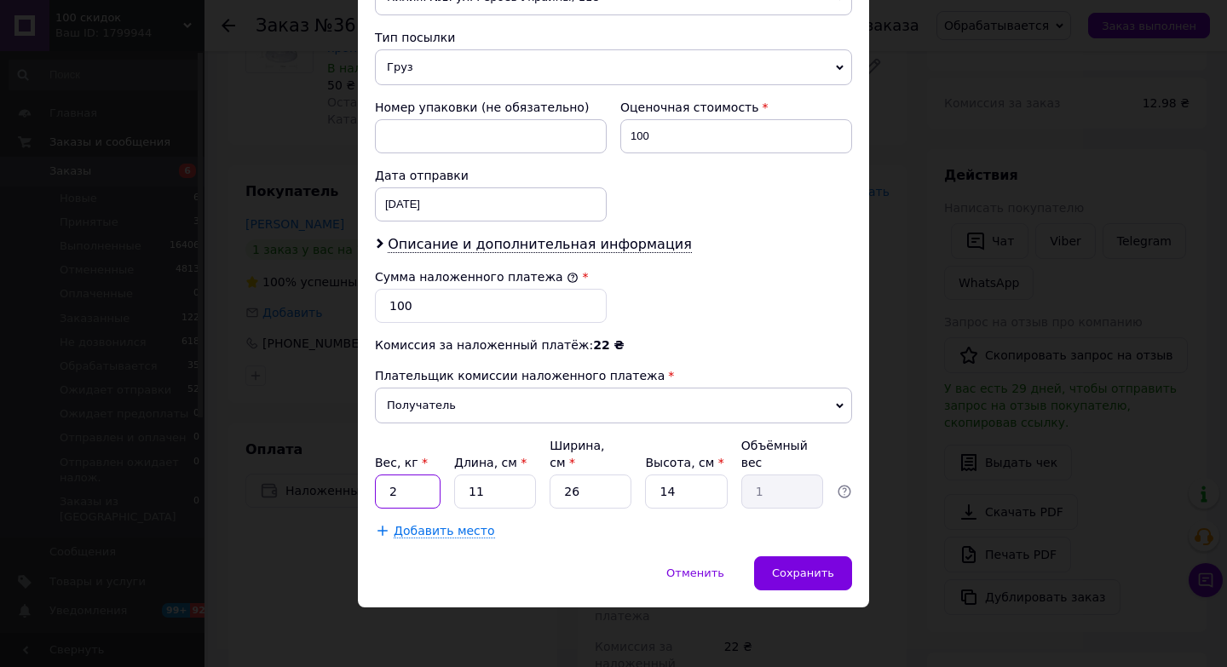
click at [404, 487] on input "2" at bounding box center [408, 492] width 66 height 34
type input "0"
type input "0.5"
click at [494, 493] on input "11" at bounding box center [495, 492] width 82 height 34
type input "1"
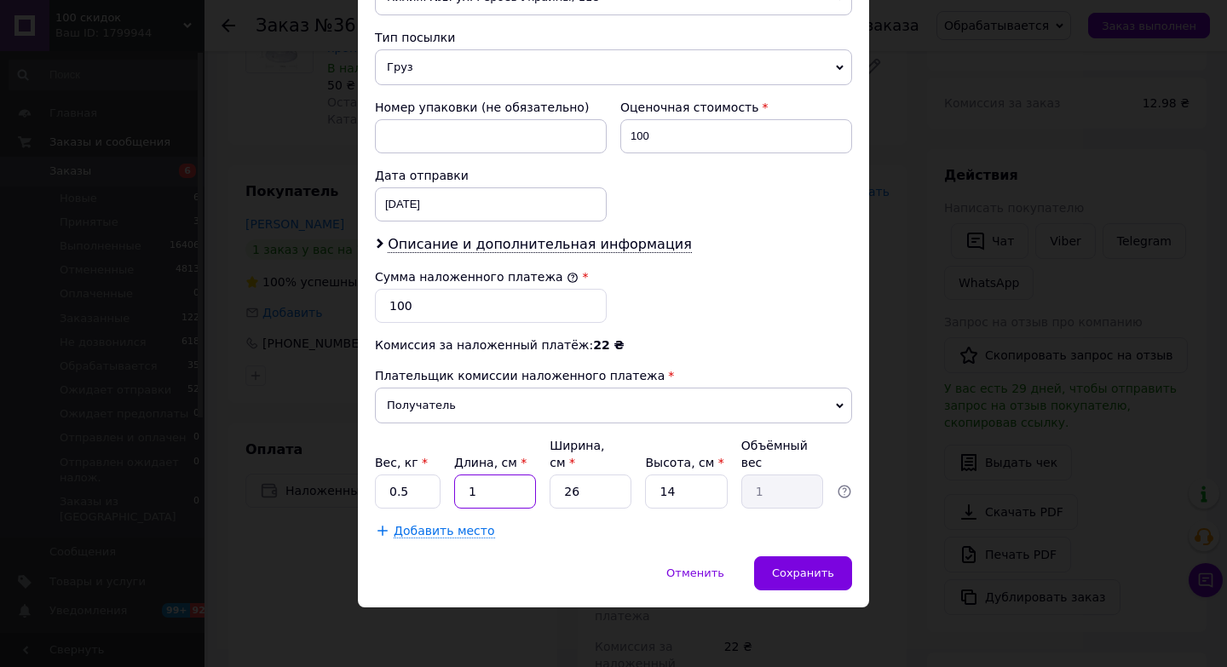
type input "0.1"
type input "1"
type input "0.1"
type input "10"
type input "0.91"
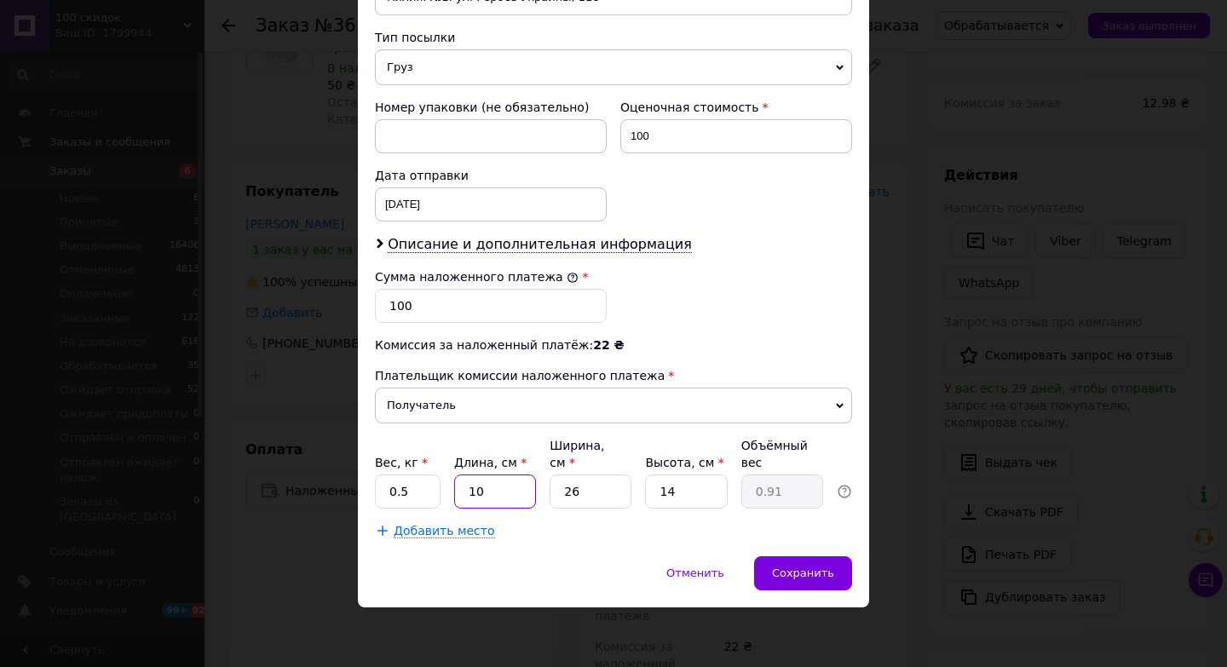
type input "10"
type input "9"
type input "0.32"
type input "9"
type input "7"
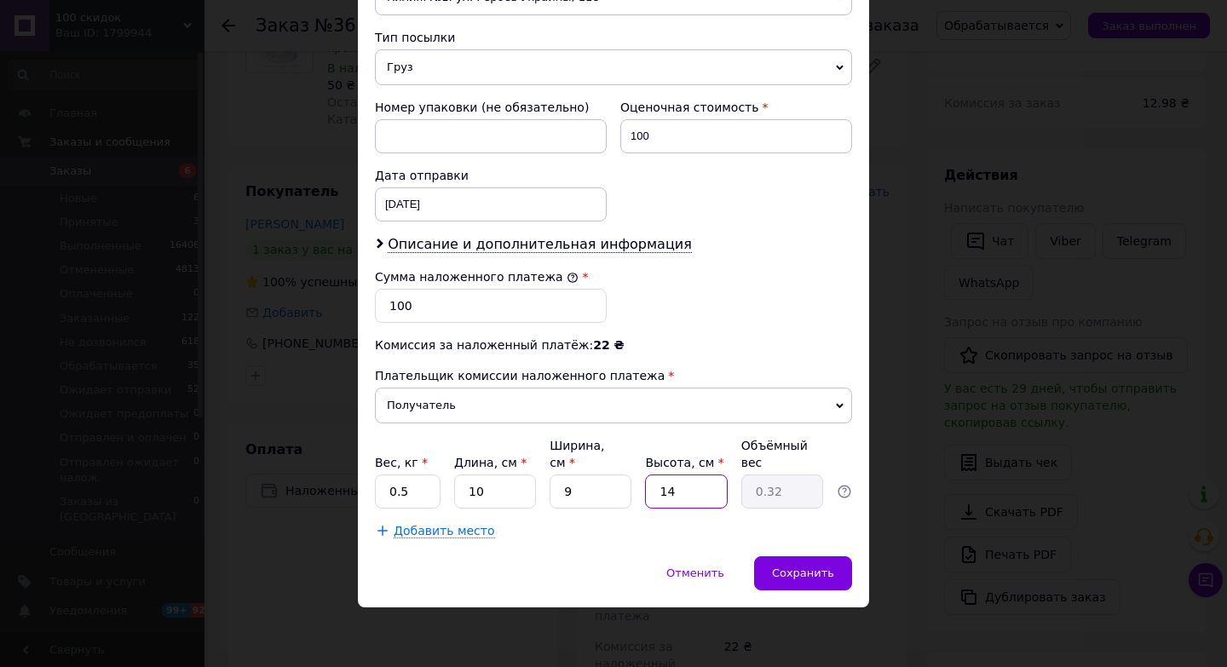
type input "0.16"
type input "7"
click at [841, 598] on div "Отменить   Сохранить" at bounding box center [613, 582] width 511 height 51
click at [830, 587] on div "Сохранить" at bounding box center [803, 574] width 98 height 34
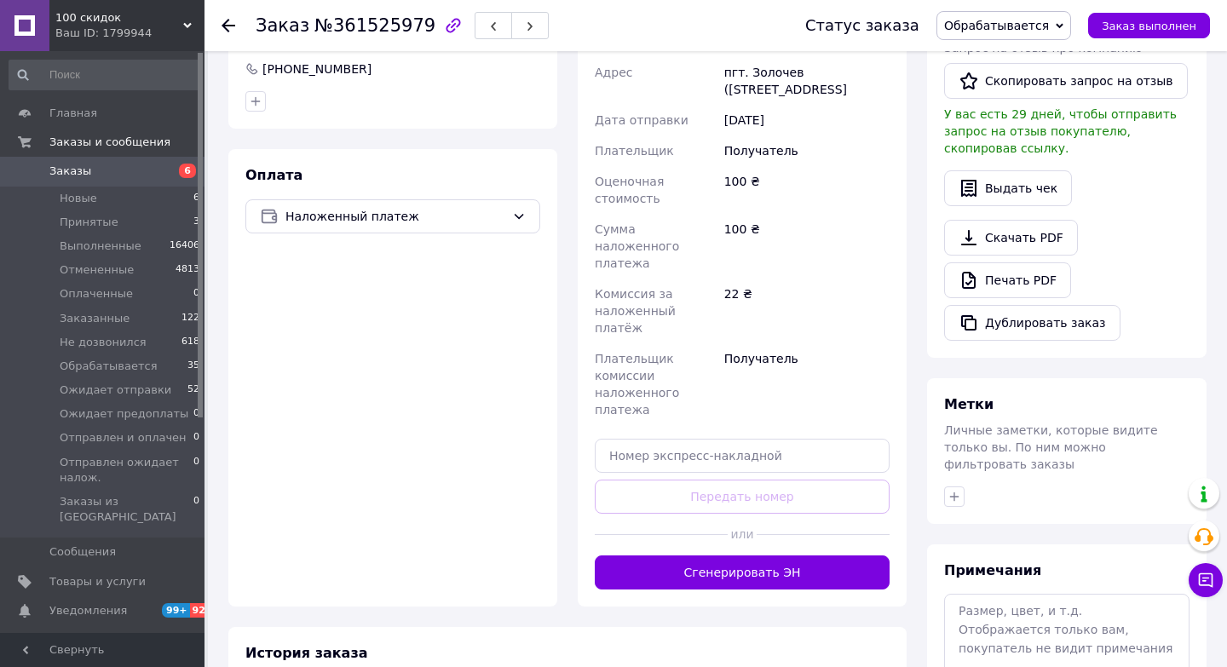
scroll to position [490, 0]
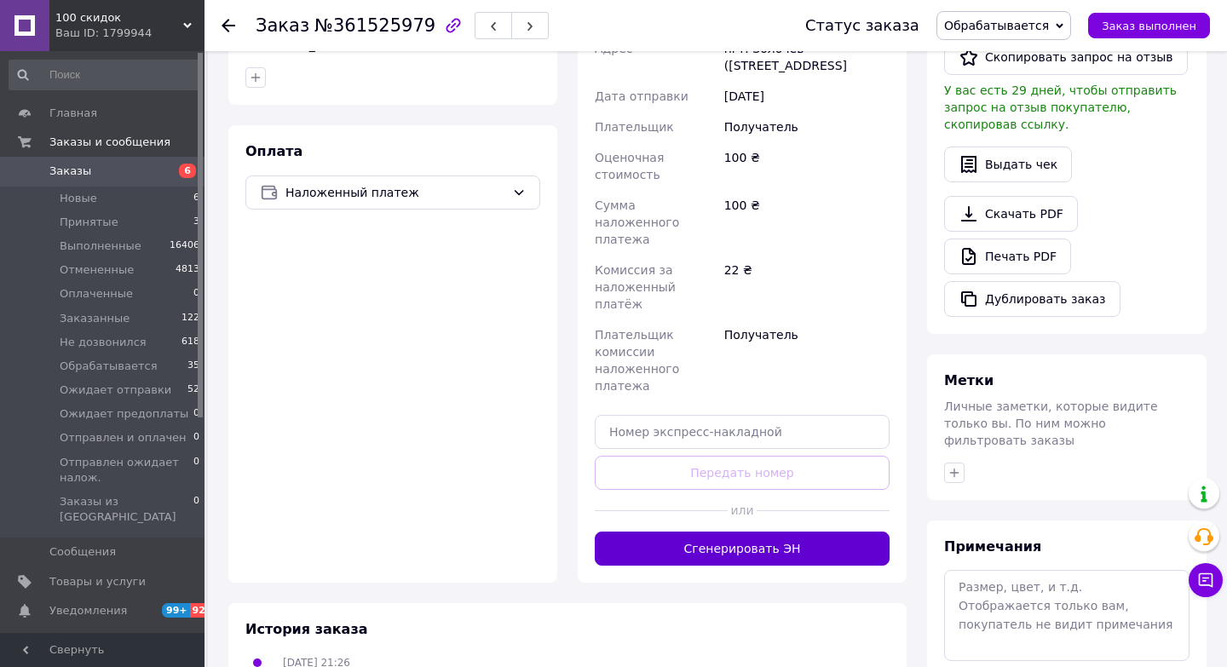
click at [825, 532] on button "Сгенерировать ЭН" at bounding box center [742, 549] width 295 height 34
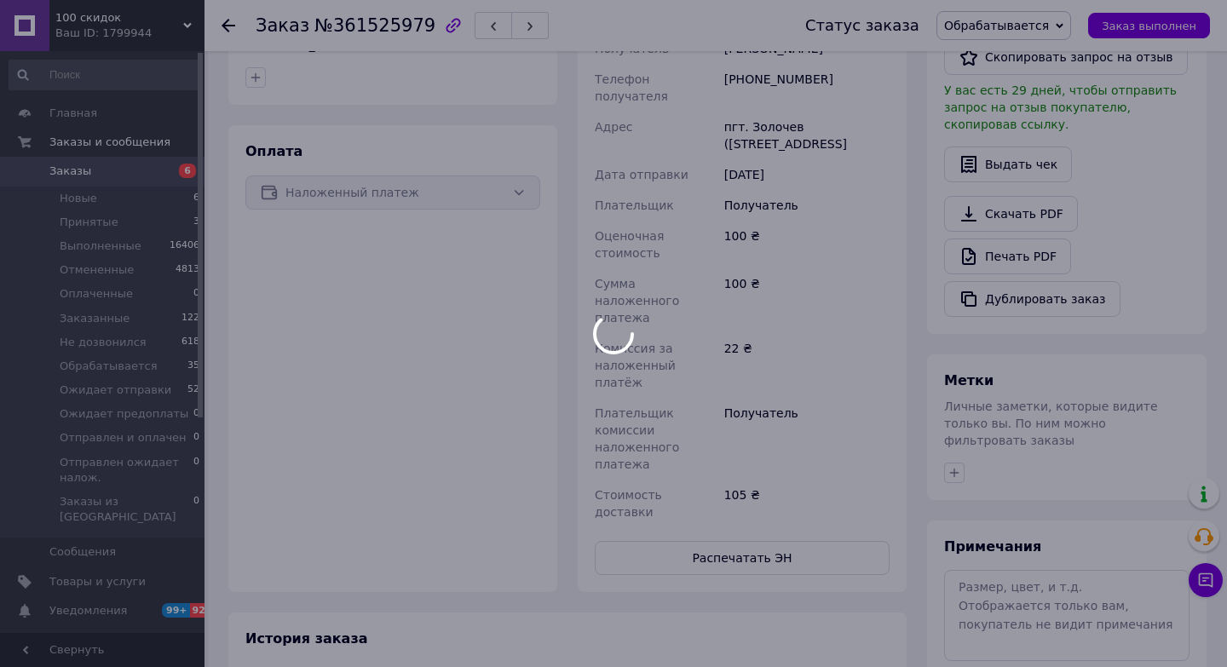
scroll to position [482, 0]
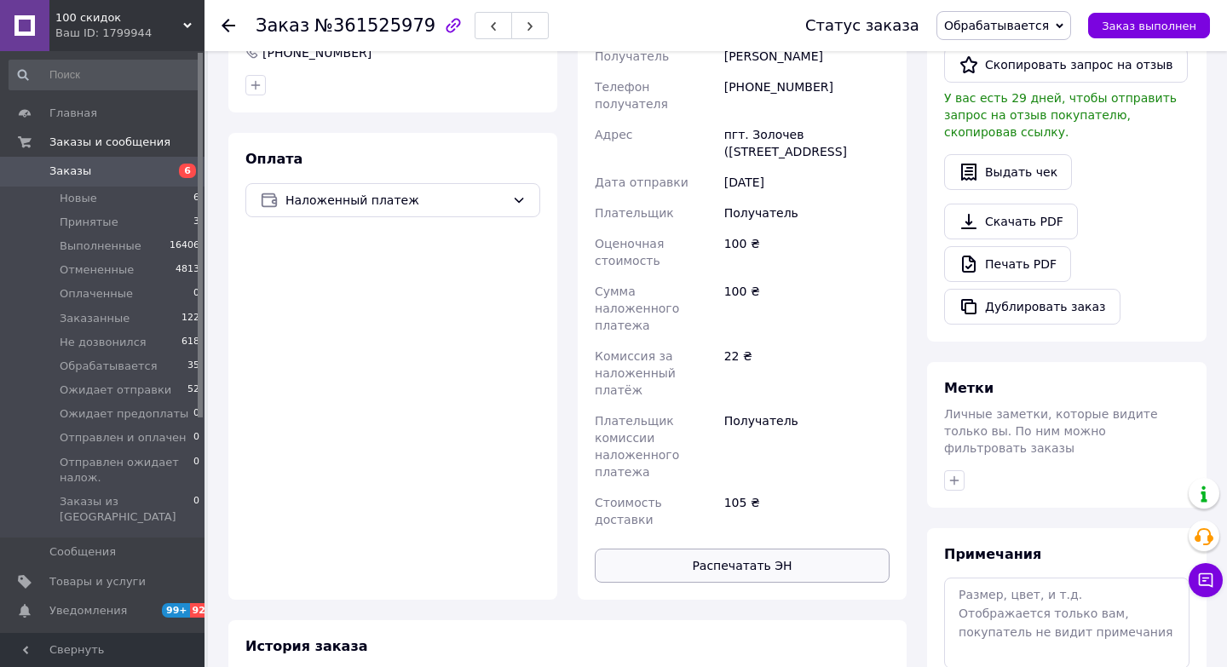
click at [799, 549] on button "Распечатать ЭН" at bounding box center [742, 566] width 295 height 34
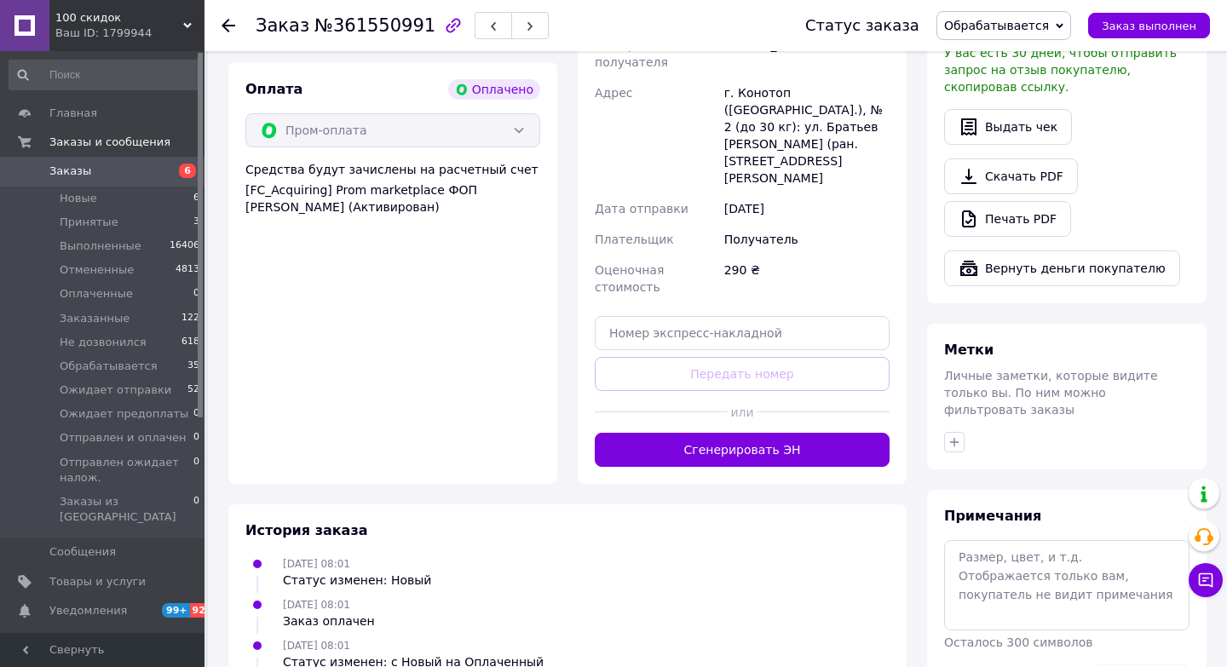
scroll to position [1031, 0]
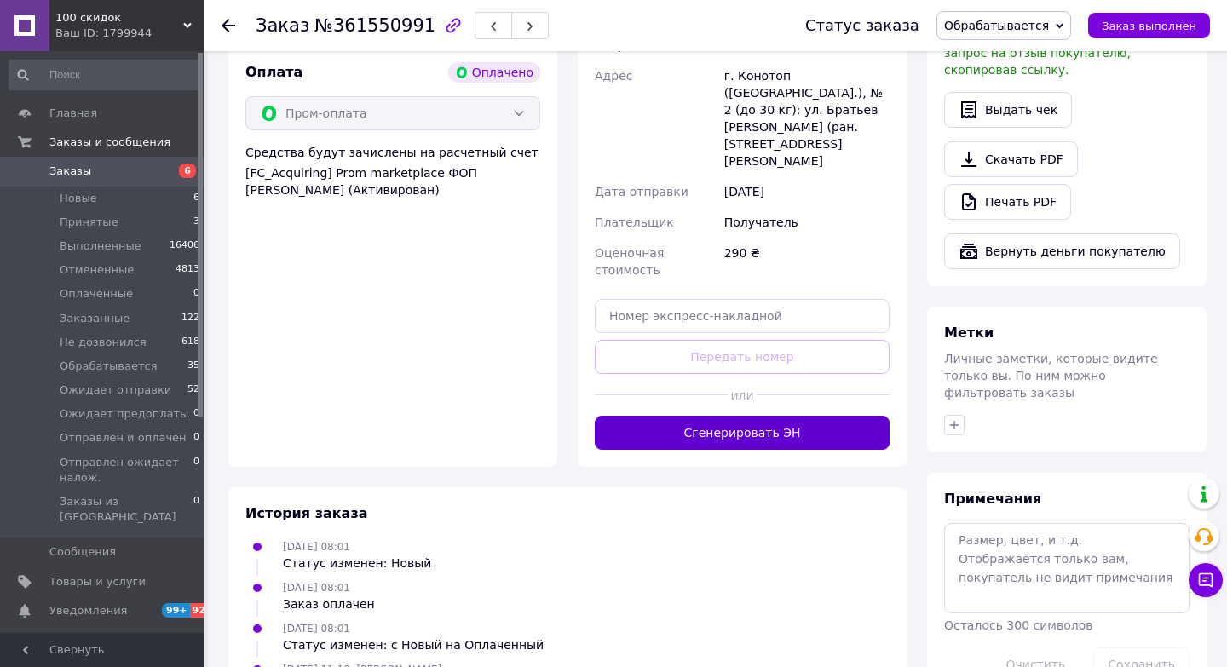
click at [709, 416] on button "Сгенерировать ЭН" at bounding box center [742, 433] width 295 height 34
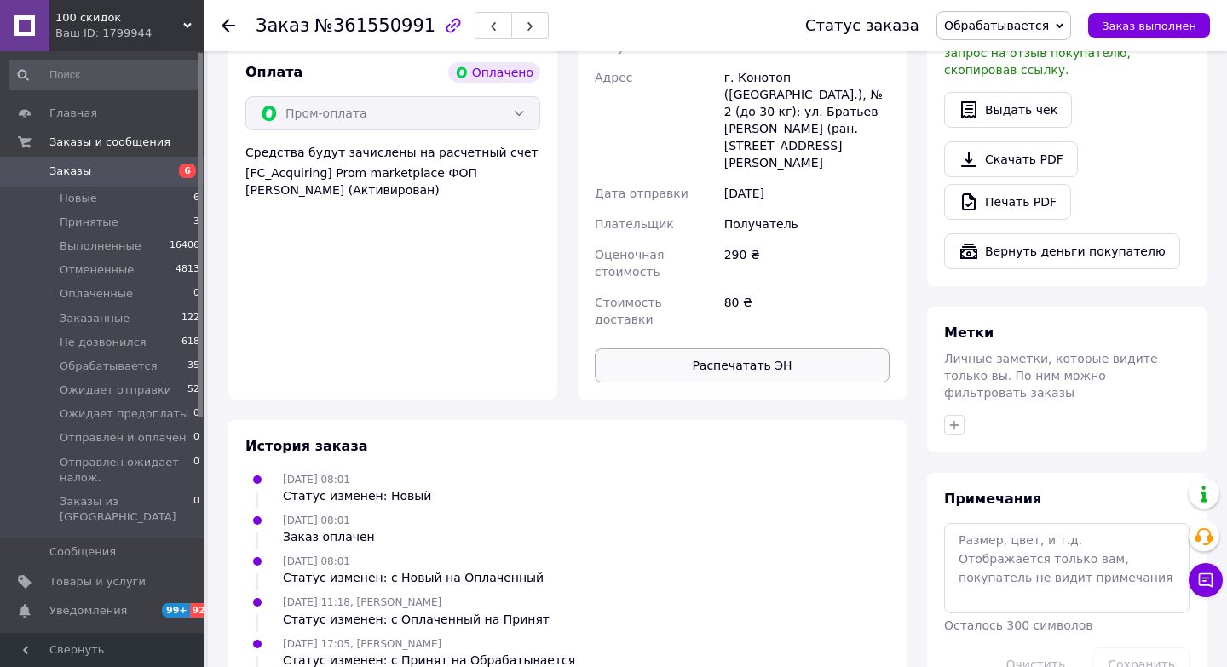
click at [747, 349] on button "Распечатать ЭН" at bounding box center [742, 366] width 295 height 34
